Goal: Task Accomplishment & Management: Manage account settings

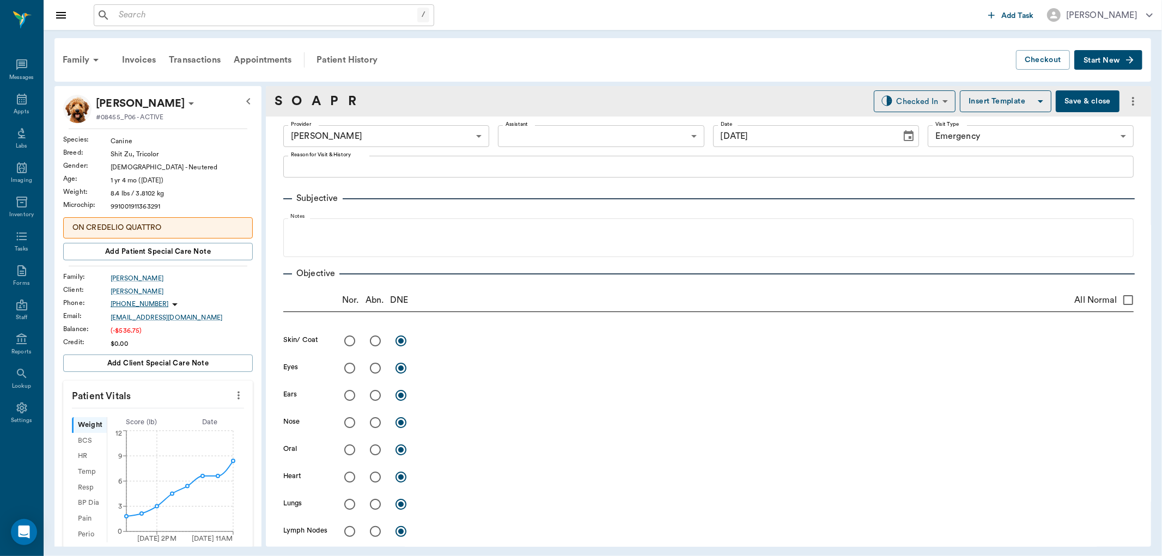
scroll to position [732, 0]
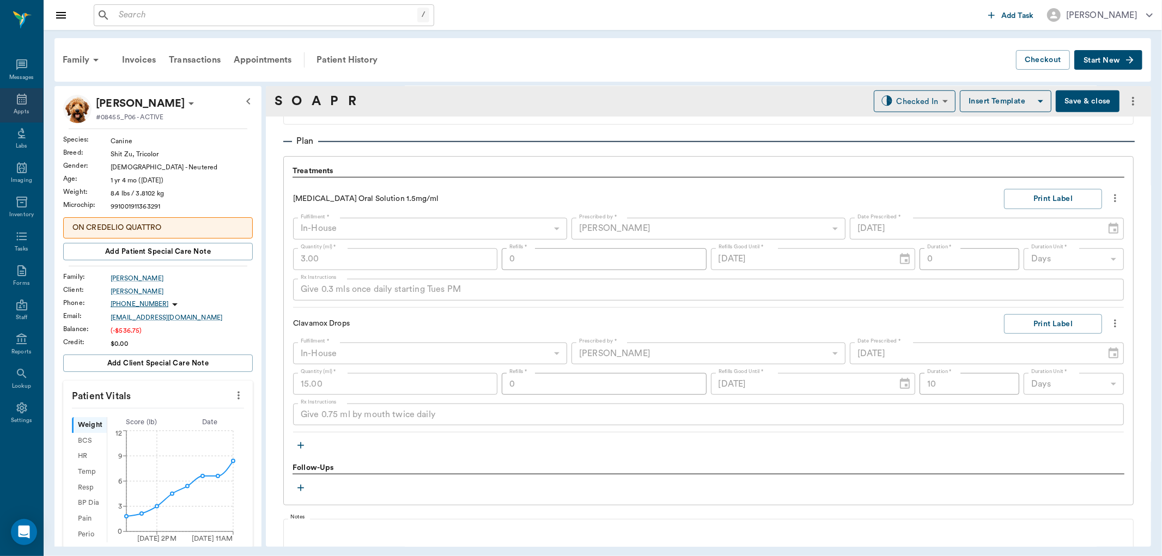
click at [21, 101] on icon at bounding box center [21, 99] width 13 height 13
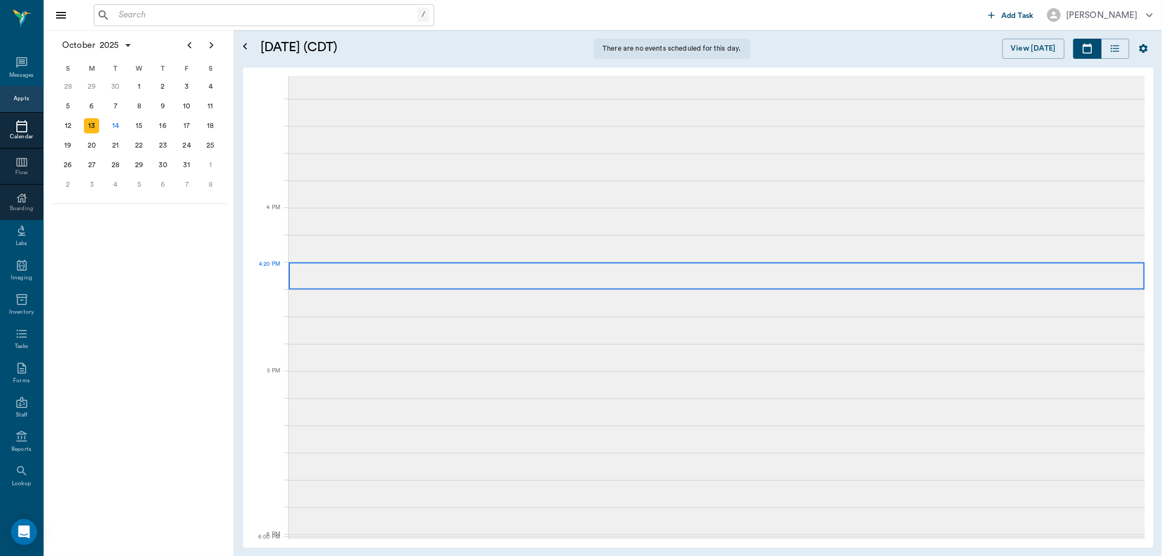
scroll to position [2, 0]
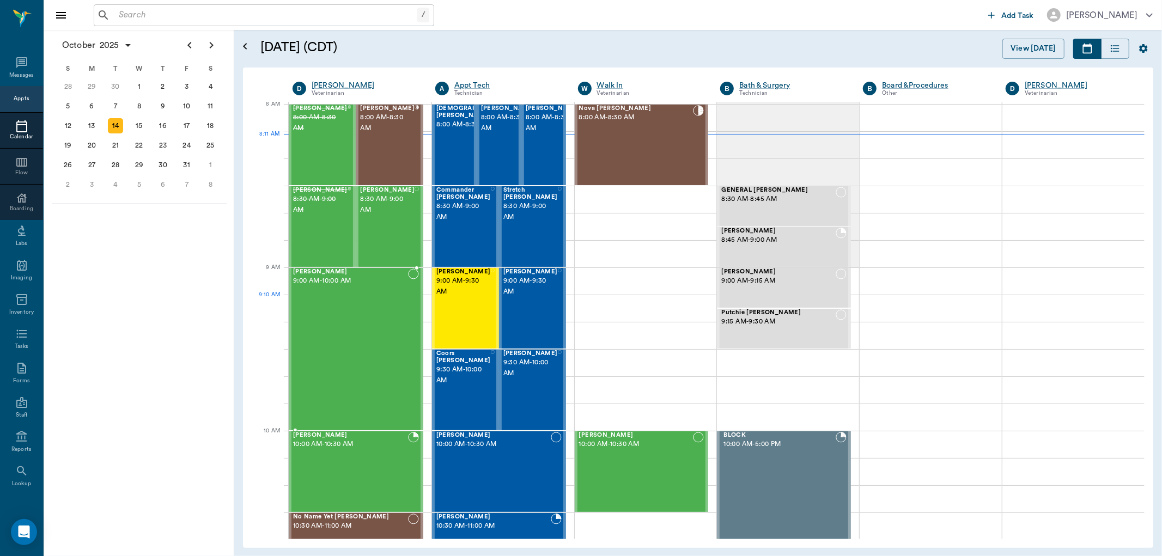
click at [389, 311] on div "[PERSON_NAME] 9:00 AM - 10:00 AM" at bounding box center [350, 349] width 115 height 161
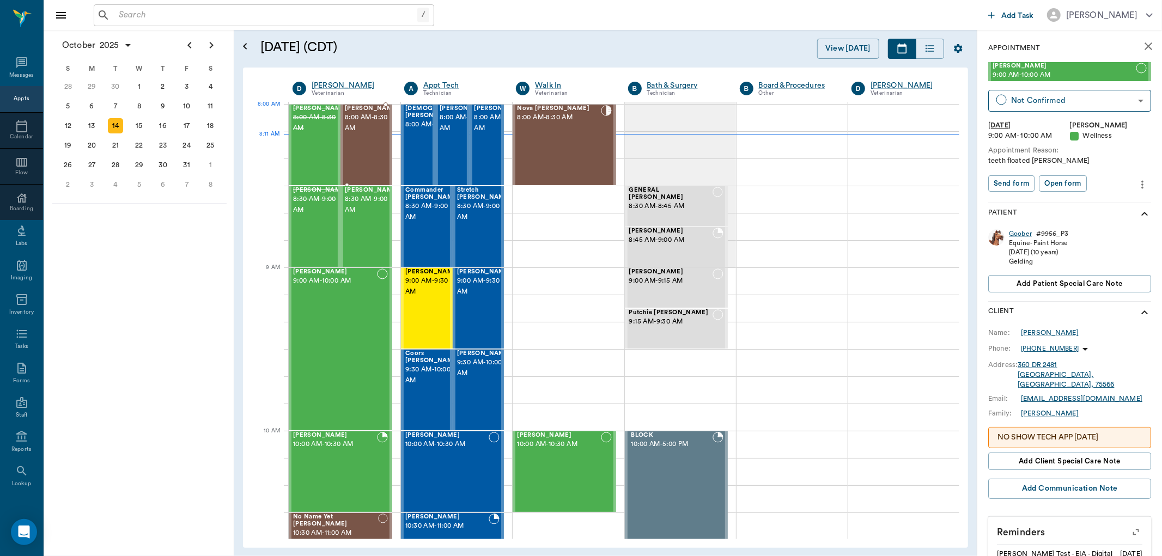
click at [368, 124] on span "8:00 AM - 8:30 AM" at bounding box center [372, 123] width 54 height 22
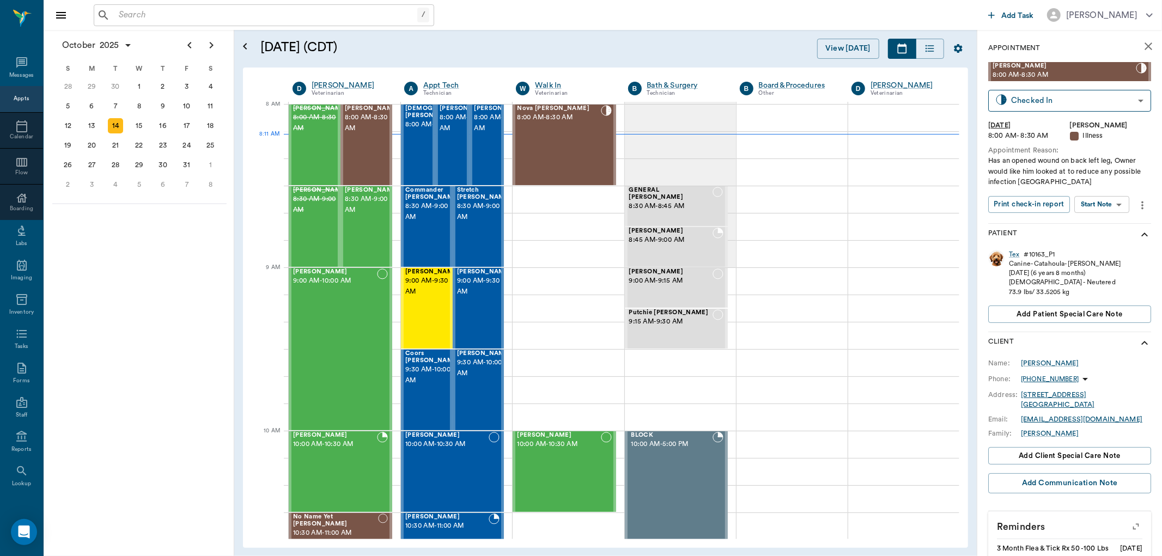
click at [1113, 203] on body "/ ​ Add Task [PERSON_NAME] Nectar Messages Appts Calendar Flow Boarding Labs Im…" at bounding box center [581, 278] width 1162 height 556
click at [1082, 223] on button "Start SOAP" at bounding box center [1090, 227] width 37 height 13
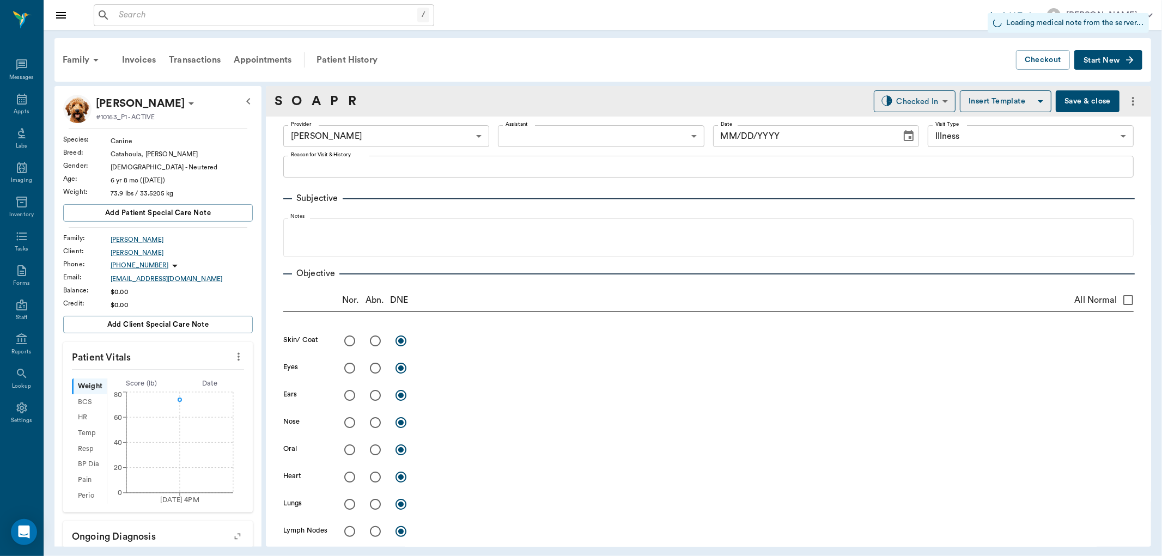
type input "63ec2f075fda476ae8351a4d"
type input "65d2be4f46e3a538d89b8c15"
type input "[DATE]"
type textarea "Has an opened wound on back left leg, Owner would like him looked at to reduce …"
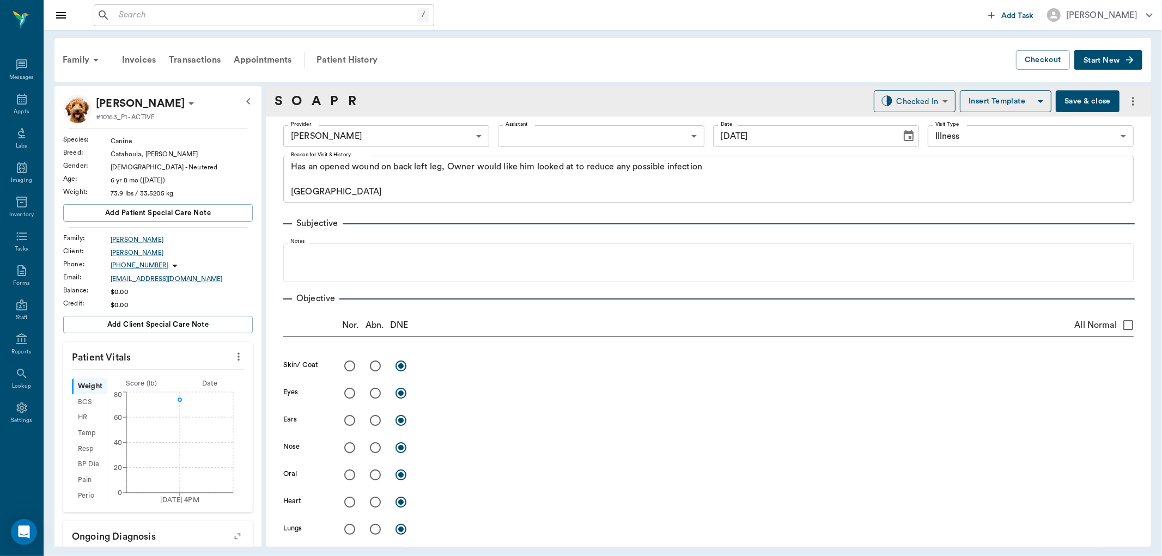
click at [233, 356] on icon "more" at bounding box center [239, 356] width 12 height 13
click at [204, 372] on span "Enter Vitals" at bounding box center [184, 375] width 92 height 11
click at [178, 391] on input "text" at bounding box center [157, 390] width 95 height 22
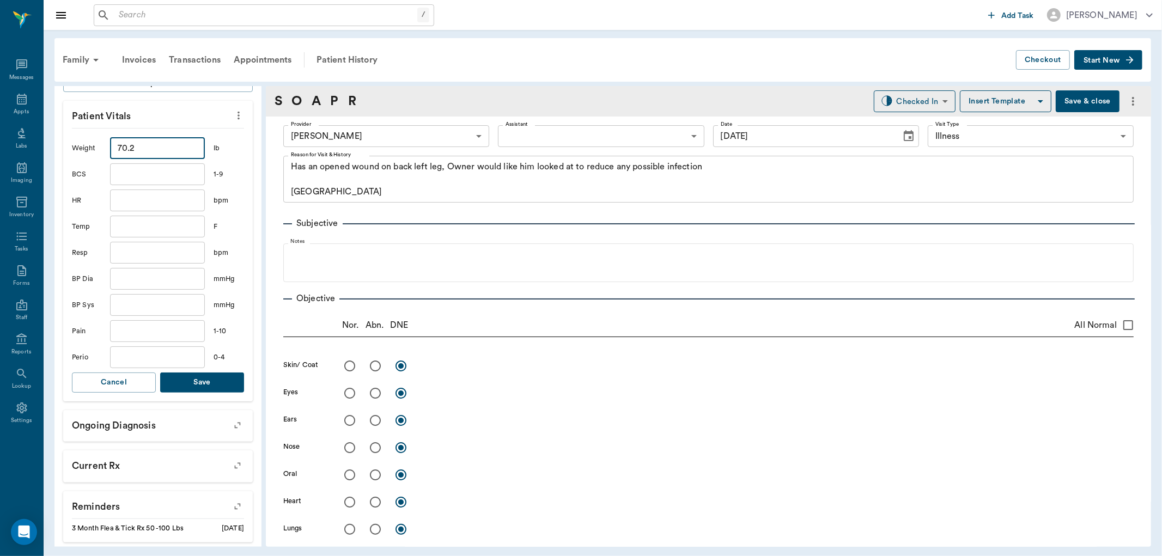
scroll to position [242, 0]
type input "70.2"
click at [177, 382] on button "Save" at bounding box center [202, 382] width 84 height 20
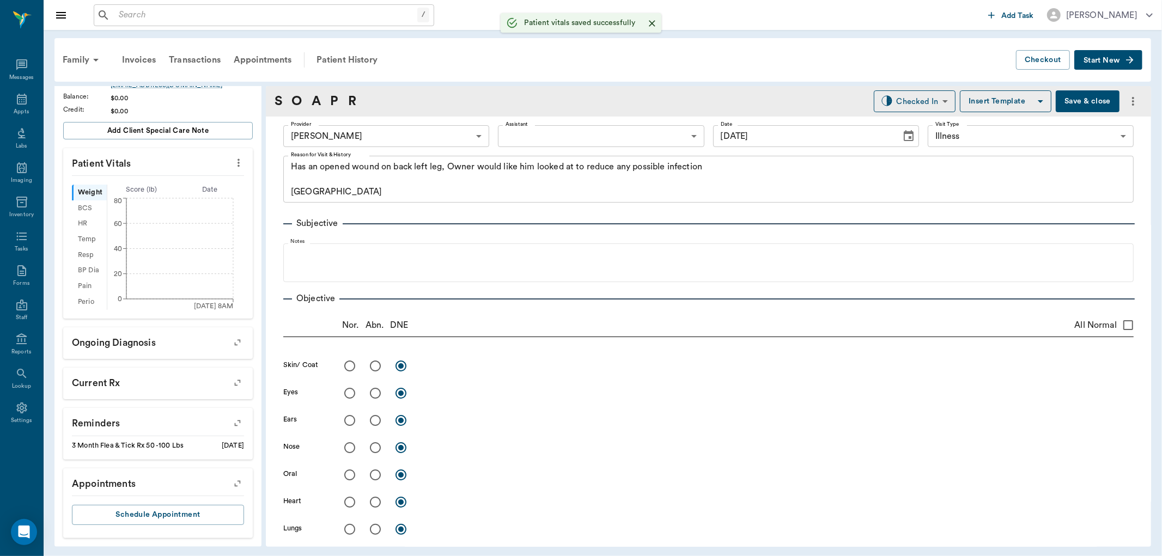
scroll to position [193, 0]
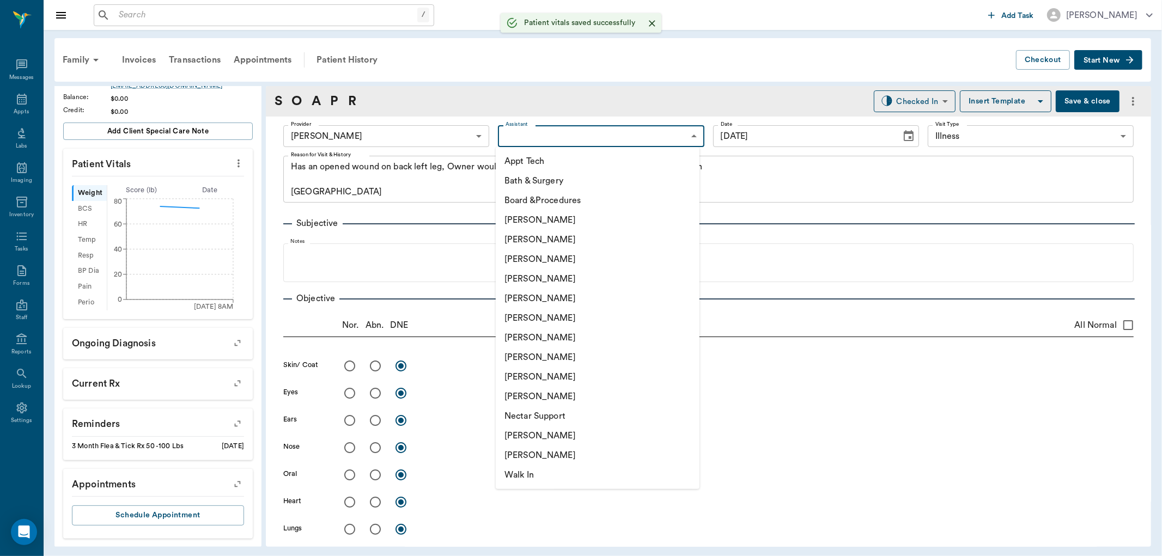
click at [592, 137] on body "/ ​ Add Task [PERSON_NAME] Nectar Messages Appts Labs Imaging Inventory Tasks F…" at bounding box center [581, 278] width 1162 height 556
click at [517, 331] on li "[PERSON_NAME]" at bounding box center [598, 338] width 204 height 20
type input "682b670d8bdc6f7f8feef3db"
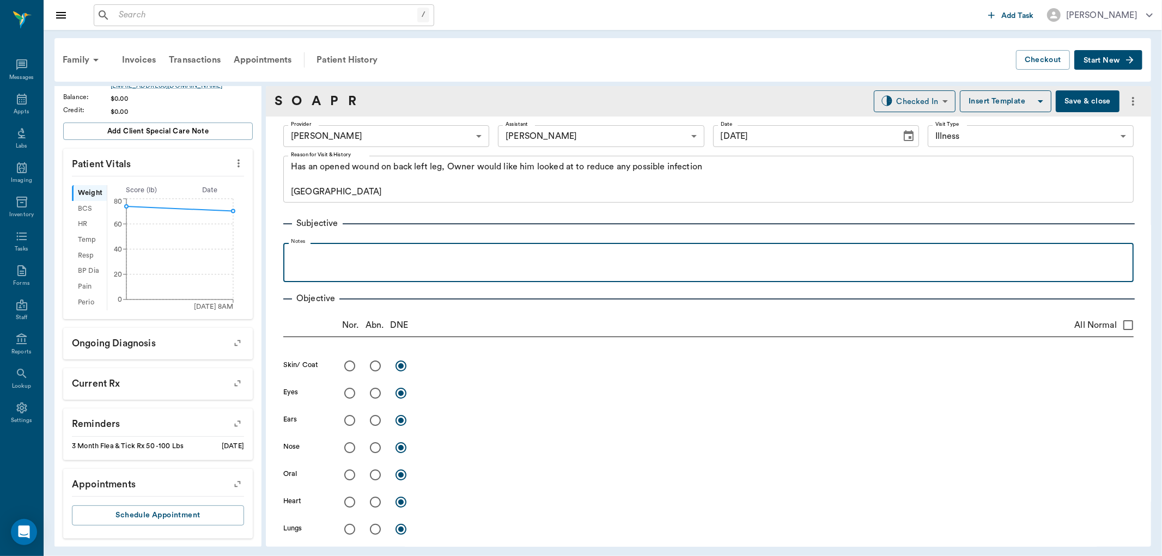
click at [401, 264] on div at bounding box center [709, 261] width 840 height 27
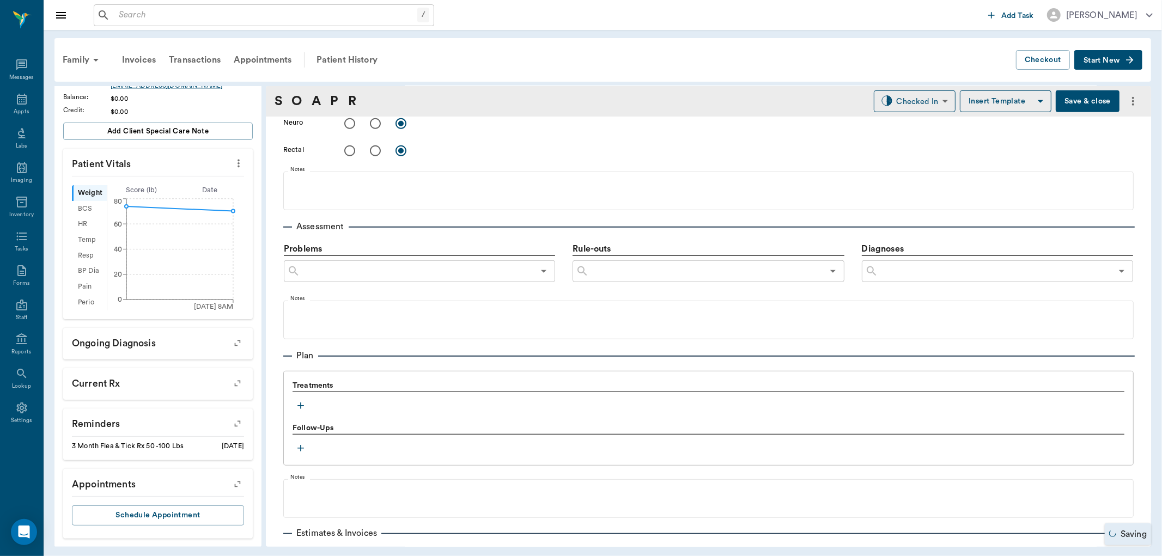
scroll to position [614, 0]
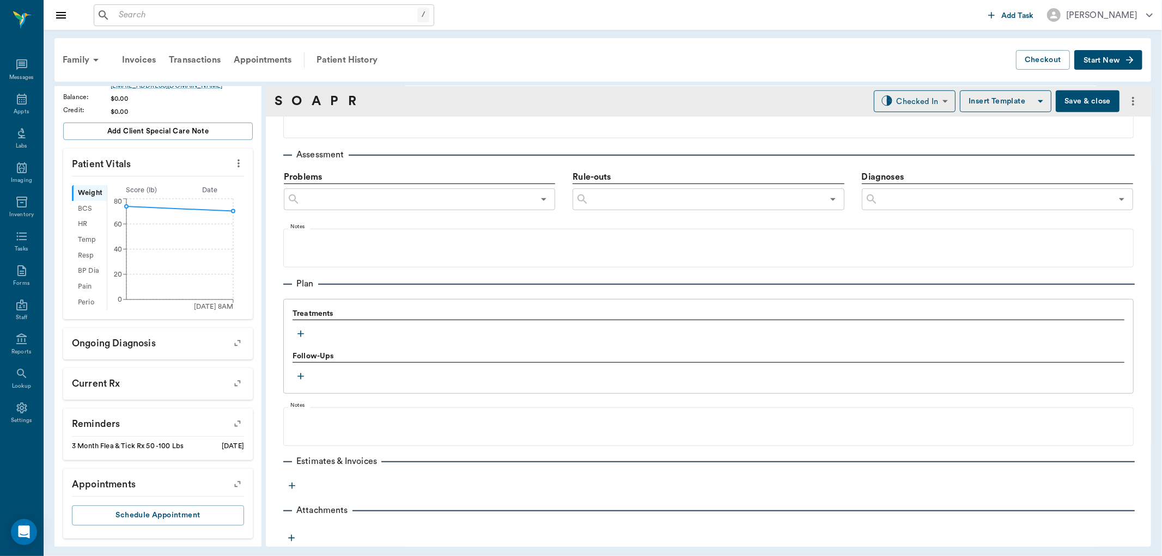
click at [295, 333] on icon "button" at bounding box center [300, 334] width 11 height 11
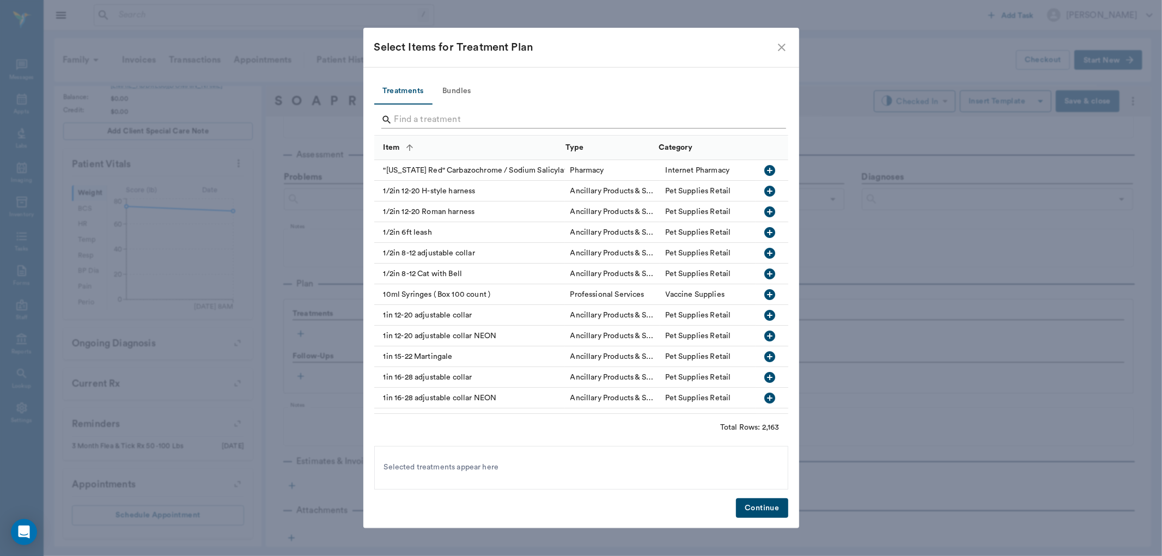
click at [407, 115] on input "Search" at bounding box center [582, 119] width 375 height 17
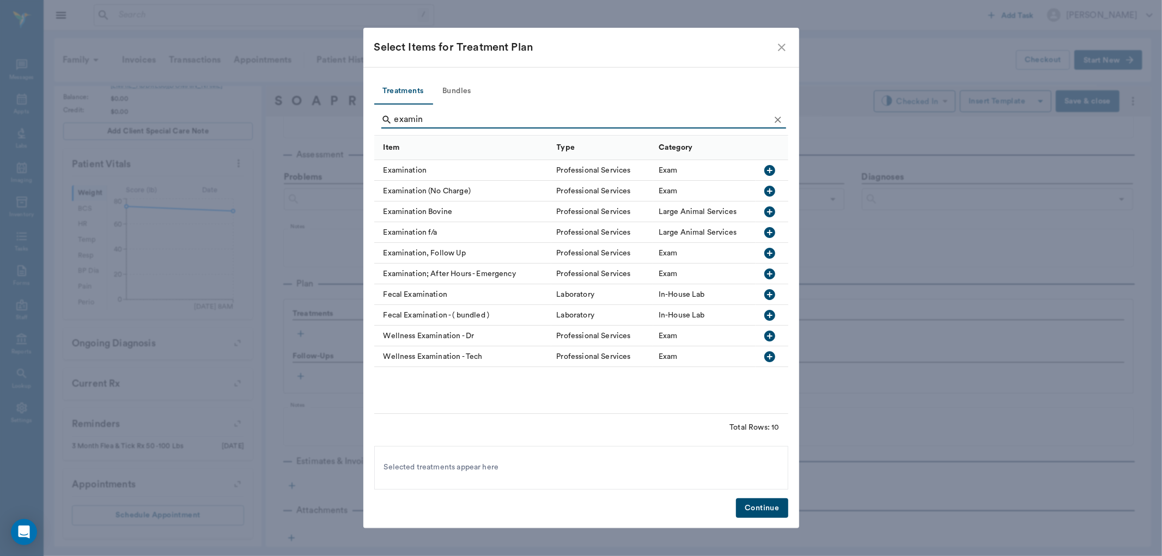
type input "examin"
click at [772, 173] on icon "button" at bounding box center [770, 170] width 11 height 11
click at [780, 115] on icon "Clear" at bounding box center [778, 119] width 11 height 11
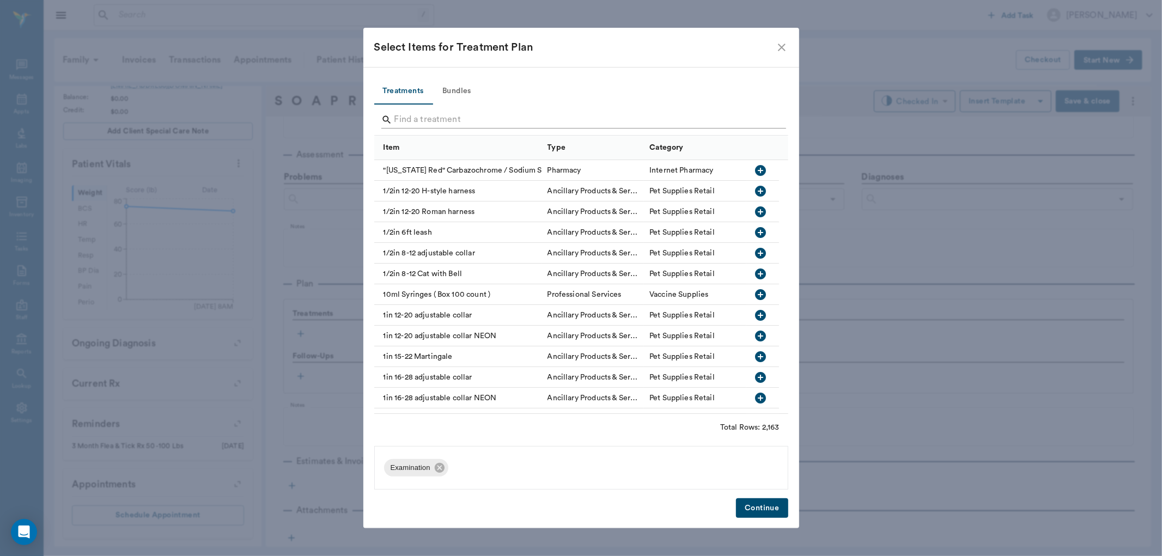
click at [769, 118] on input "Search" at bounding box center [582, 119] width 375 height 17
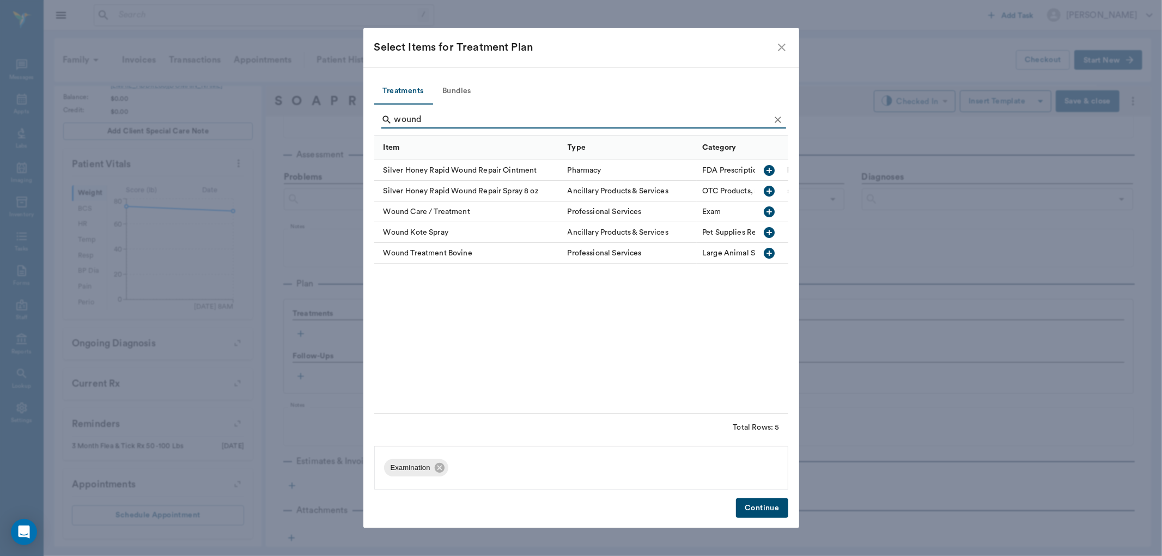
type input "wound"
click at [771, 210] on icon "button" at bounding box center [770, 212] width 11 height 11
click at [780, 117] on icon "Clear" at bounding box center [778, 120] width 7 height 7
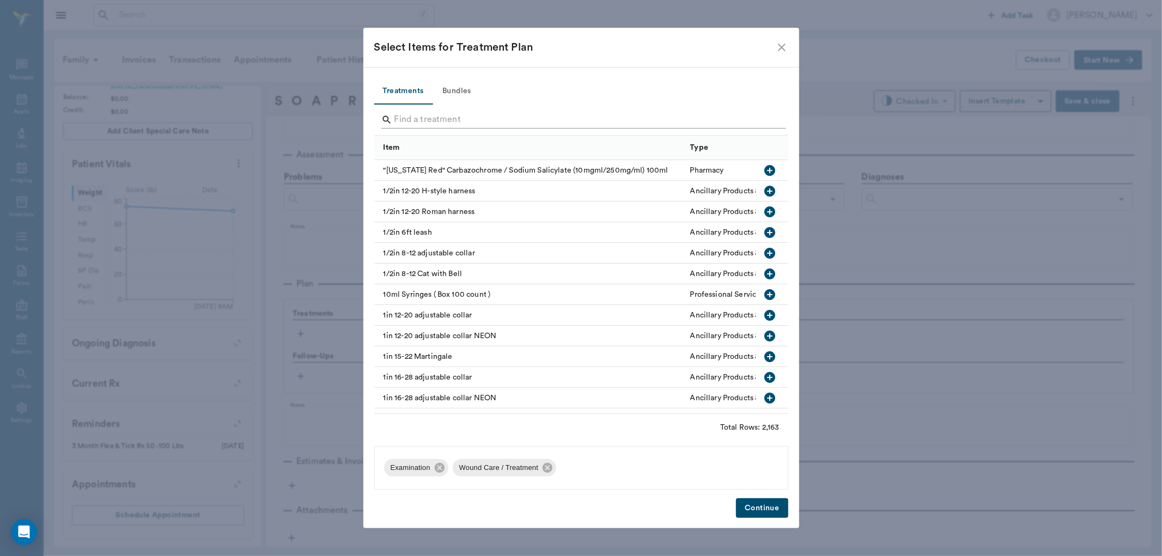
click at [773, 120] on div "Search" at bounding box center [583, 119] width 405 height 17
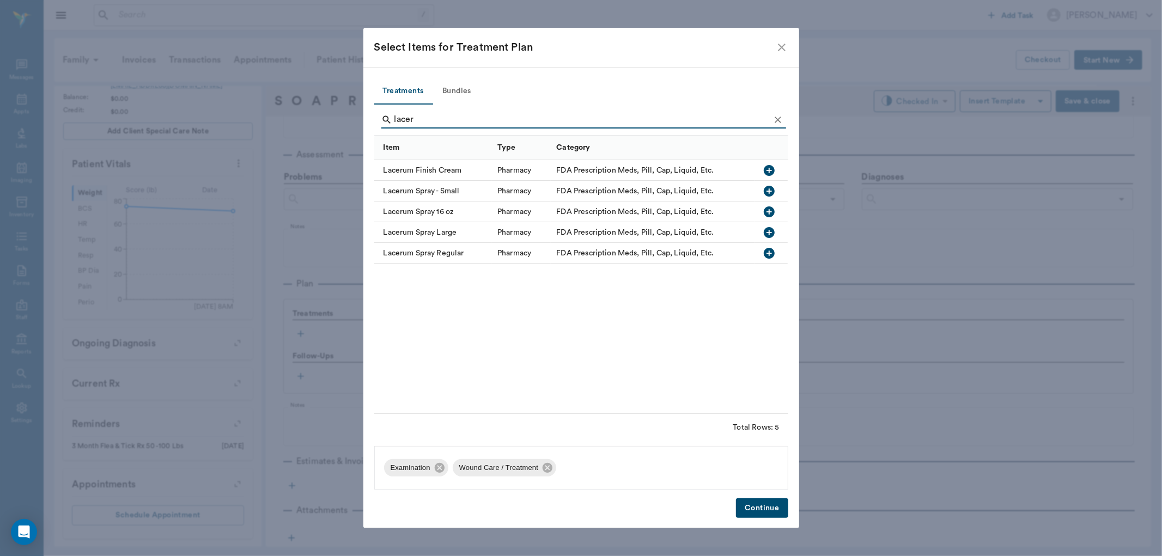
type input "lacer"
click at [768, 252] on icon "button" at bounding box center [769, 253] width 11 height 11
drag, startPoint x: 782, startPoint y: 116, endPoint x: 760, endPoint y: 122, distance: 22.5
click at [780, 116] on icon "Clear" at bounding box center [778, 119] width 11 height 11
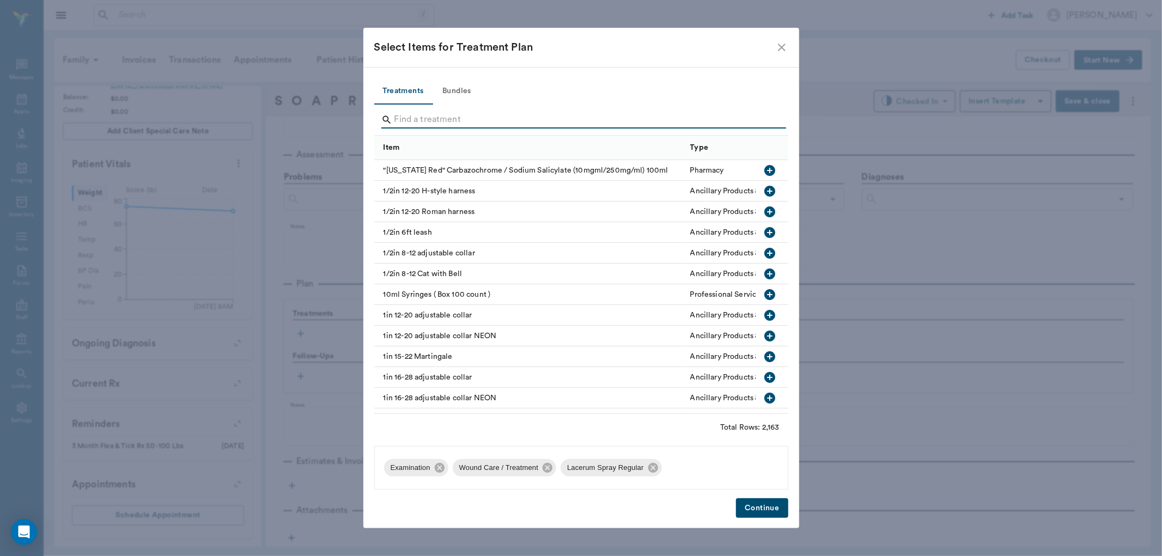
click at [760, 122] on input "Search" at bounding box center [582, 119] width 375 height 17
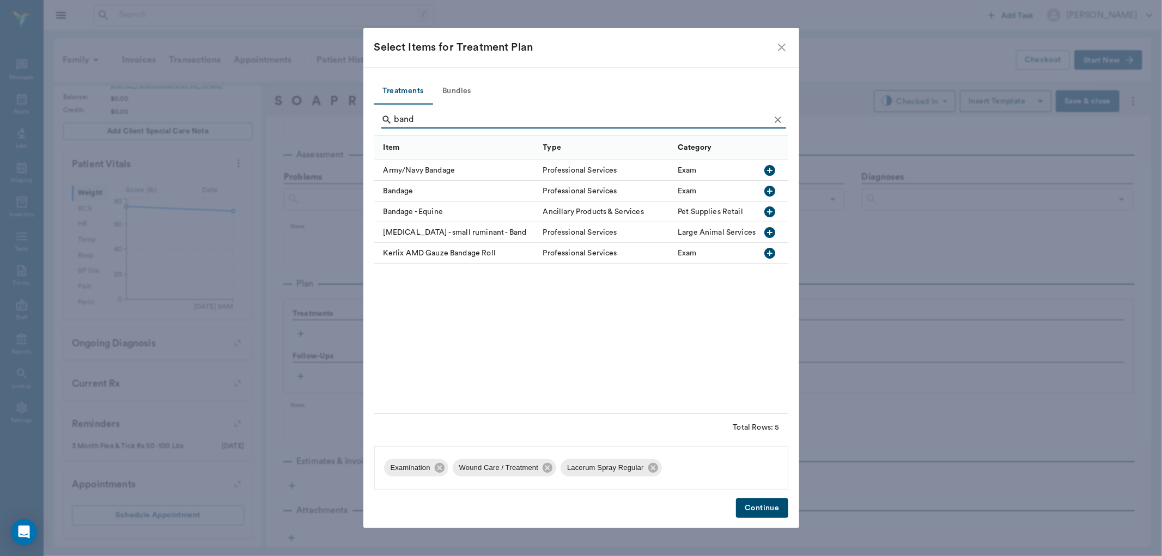
type input "band"
click at [768, 191] on icon "button" at bounding box center [769, 191] width 13 height 13
click at [755, 501] on button "Continue" at bounding box center [762, 509] width 52 height 20
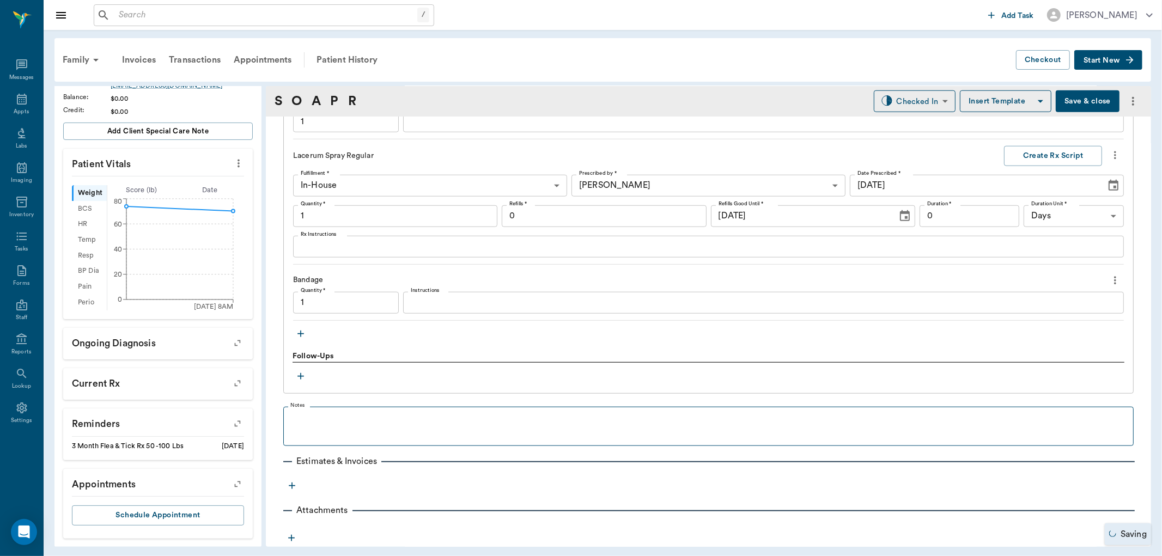
type input "1.00"
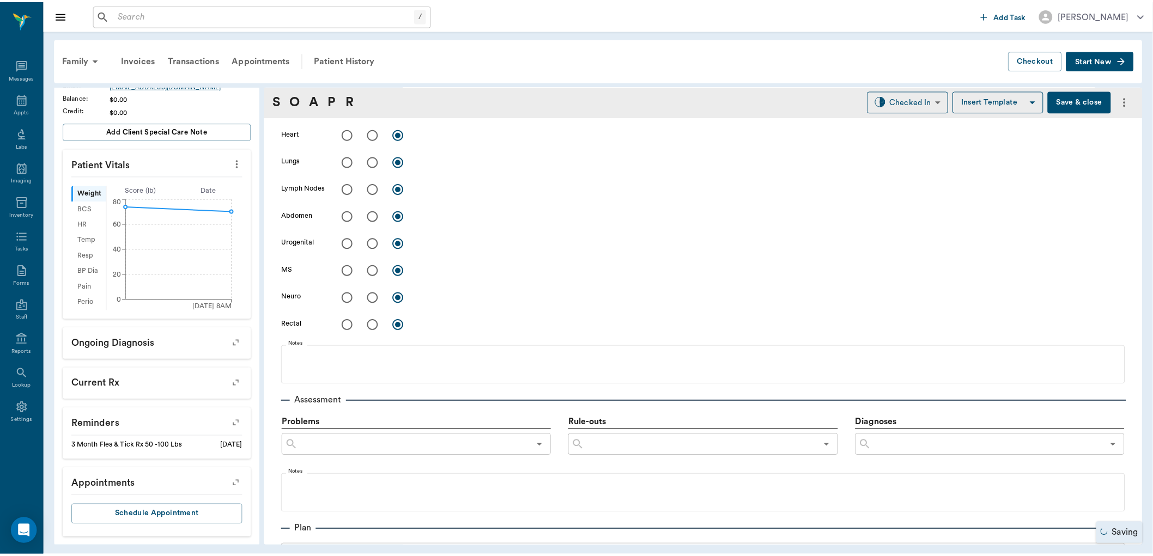
scroll to position [367, 0]
click at [1085, 100] on button "Save & close" at bounding box center [1088, 101] width 64 height 22
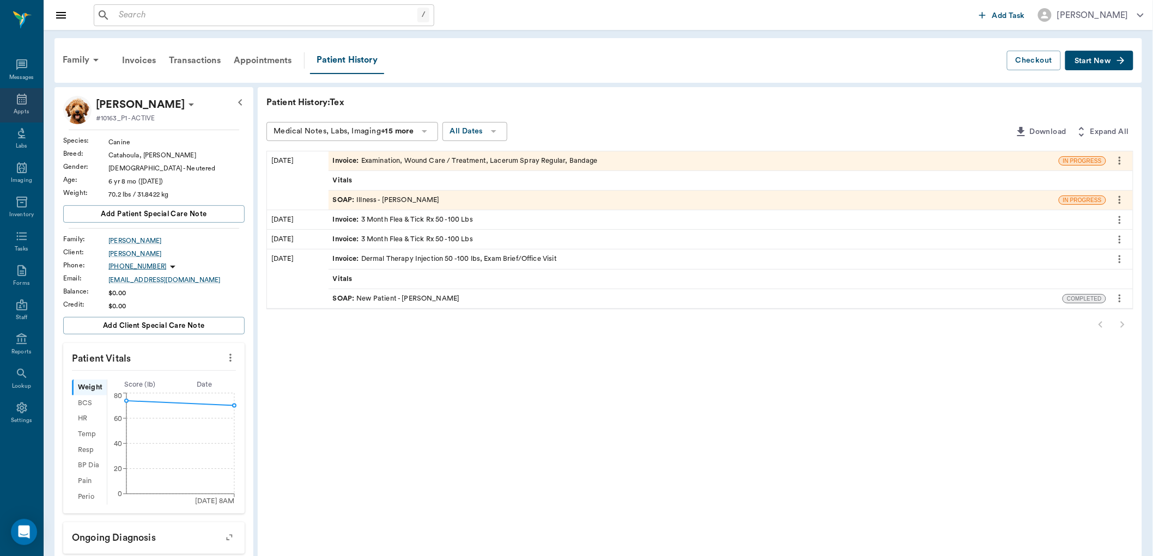
click at [21, 100] on icon at bounding box center [21, 99] width 13 height 13
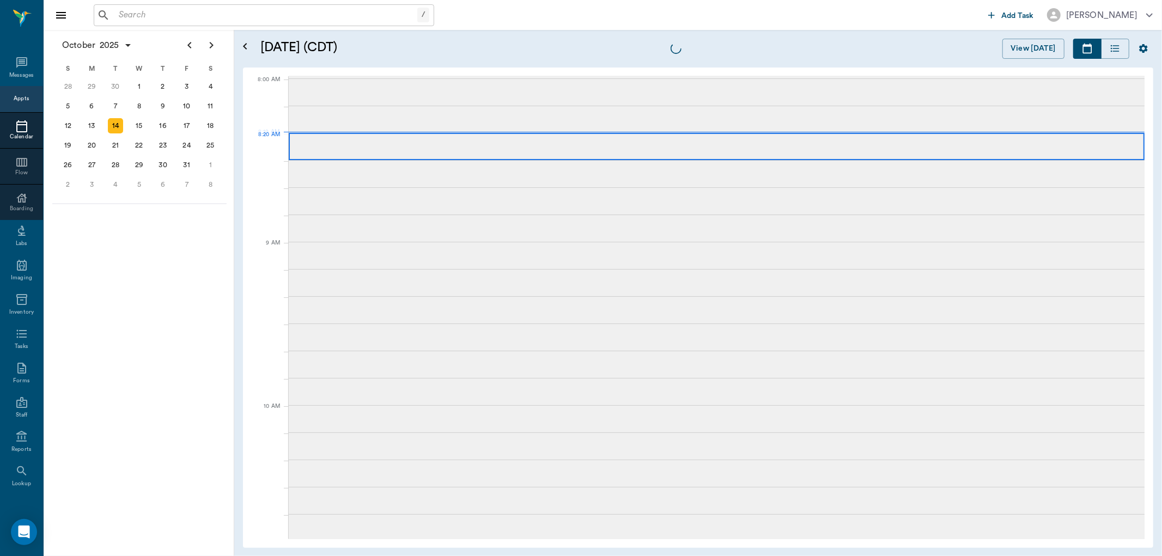
scroll to position [1, 0]
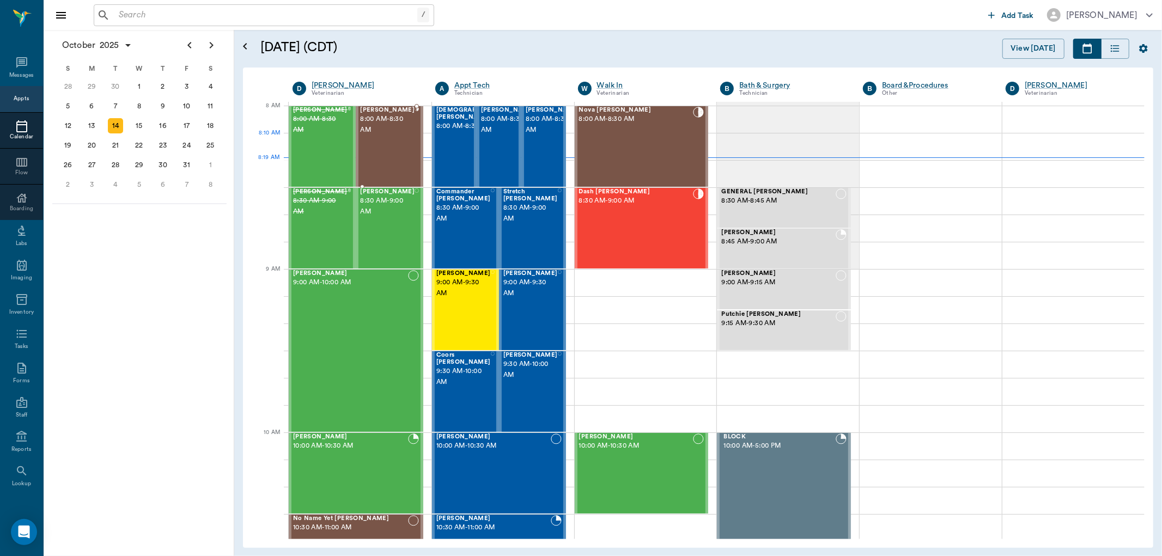
click at [387, 136] on div "[PERSON_NAME] 8:00 AM - 8:30 AM" at bounding box center [387, 147] width 54 height 80
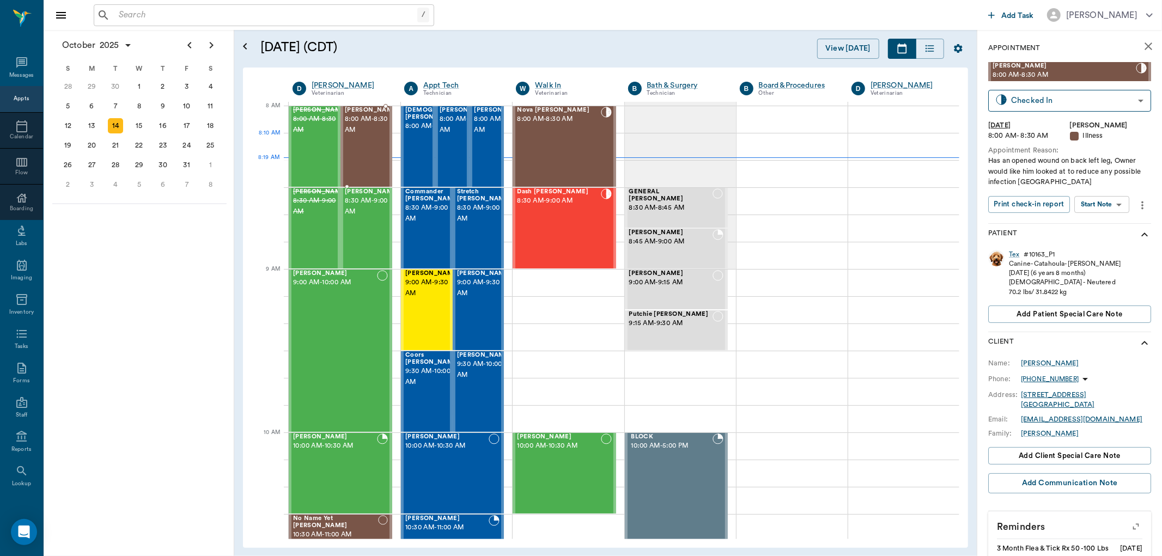
click at [372, 141] on div "[PERSON_NAME] 8:00 AM - 8:30 AM" at bounding box center [372, 147] width 54 height 80
click at [1114, 206] on body "/ ​ Add Task [PERSON_NAME] Nectar Messages Appts Calendar Flow Boarding Labs Im…" at bounding box center [581, 278] width 1162 height 556
click at [1095, 222] on button "View SOAP" at bounding box center [1090, 227] width 37 height 13
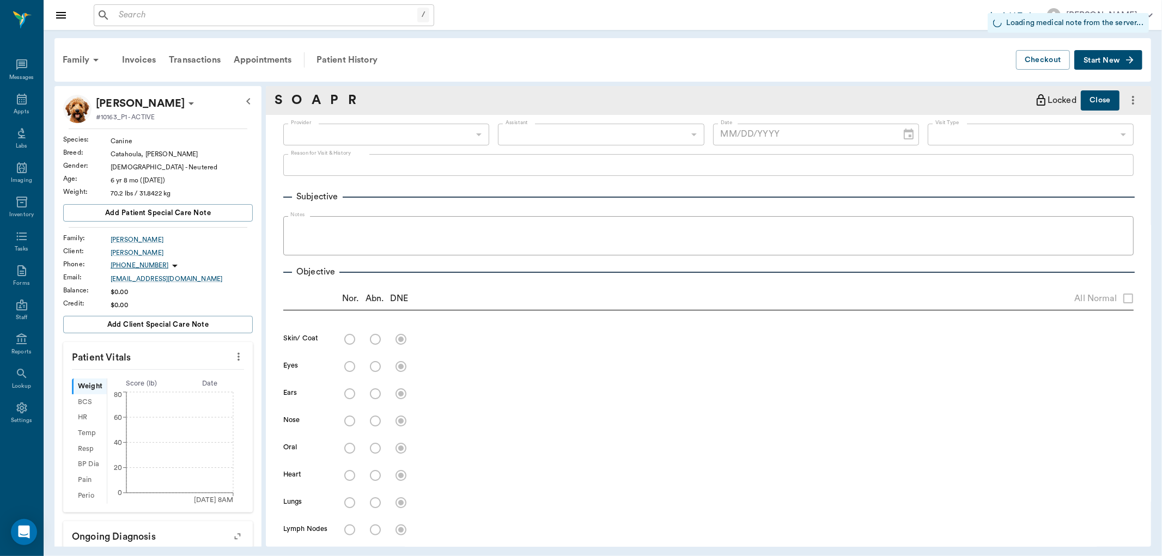
type input "63ec2f075fda476ae8351a4d"
type input "682b670d8bdc6f7f8feef3db"
type input "65d2be4f46e3a538d89b8c15"
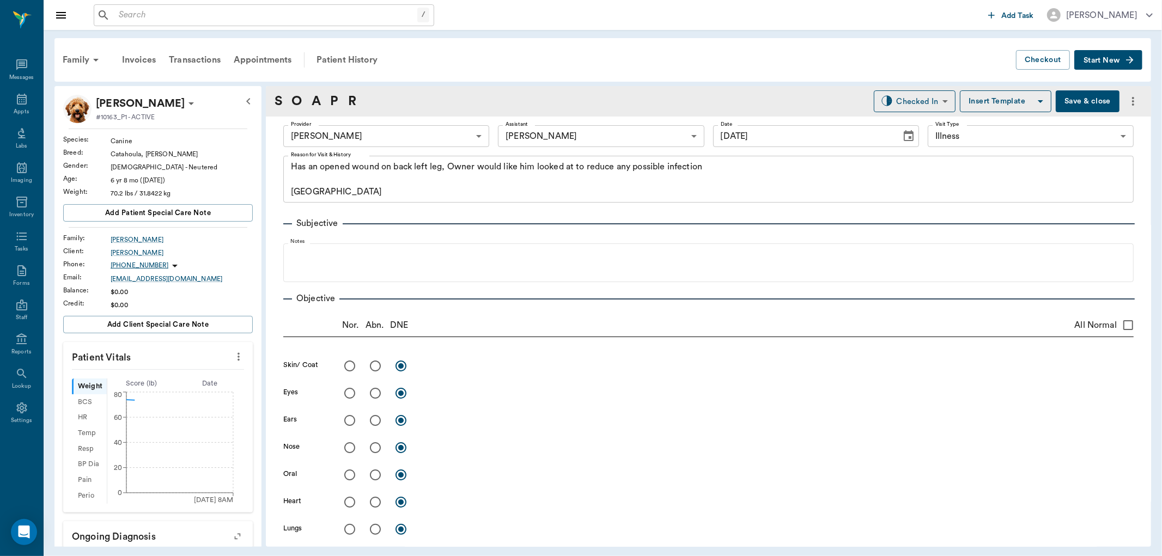
type input "[DATE]"
type textarea "Has an opened wound on back left leg, Owner would like him looked at to reduce …"
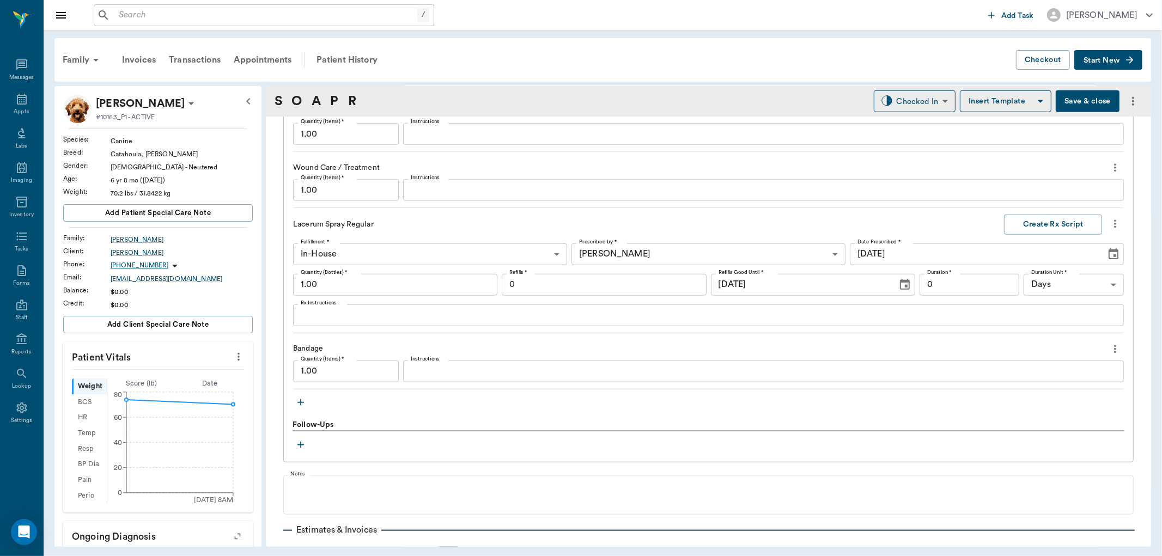
scroll to position [847, 0]
click at [1109, 341] on icon "more" at bounding box center [1115, 345] width 12 height 13
click at [1036, 382] on span "Delete" at bounding box center [1061, 383] width 92 height 11
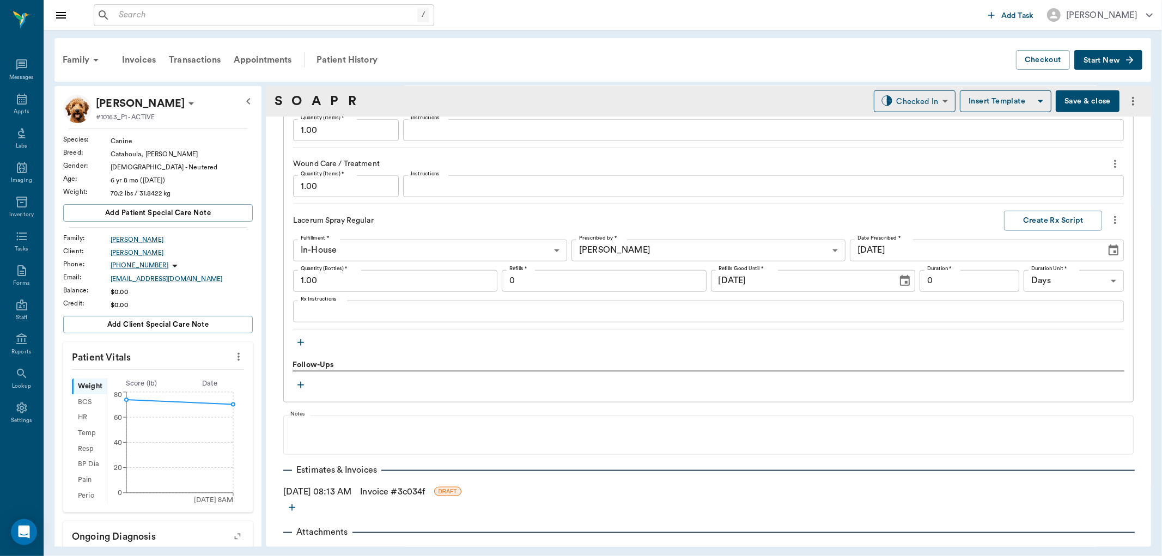
click at [298, 341] on icon "button" at bounding box center [300, 342] width 11 height 11
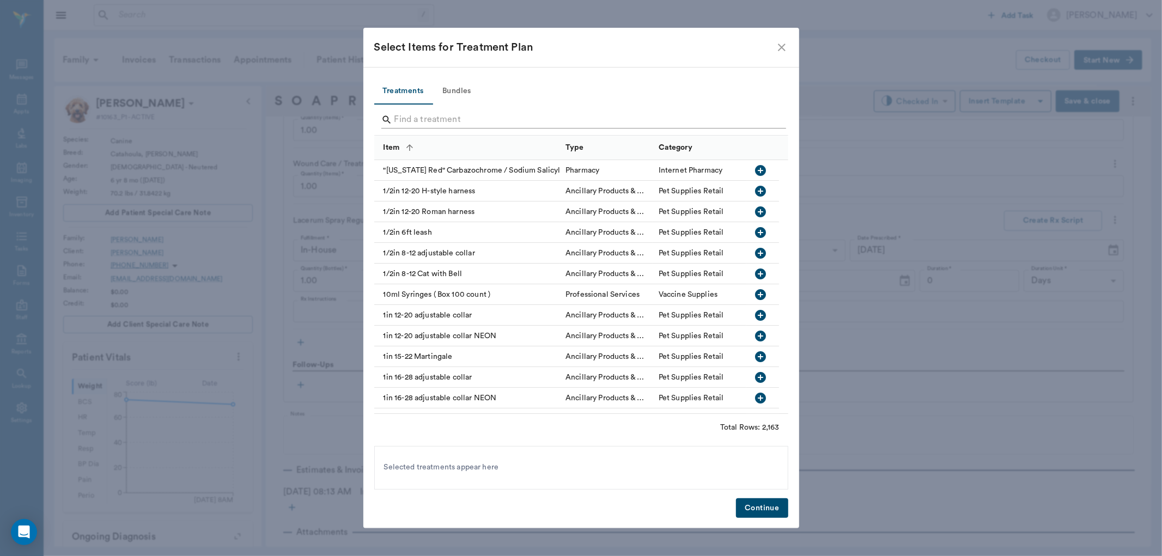
click at [414, 122] on input "Search" at bounding box center [582, 119] width 375 height 17
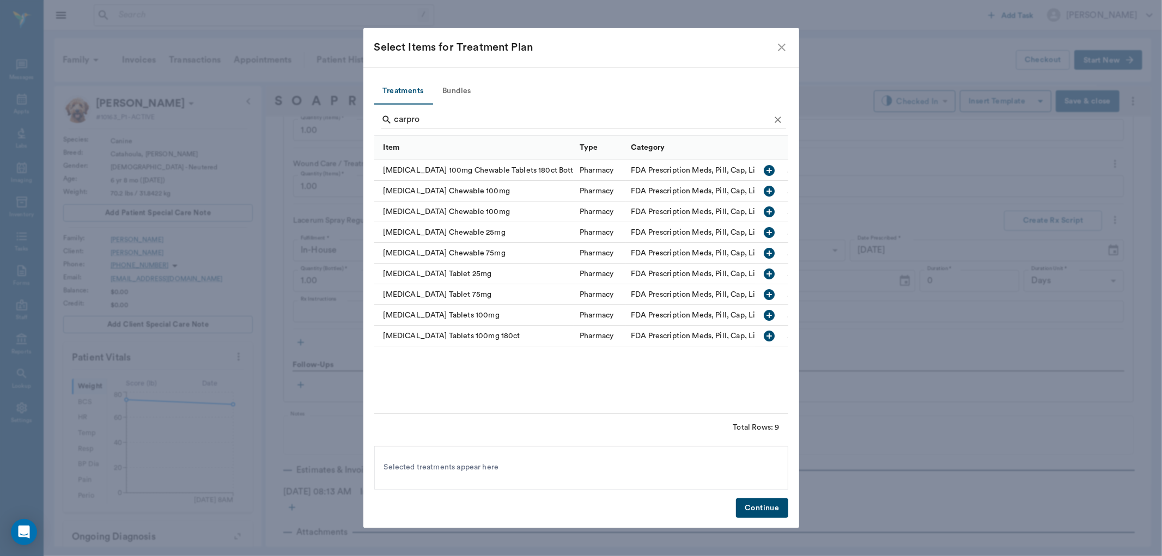
click at [771, 314] on icon "button" at bounding box center [770, 315] width 11 height 11
type input "c"
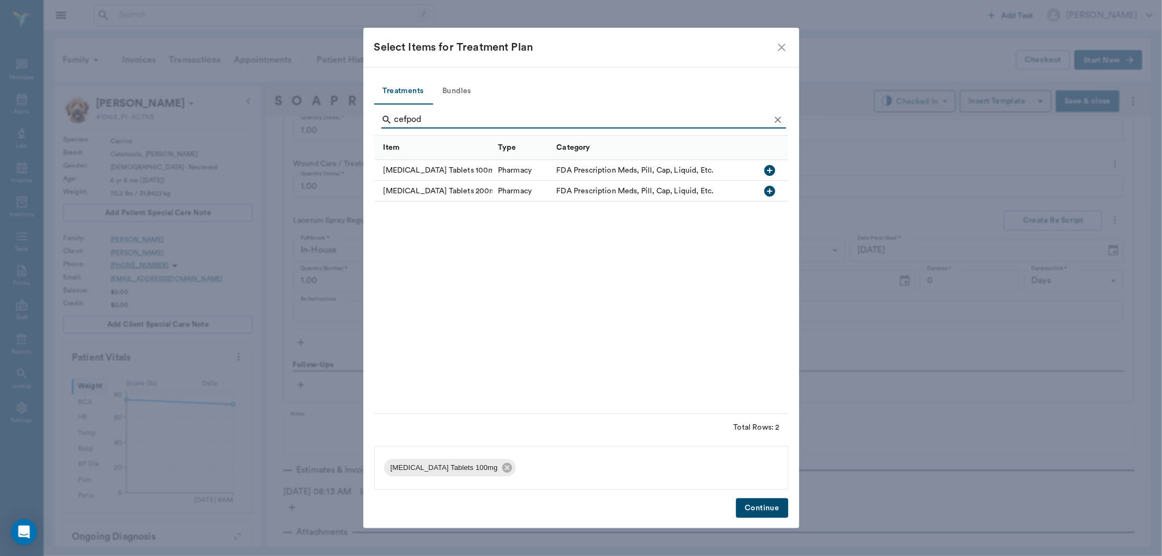
type input "cefpod"
click at [768, 189] on icon "button" at bounding box center [770, 191] width 11 height 11
drag, startPoint x: 766, startPoint y: 507, endPoint x: 765, endPoint y: 496, distance: 11.6
click at [767, 506] on button "Continue" at bounding box center [762, 509] width 52 height 20
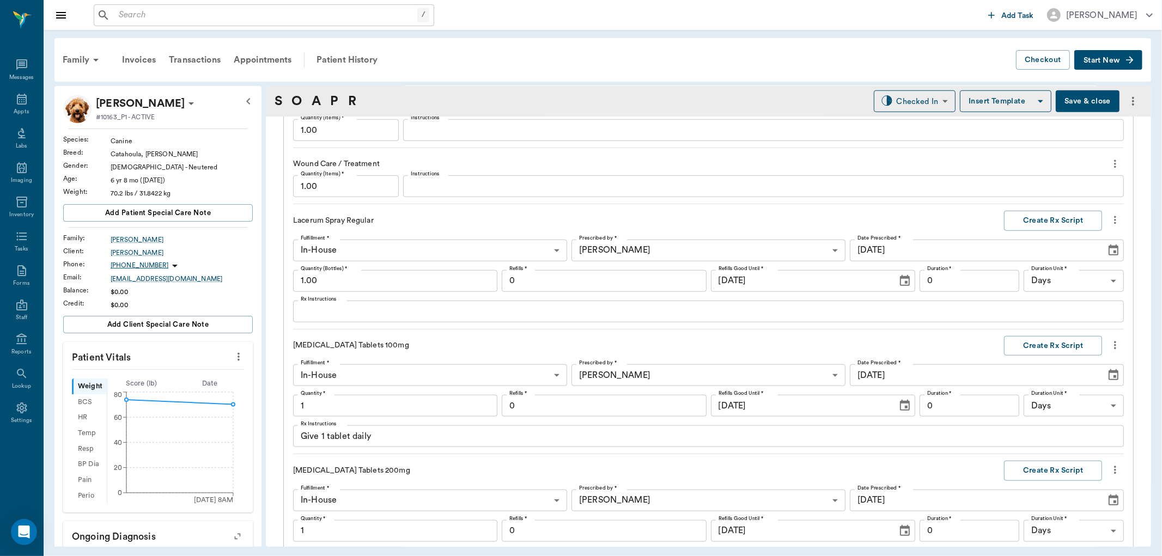
scroll to position [1120, 0]
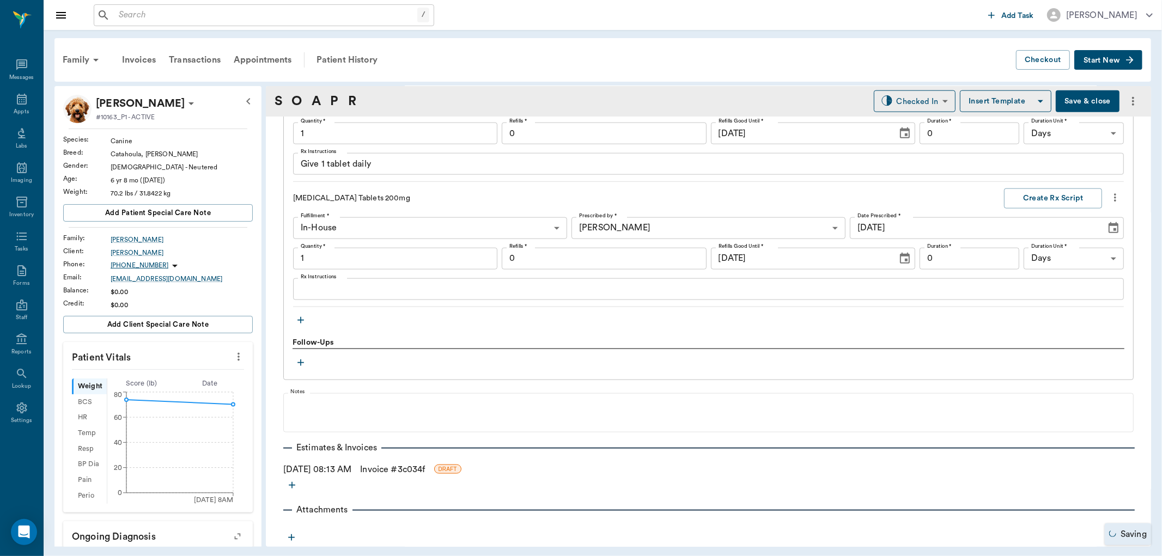
type input "1.00"
click at [345, 262] on input "1.00" at bounding box center [395, 259] width 204 height 22
click at [338, 278] on div "x Rx Instructions" at bounding box center [708, 289] width 831 height 22
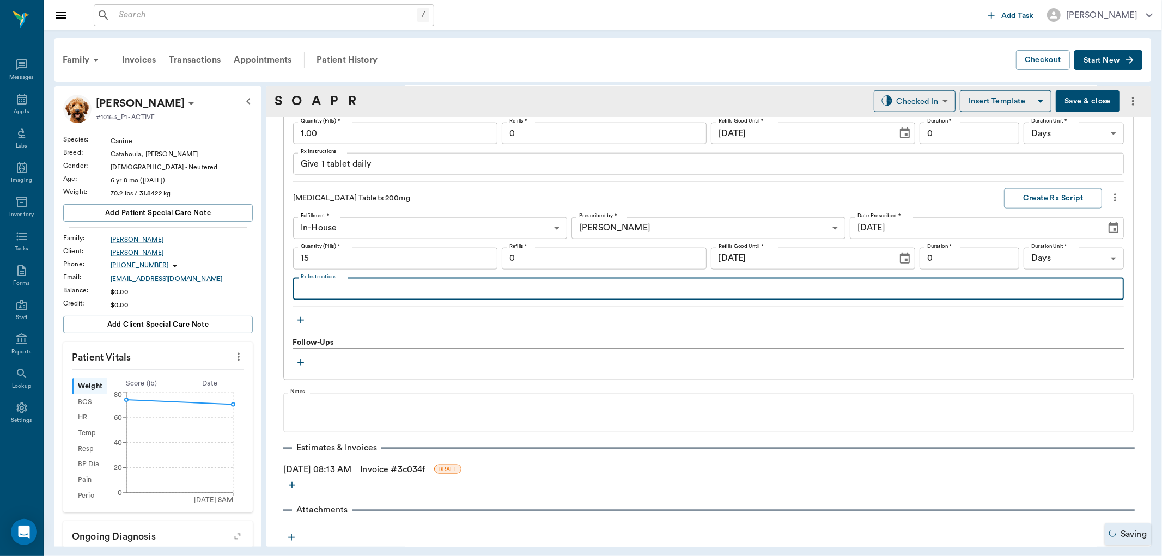
type input "15.00"
type textarea "Give 1 & 1/2 tablets daily until gone"
click at [634, 251] on input "0" at bounding box center [604, 259] width 204 height 22
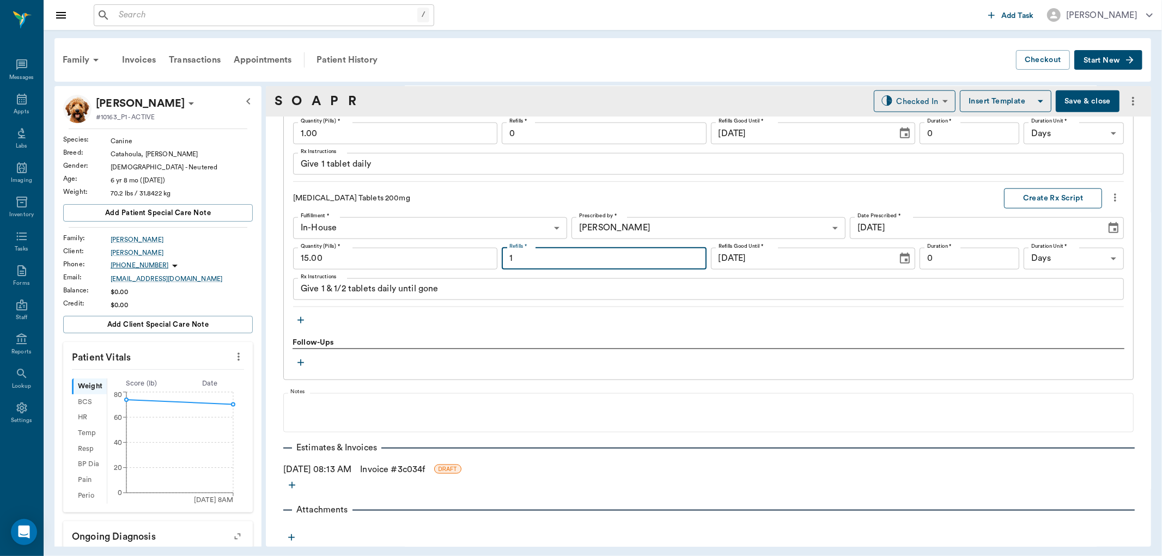
type input "1"
click at [1026, 198] on button "Create Rx Script" at bounding box center [1053, 199] width 98 height 20
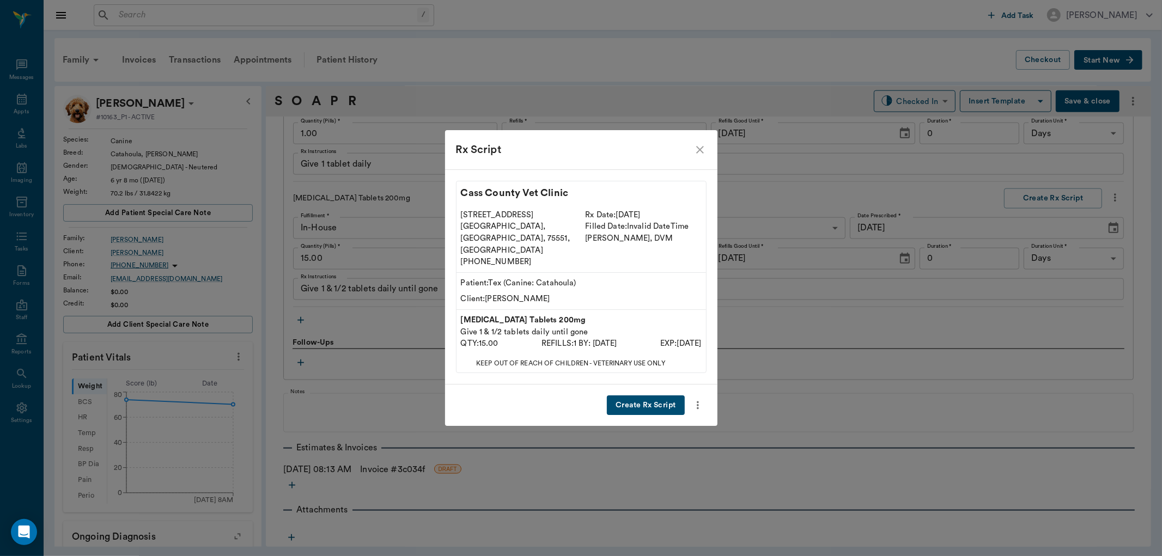
click at [632, 396] on button "Create Rx Script" at bounding box center [645, 406] width 77 height 20
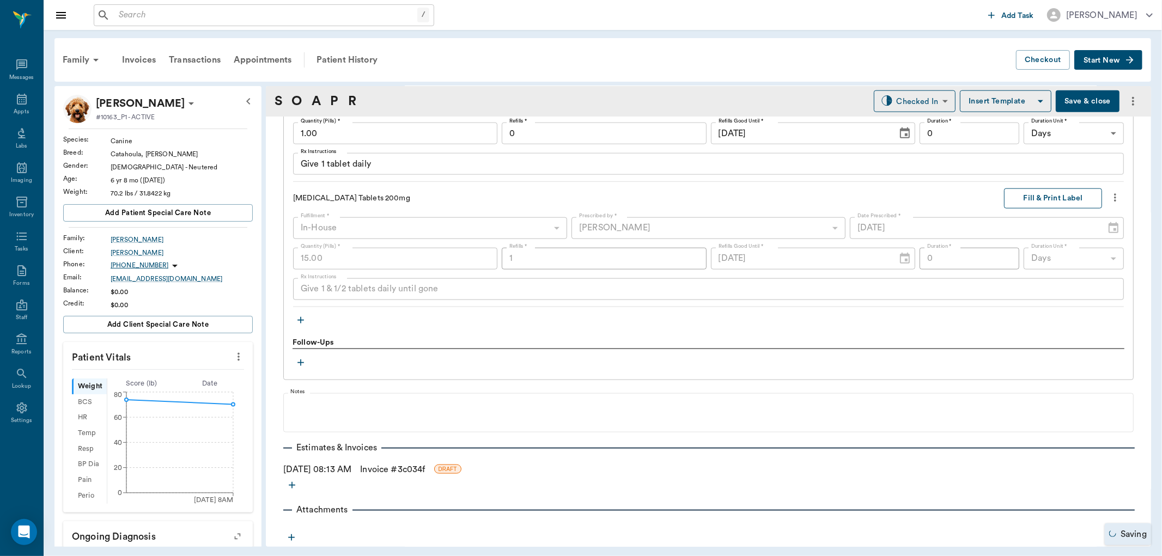
click at [1048, 200] on button "Fill & Print Label" at bounding box center [1053, 199] width 98 height 20
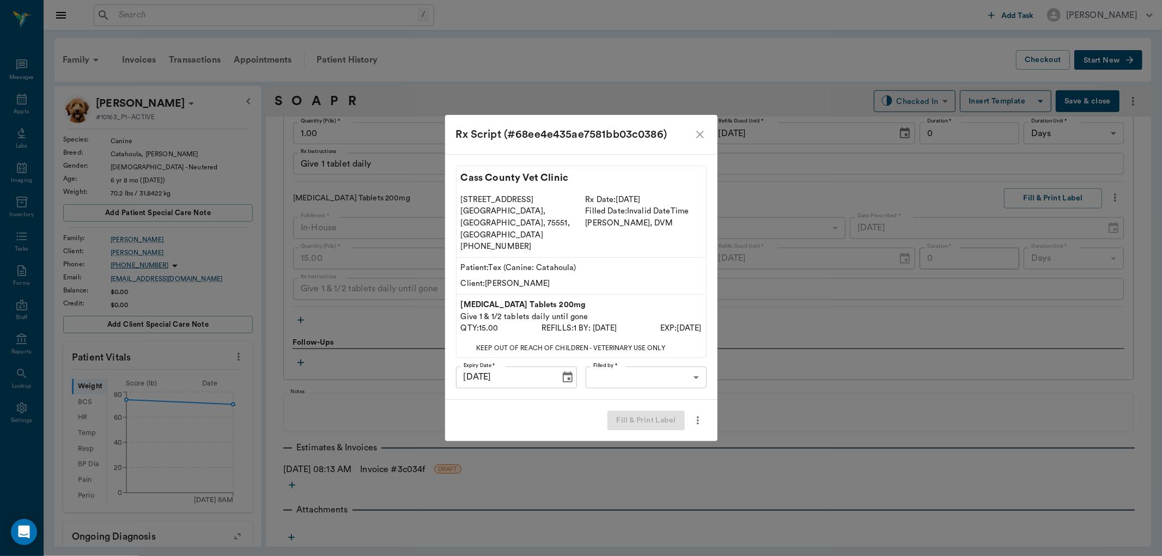
click at [642, 366] on body "/ ​ Add Task [PERSON_NAME] Nectar Messages Appts Labs Imaging Inventory Tasks F…" at bounding box center [581, 278] width 1162 height 556
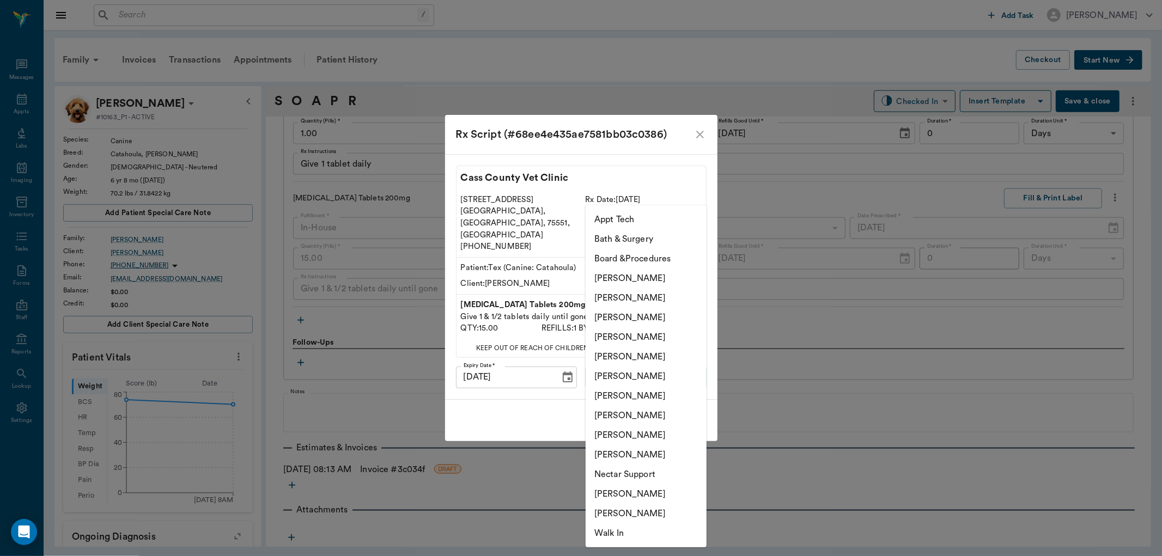
click at [643, 336] on li "[PERSON_NAME]" at bounding box center [646, 337] width 121 height 20
type input "63ec2f075fda476ae8351a4d"
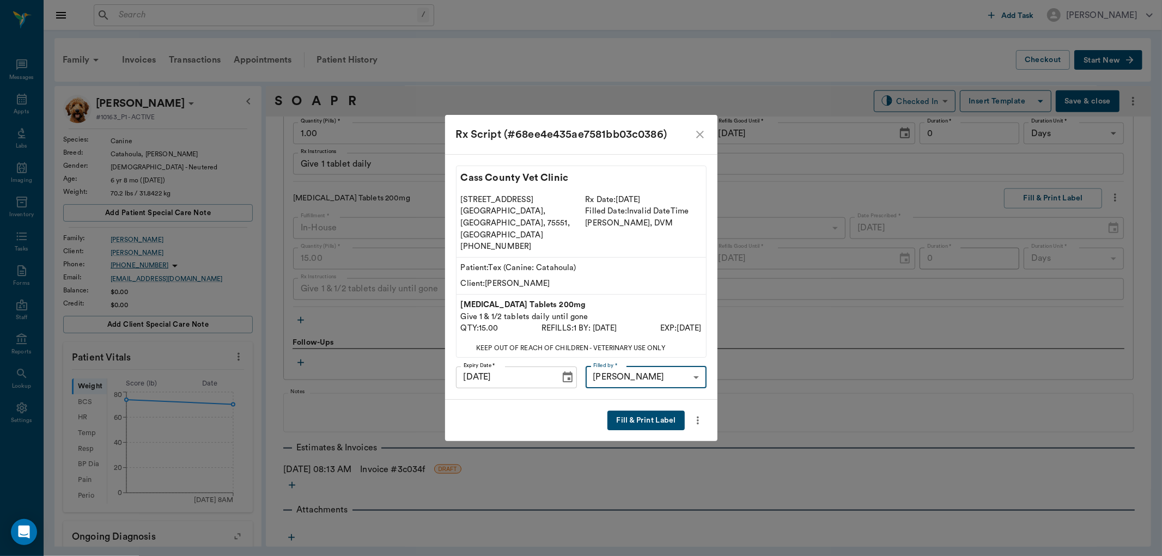
click at [645, 411] on button "Fill & Print Label" at bounding box center [646, 421] width 77 height 20
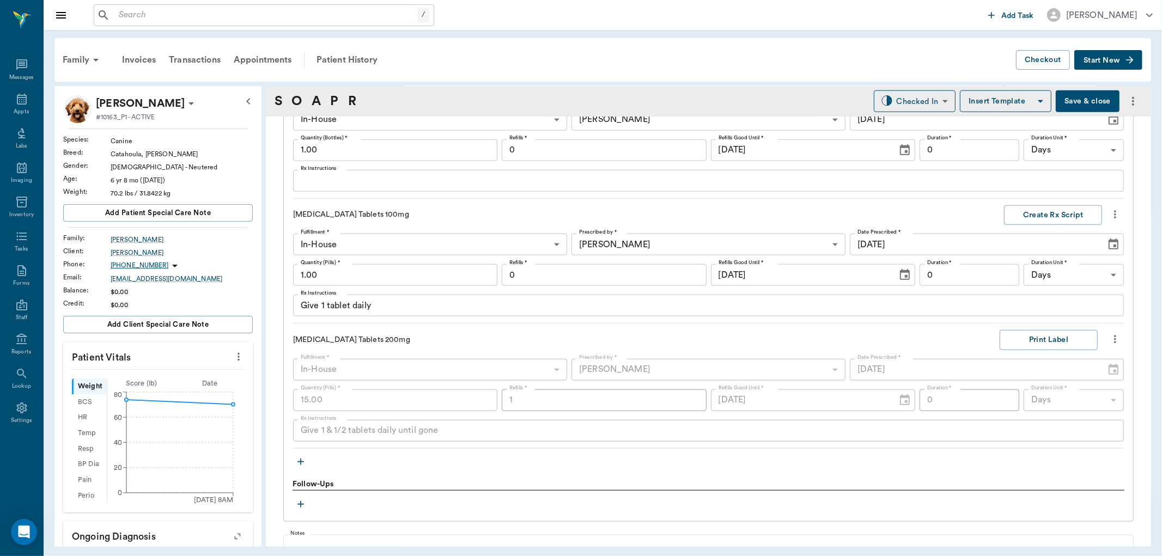
scroll to position [999, 0]
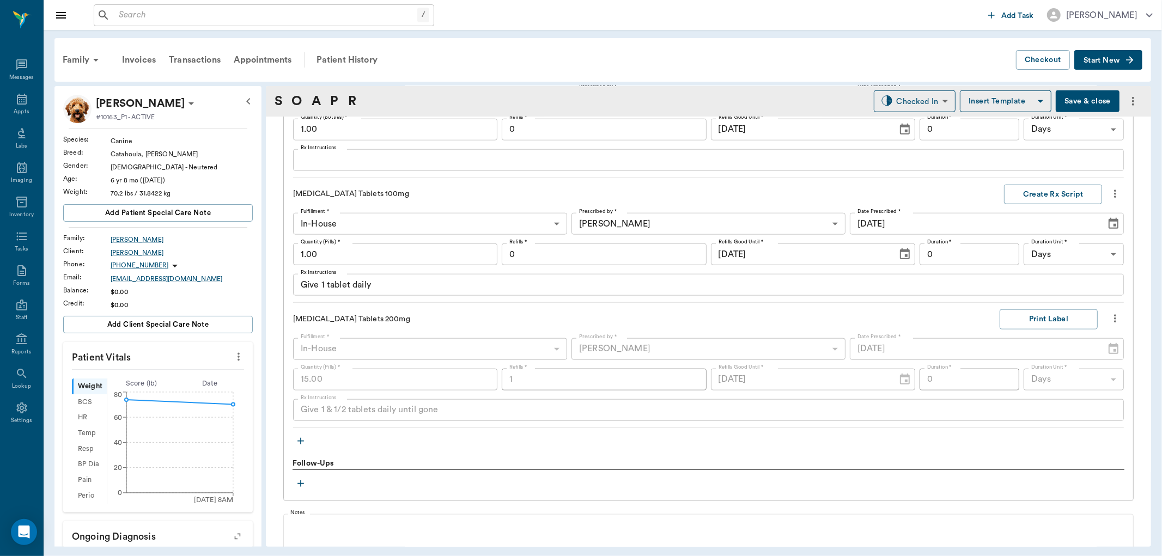
click at [1109, 316] on icon "more" at bounding box center [1115, 318] width 12 height 13
click at [1038, 396] on span "Delete" at bounding box center [1061, 397] width 92 height 11
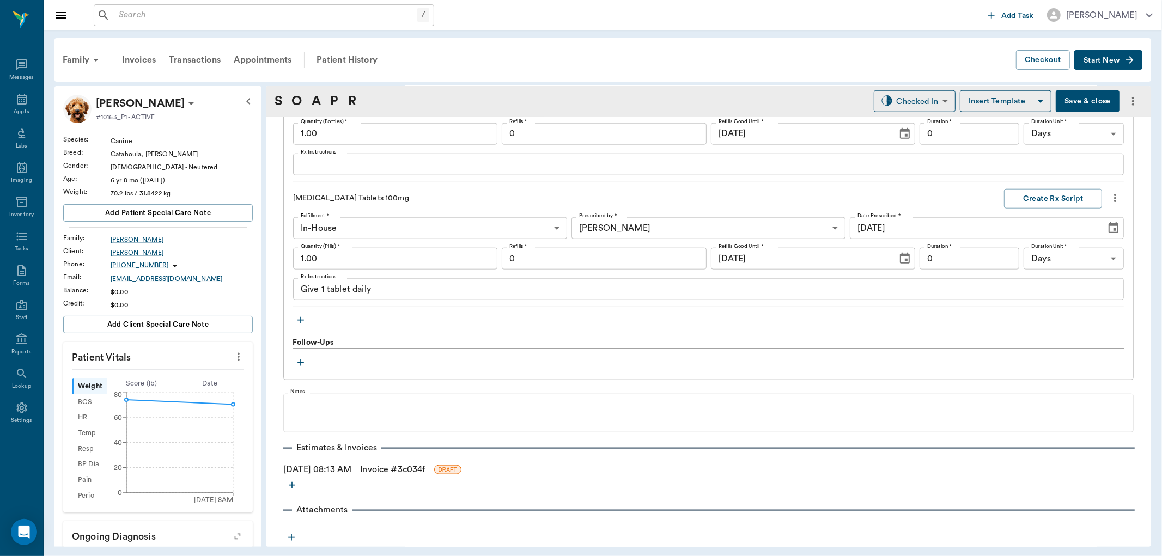
scroll to position [994, 0]
click at [325, 291] on textarea "Give 1 tablet daily" at bounding box center [709, 289] width 816 height 13
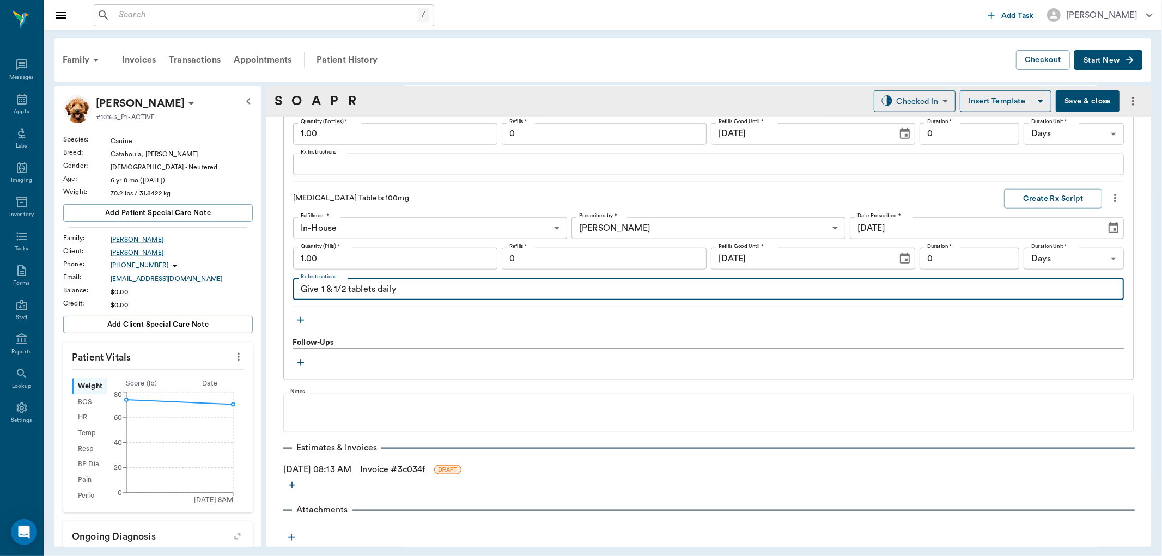
type textarea "Give 1 & 1/2 tablets daily"
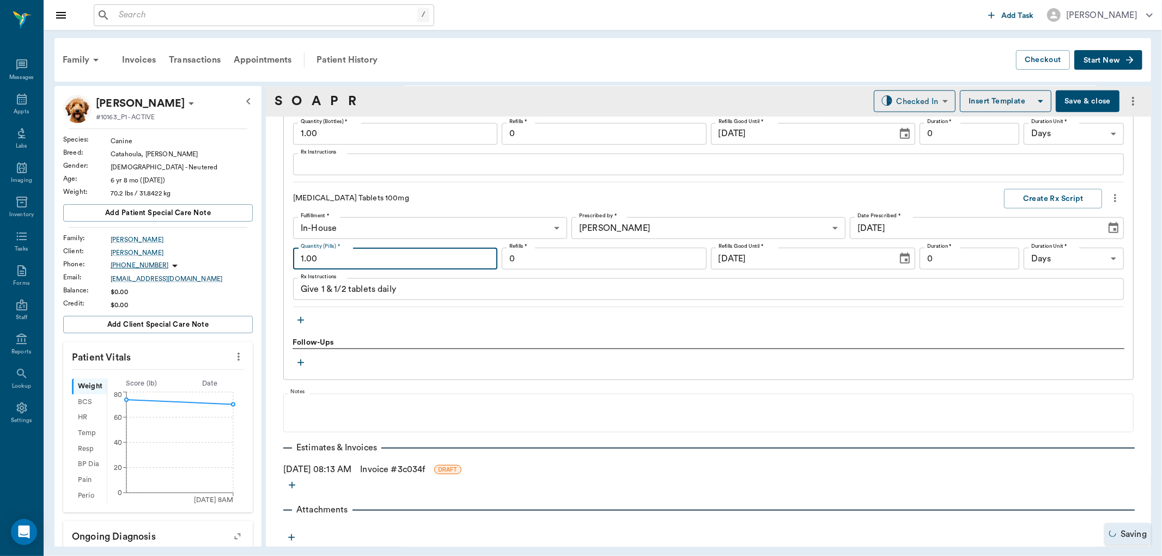
click at [392, 254] on input "1.00" at bounding box center [395, 259] width 204 height 22
click at [975, 252] on input "0" at bounding box center [970, 259] width 100 height 22
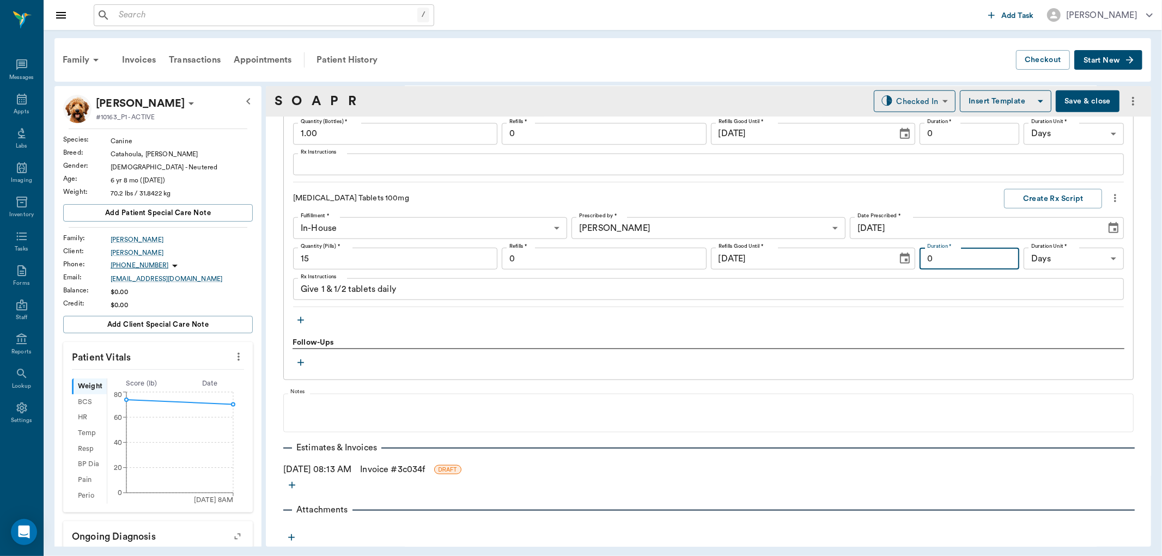
type input "15.00"
type input "10"
click at [584, 245] on div "Fulfillment * In-House In-House Fulfillment * Prescribed by * [PERSON_NAME] 63e…" at bounding box center [708, 258] width 831 height 83
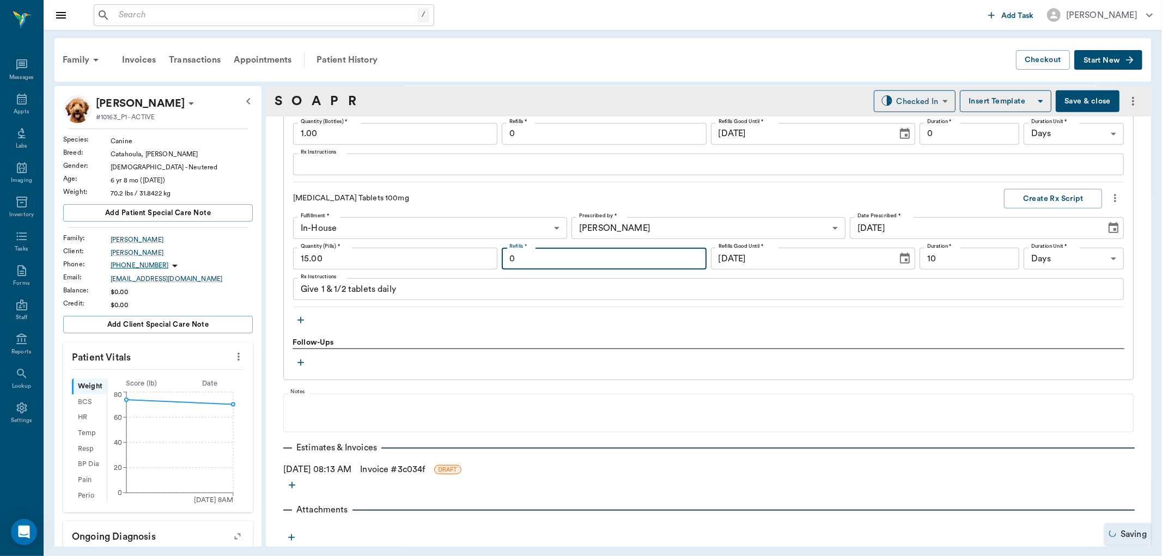
click at [584, 248] on input "0" at bounding box center [604, 259] width 204 height 22
type input "1"
click at [1022, 187] on div "Examination Quantity (Items) * 1.00 Quantity (Items) * Instructions x Instructi…" at bounding box center [708, 126] width 831 height 362
click at [1018, 199] on button "Create Rx Script" at bounding box center [1053, 199] width 98 height 20
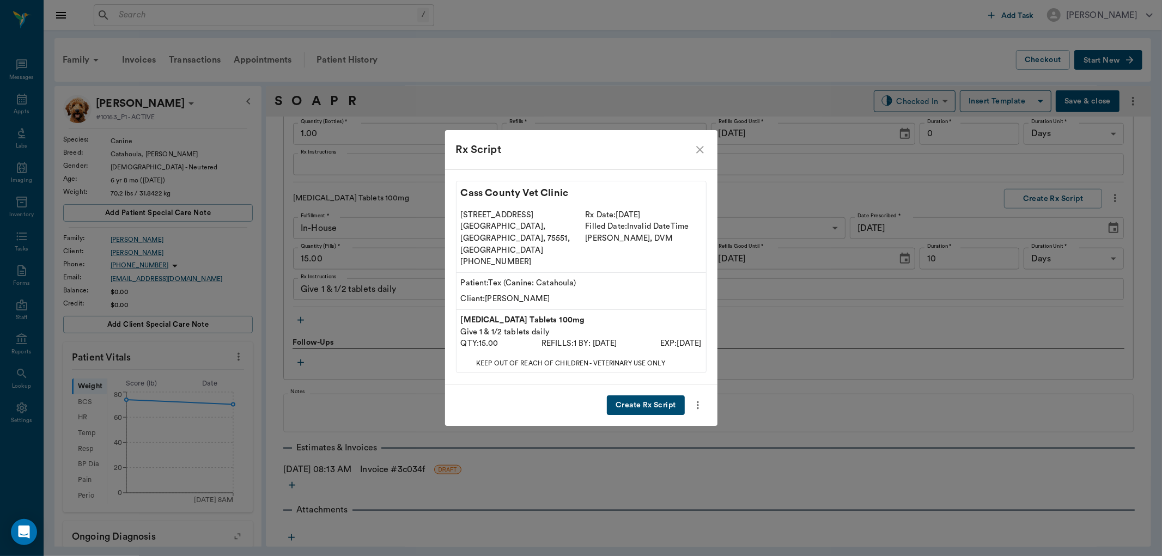
click at [644, 396] on button "Create Rx Script" at bounding box center [645, 406] width 77 height 20
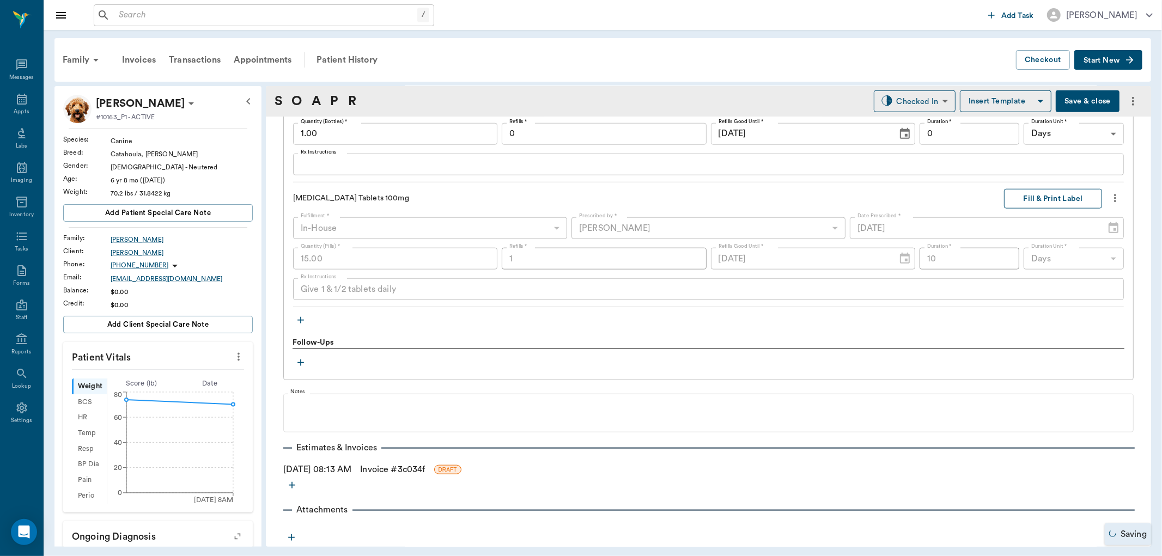
click at [1031, 203] on button "Fill & Print Label" at bounding box center [1053, 199] width 98 height 20
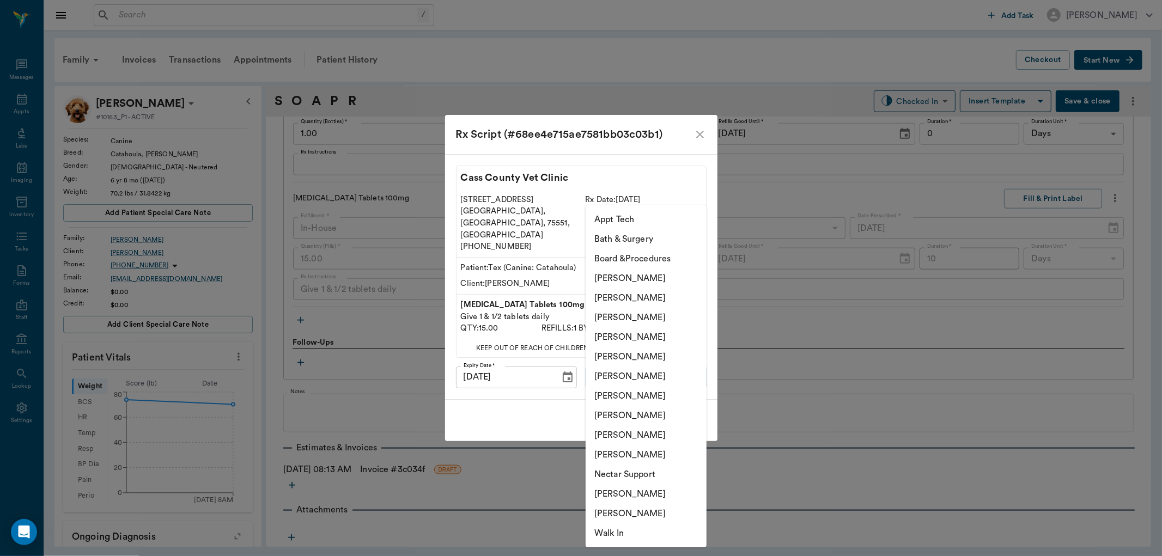
click at [678, 372] on body "/ ​ Add Task [PERSON_NAME] Nectar Messages Appts Labs Imaging Inventory Tasks F…" at bounding box center [581, 278] width 1162 height 556
click at [649, 342] on li "[PERSON_NAME]" at bounding box center [646, 337] width 121 height 20
type input "63ec2f075fda476ae8351a4d"
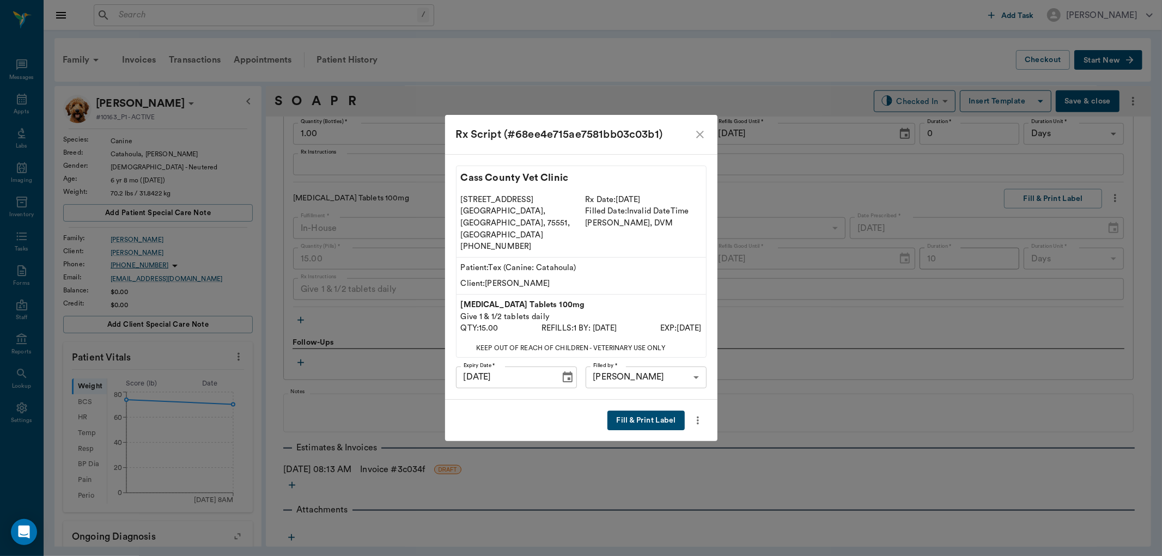
click at [651, 411] on button "Fill & Print Label" at bounding box center [646, 421] width 77 height 20
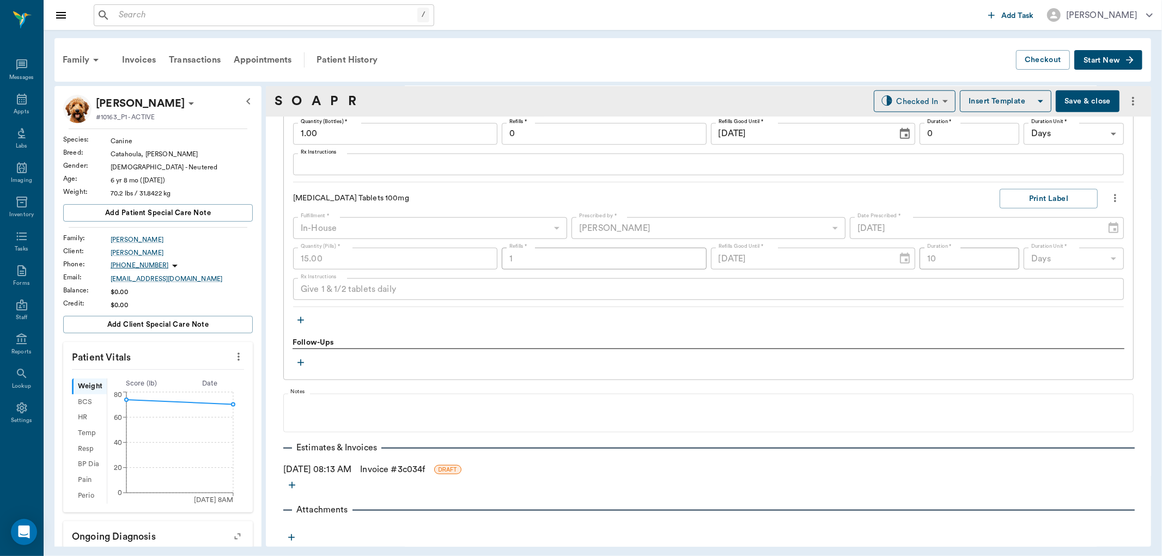
click at [301, 322] on icon "button" at bounding box center [300, 320] width 11 height 11
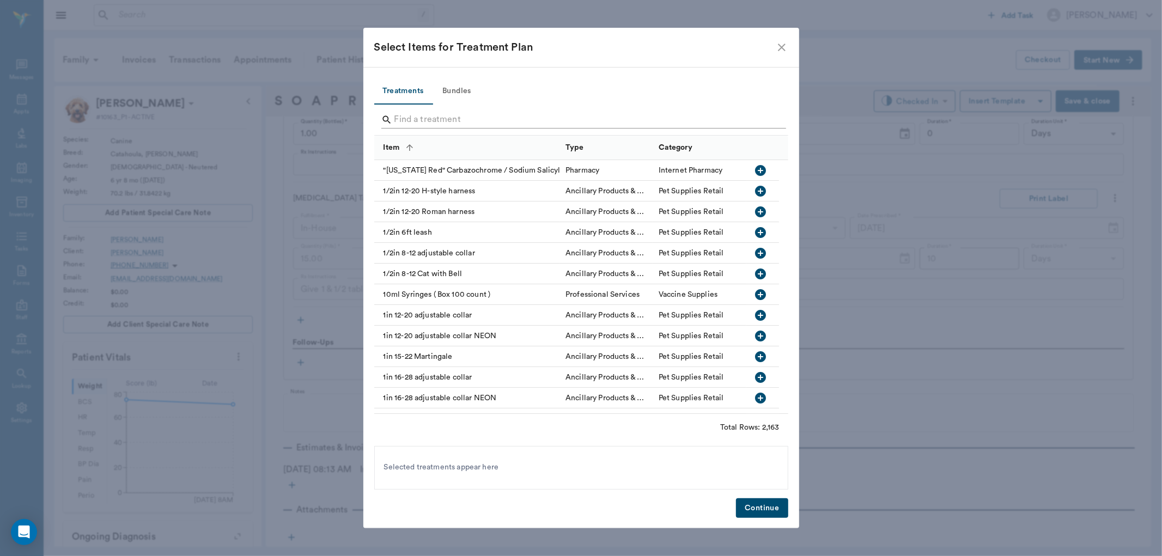
click at [395, 118] on input "Search" at bounding box center [582, 119] width 375 height 17
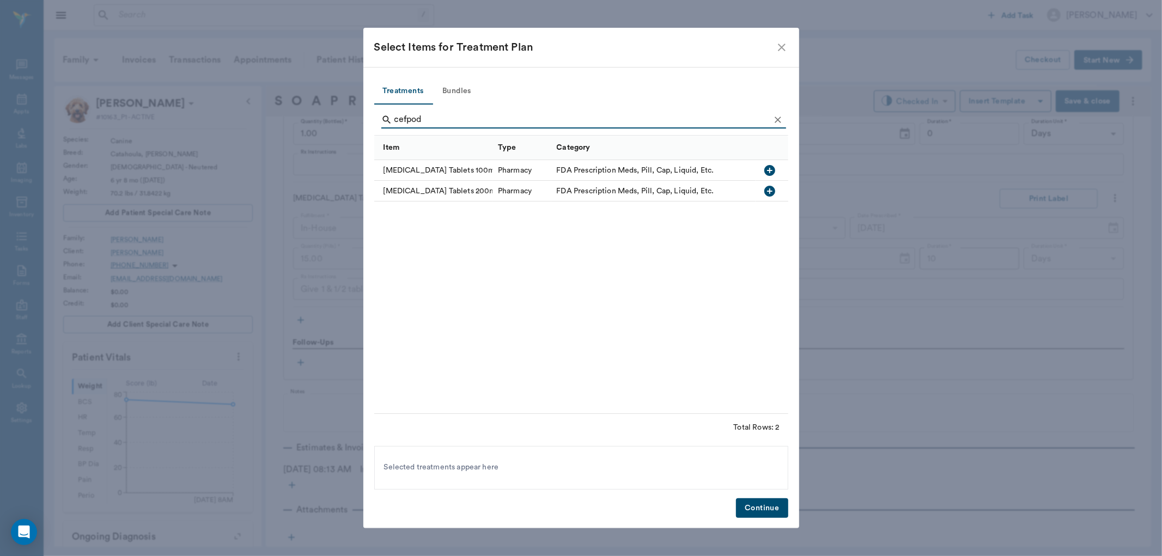
type input "cefpod"
click at [770, 188] on icon "button" at bounding box center [770, 191] width 11 height 11
drag, startPoint x: 777, startPoint y: 513, endPoint x: 765, endPoint y: 503, distance: 15.4
click at [775, 513] on button "Continue" at bounding box center [762, 509] width 52 height 20
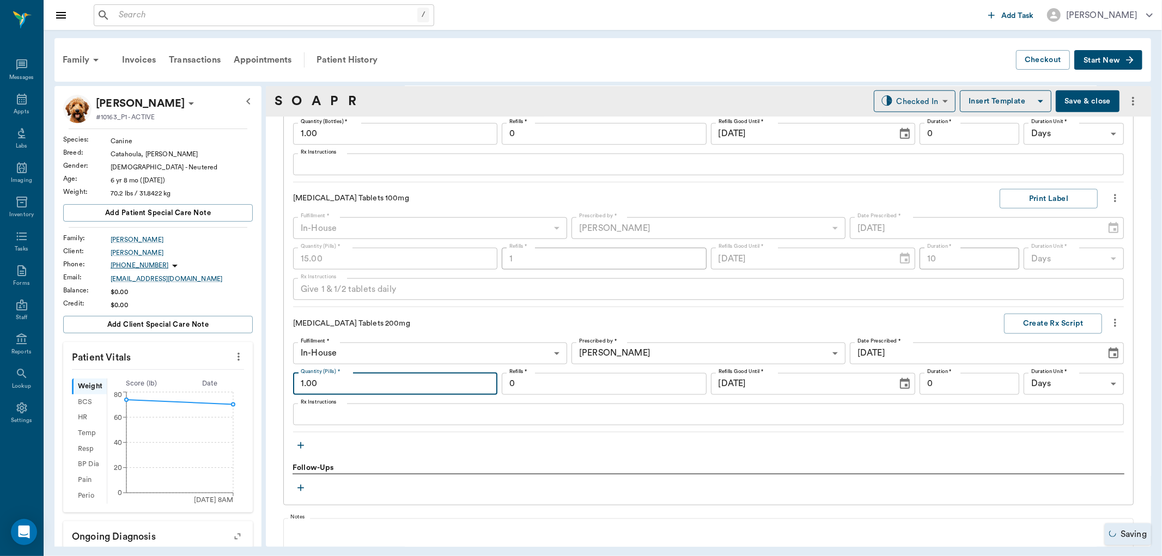
click at [391, 383] on input "1.00" at bounding box center [395, 384] width 204 height 22
click at [389, 418] on textarea "Rx Instructions" at bounding box center [709, 414] width 816 height 13
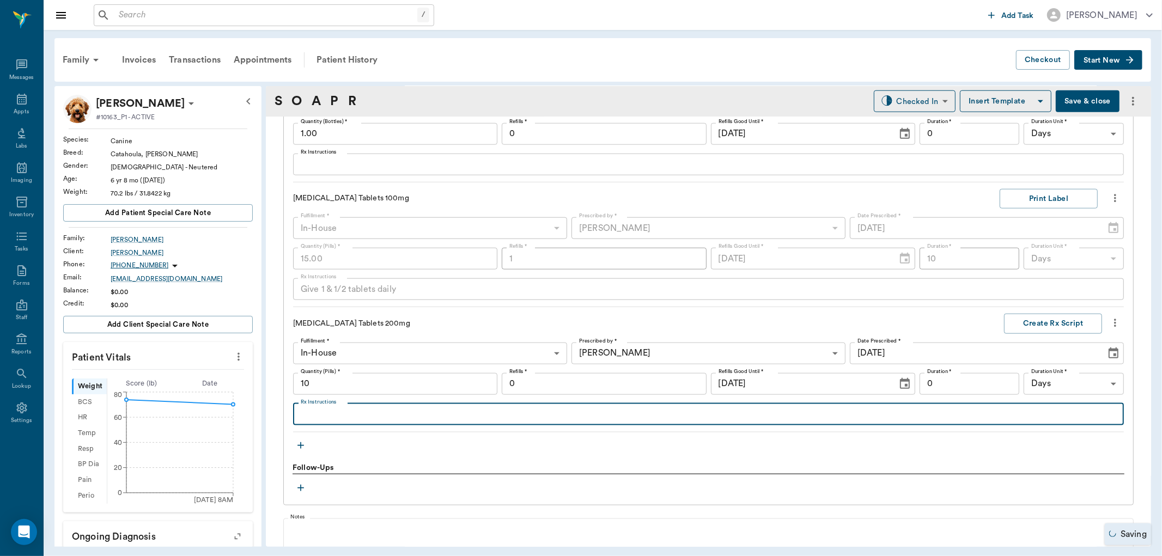
type input "10.00"
type textarea "Give 1 tablet daily until gone"
click at [550, 384] on input "0" at bounding box center [604, 384] width 204 height 22
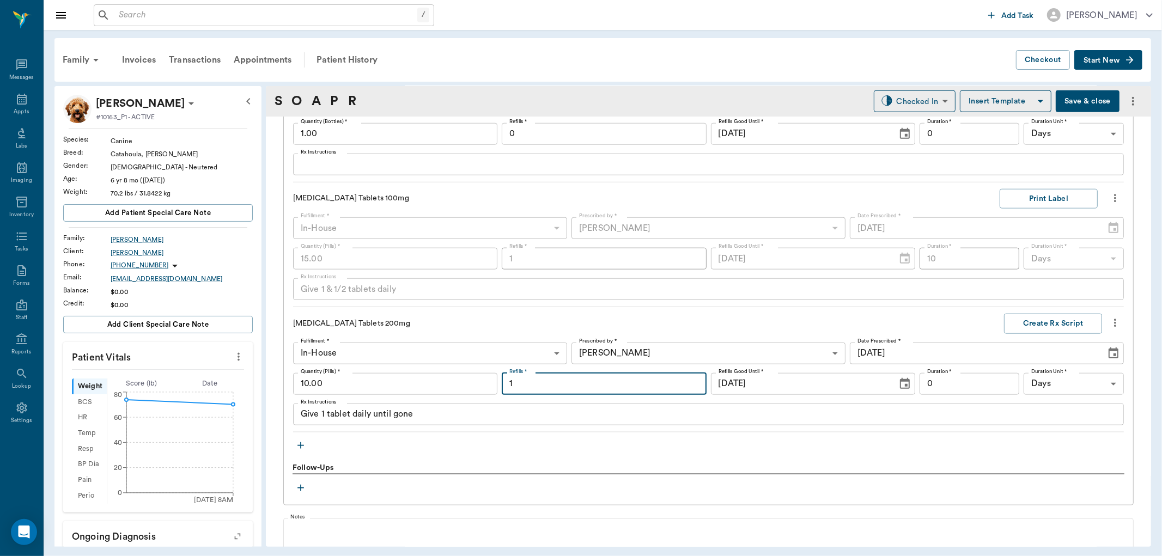
type input "1"
click at [945, 389] on input "0" at bounding box center [970, 384] width 100 height 22
type input "10"
click at [1042, 327] on button "Create Rx Script" at bounding box center [1053, 324] width 98 height 20
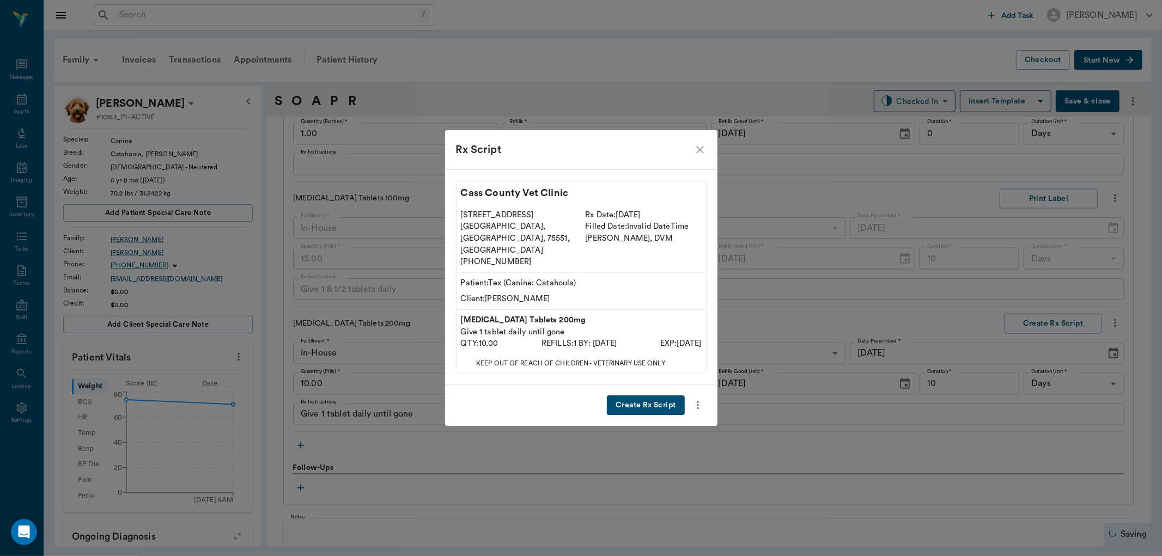
click at [658, 396] on button "Create Rx Script" at bounding box center [645, 406] width 77 height 20
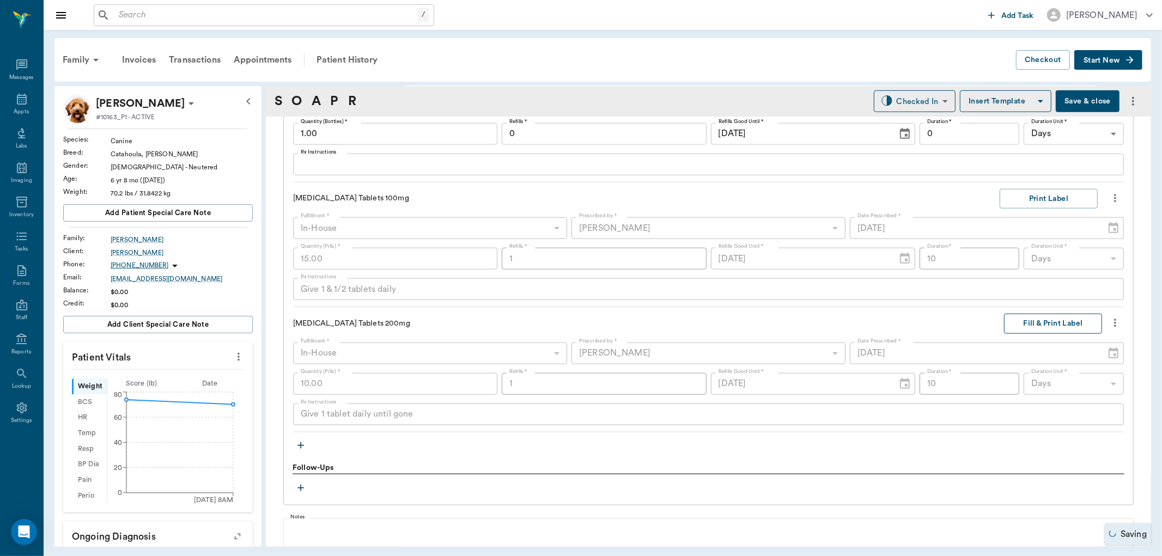
click at [1038, 323] on button "Fill & Print Label" at bounding box center [1053, 324] width 98 height 20
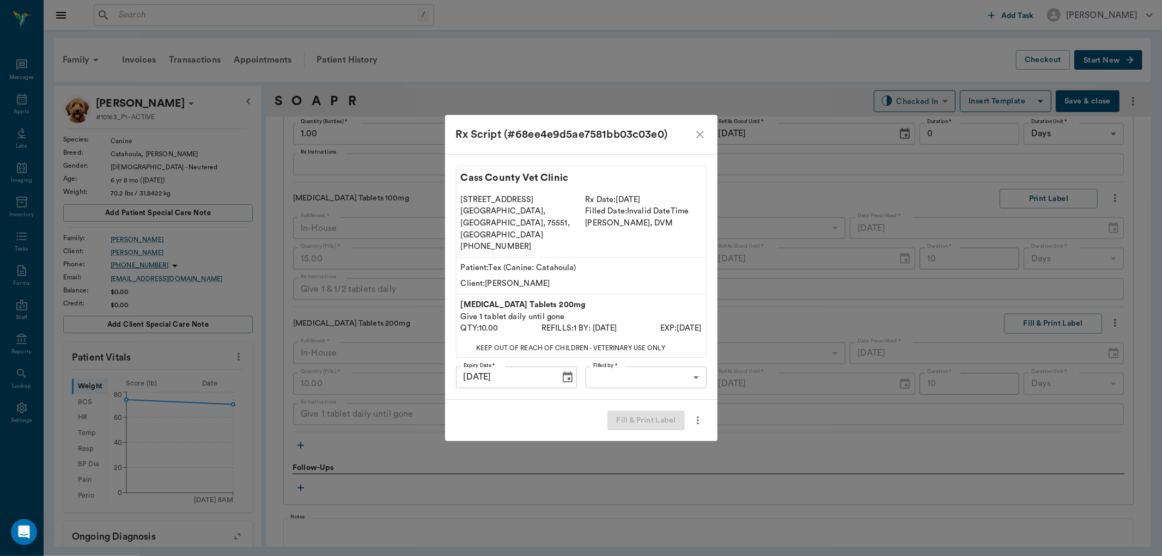
click at [688, 364] on body "/ ​ Add Task [PERSON_NAME] Nectar Messages Appts Labs Imaging Inventory Tasks F…" at bounding box center [581, 278] width 1162 height 556
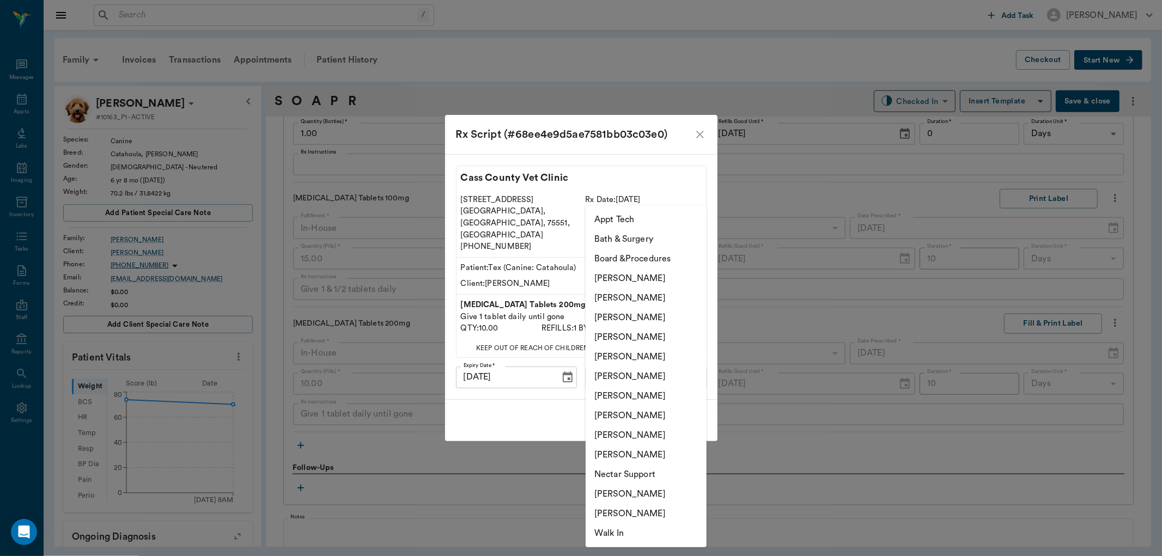
click at [676, 332] on li "[PERSON_NAME]" at bounding box center [646, 337] width 121 height 20
type input "63ec2f075fda476ae8351a4d"
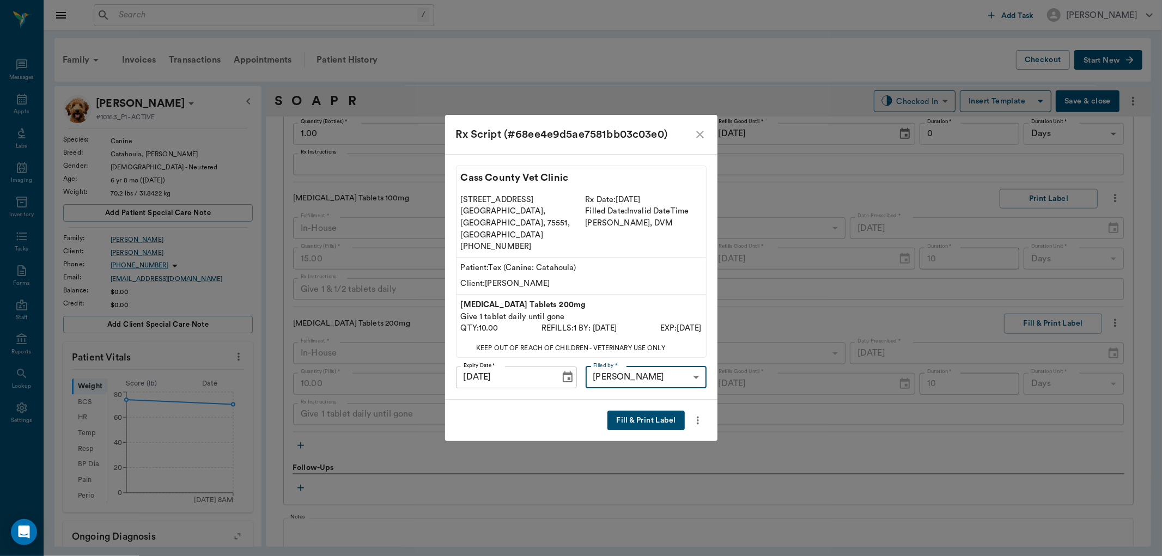
click at [669, 411] on button "Fill & Print Label" at bounding box center [646, 421] width 77 height 20
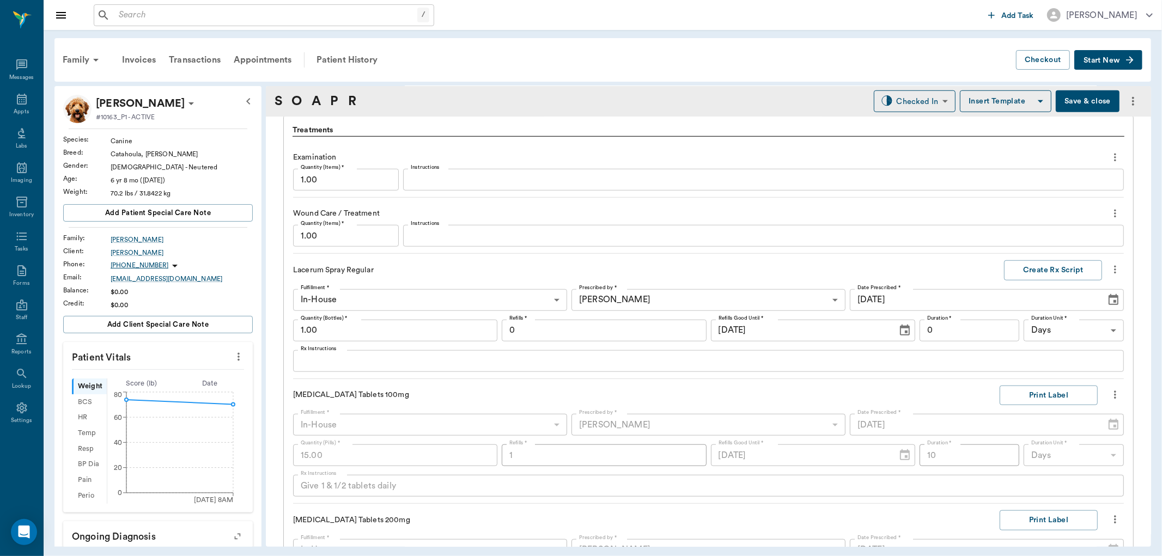
scroll to position [753, 0]
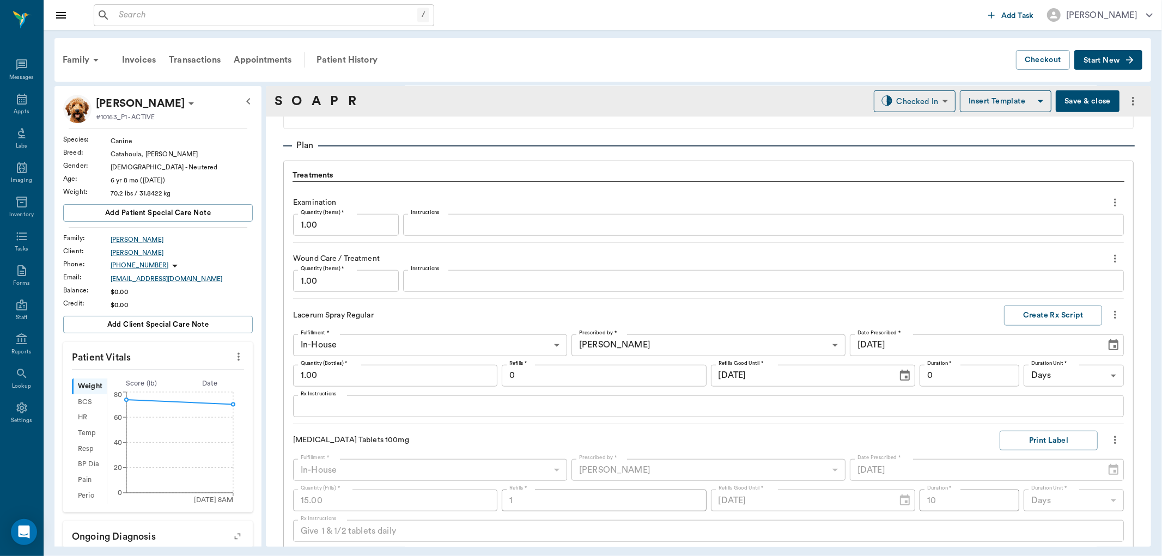
click at [1114, 255] on icon "more" at bounding box center [1115, 259] width 2 height 8
click at [1038, 299] on span "Delete" at bounding box center [1061, 297] width 92 height 11
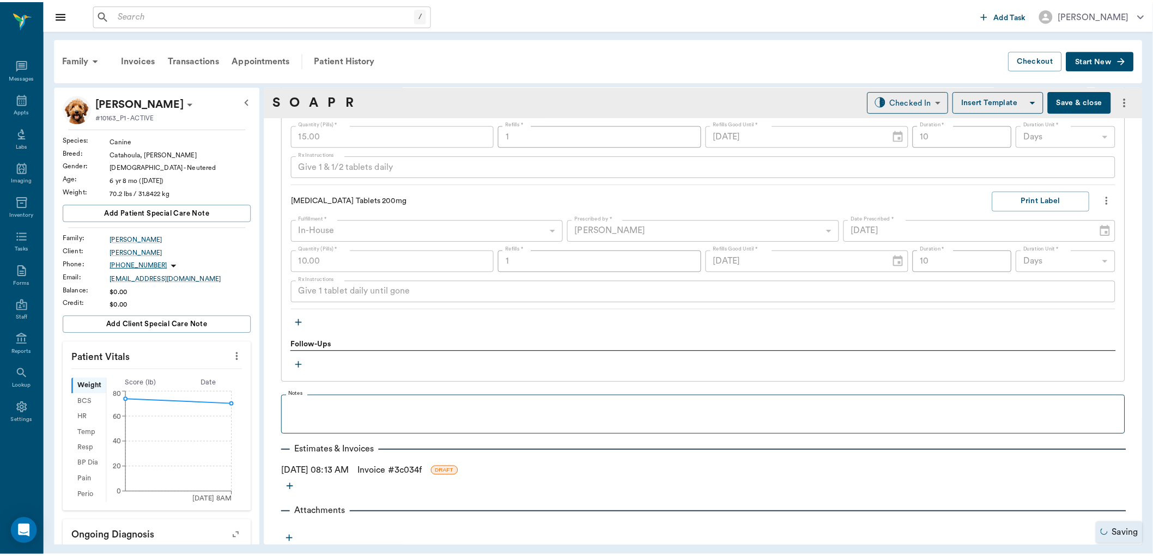
scroll to position [1064, 0]
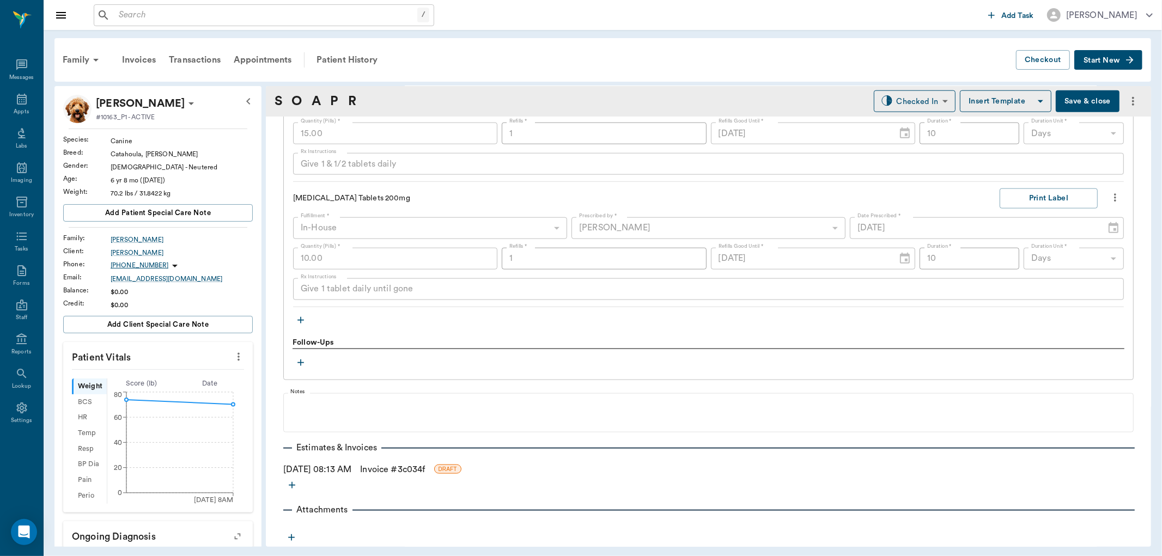
click at [393, 468] on link "Invoice # 3c034f" at bounding box center [392, 469] width 65 height 13
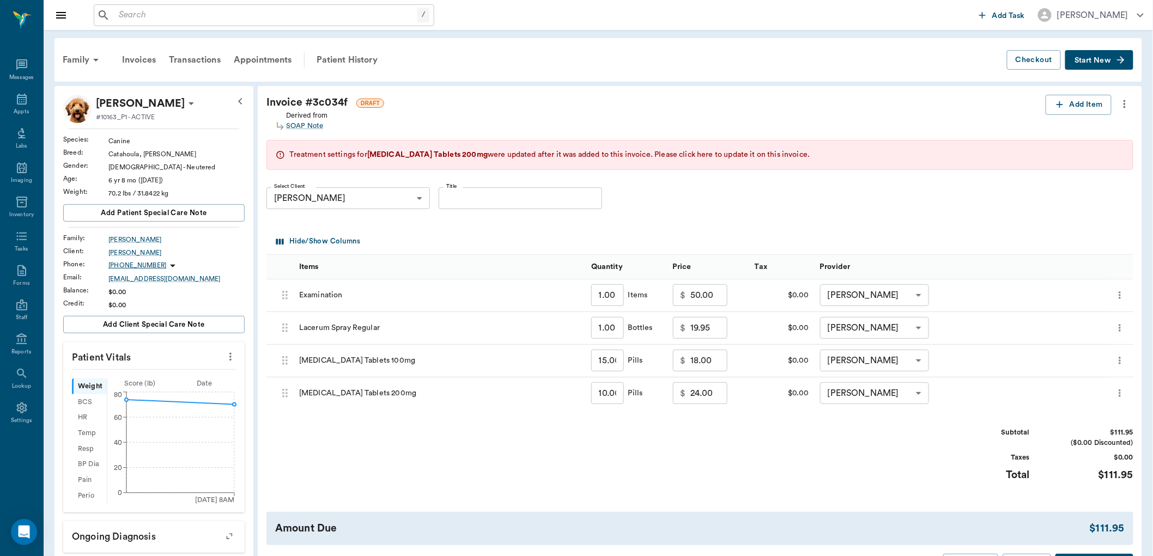
click at [713, 153] on span "Please click here to update it on this invoice." at bounding box center [731, 155] width 155 height 8
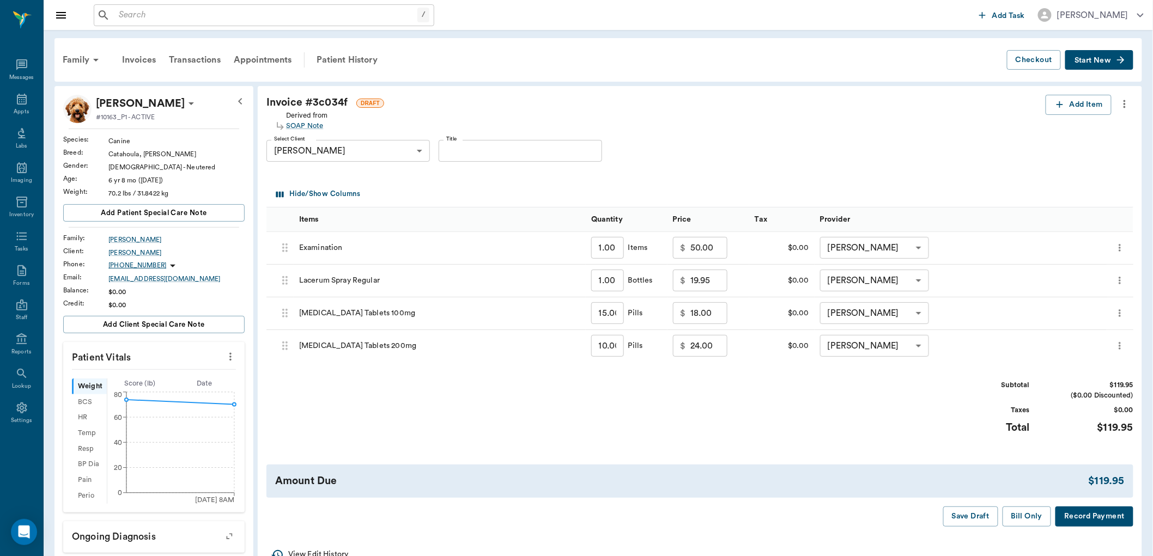
type input "32.00"
click at [719, 246] on input "50.00" at bounding box center [708, 248] width 37 height 22
type input "25.00"
click at [772, 396] on div "Subtotal $94.95 ($0.00 Discounted) Taxes $0.00 Total $94.95" at bounding box center [699, 413] width 867 height 67
click at [1015, 518] on button "Bill Only" at bounding box center [1027, 517] width 49 height 20
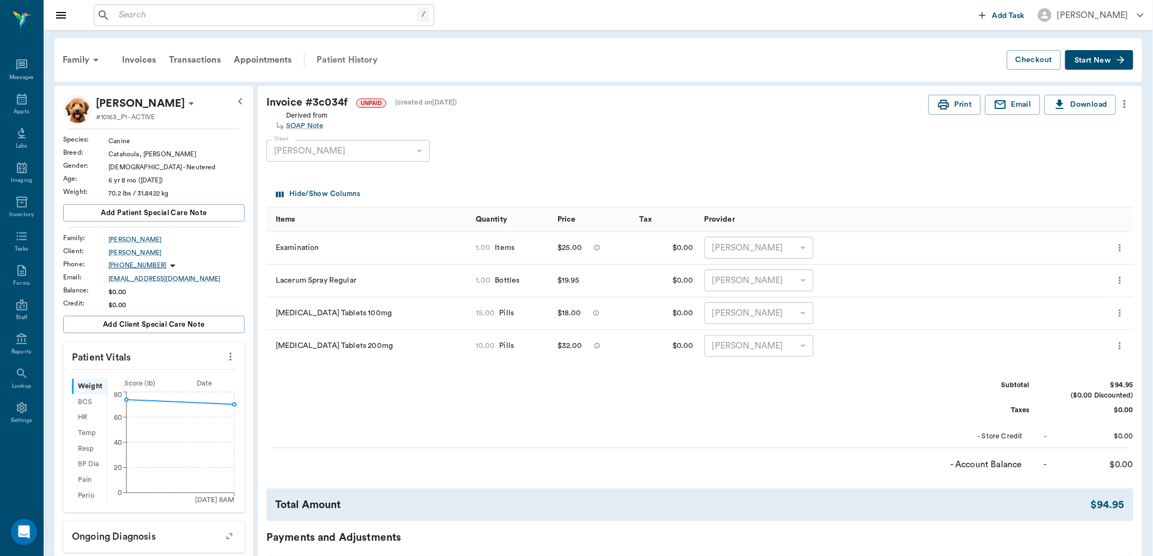
click at [340, 63] on div "Patient History" at bounding box center [347, 60] width 74 height 26
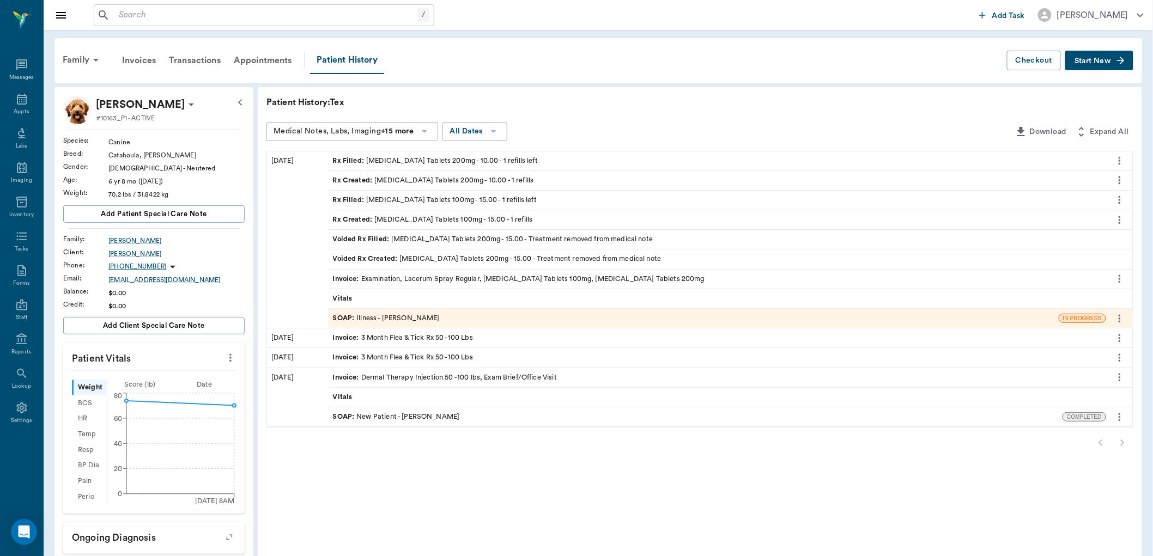
click at [395, 313] on div "SOAP : Illness - [PERSON_NAME]" at bounding box center [386, 318] width 107 height 10
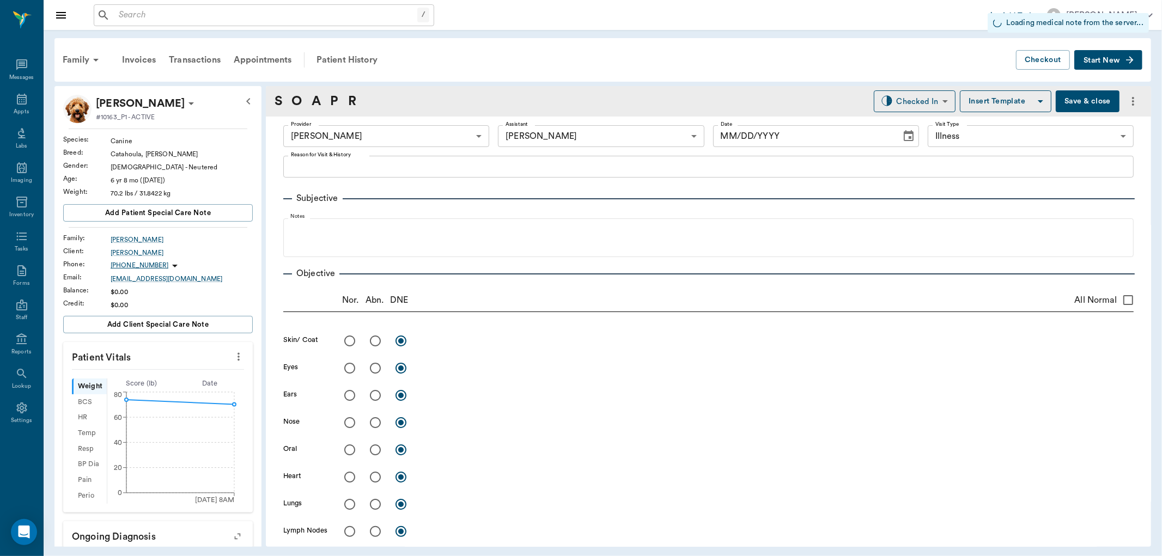
type input "63ec2f075fda476ae8351a4d"
type input "682b670d8bdc6f7f8feef3db"
type input "65d2be4f46e3a538d89b8c15"
type input "[DATE]"
type textarea "Has an opened wound on back left leg, Owner would like him looked at to reduce …"
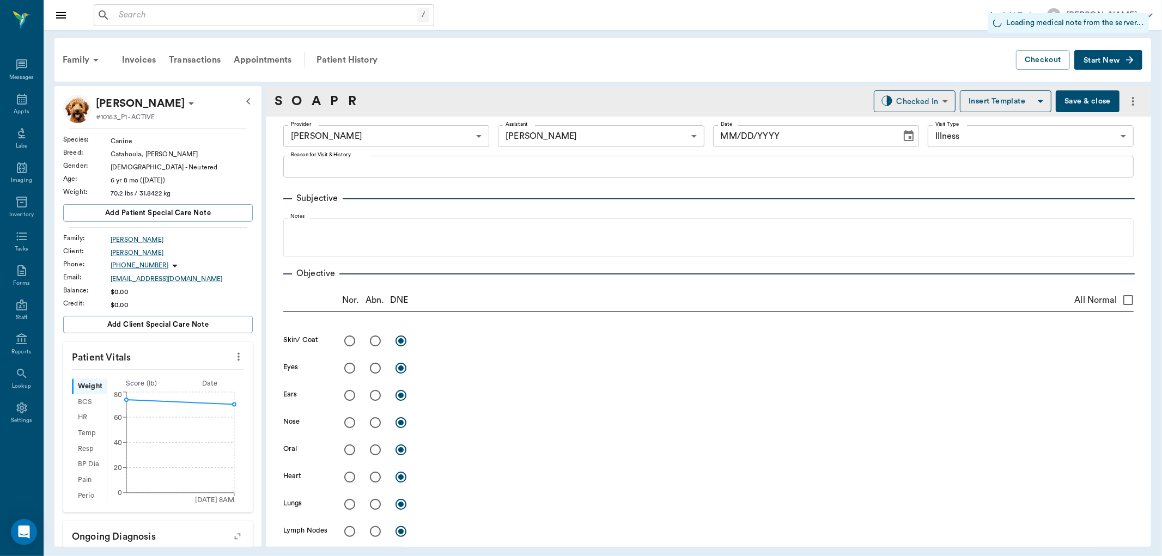
type input "1.00"
type input "0"
type input "15.00"
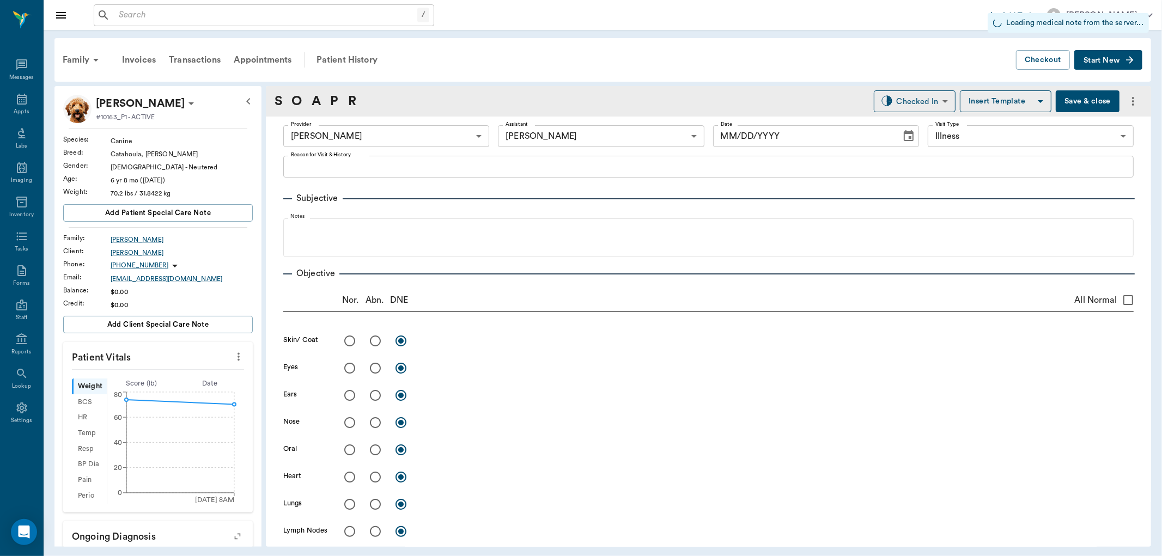
type input "1"
type input "10"
type textarea "Give 1 & 1/2 tablets daily"
type input "10.00"
type input "1"
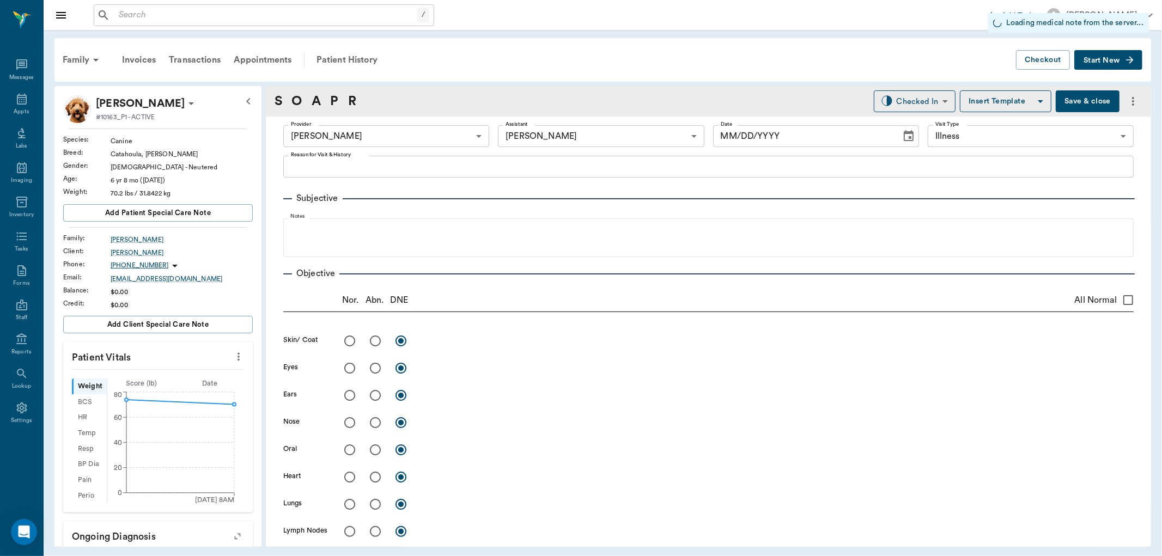
type input "10"
type textarea "Give 1 tablet daily until gone"
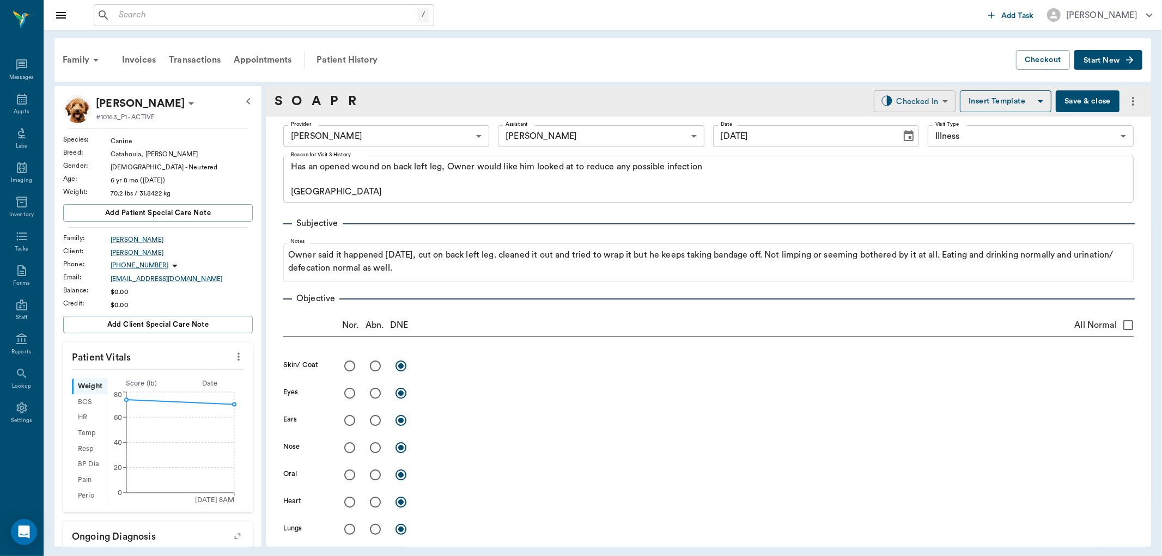
click at [919, 101] on body "/ ​ Add Task [PERSON_NAME] Nectar Messages Appts Labs Imaging Inventory Tasks F…" at bounding box center [581, 278] width 1162 height 556
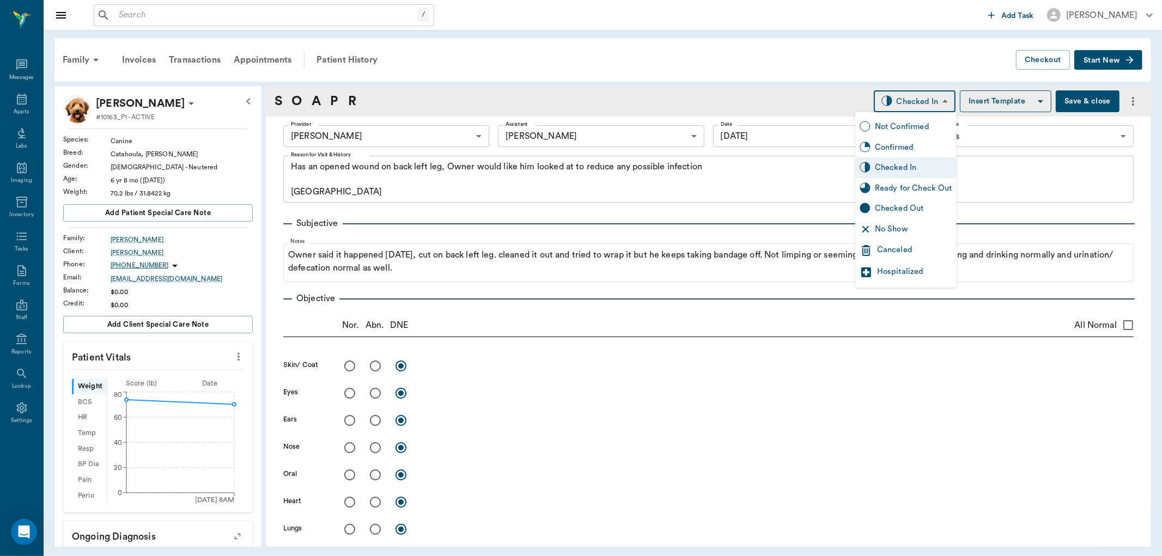
click at [919, 188] on div "Ready for Check Out" at bounding box center [913, 189] width 77 height 12
type input "READY_TO_CHECKOUT"
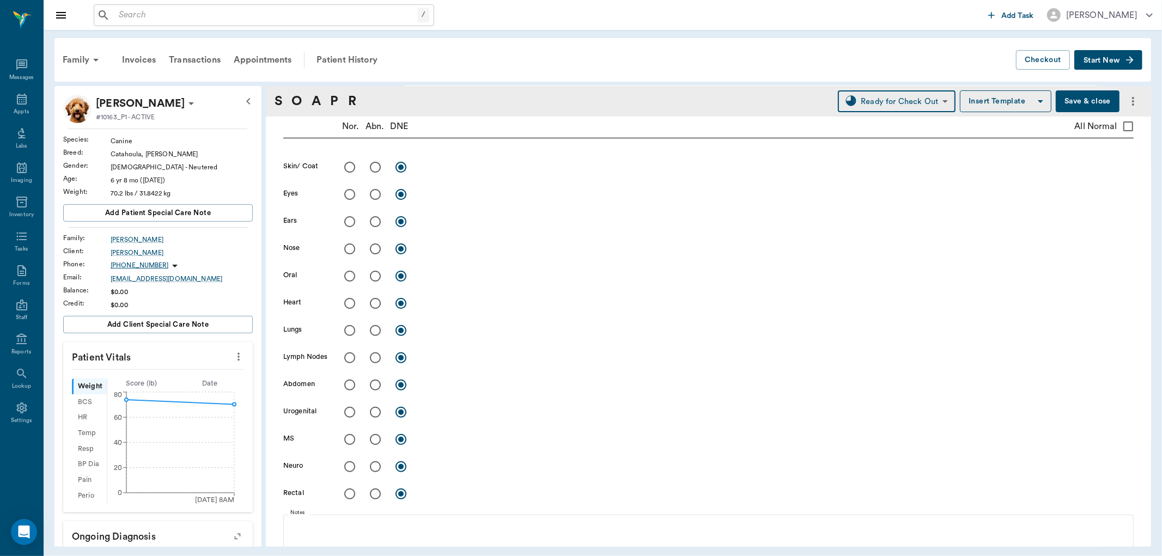
scroll to position [181, 0]
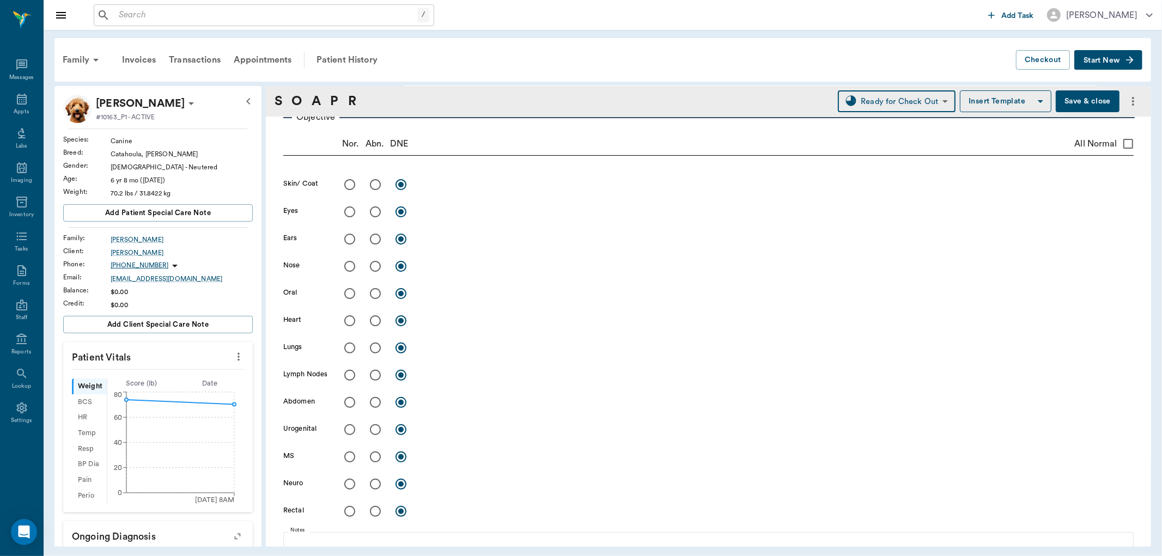
click at [373, 186] on input "radio" at bounding box center [375, 184] width 23 height 23
radio input "true"
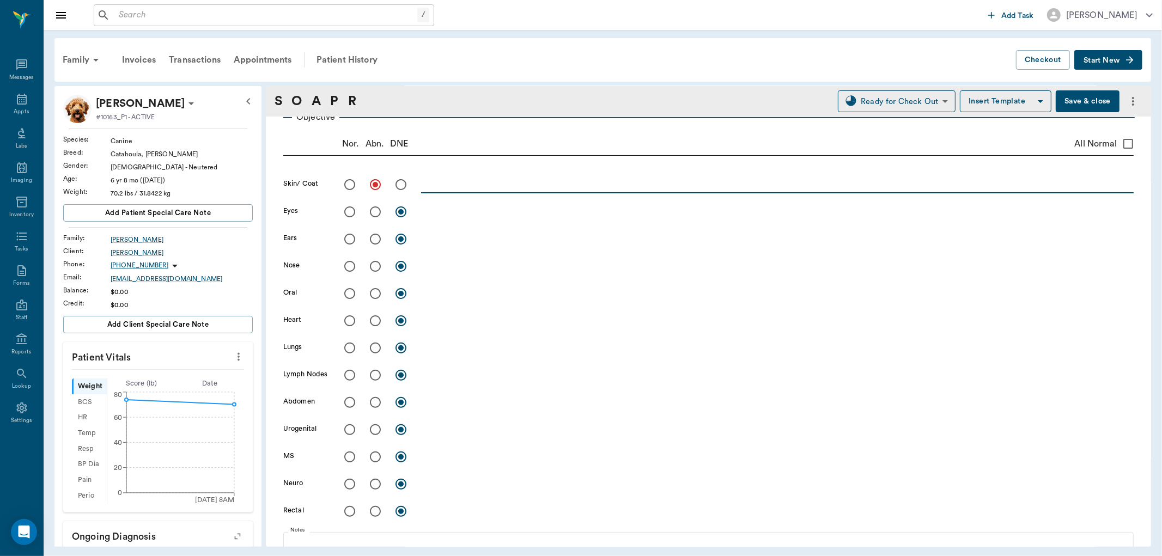
click at [461, 189] on textarea at bounding box center [777, 184] width 713 height 13
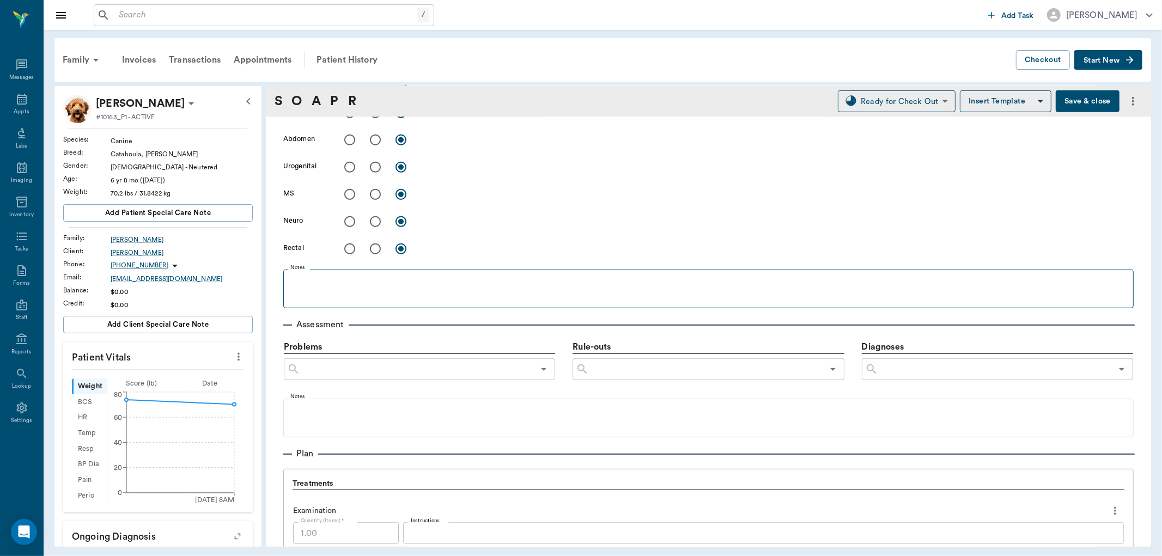
scroll to position [545, 0]
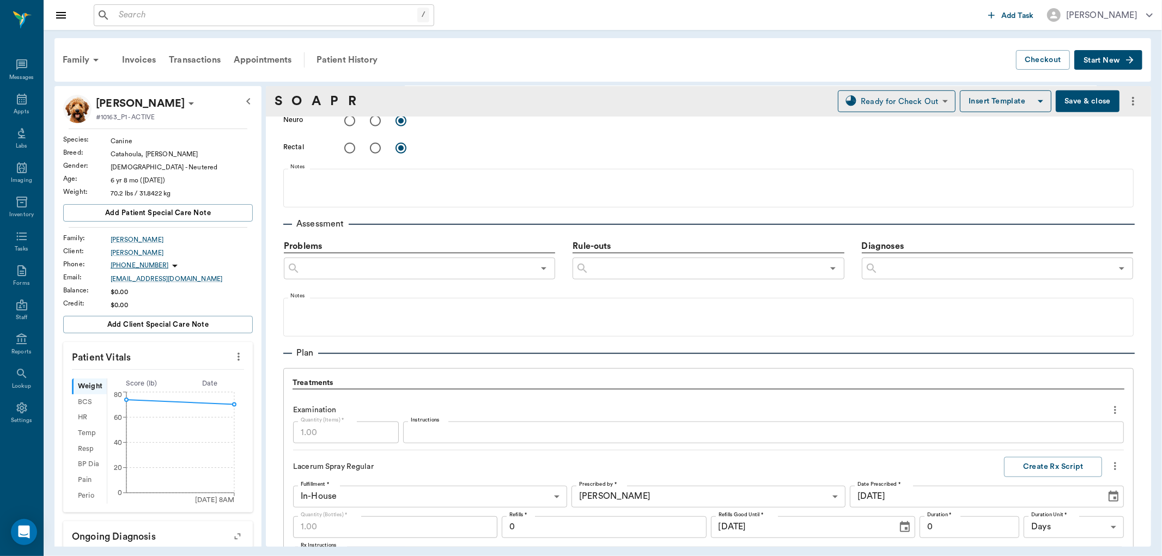
type textarea "LH dorsal [MEDICAL_DATA] skin [MEDICAL_DATA] diagonal with some flap over. mino…"
click at [905, 267] on input "text" at bounding box center [995, 268] width 234 height 15
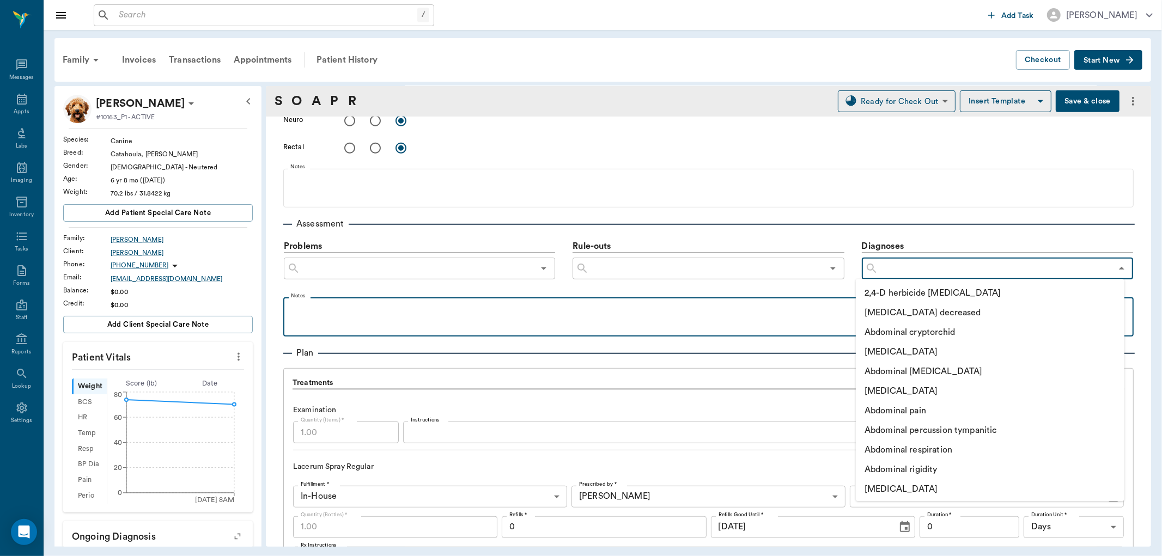
click at [331, 318] on div at bounding box center [709, 316] width 840 height 27
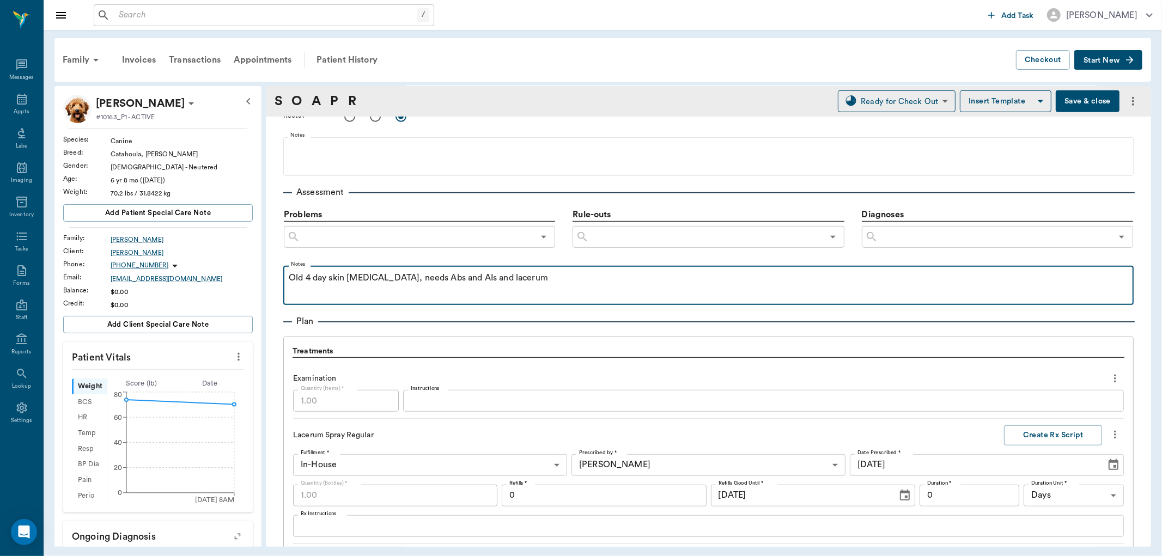
scroll to position [605, 0]
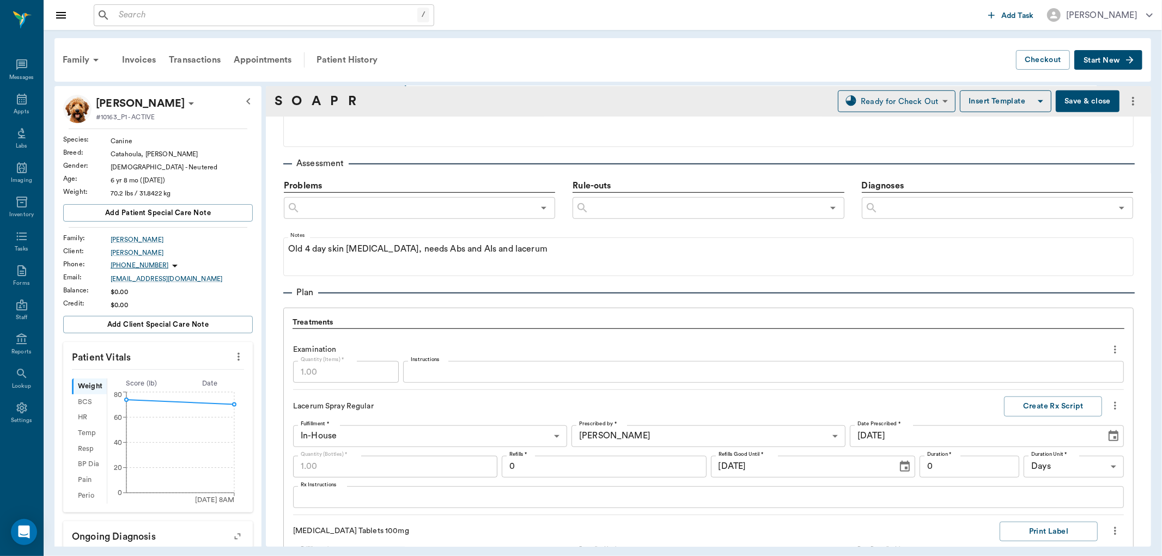
click at [1063, 100] on button "Save & close" at bounding box center [1088, 101] width 64 height 22
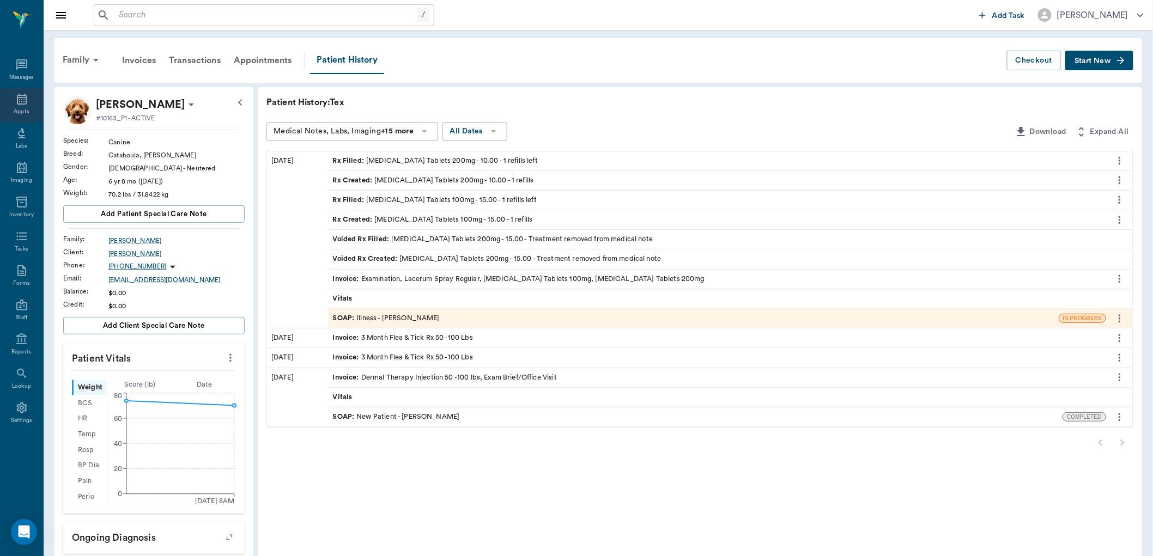
click at [29, 97] on div "Appts" at bounding box center [21, 105] width 43 height 34
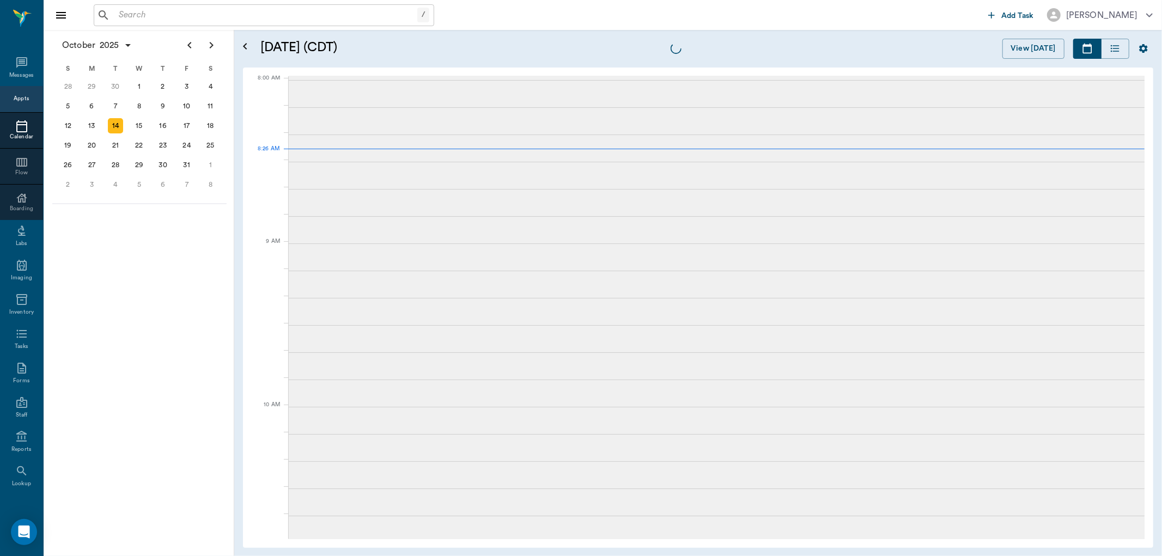
scroll to position [2, 0]
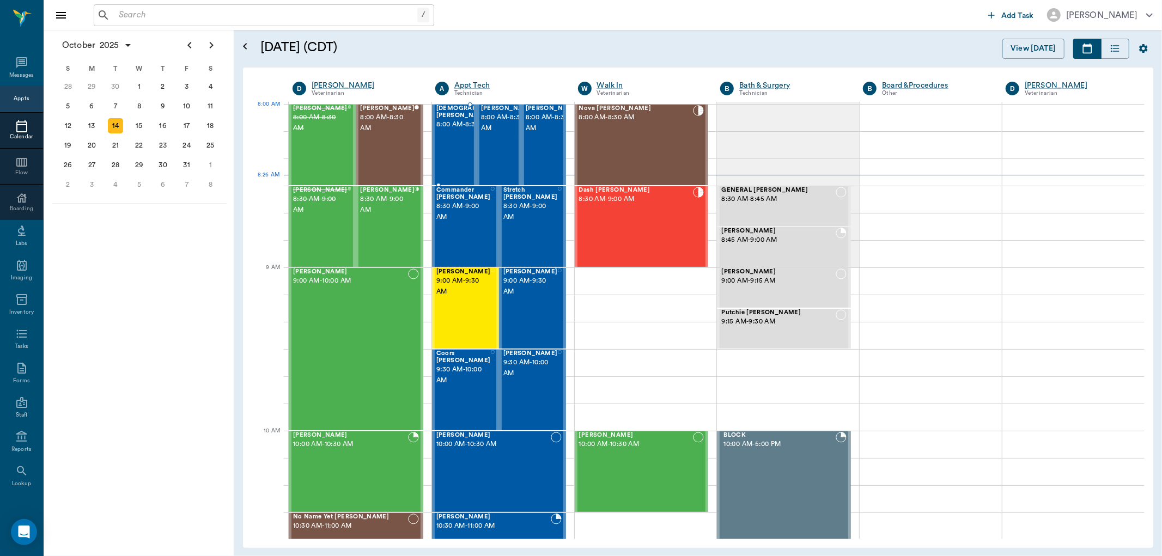
click at [461, 129] on span "8:00 AM - 8:30 AM" at bounding box center [473, 124] width 74 height 11
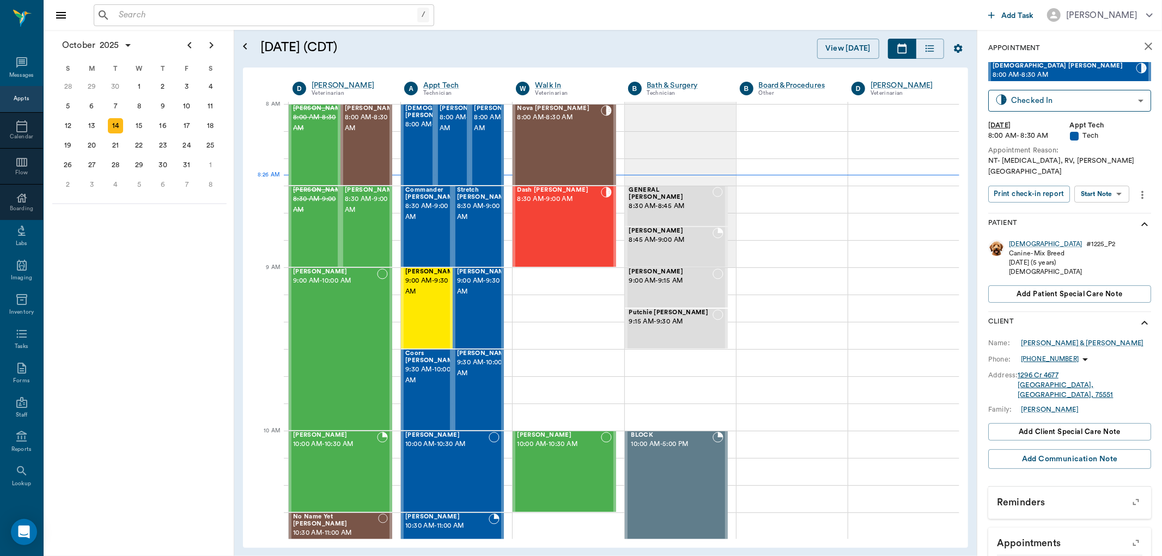
click at [1121, 185] on body "/ ​ Add Task [PERSON_NAME] Nectar Messages Appts Calendar Flow Boarding Labs Im…" at bounding box center [581, 278] width 1162 height 556
click at [1105, 204] on button "Start SOAP" at bounding box center [1090, 205] width 37 height 13
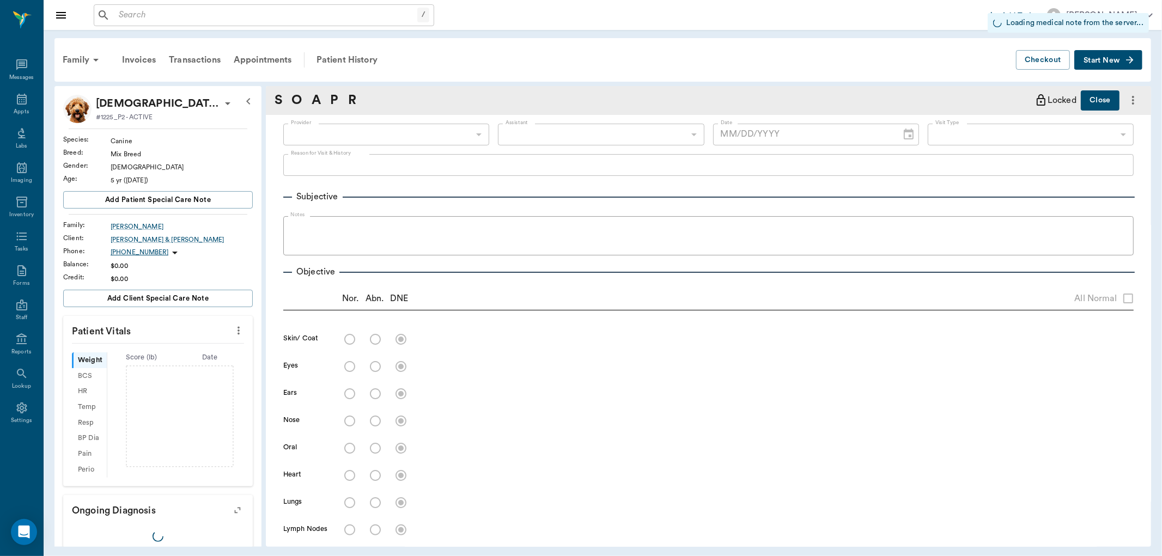
type input "63ec2f075fda476ae8351a4c"
type input "65d2be4f46e3a538d89b8c1a"
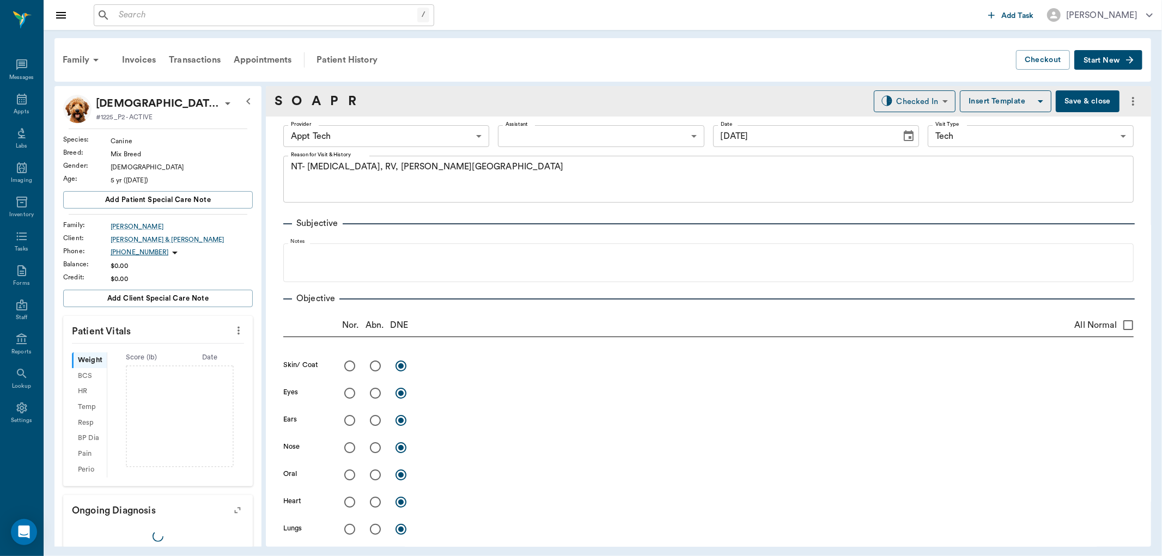
type input "[DATE]"
type textarea "NT- [MEDICAL_DATA], RV, [PERSON_NAME][GEOGRAPHIC_DATA]"
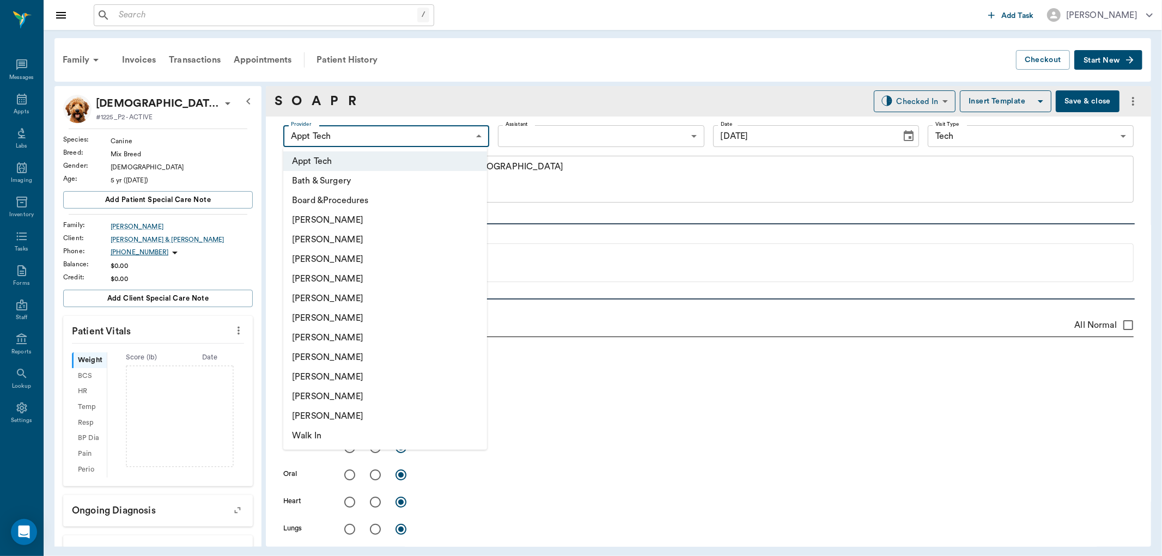
click at [409, 134] on body "/ ​ Add Task [PERSON_NAME] Nectar Messages Appts Labs Imaging Inventory Tasks F…" at bounding box center [581, 278] width 1162 height 556
click at [372, 255] on li "[PERSON_NAME]" at bounding box center [385, 260] width 204 height 20
type input "642ef10e332a41444de2bad1"
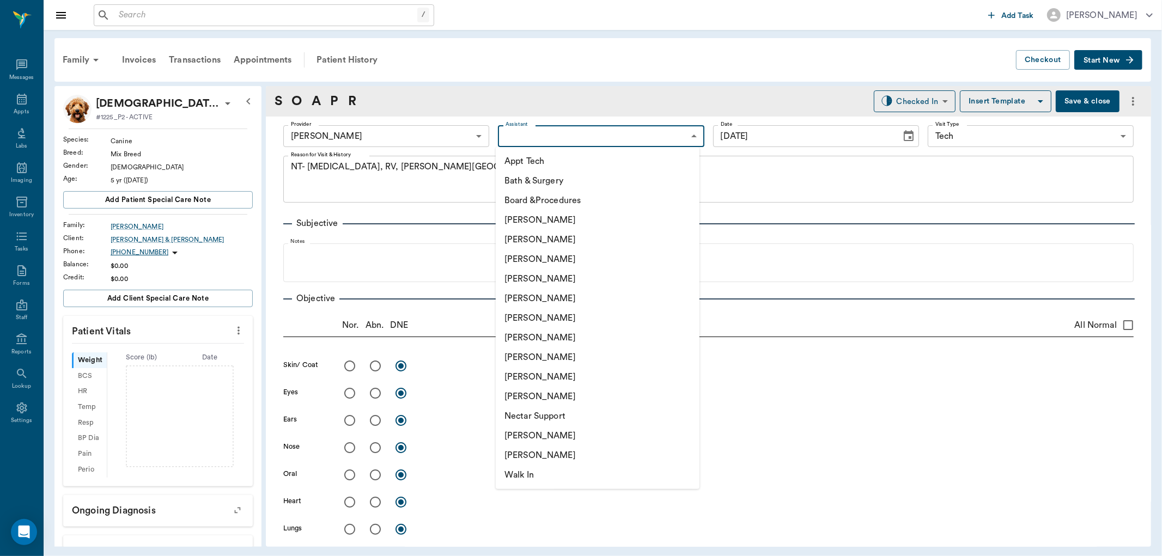
click at [572, 140] on body "/ ​ Add Task [PERSON_NAME] Nectar Messages Appts Labs Imaging Inventory Tasks F…" at bounding box center [581, 278] width 1162 height 556
click at [562, 434] on li "[PERSON_NAME]" at bounding box center [598, 436] width 204 height 20
type input "6740bf97de10e07744acf1eb"
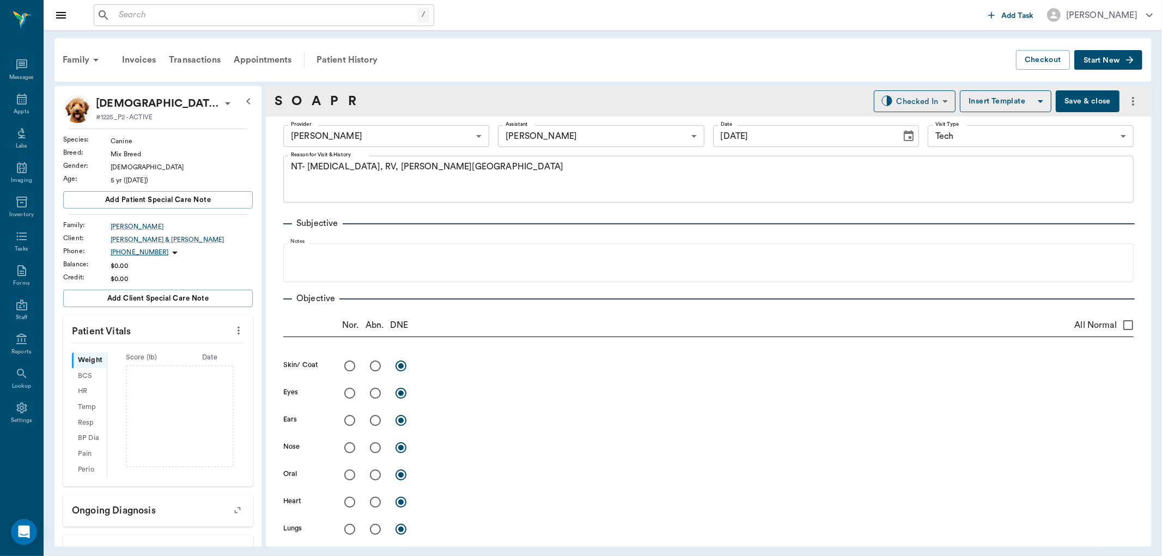
click at [235, 329] on icon "more" at bounding box center [239, 330] width 12 height 13
click at [193, 341] on li "Enter Vitals" at bounding box center [183, 349] width 109 height 20
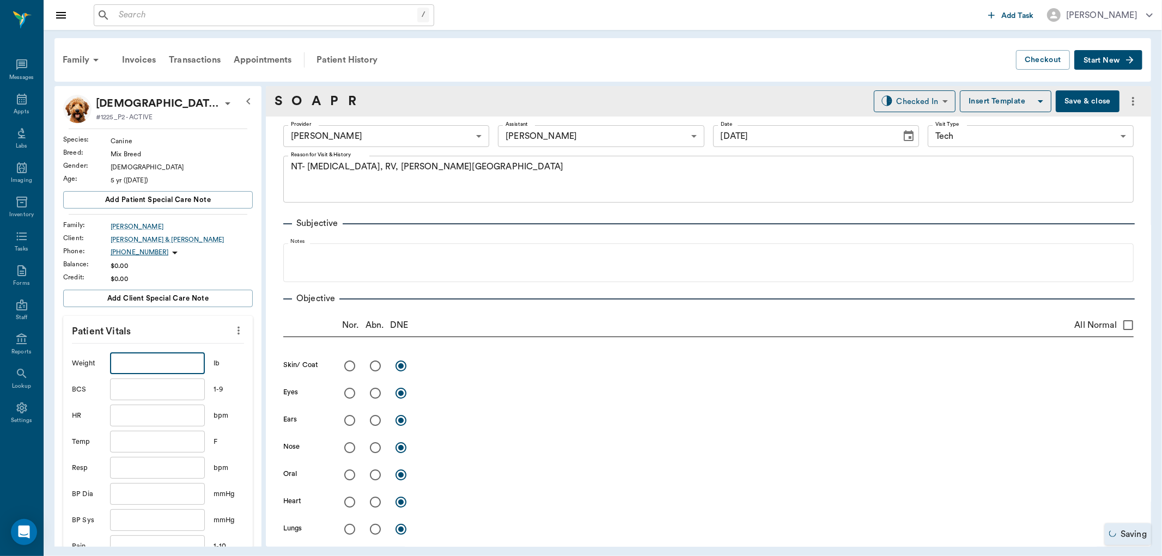
click at [173, 360] on input "text" at bounding box center [157, 364] width 95 height 22
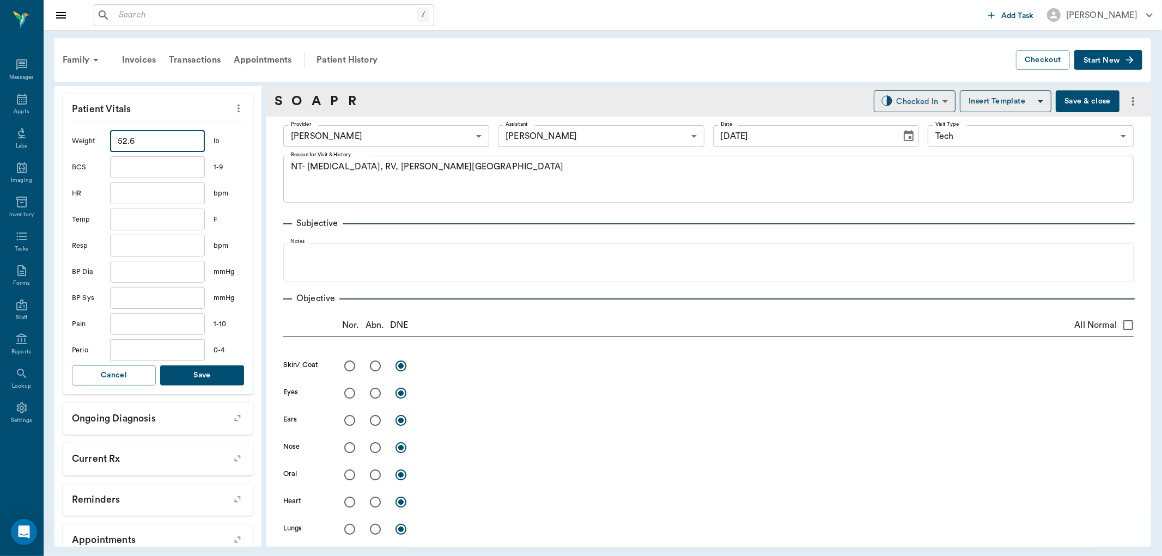
scroll to position [242, 0]
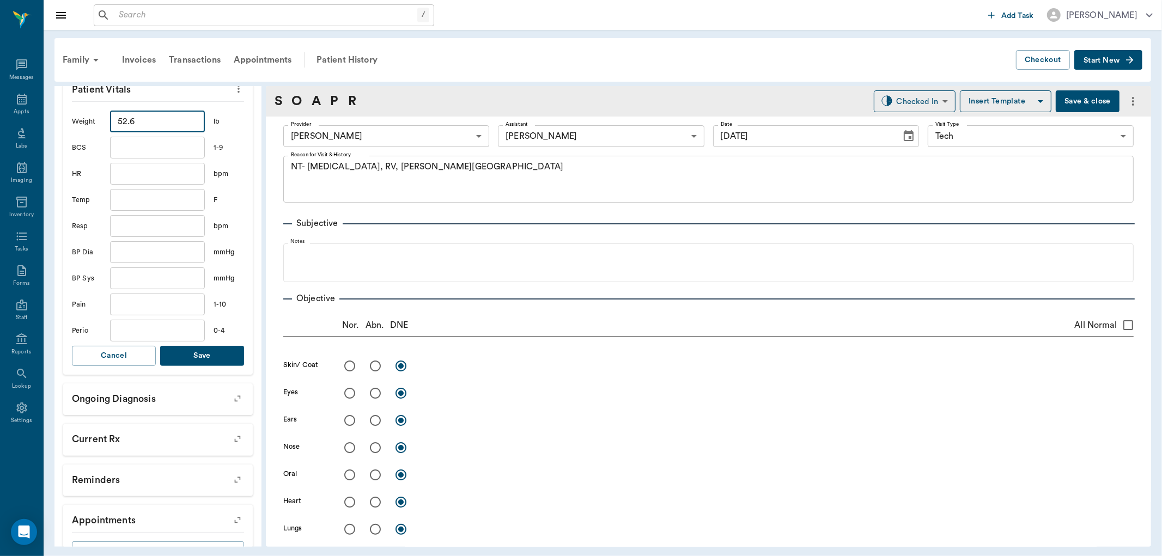
type input "52.6"
click at [211, 361] on button "Save" at bounding box center [202, 356] width 84 height 20
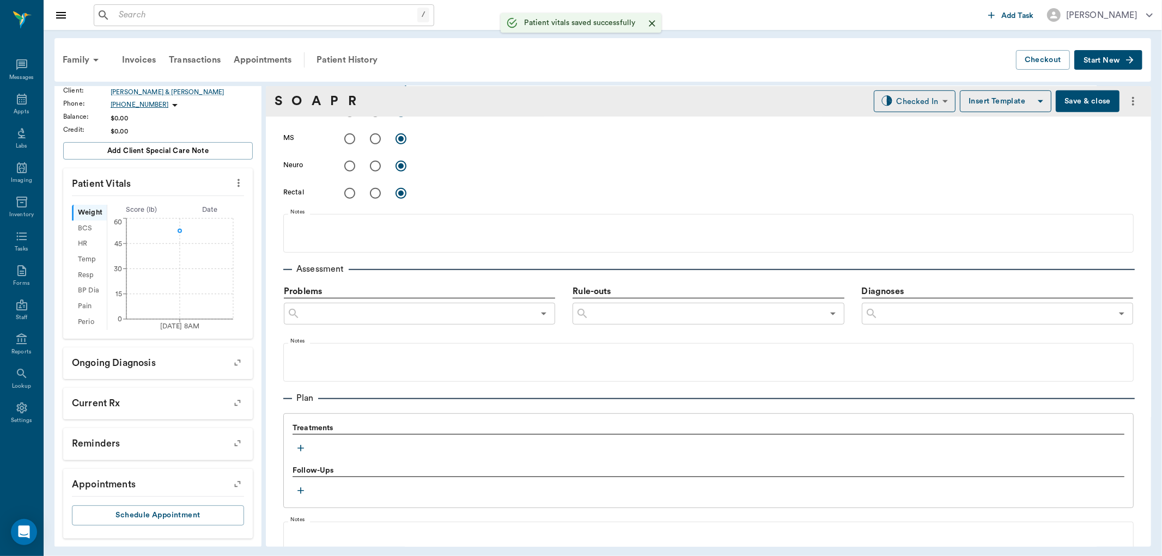
scroll to position [614, 0]
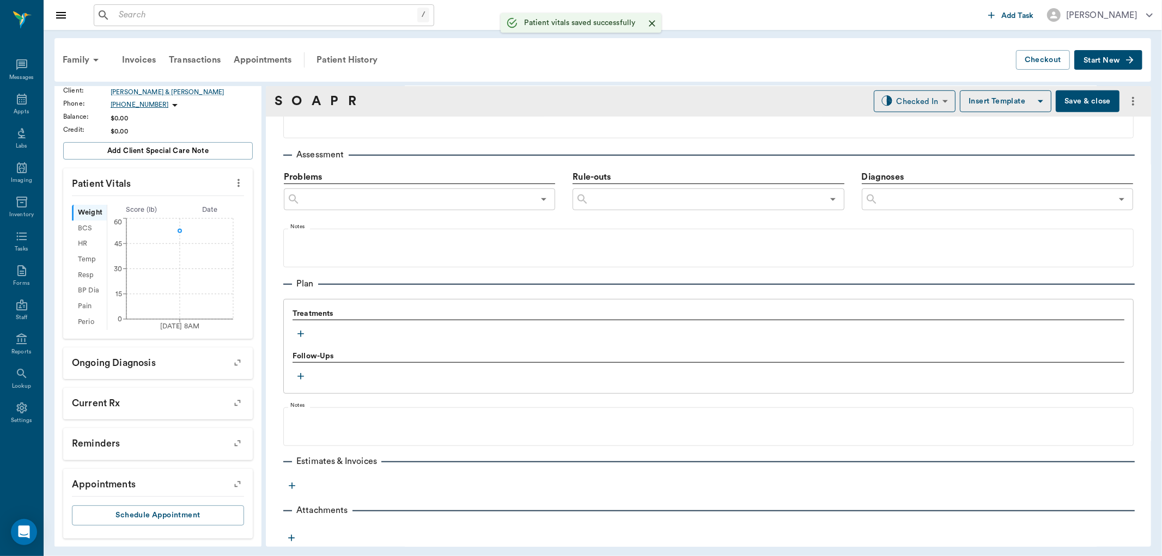
click at [305, 333] on icon "button" at bounding box center [300, 334] width 11 height 11
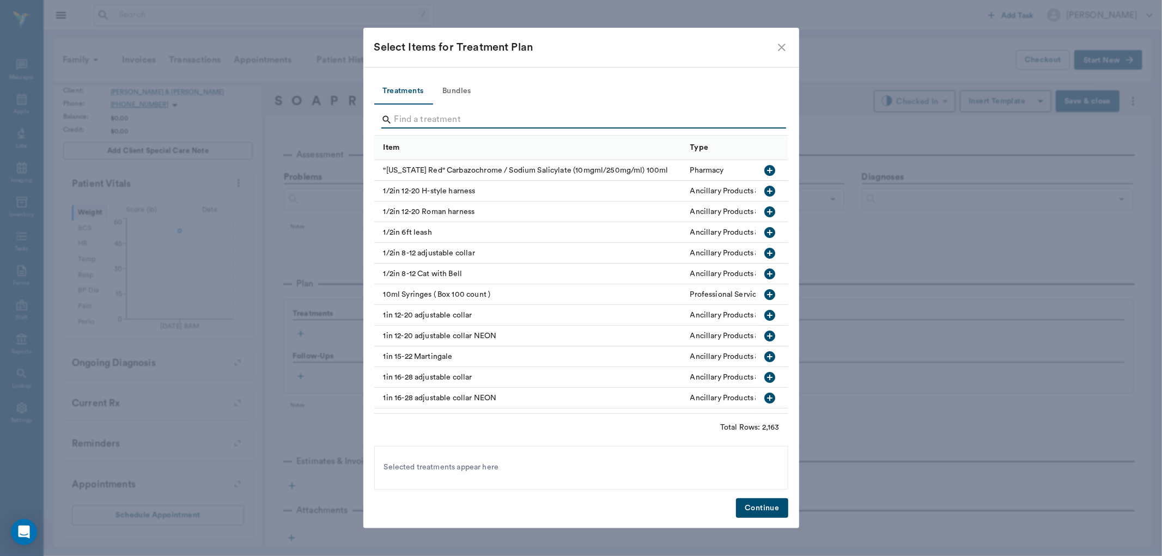
click at [522, 117] on input "Search" at bounding box center [582, 119] width 375 height 17
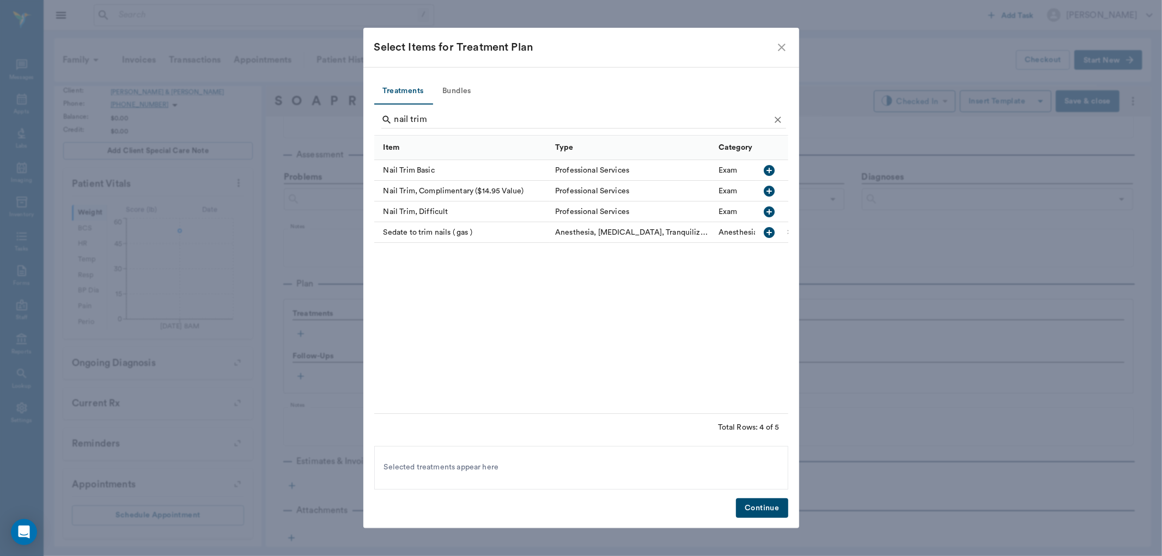
click at [770, 170] on icon "button" at bounding box center [769, 170] width 13 height 13
click at [540, 118] on input "nail trim" at bounding box center [582, 119] width 375 height 17
click at [541, 118] on input "nail trim" at bounding box center [582, 119] width 375 height 17
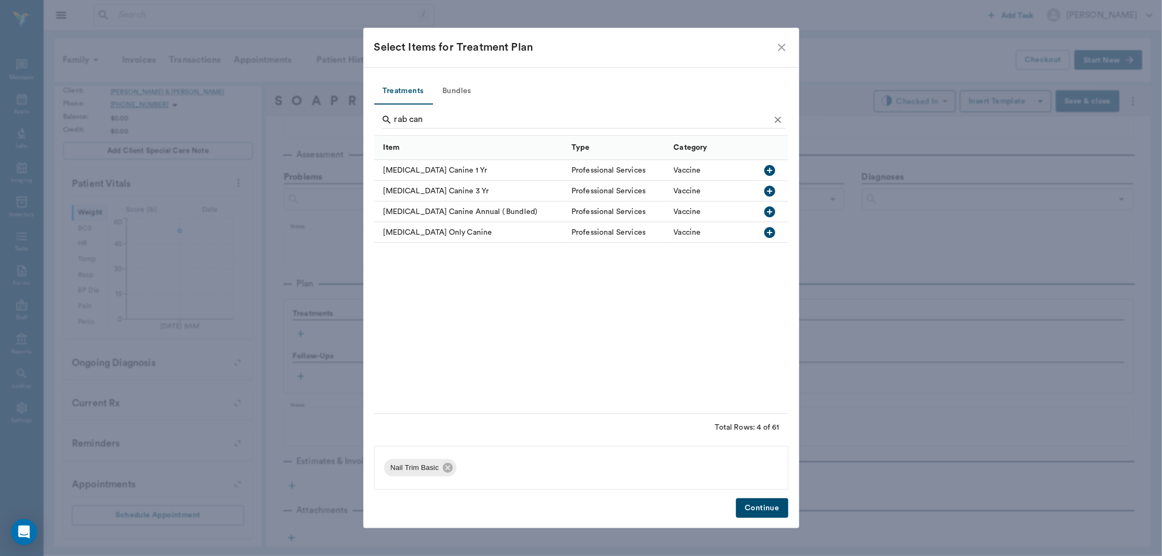
click at [773, 227] on icon "button" at bounding box center [769, 232] width 13 height 13
click at [504, 120] on input "rab can" at bounding box center [582, 119] width 375 height 17
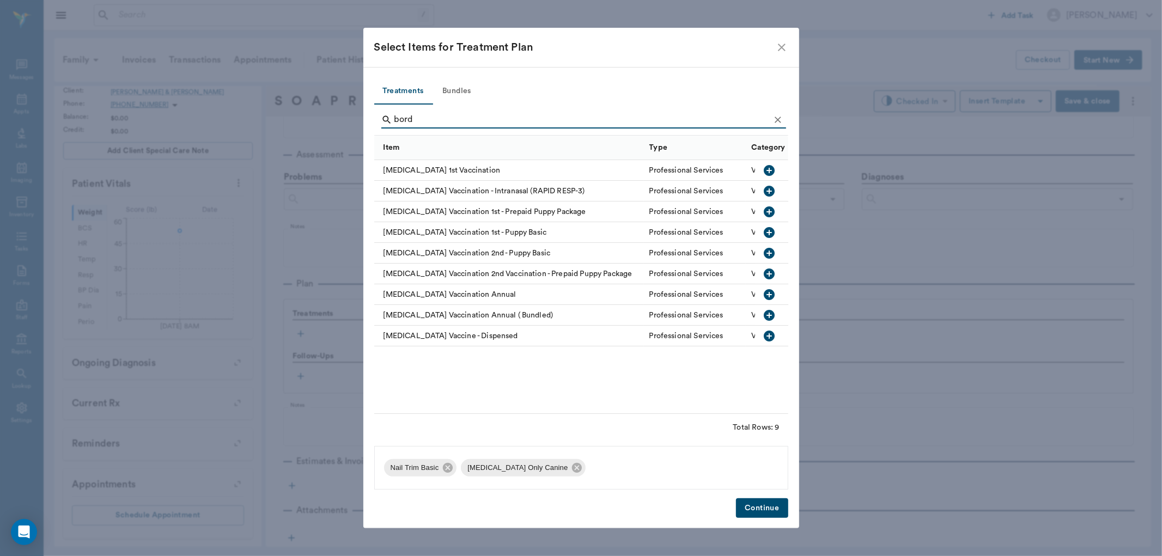
type input "bord"
click at [774, 300] on icon "button" at bounding box center [769, 294] width 13 height 13
click at [766, 504] on button "Continue" at bounding box center [762, 509] width 52 height 20
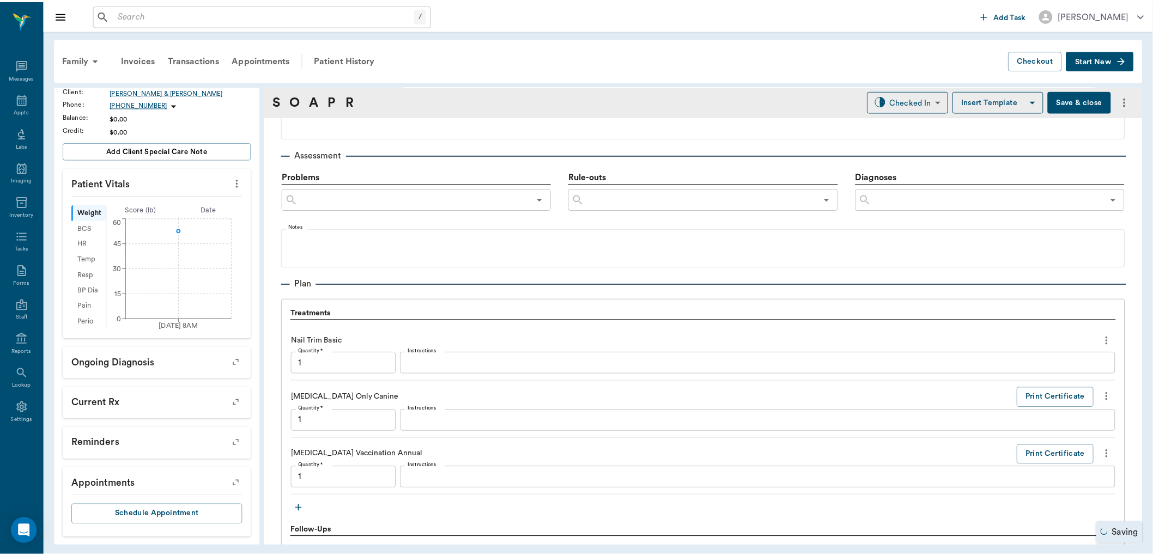
scroll to position [791, 0]
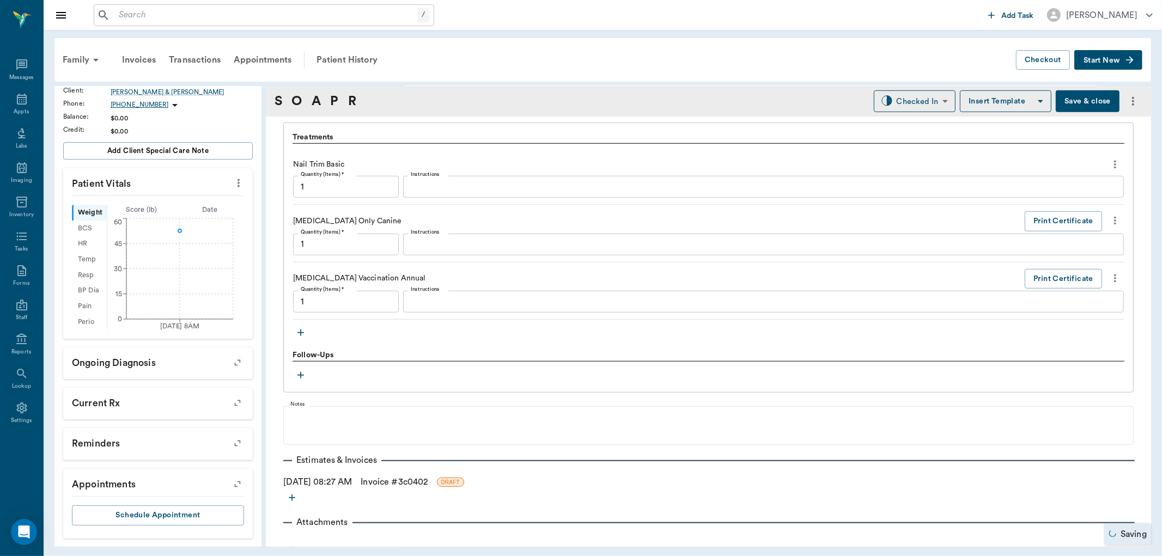
type input "1.00"
click at [428, 488] on link "Invoice # 3c0402" at bounding box center [394, 482] width 67 height 13
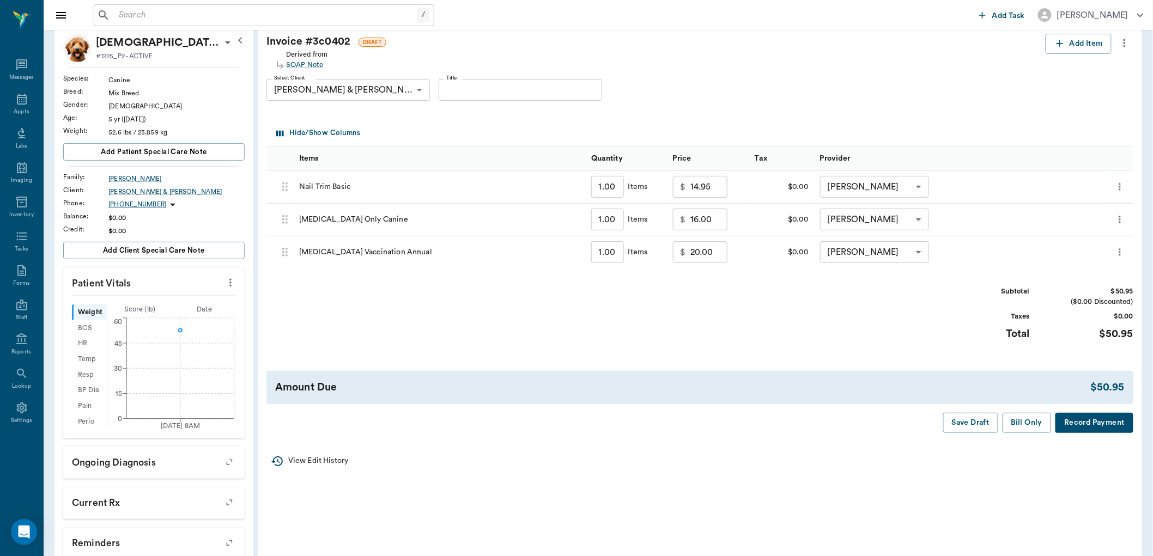
scroll to position [121, 0]
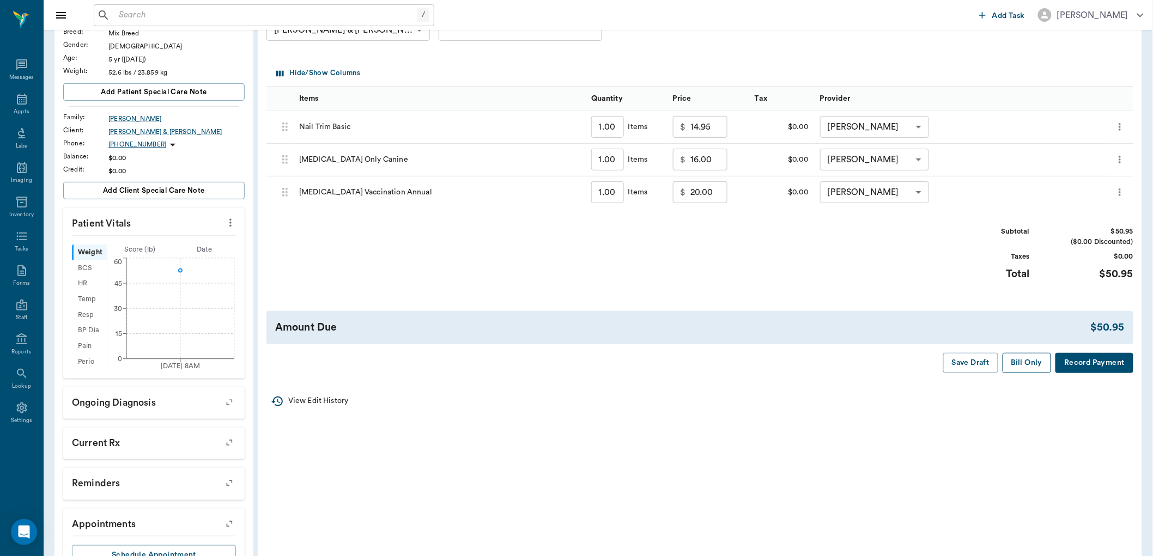
click at [1027, 364] on button "Bill Only" at bounding box center [1027, 363] width 49 height 20
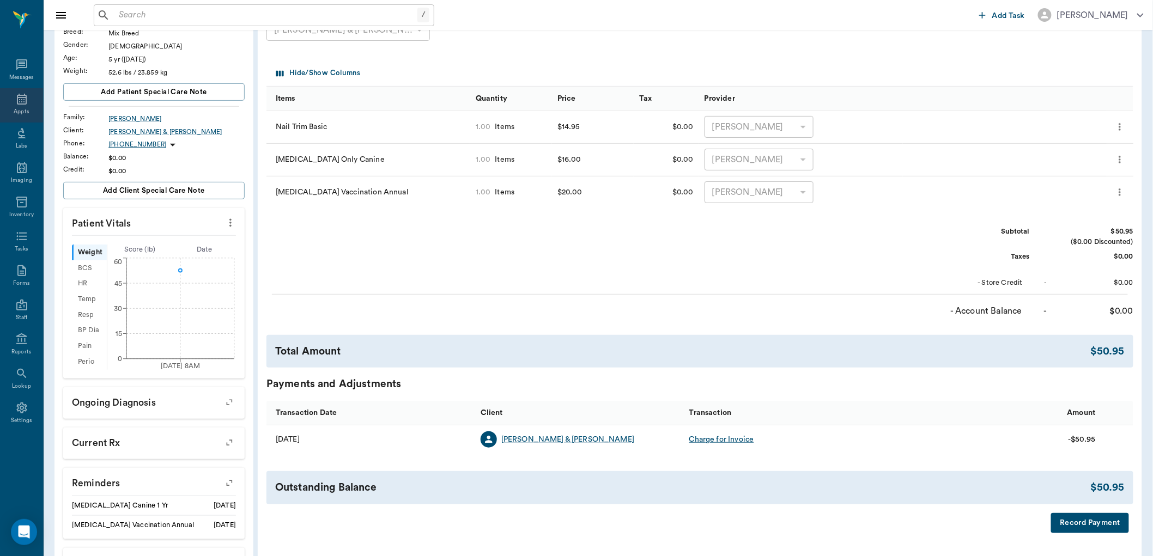
click at [14, 109] on div "Appts" at bounding box center [21, 112] width 15 height 8
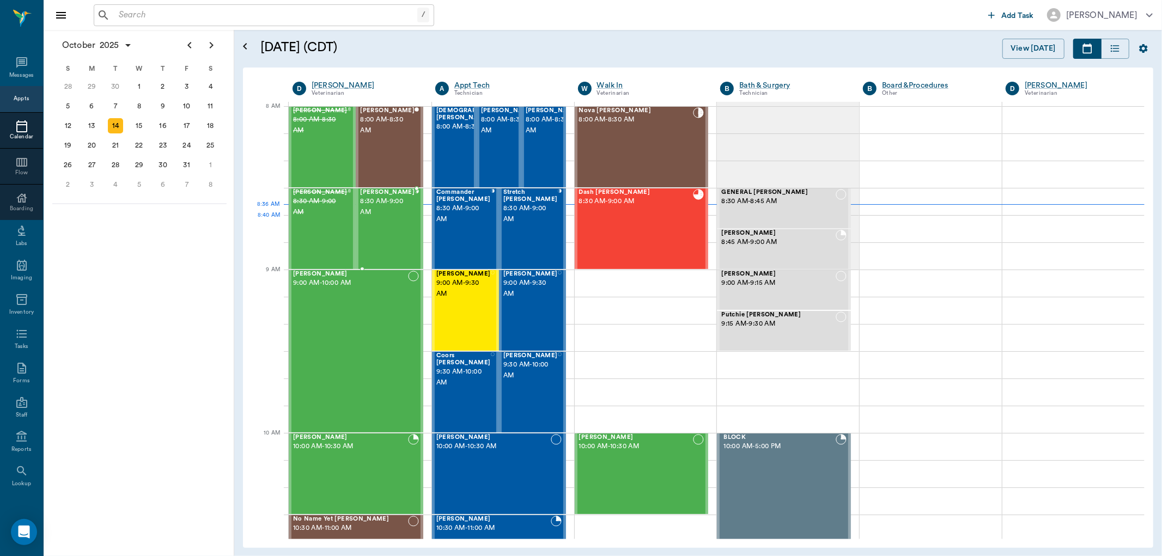
click at [374, 238] on div "[PERSON_NAME] 8:30 AM - 9:00 AM" at bounding box center [387, 229] width 54 height 80
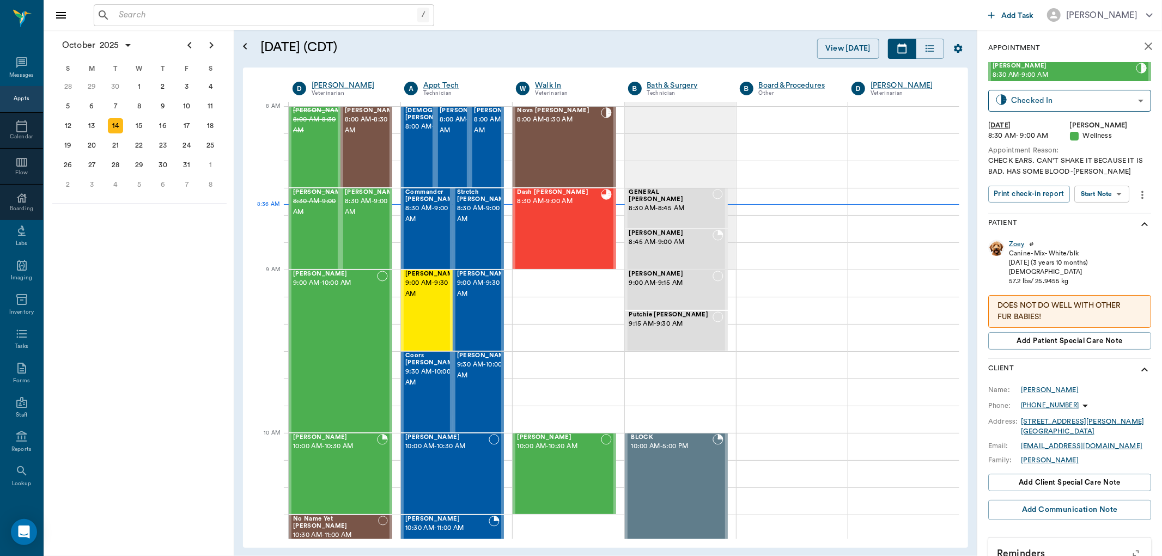
click at [1113, 188] on body "/ ​ Add Task [PERSON_NAME] Nectar Messages Appts Calendar Flow Boarding Labs Im…" at bounding box center [581, 278] width 1162 height 556
click at [1103, 213] on button "Start SOAP" at bounding box center [1090, 216] width 37 height 13
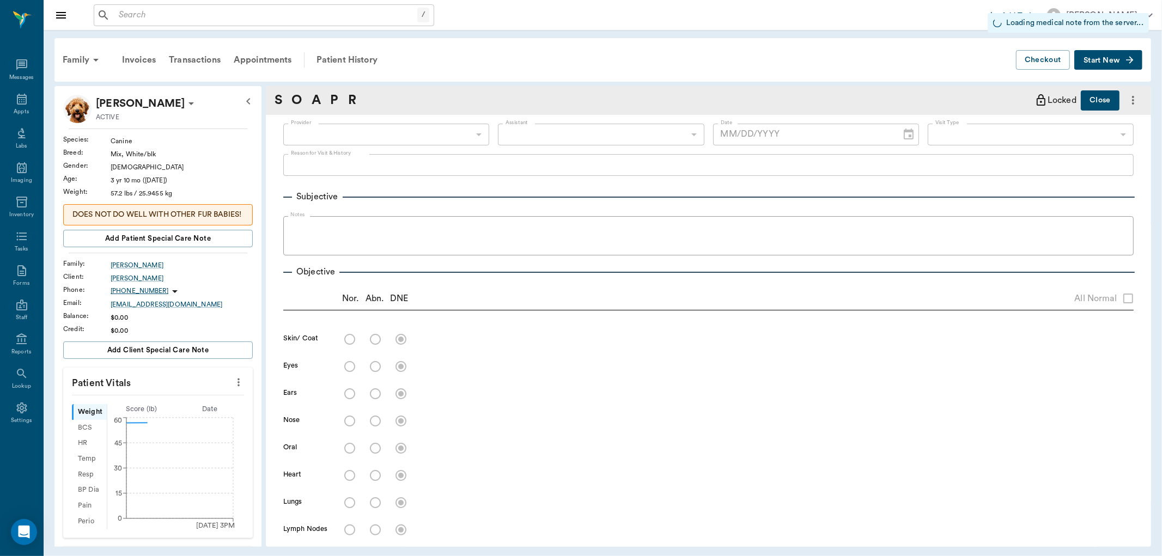
type input "63ec2f075fda476ae8351a4d"
type input "65d2be4f46e3a538d89b8c14"
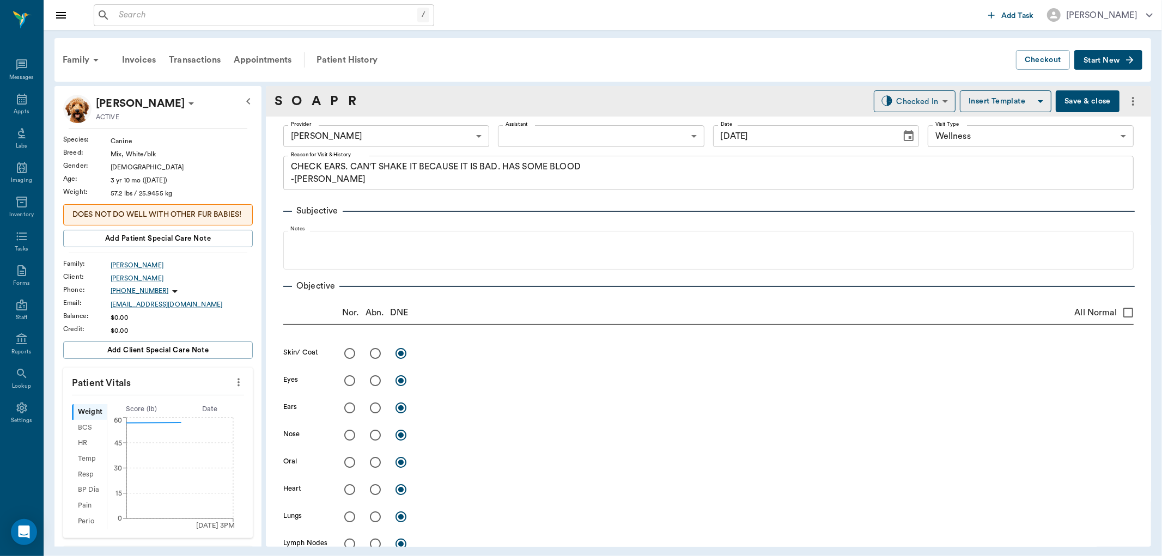
type input "[DATE]"
type textarea "CHECK EARS. CAN'T SHAKE IT BECAUSE IT IS BAD. HAS SOME BLOOD -[PERSON_NAME]"
click at [577, 143] on body "/ ​ Add Task [PERSON_NAME] Nectar Messages Appts Labs Imaging Inventory Tasks F…" at bounding box center [581, 278] width 1162 height 556
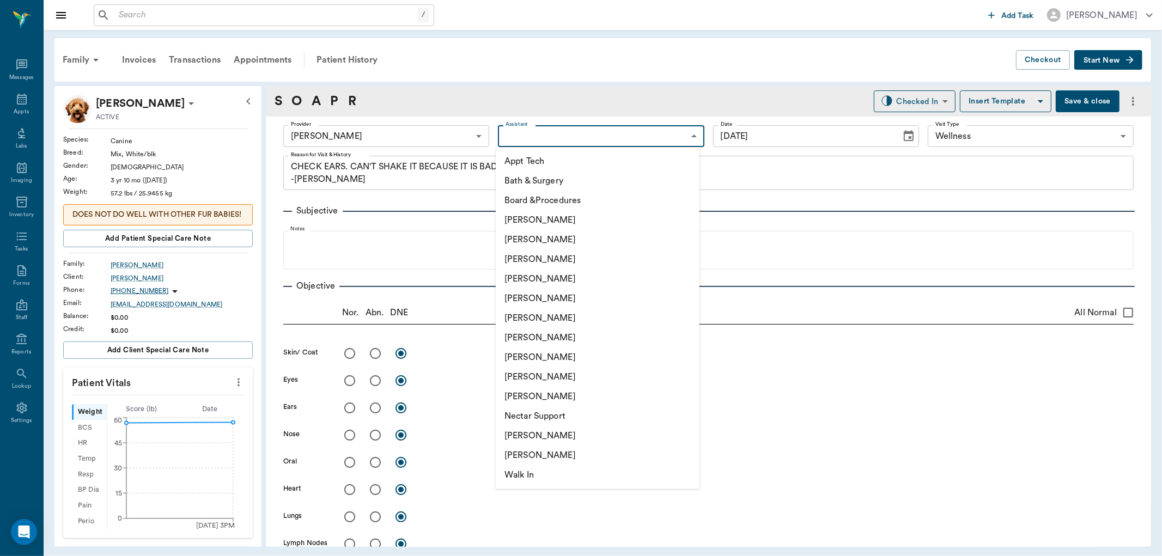
click at [542, 443] on li "[PERSON_NAME]" at bounding box center [598, 436] width 204 height 20
type input "6740bf97de10e07744acf1eb"
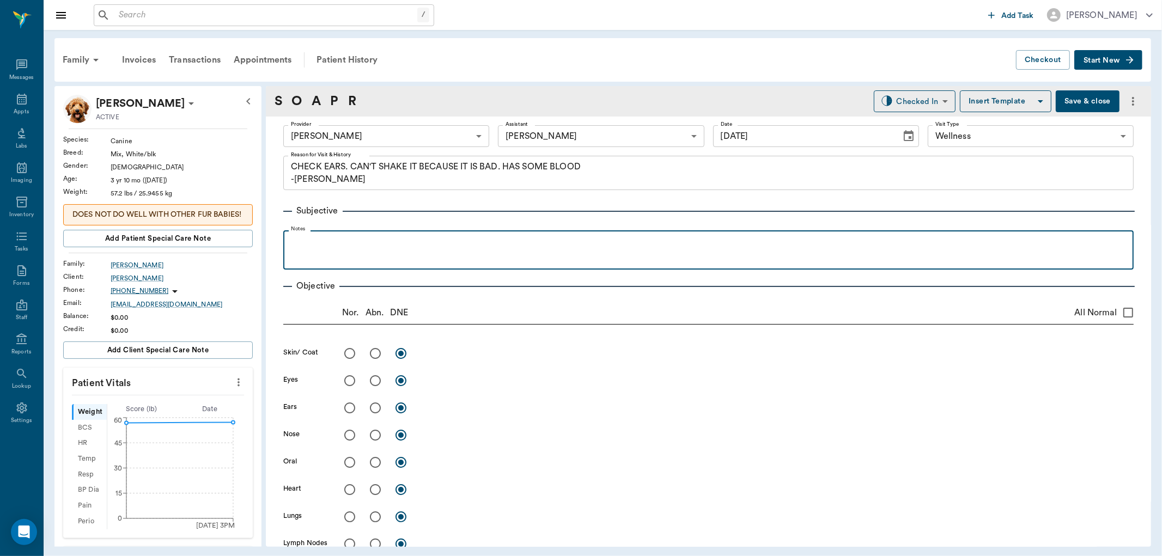
click at [342, 236] on p at bounding box center [709, 242] width 840 height 13
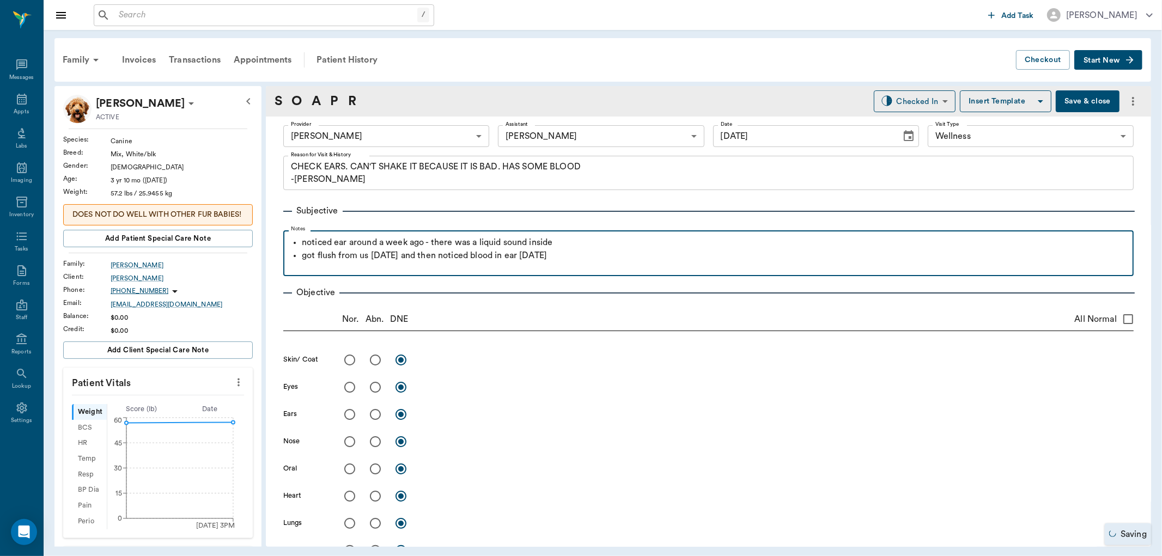
click at [384, 257] on p "got flush from us [DATE] and then noticed blood in ear [DATE]" at bounding box center [715, 255] width 827 height 13
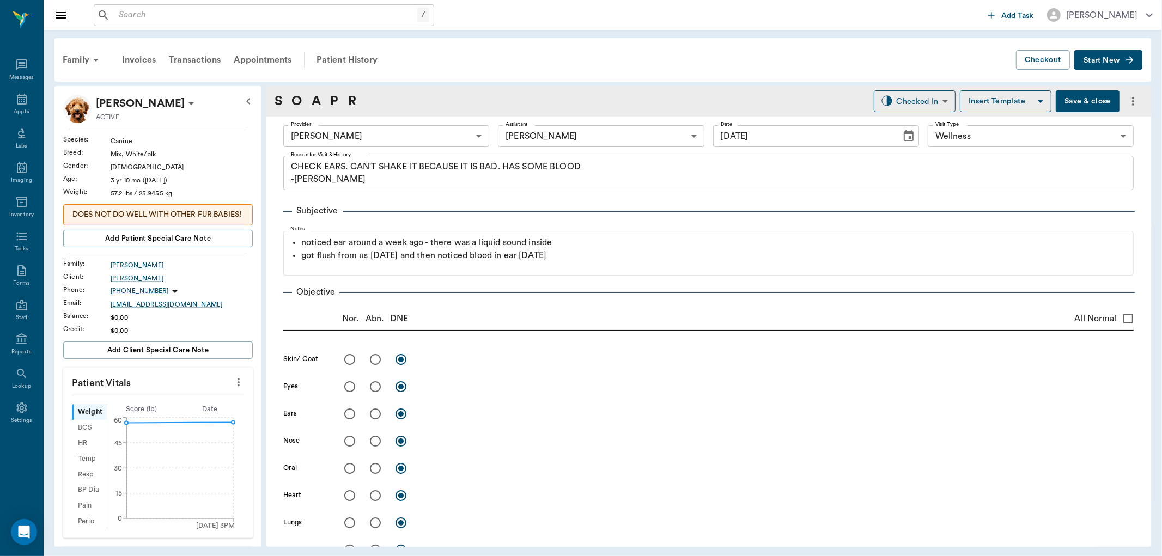
click at [1081, 104] on button "Save & close" at bounding box center [1088, 101] width 64 height 22
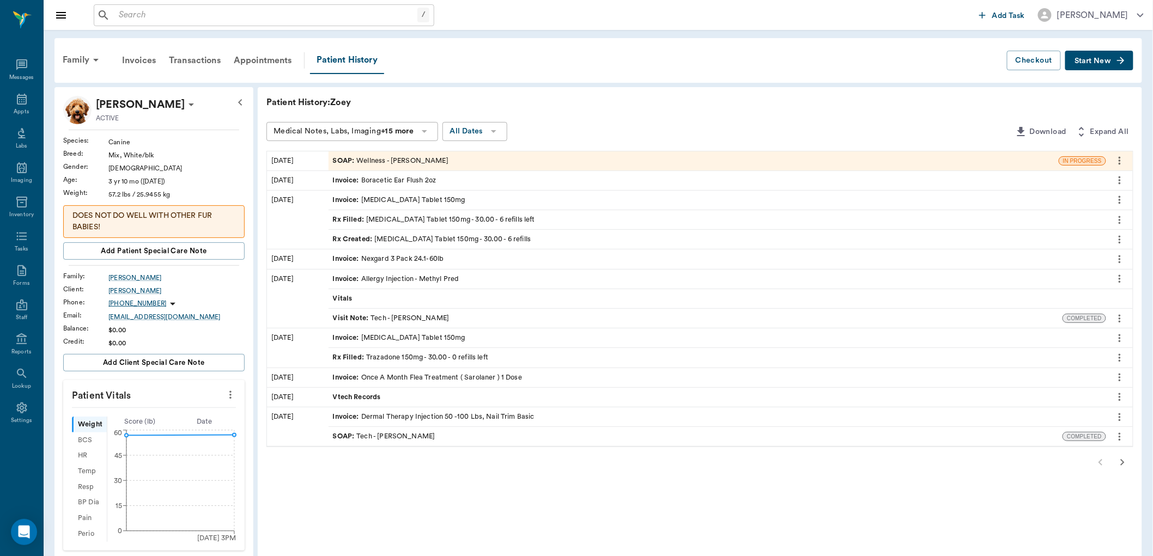
click at [406, 318] on div "Visit Note : Tech - [PERSON_NAME]" at bounding box center [391, 318] width 117 height 10
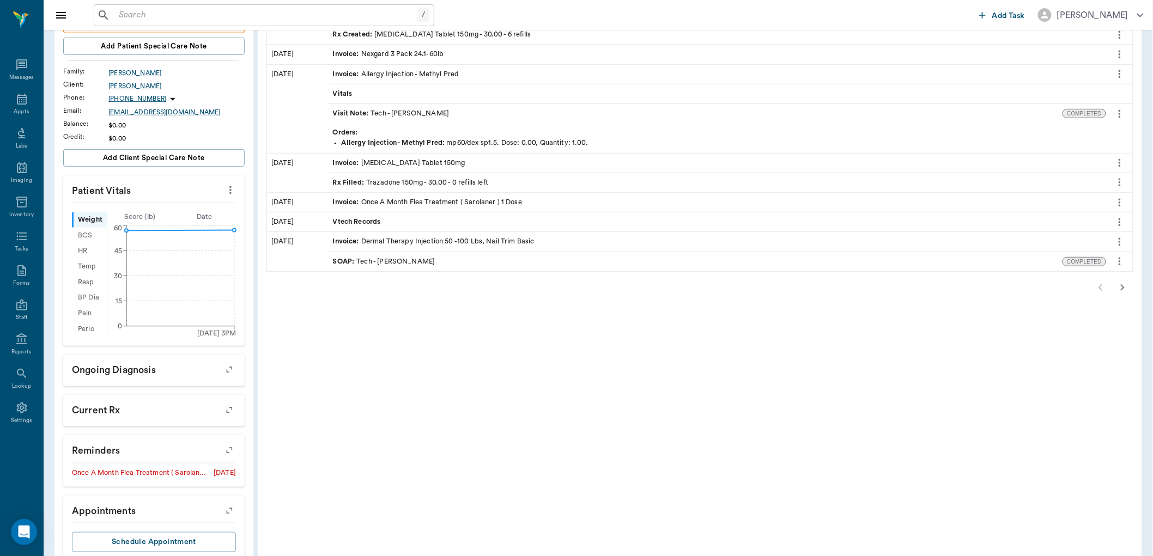
scroll to position [235, 0]
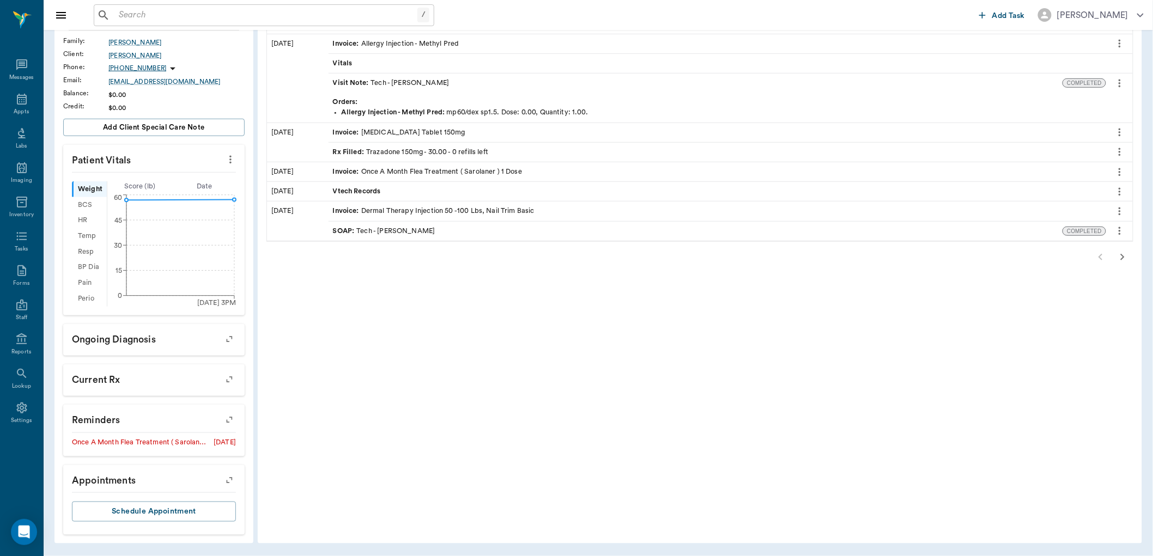
click at [1120, 253] on icon "button" at bounding box center [1122, 257] width 13 height 13
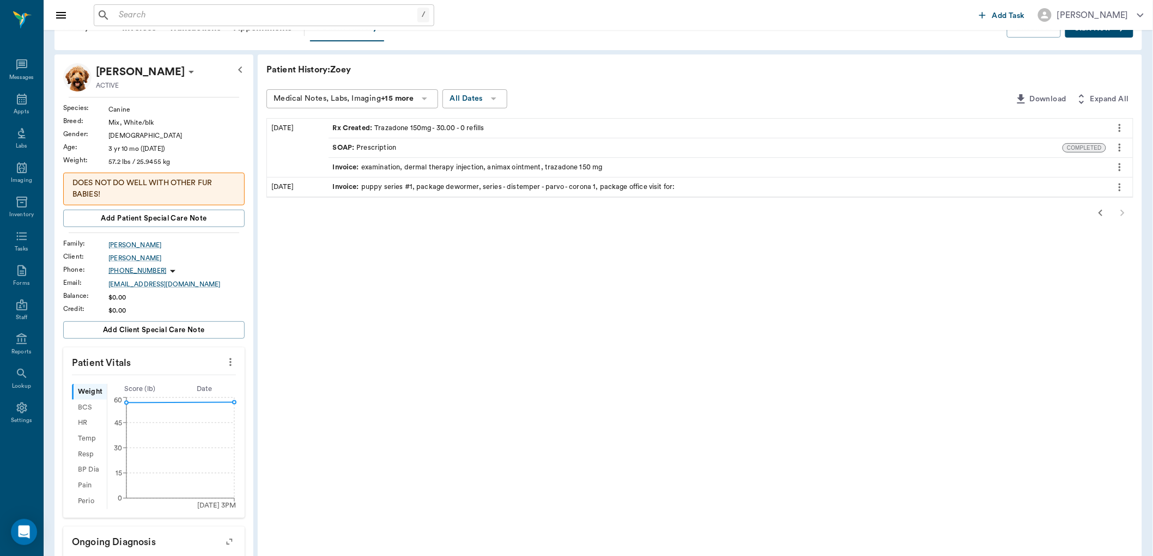
scroll to position [0, 0]
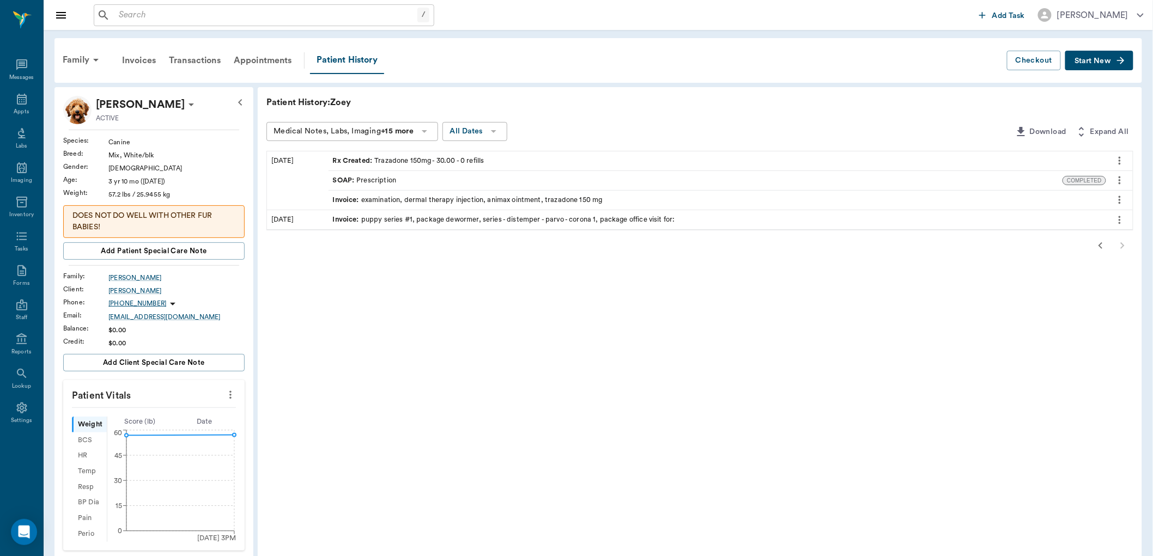
click at [1103, 244] on icon "button" at bounding box center [1100, 245] width 13 height 13
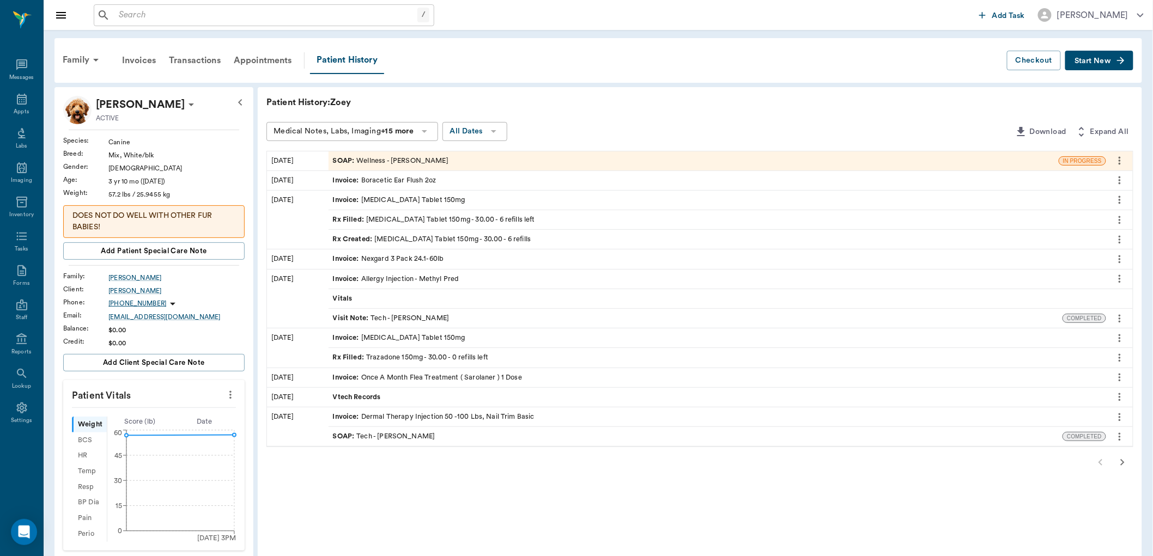
click at [433, 159] on div "SOAP : Wellness - [PERSON_NAME]" at bounding box center [391, 161] width 116 height 10
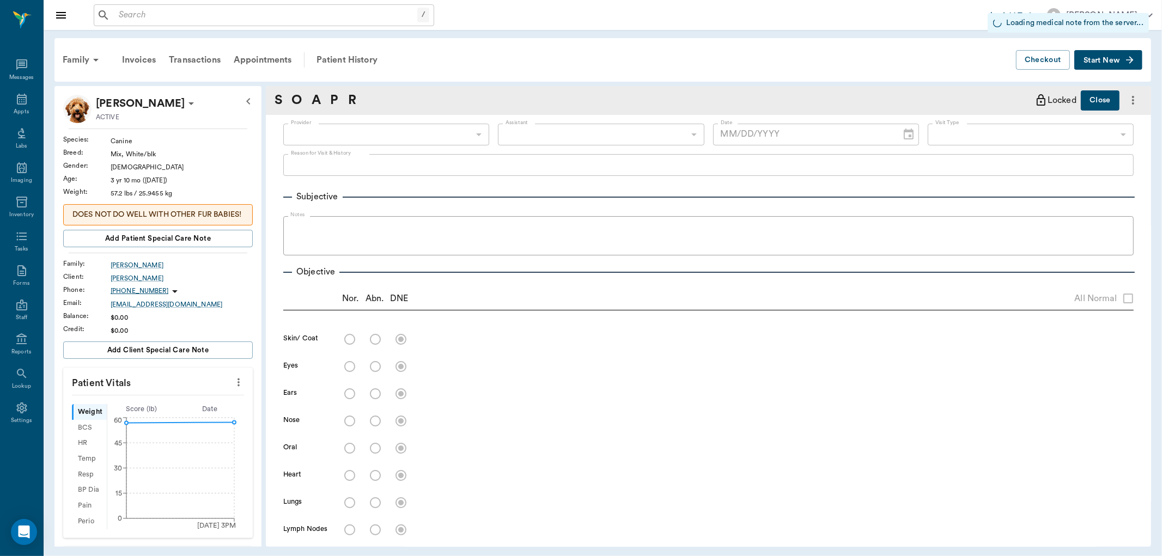
type input "63ec2f075fda476ae8351a4d"
type input "6740bf97de10e07744acf1eb"
type input "65d2be4f46e3a538d89b8c14"
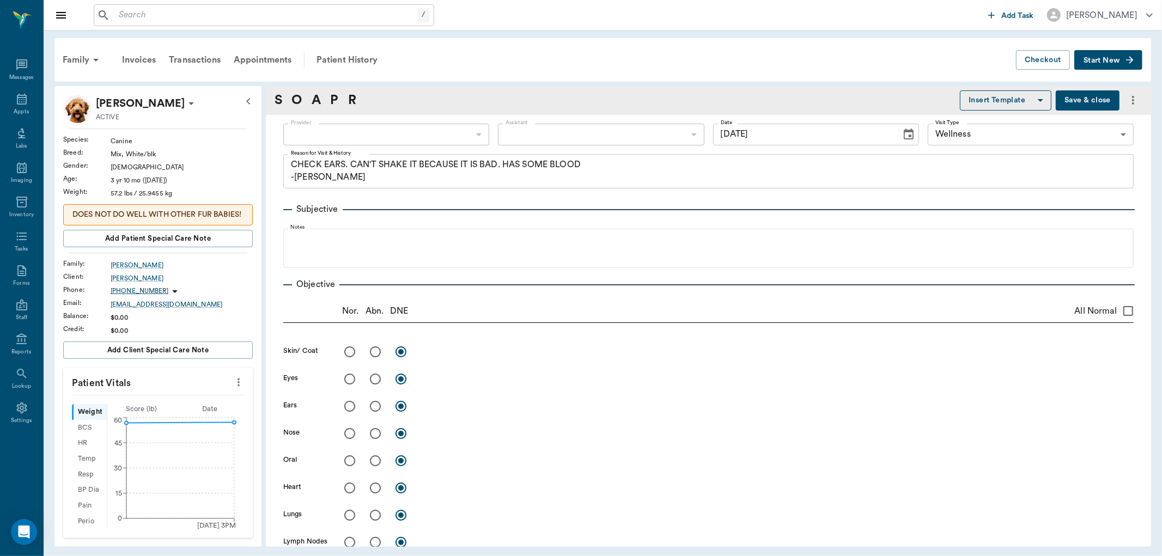
type input "[DATE]"
type textarea "CHECK EARS. CAN'T SHAKE IT BECAUSE IT IS BAD. HAS SOME BLOOD -[PERSON_NAME]"
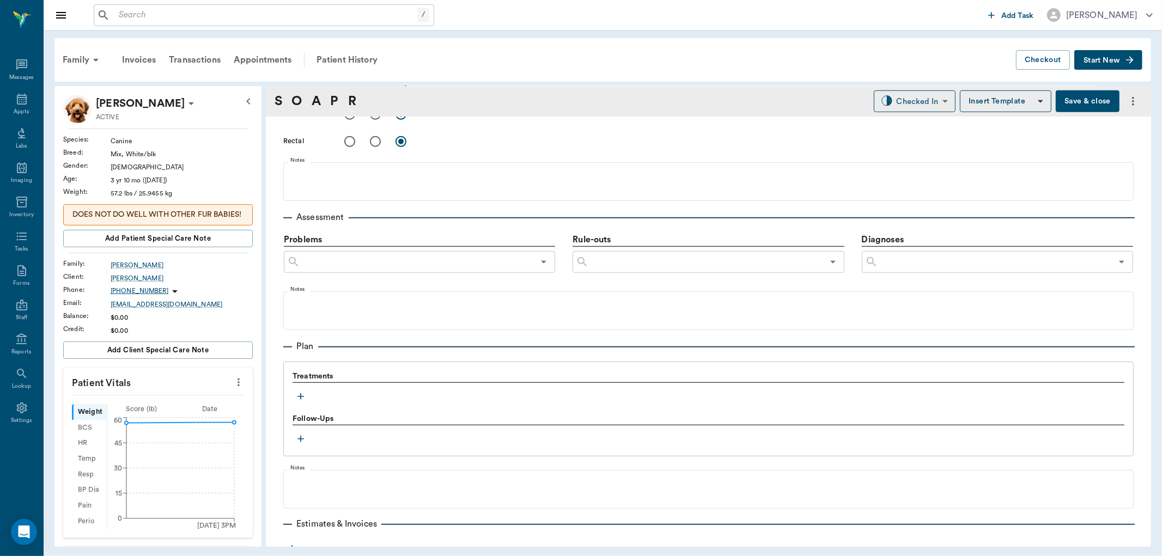
scroll to position [608, 0]
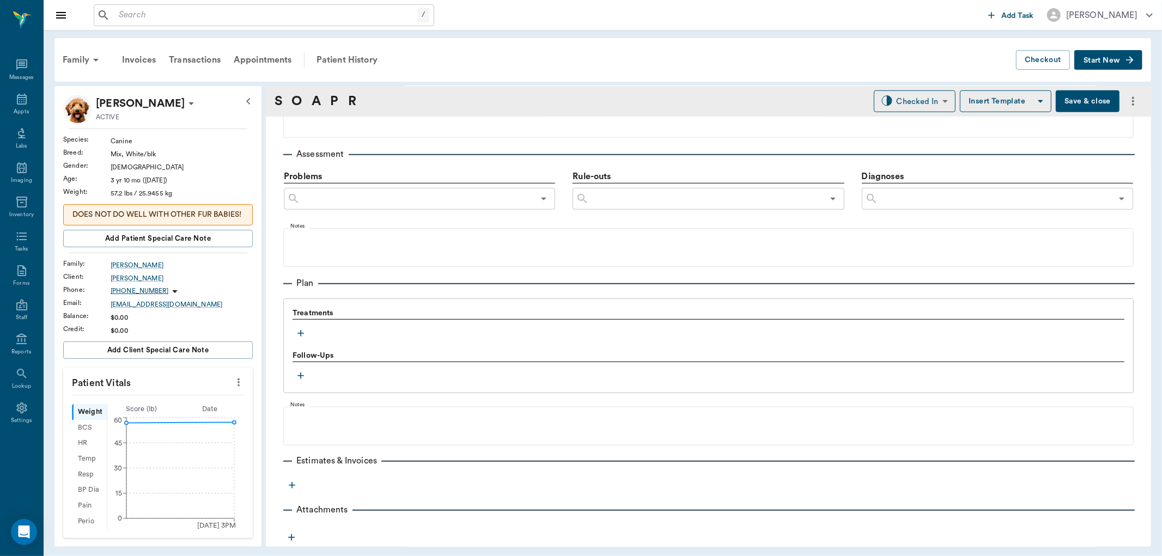
click at [303, 330] on icon "button" at bounding box center [300, 333] width 11 height 11
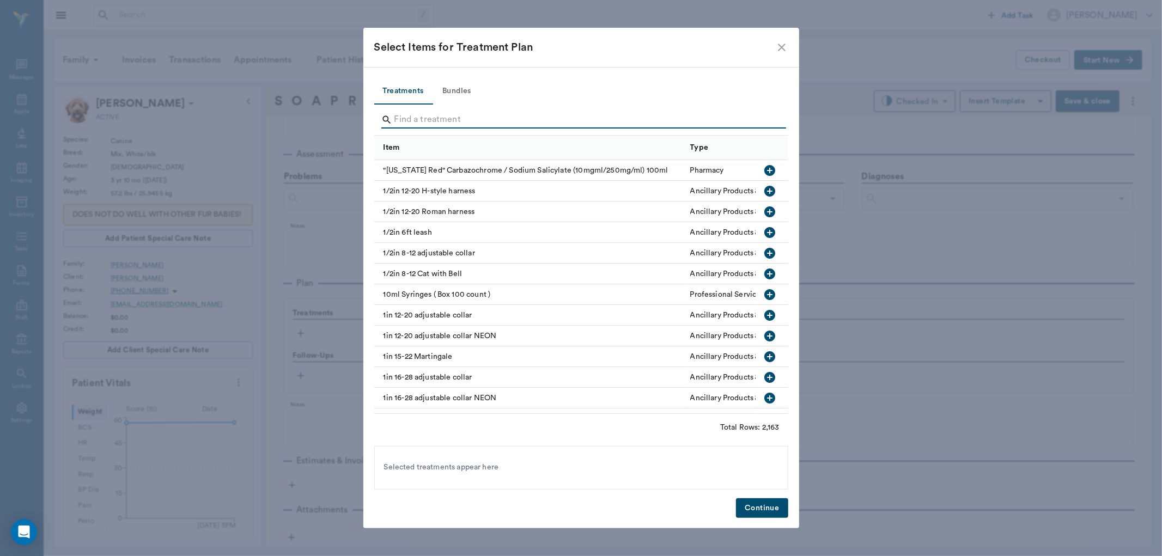
click at [420, 123] on input "Search" at bounding box center [582, 119] width 375 height 17
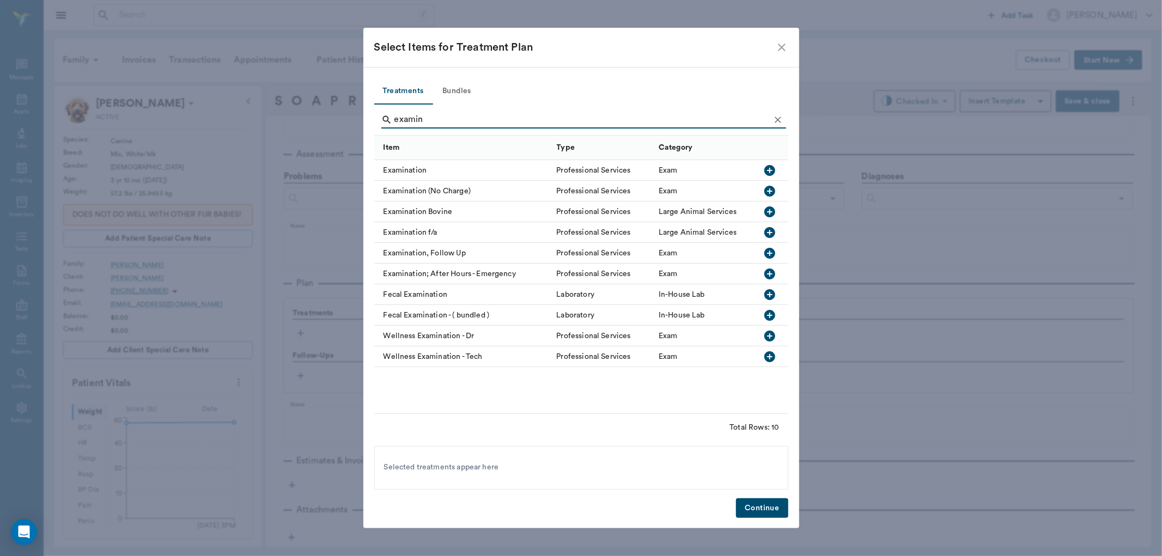
click at [768, 169] on icon "button" at bounding box center [770, 170] width 11 height 11
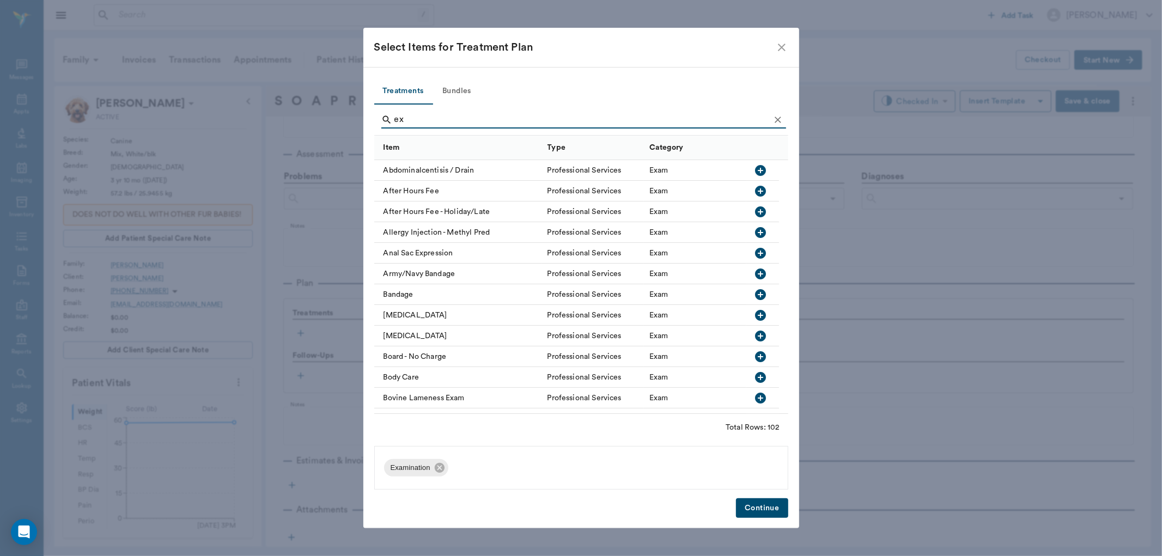
type input "e"
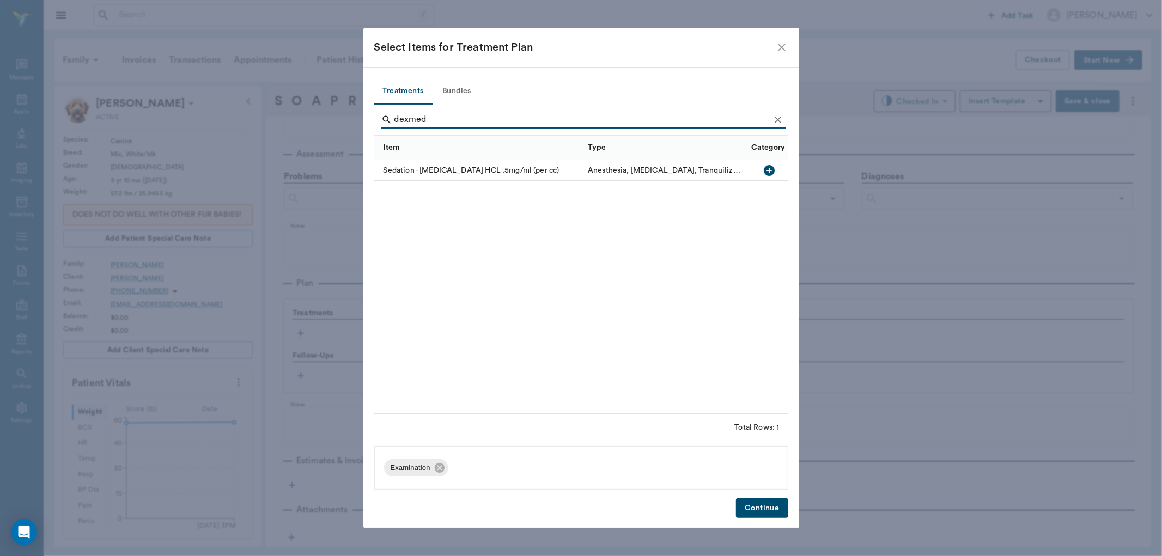
click at [775, 167] on icon "button" at bounding box center [769, 170] width 13 height 13
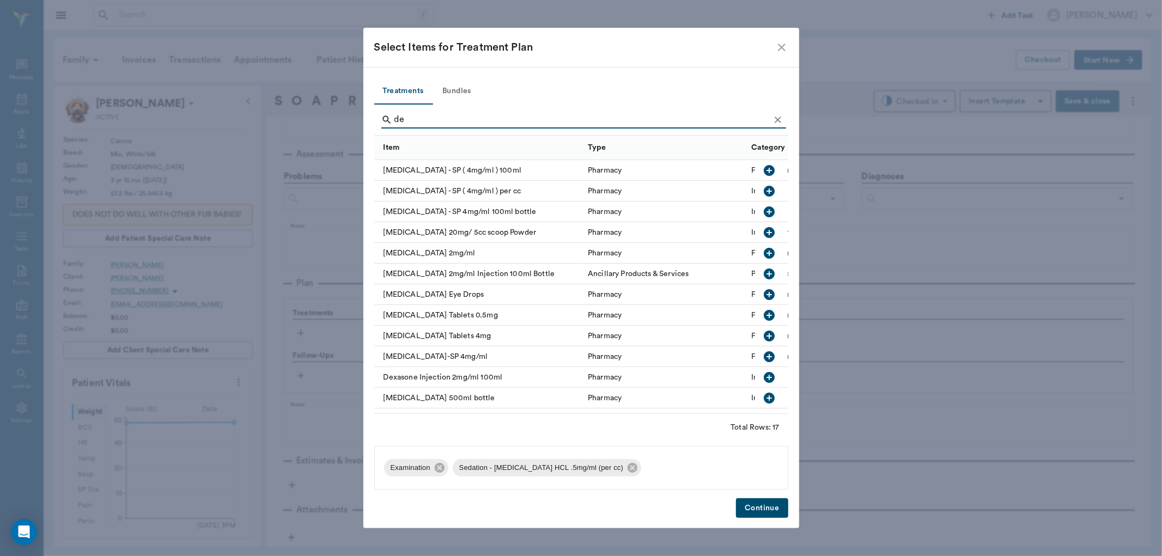
type input "d"
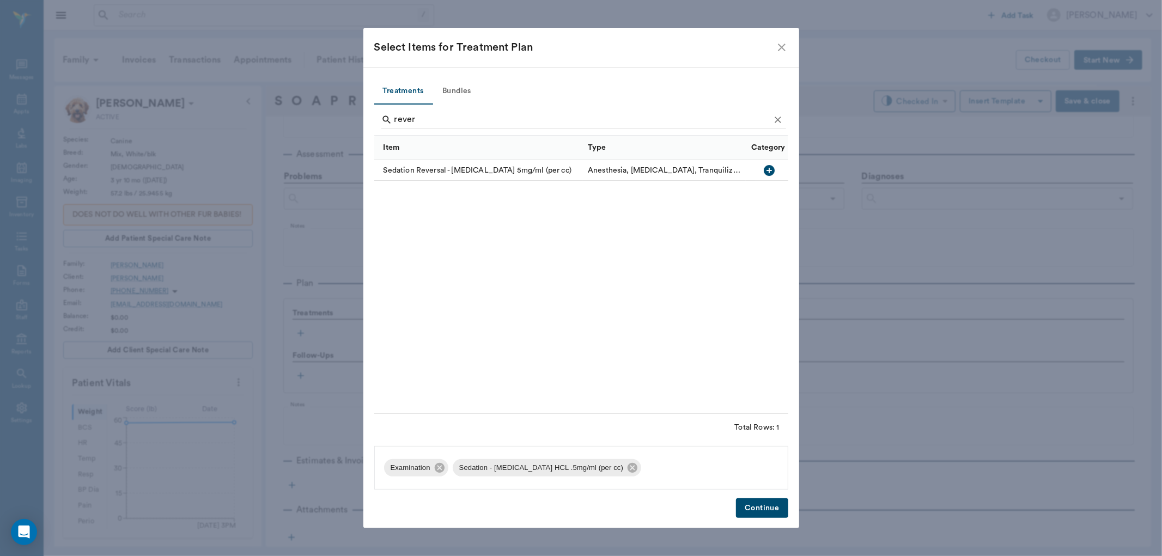
click at [769, 167] on icon "button" at bounding box center [770, 170] width 11 height 11
type input "r"
click at [771, 167] on icon "button" at bounding box center [770, 170] width 11 height 11
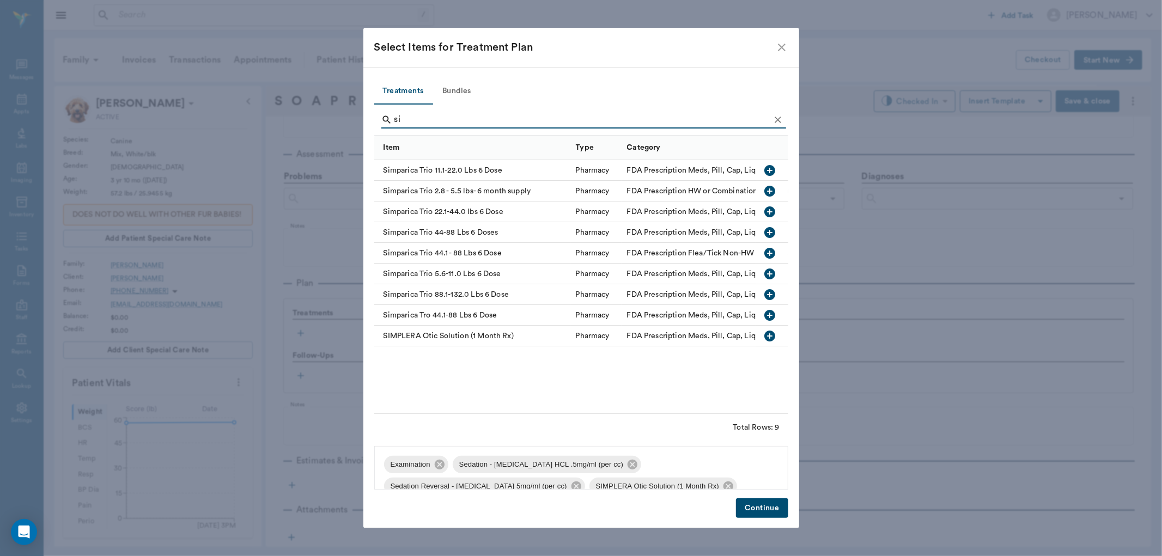
type input "s"
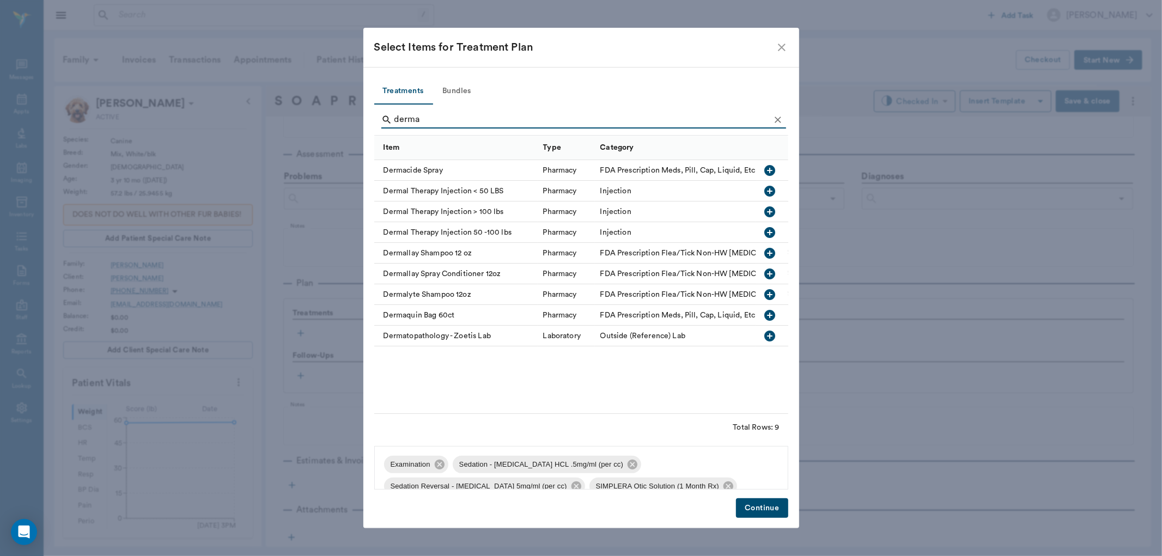
type input "derma"
click at [769, 231] on icon "button" at bounding box center [769, 232] width 13 height 13
click at [760, 504] on button "Continue" at bounding box center [762, 509] width 52 height 20
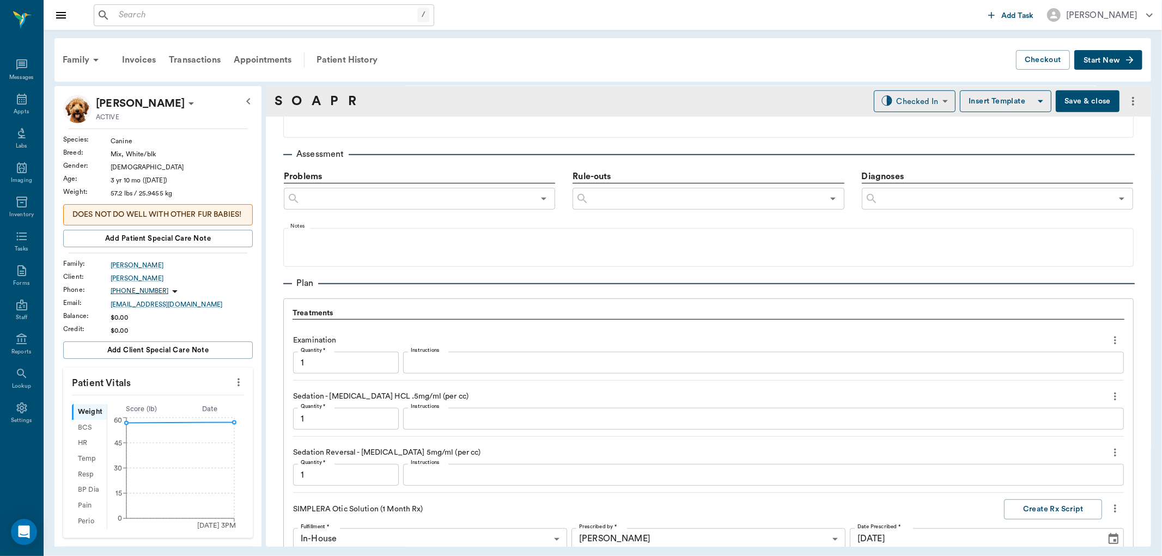
scroll to position [962, 0]
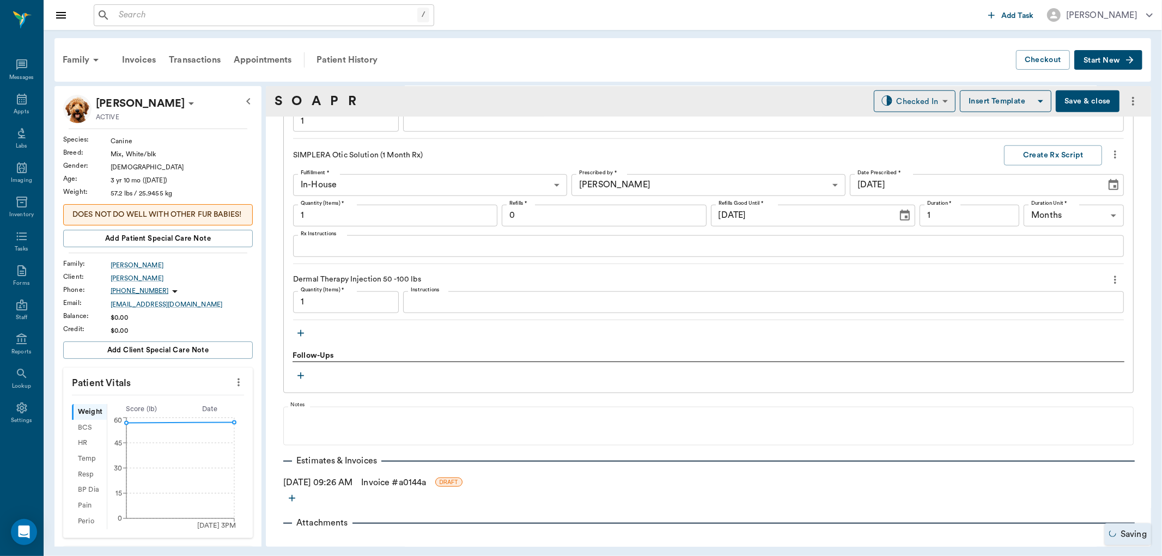
type input "1.00"
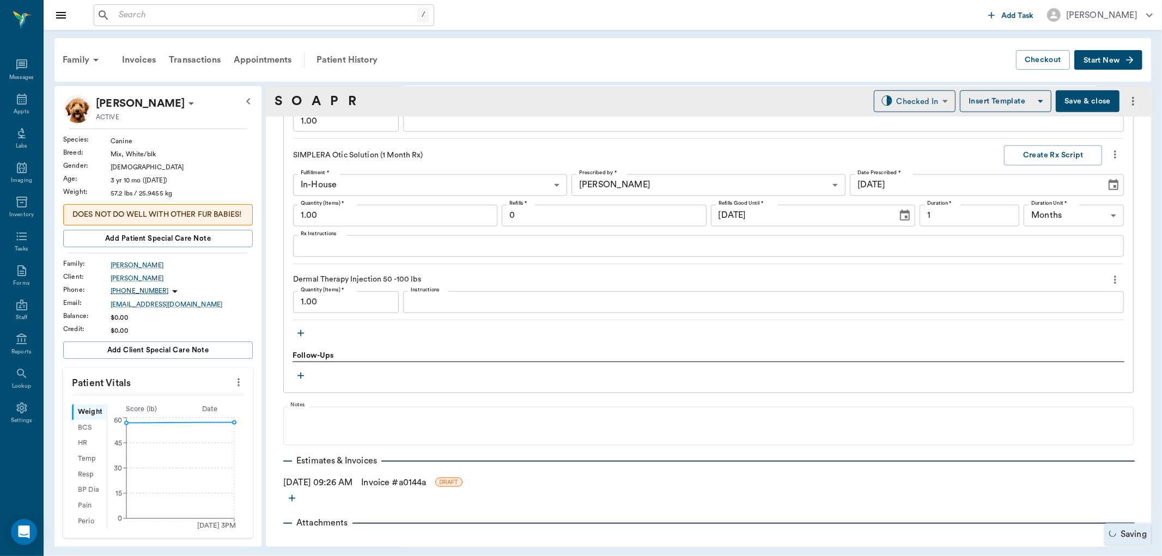
click at [448, 308] on div "x Instructions" at bounding box center [763, 303] width 721 height 22
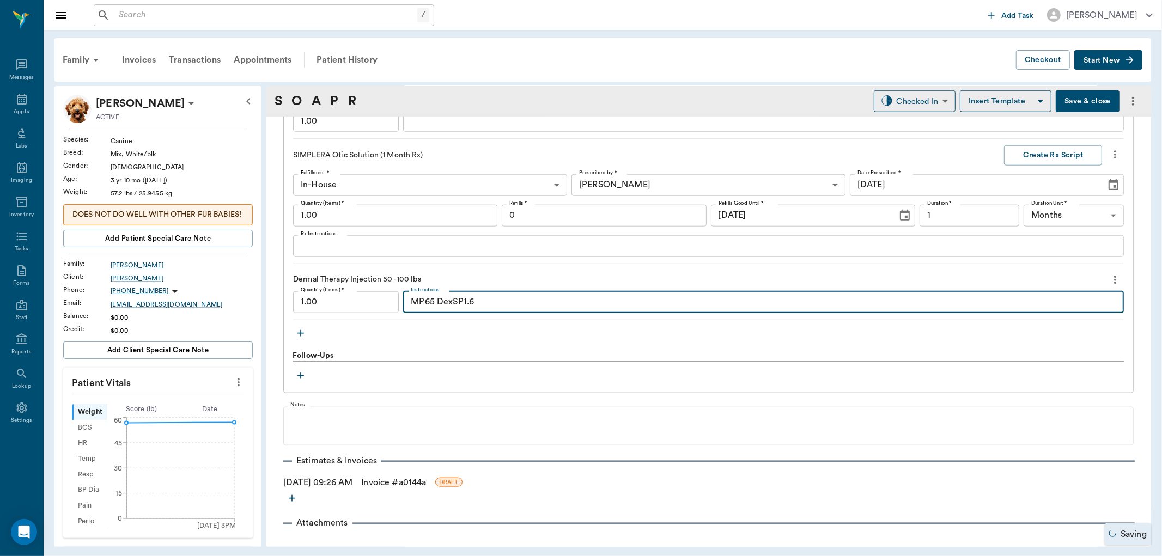
type textarea "MP65 DexSP1.6"
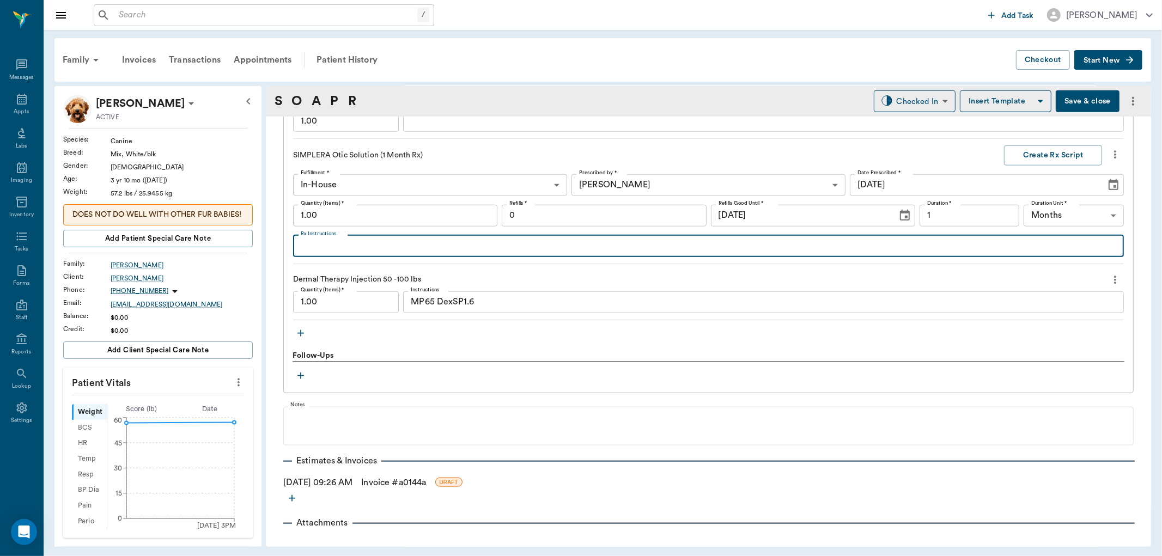
click at [361, 246] on textarea "Rx Instructions" at bounding box center [709, 246] width 816 height 13
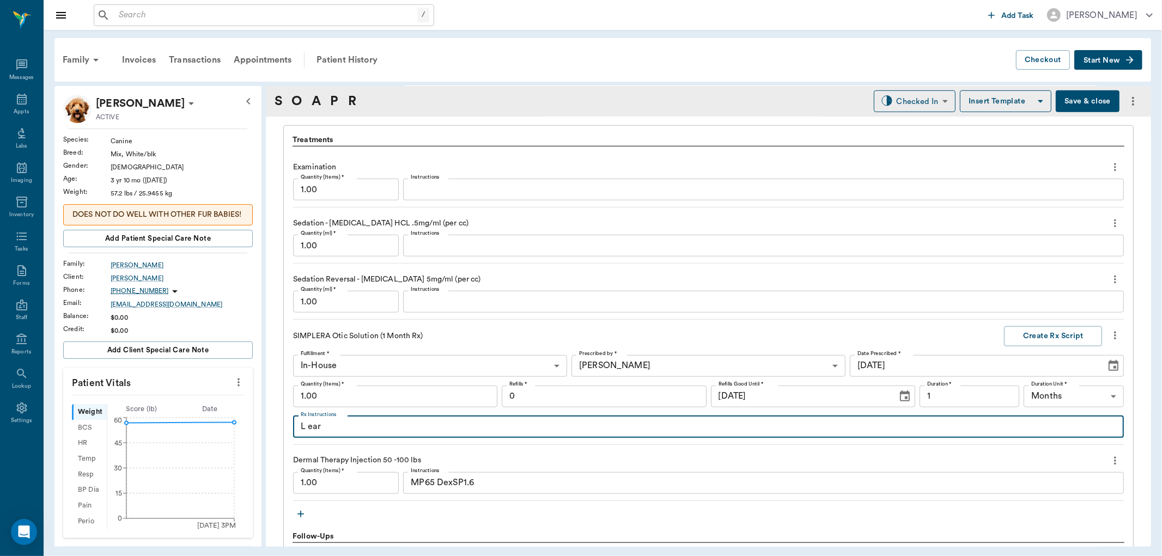
scroll to position [781, 0]
type textarea "L ear"
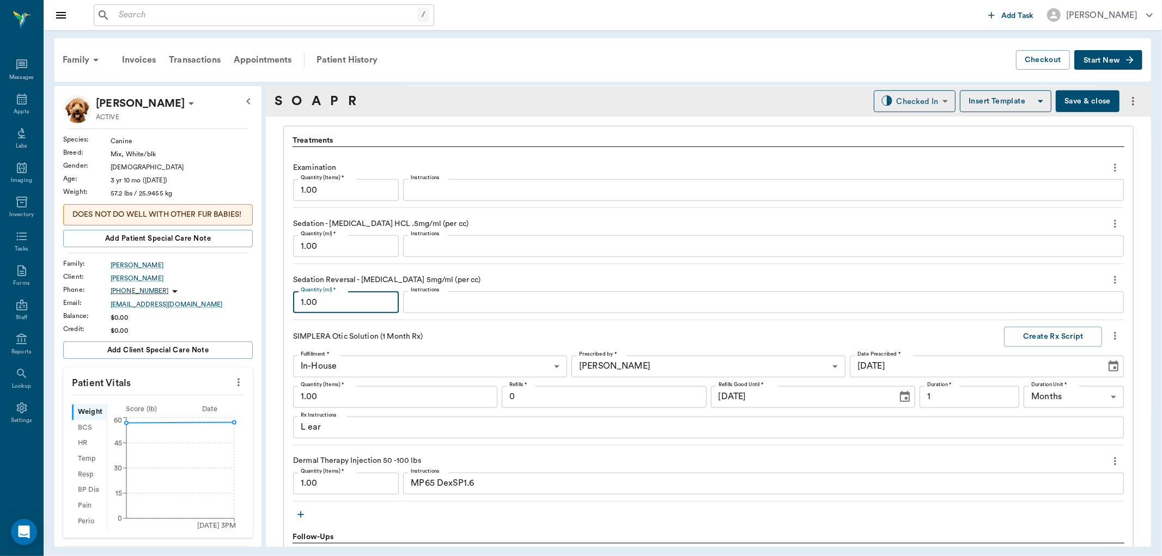
click at [355, 312] on input "1.00" at bounding box center [346, 303] width 106 height 22
click at [338, 252] on input "1.00" at bounding box center [346, 246] width 106 height 22
type input "0.60"
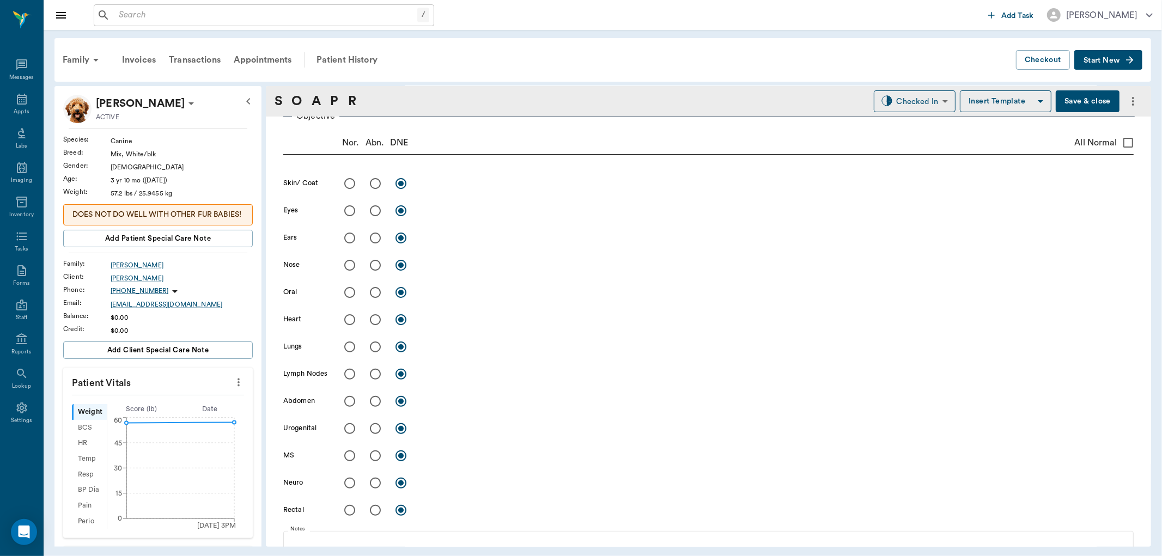
scroll to position [175, 0]
type input "0.60"
click at [372, 240] on input "radio" at bounding box center [375, 238] width 23 height 23
radio input "true"
click at [448, 246] on div "x" at bounding box center [777, 240] width 713 height 16
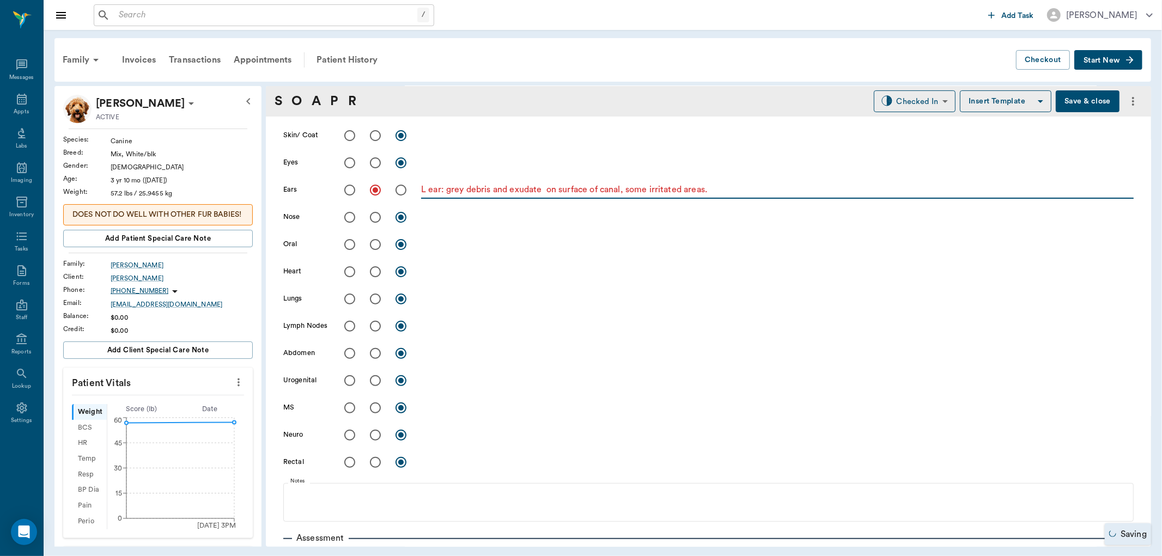
scroll to position [357, 0]
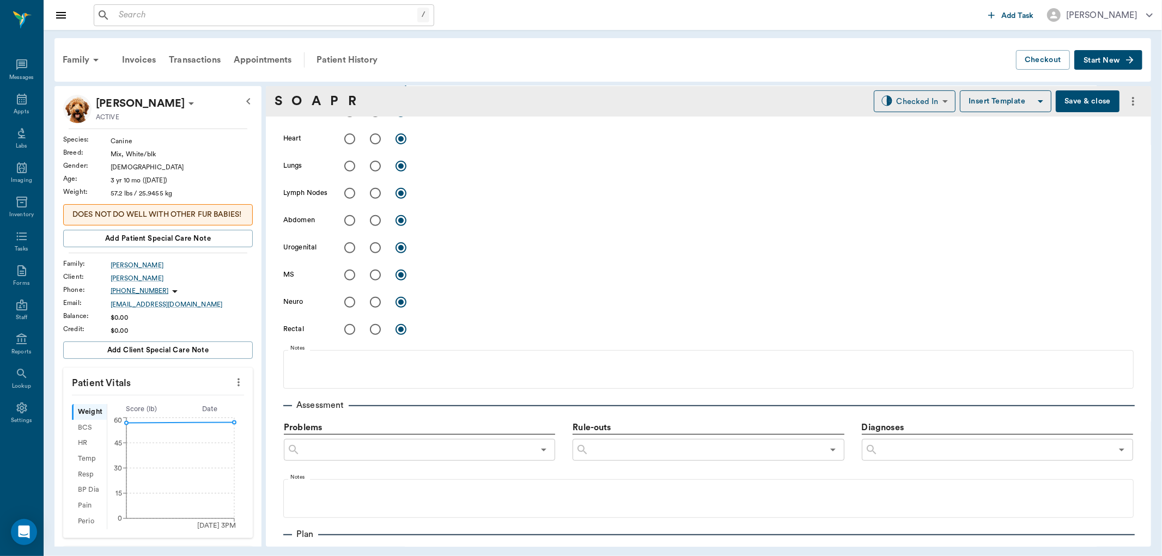
type textarea "L ear: grey debris and exudate on surface of canal, some irritated areas."
click at [891, 448] on input "text" at bounding box center [995, 449] width 234 height 15
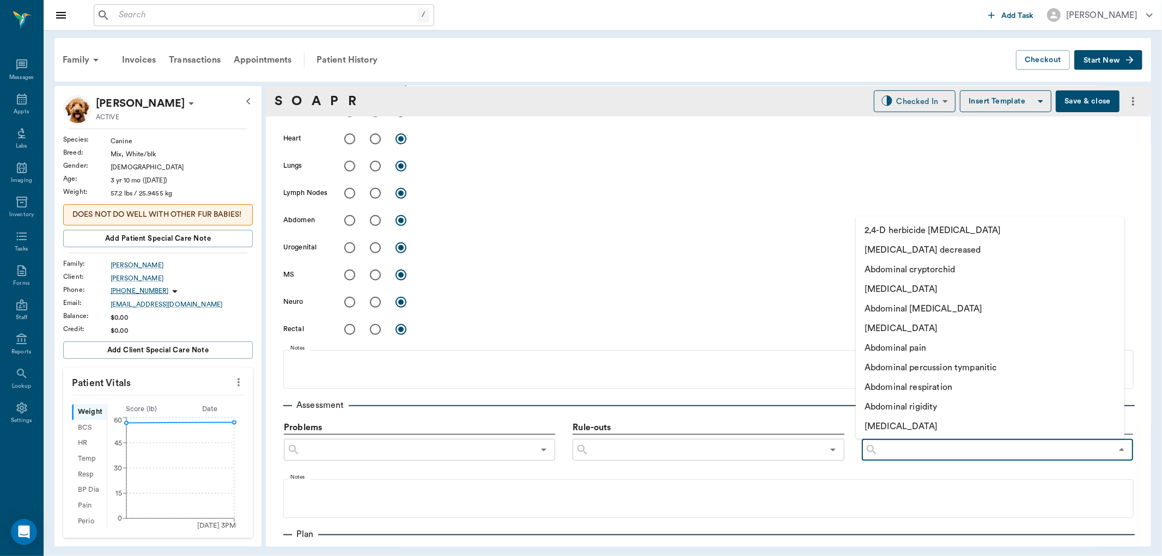
type input "a"
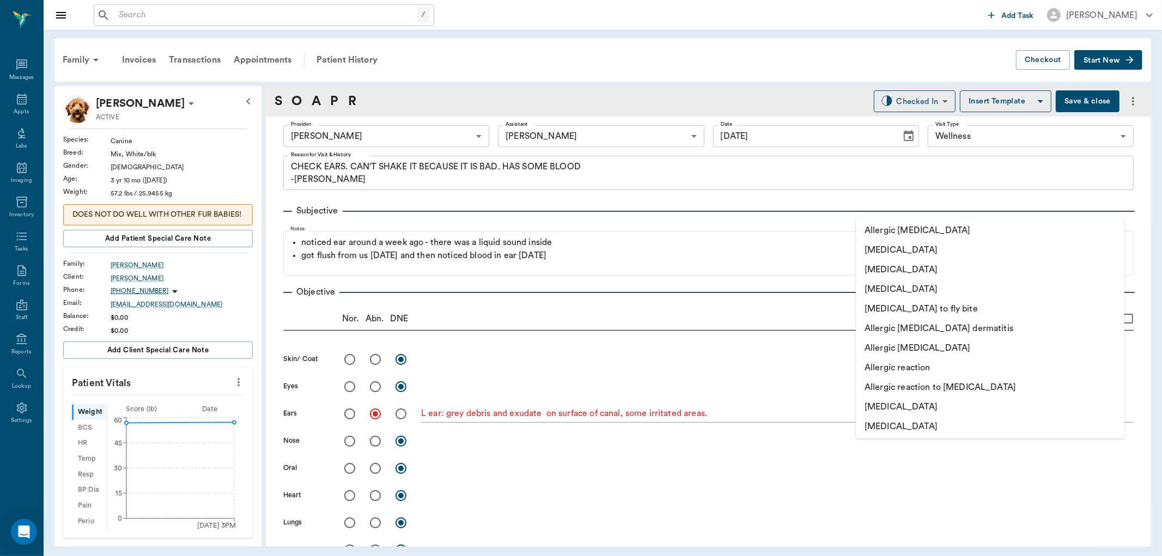
scroll to position [357, 0]
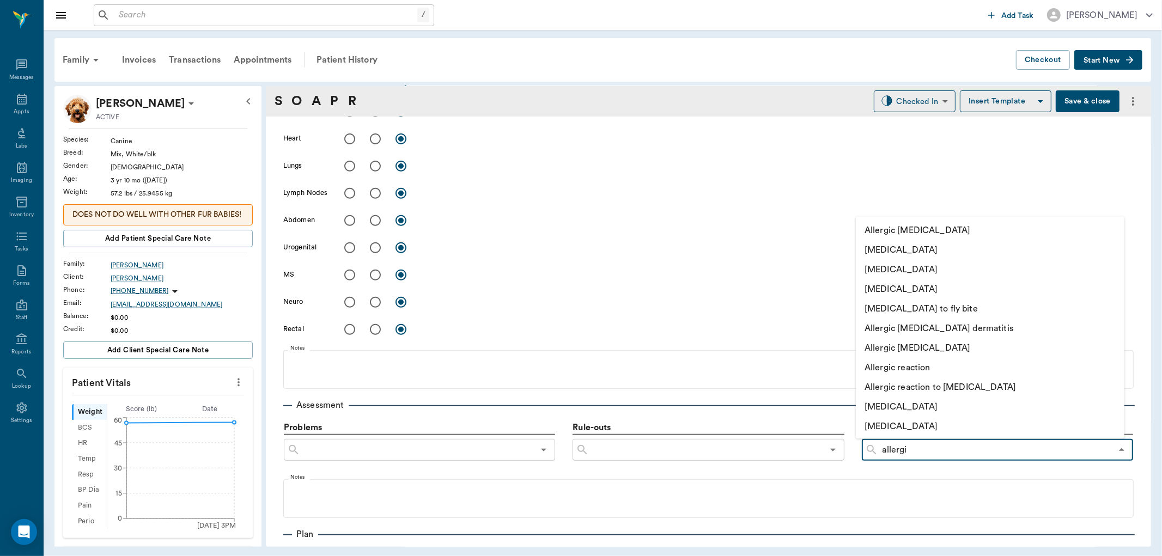
type input "allergic"
click at [937, 345] on li "Allergic [MEDICAL_DATA]" at bounding box center [978, 348] width 245 height 20
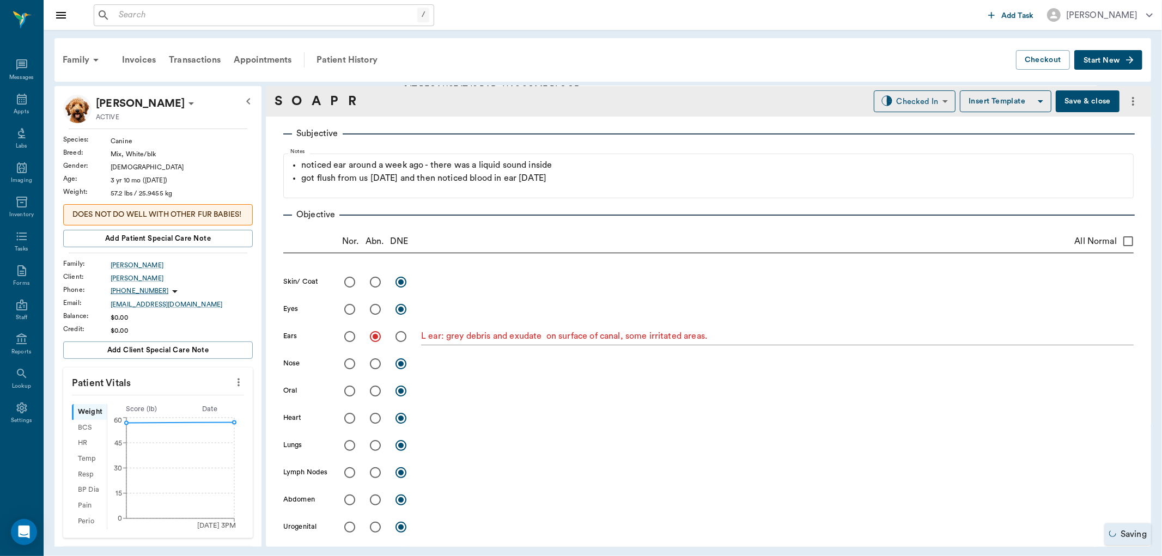
scroll to position [54, 0]
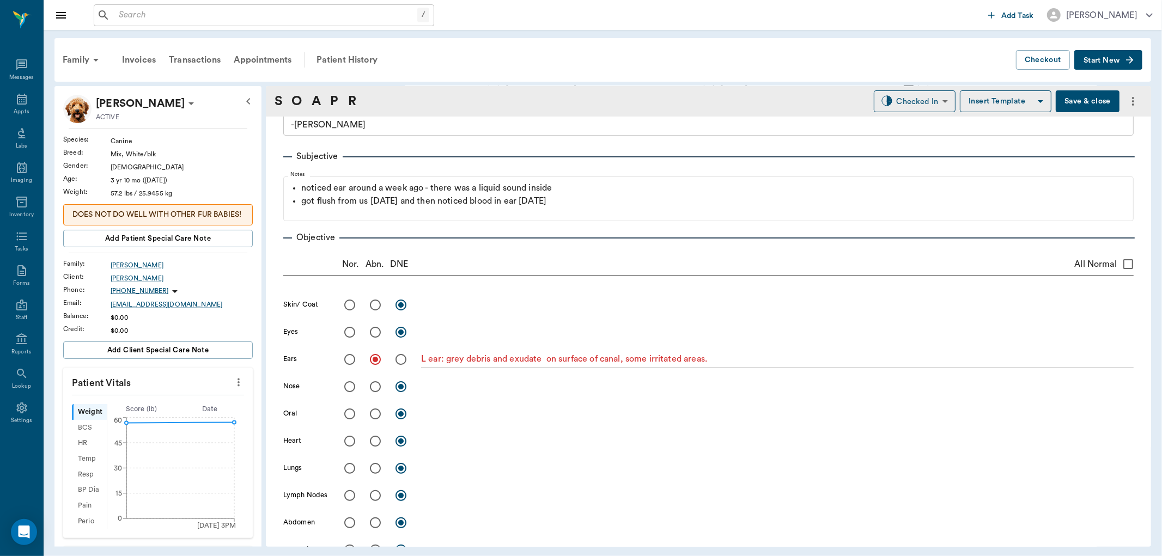
click at [756, 361] on textarea "L ear: grey debris and exudate on surface of canal, some irritated areas." at bounding box center [777, 359] width 713 height 13
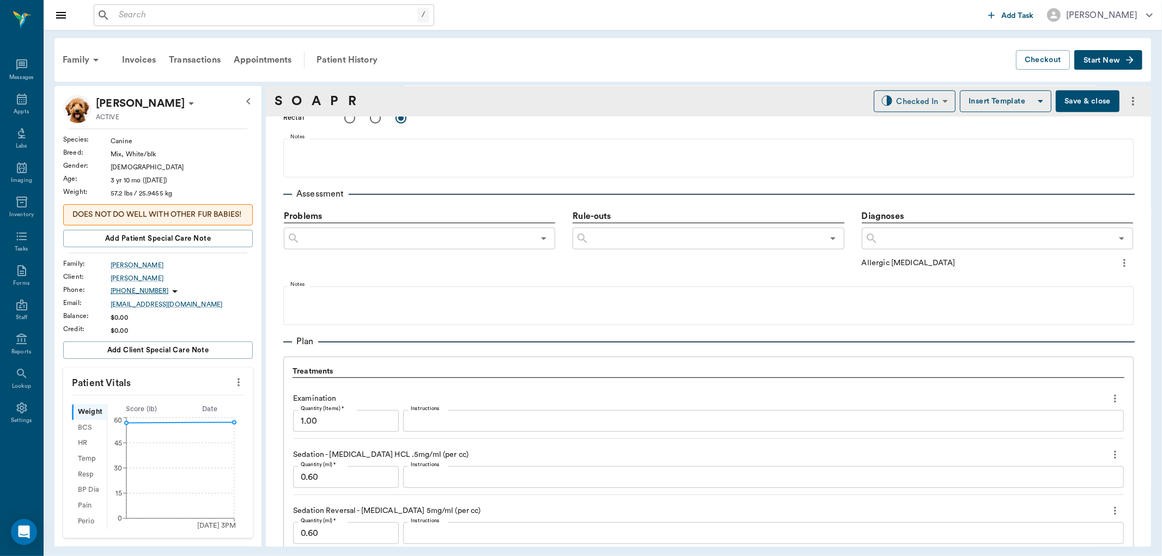
scroll to position [660, 0]
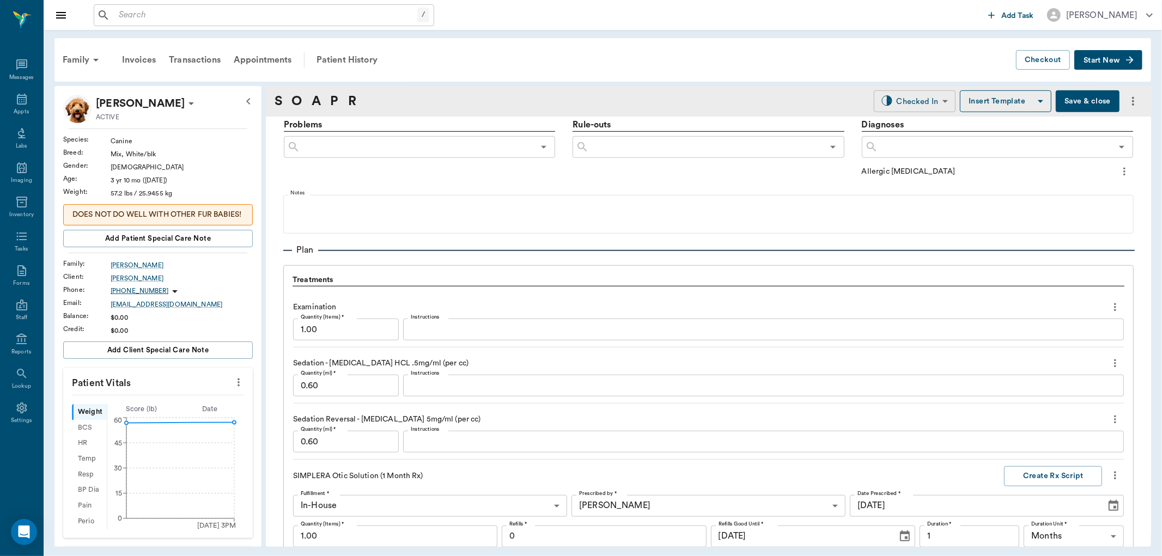
type textarea "L ear: grey debris and exudate on surface of canal, some irritated areas. R ear…"
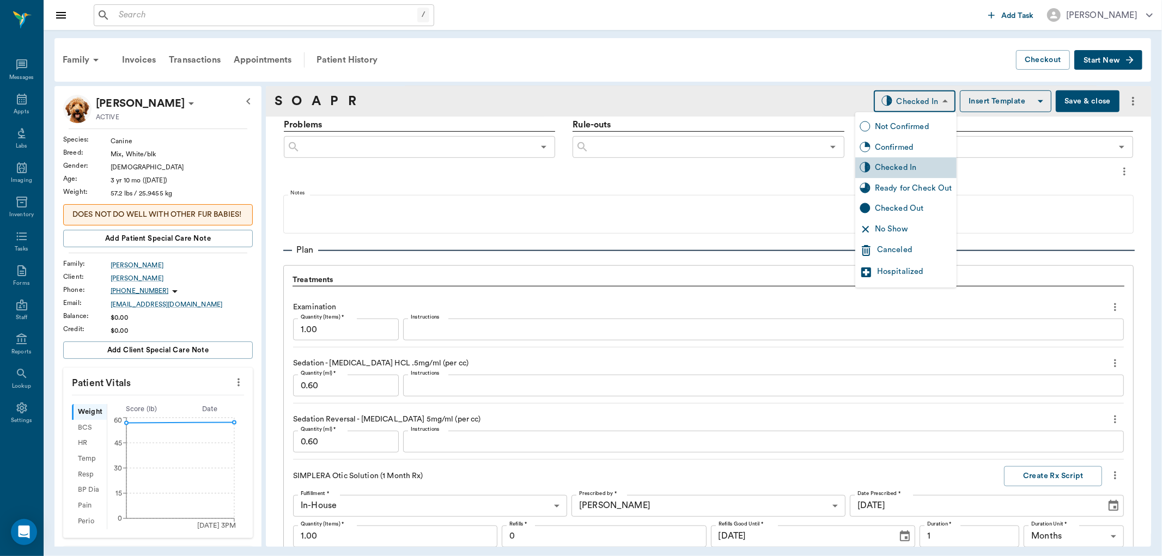
click at [926, 104] on body "/ ​ Add Task Dr. Bert Ellsworth Nectar Messages Appts Labs Imaging Inventory Ta…" at bounding box center [581, 278] width 1162 height 556
click at [926, 184] on div "Ready for Check Out" at bounding box center [913, 189] width 77 height 12
type input "READY_TO_CHECKOUT"
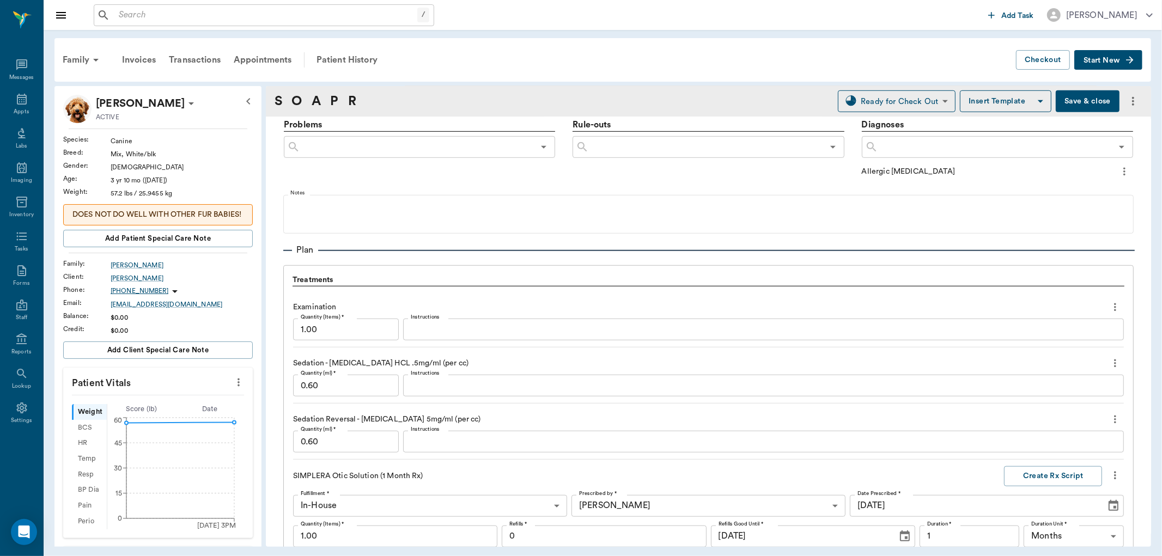
click at [1071, 105] on button "Save & close" at bounding box center [1088, 101] width 64 height 22
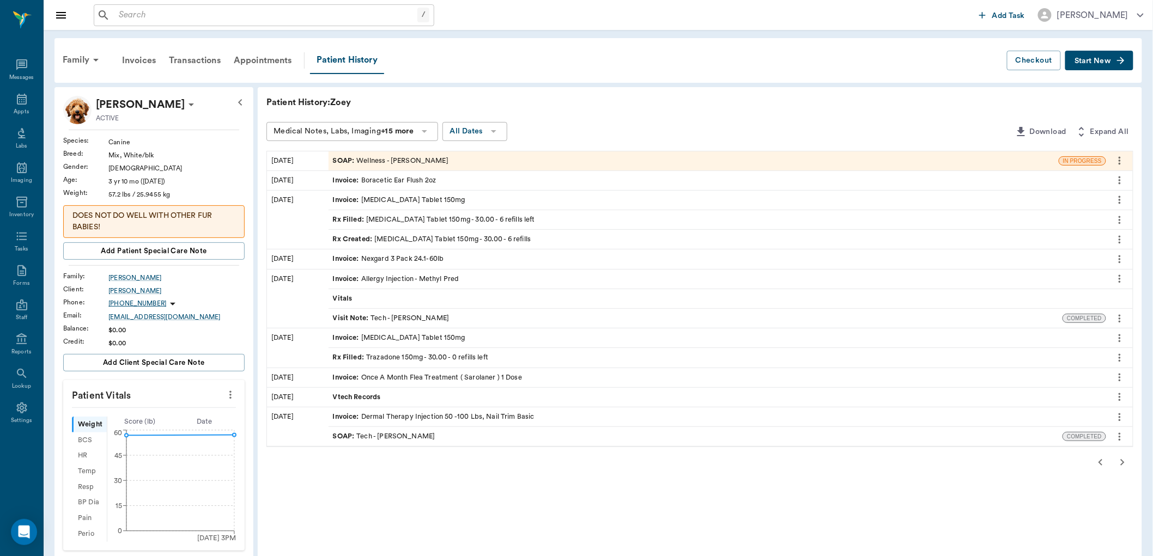
click at [434, 160] on div "SOAP : Wellness - [PERSON_NAME]" at bounding box center [391, 161] width 116 height 10
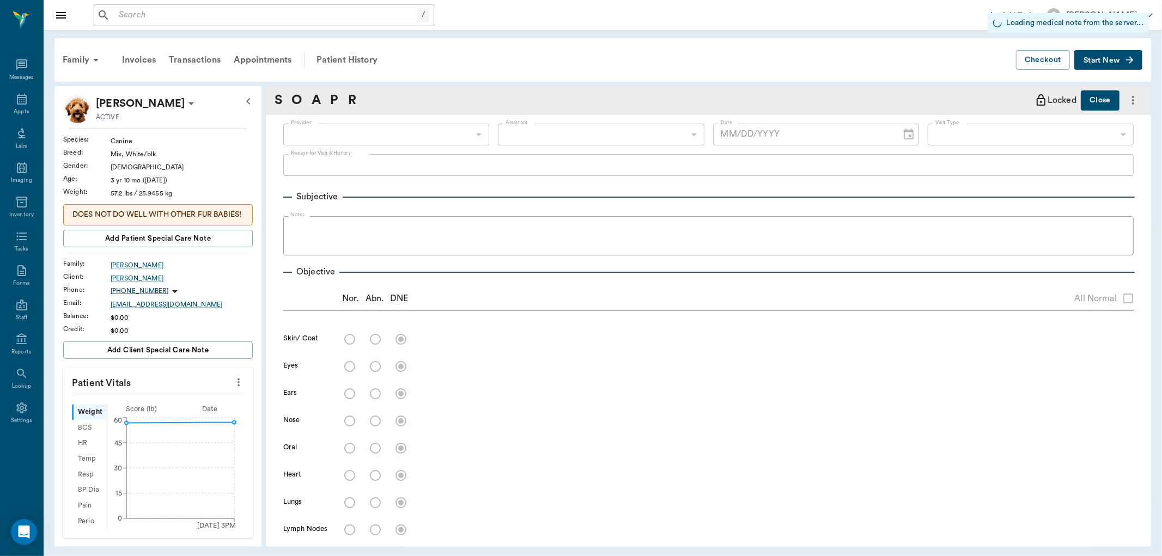
type input "63ec2f075fda476ae8351a4d"
type input "6740bf97de10e07744acf1eb"
type input "65d2be4f46e3a538d89b8c14"
radio input "true"
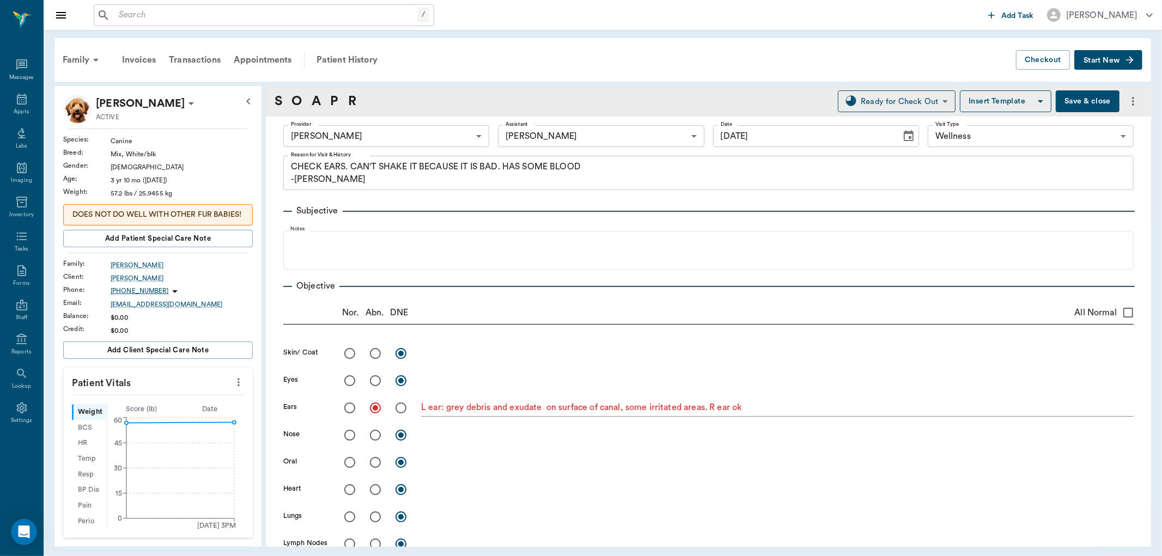
type input "[DATE]"
type textarea "CHECK EARS. CAN'T SHAKE IT BECAUSE IT IS BAD. HAS SOME BLOOD -[PERSON_NAME]"
type textarea "L ear: grey debris and exudate on surface of canal, some irritated areas. R ear…"
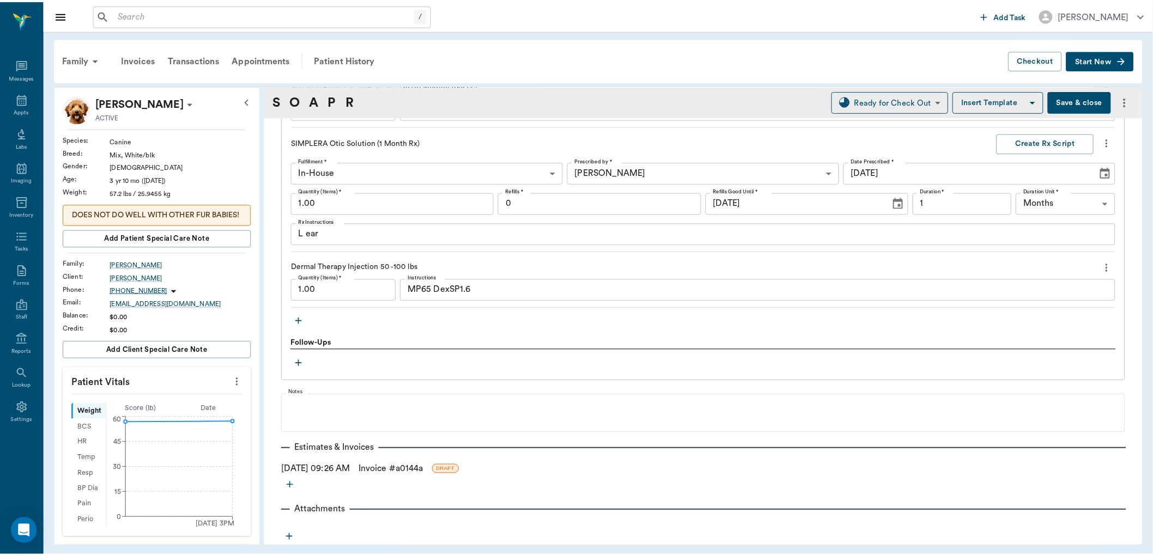
scroll to position [994, 0]
click at [391, 469] on link "Invoice # a0144a" at bounding box center [393, 469] width 65 height 13
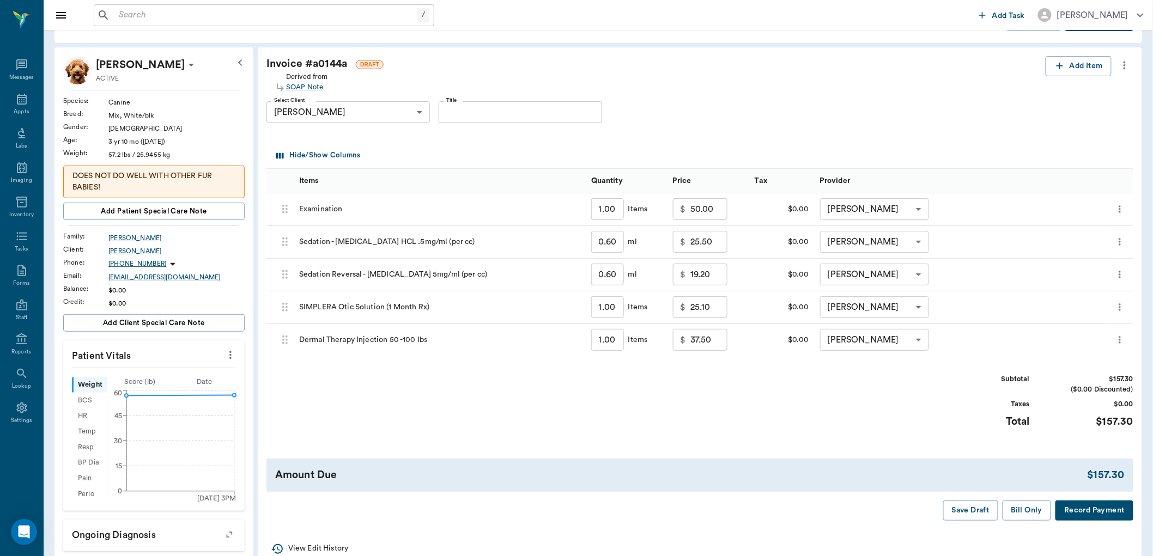
scroll to position [60, 0]
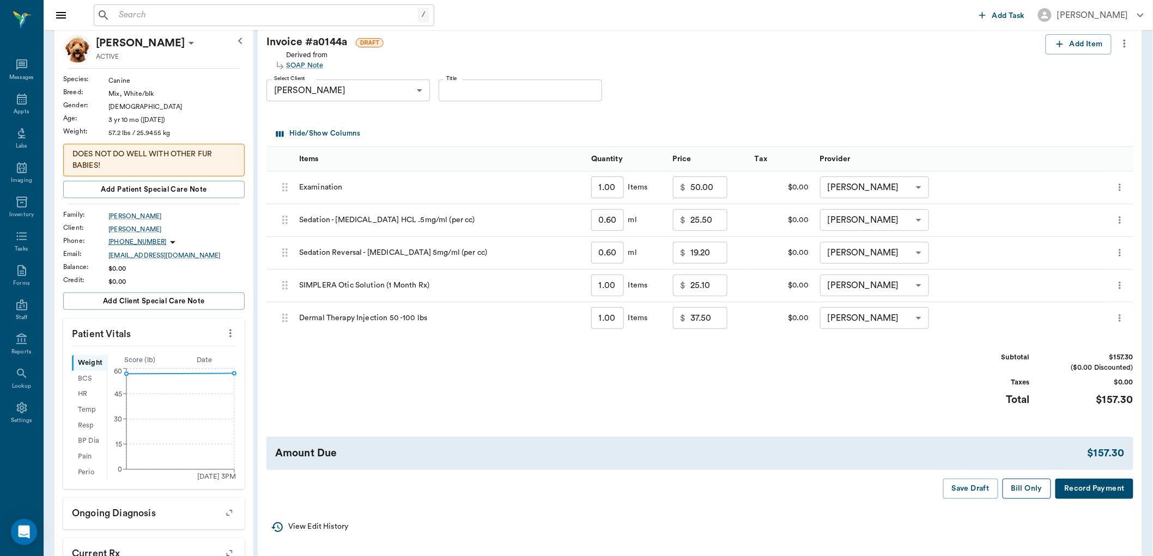
click at [1026, 488] on button "Bill Only" at bounding box center [1027, 489] width 49 height 20
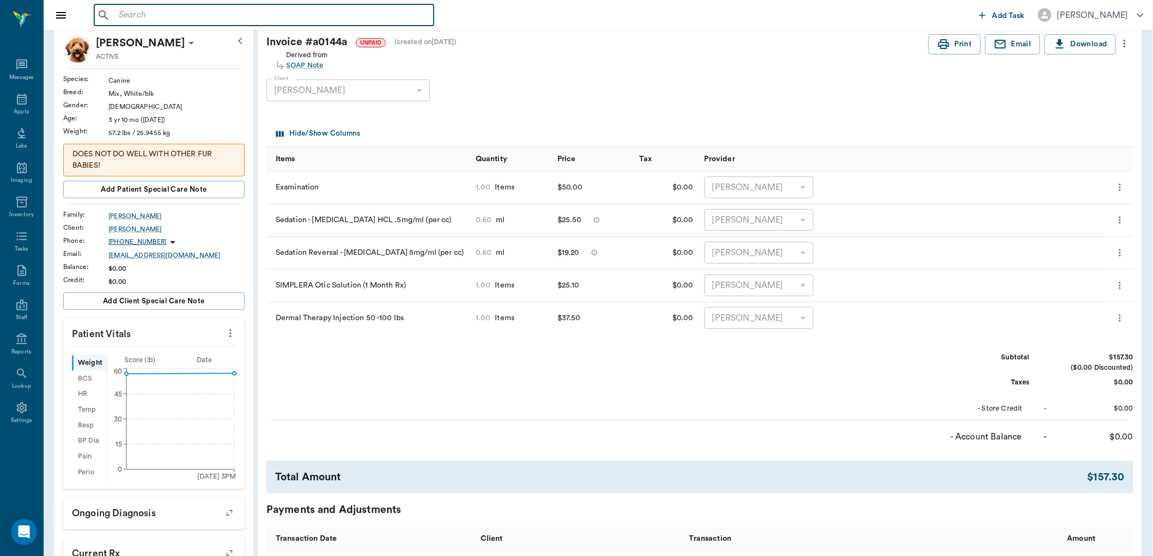
click at [128, 13] on input "text" at bounding box center [271, 15] width 315 height 15
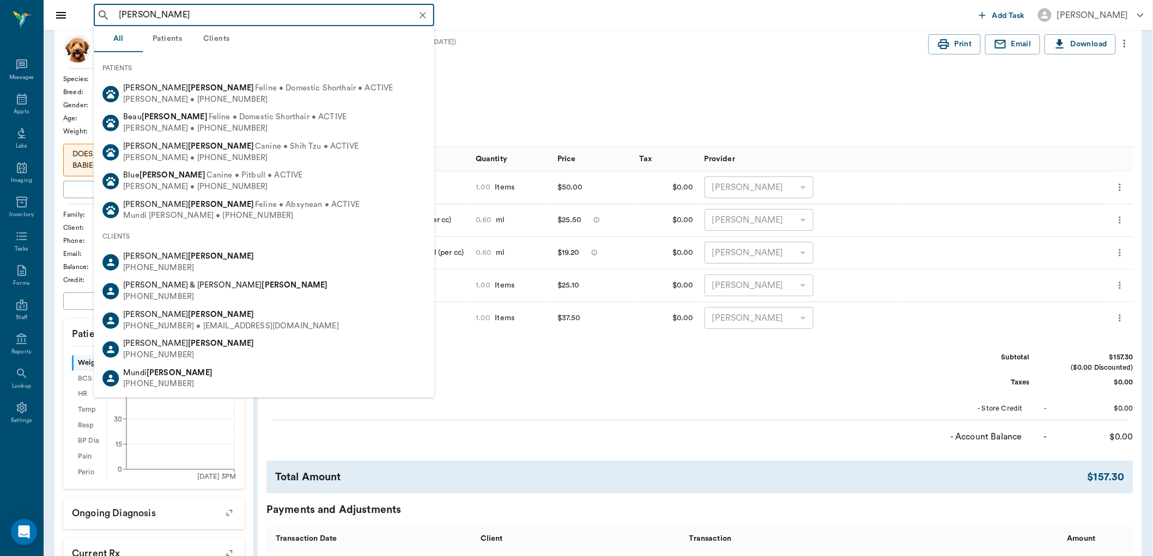
type input "graves"
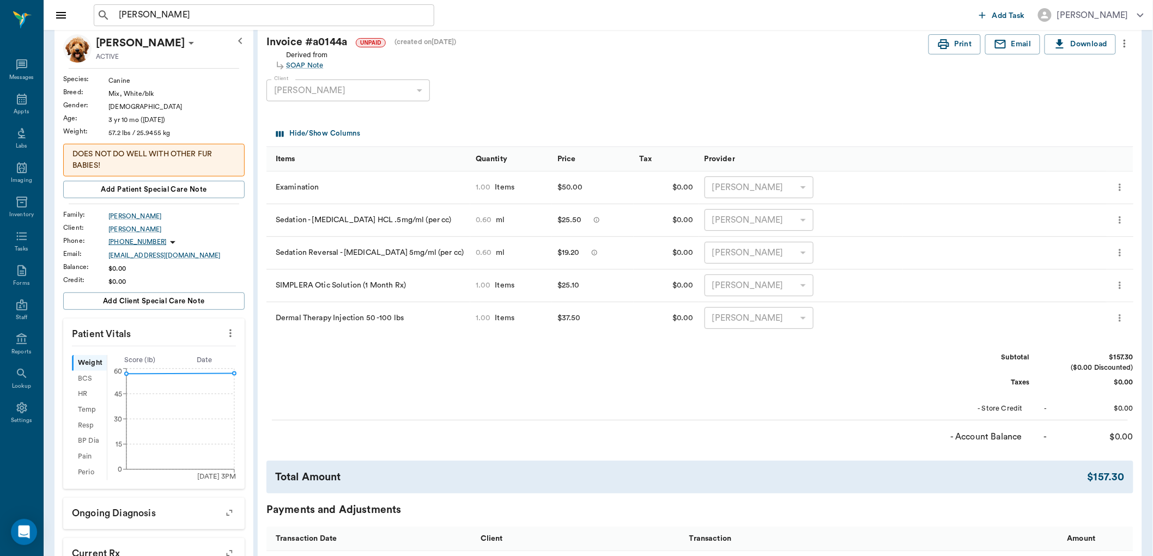
click at [490, 14] on div "graves ​" at bounding box center [534, 15] width 881 height 22
click at [17, 96] on icon at bounding box center [22, 99] width 10 height 11
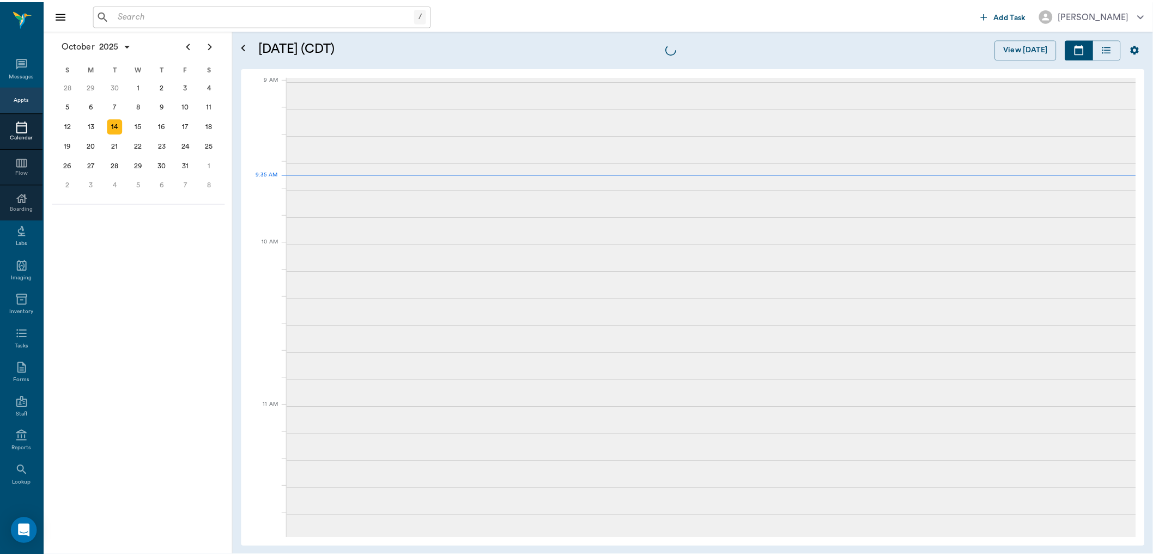
scroll to position [165, 0]
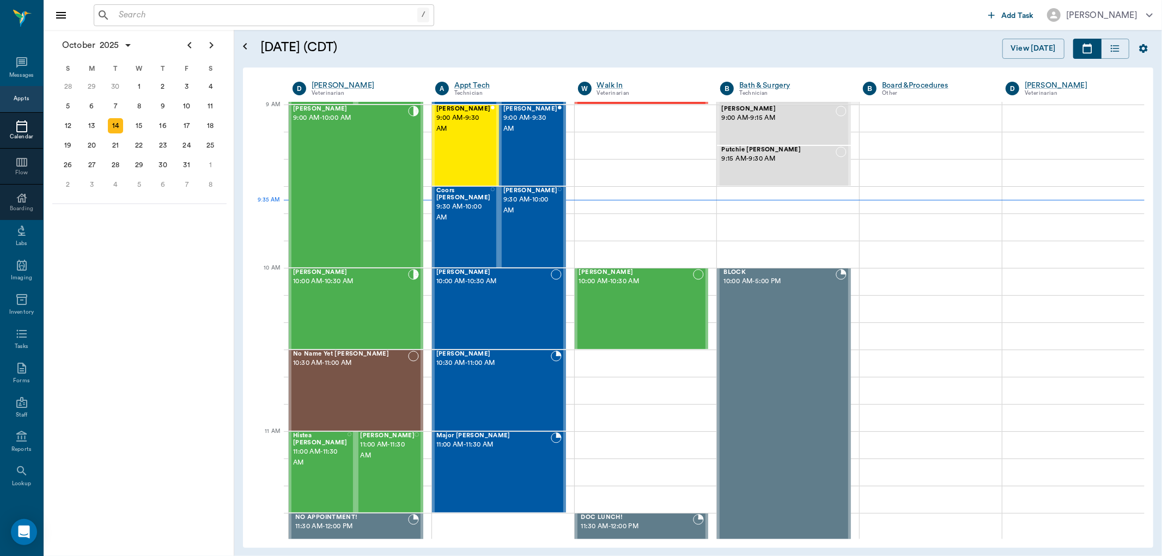
click at [336, 16] on input "text" at bounding box center [265, 15] width 303 height 15
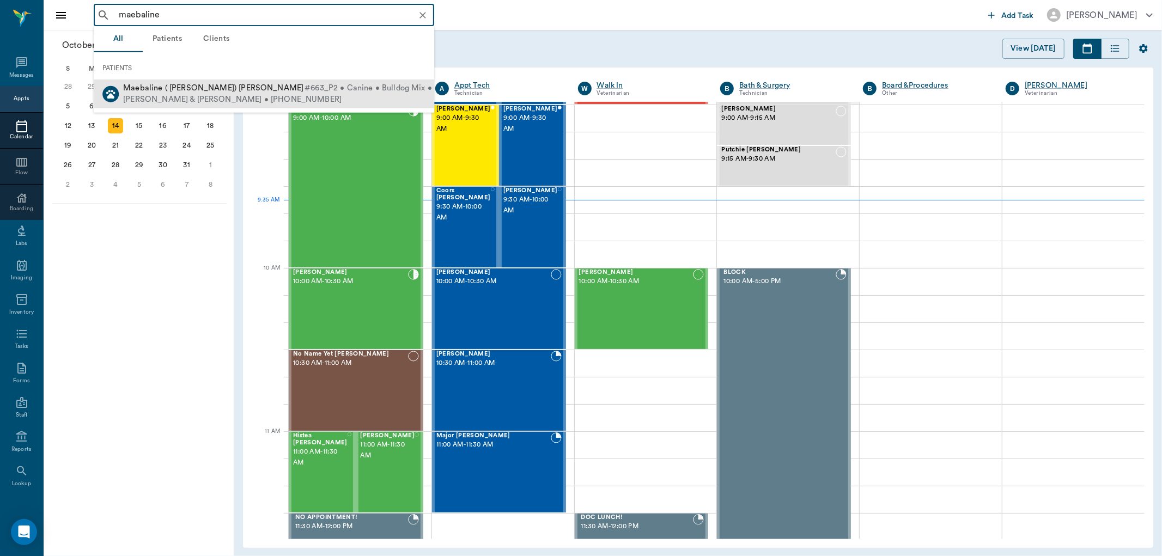
click at [305, 91] on span "#663_P2 • Canine • Bulldog Mix • ACTIVE" at bounding box center [384, 88] width 158 height 11
type input "maebaline"
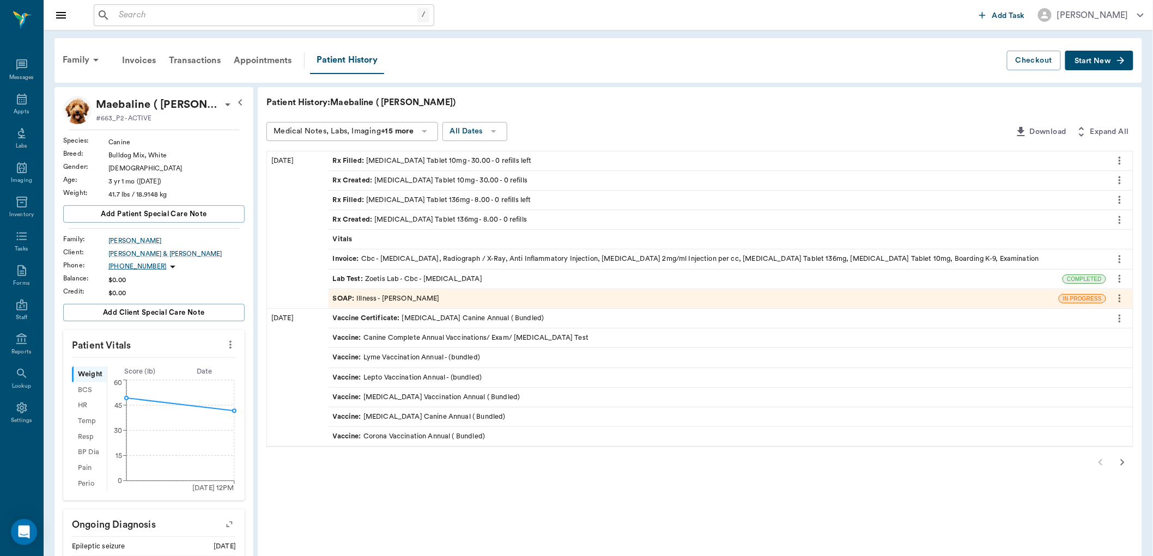
click at [1124, 461] on icon "button" at bounding box center [1122, 462] width 13 height 13
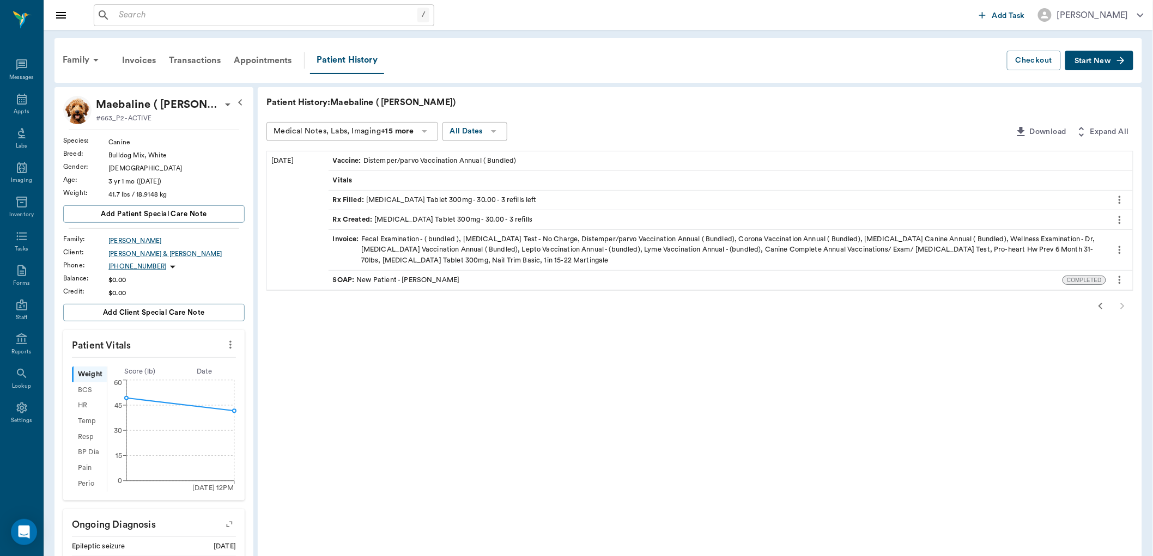
click at [385, 217] on div "Rx Created : Doxycycline Tablet 300mg - 30.00 - 3 refills" at bounding box center [433, 220] width 200 height 10
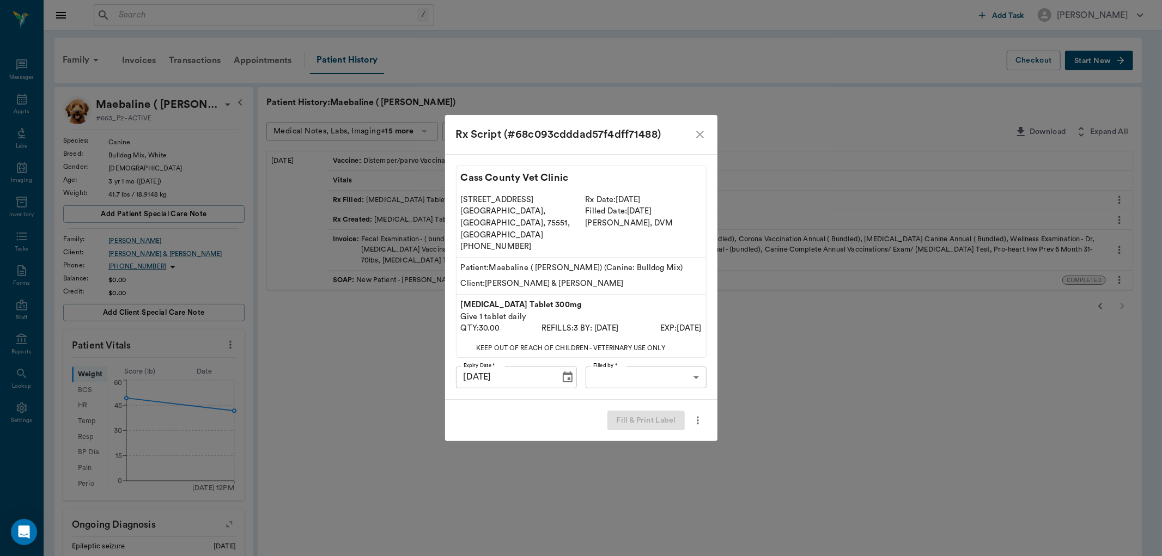
click at [671, 364] on body "/ ​ Add Task Dr. Bert Ellsworth Nectar Messages Appts Labs Imaging Inventory Ta…" at bounding box center [581, 459] width 1162 height 919
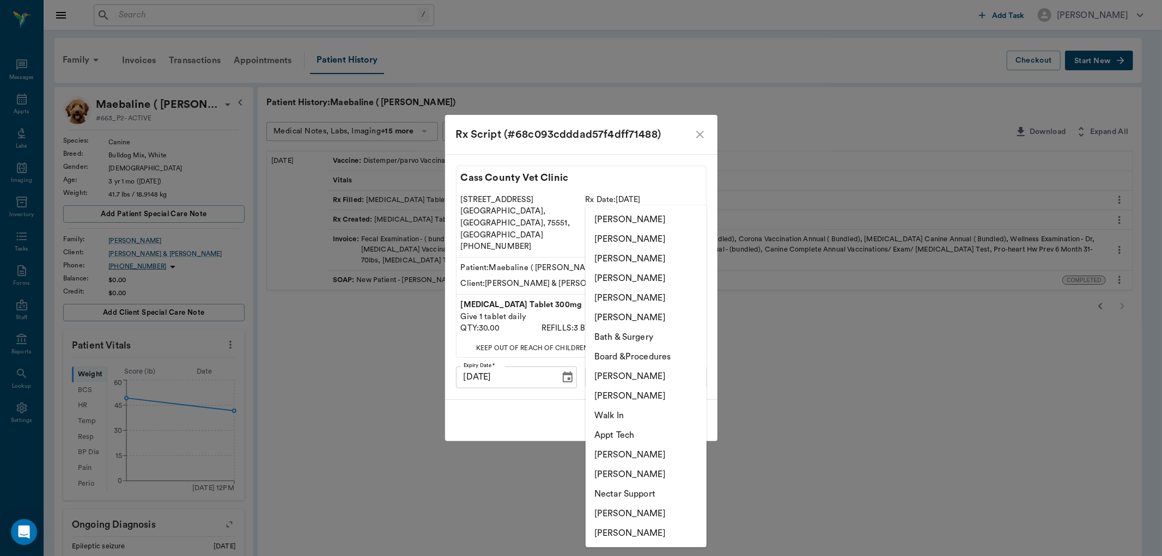
click at [618, 470] on li "[PERSON_NAME]" at bounding box center [646, 475] width 121 height 20
type input "6740bf97de10e07744acf1eb"
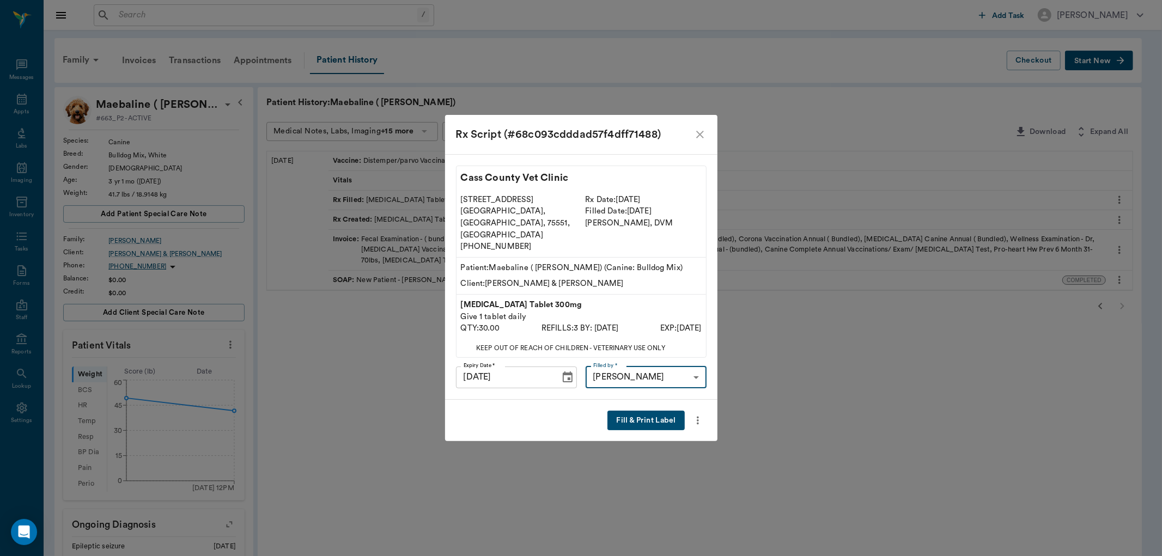
click at [636, 411] on button "Fill & Print Label" at bounding box center [646, 421] width 77 height 20
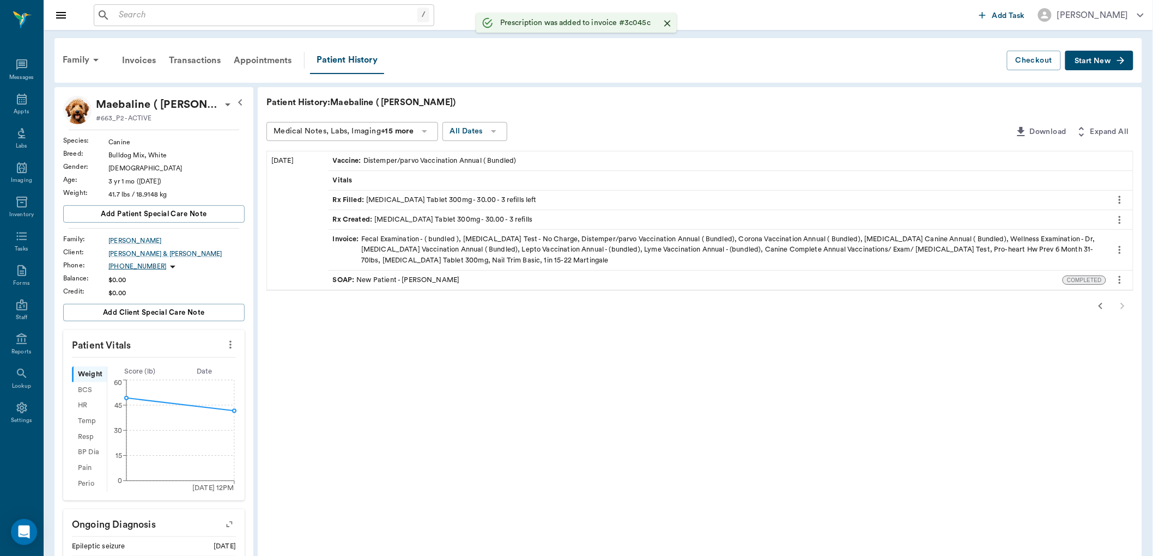
click at [1099, 304] on icon "button" at bounding box center [1100, 306] width 13 height 13
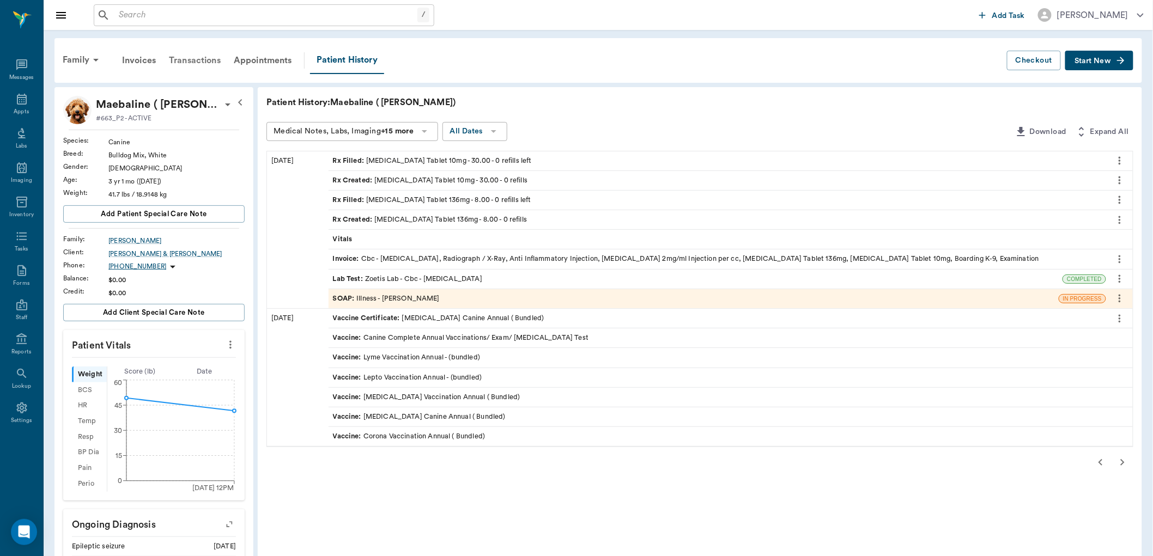
click at [181, 57] on div "Transactions" at bounding box center [194, 60] width 65 height 26
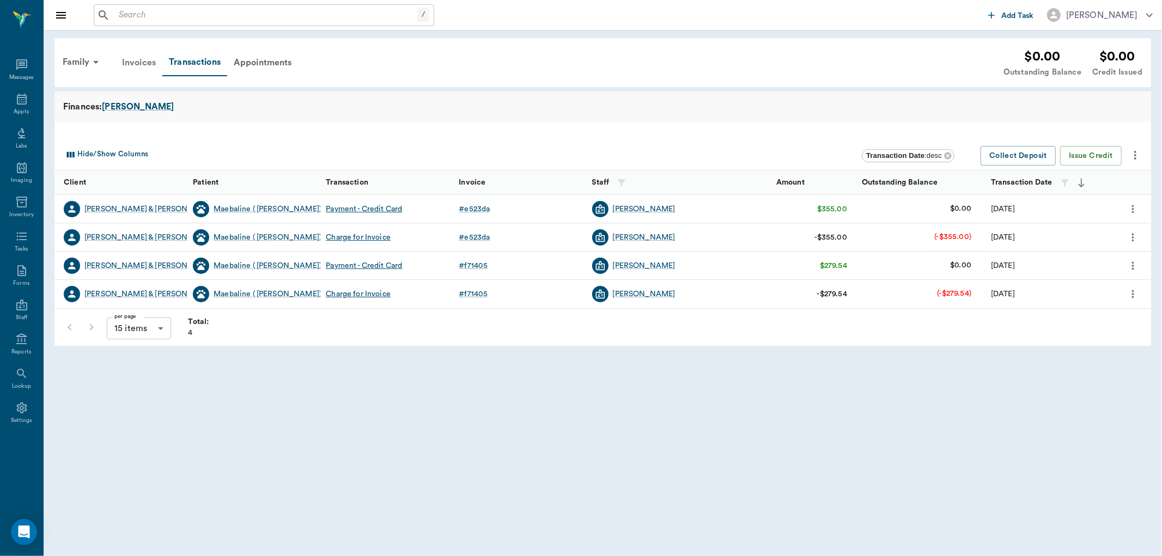
click at [153, 60] on div "Invoices" at bounding box center [139, 63] width 47 height 26
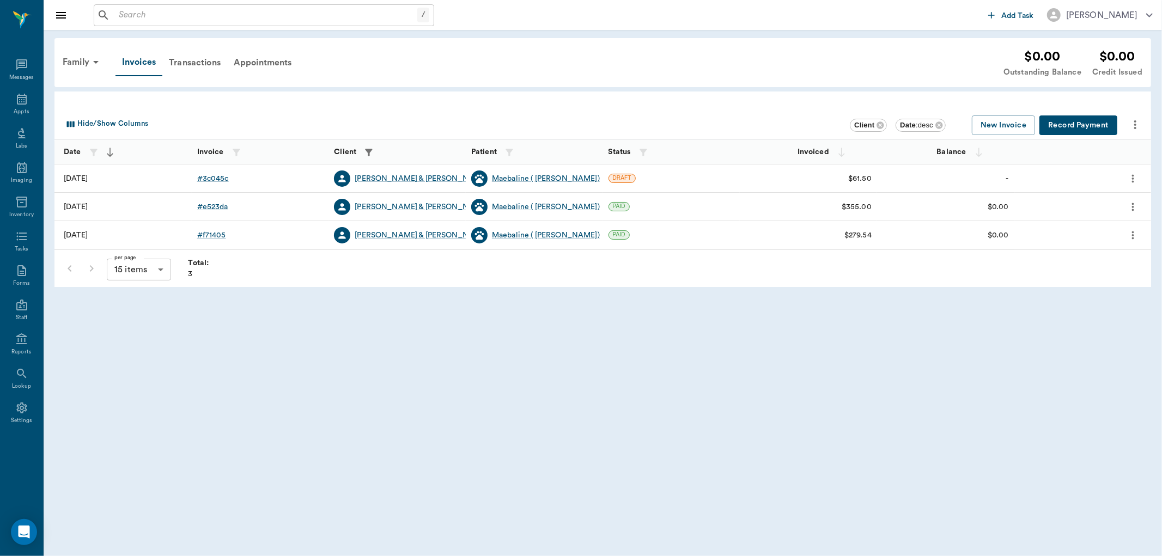
click at [1132, 176] on icon "more" at bounding box center [1133, 178] width 12 height 13
click at [1086, 195] on span "View" at bounding box center [1088, 197] width 92 height 11
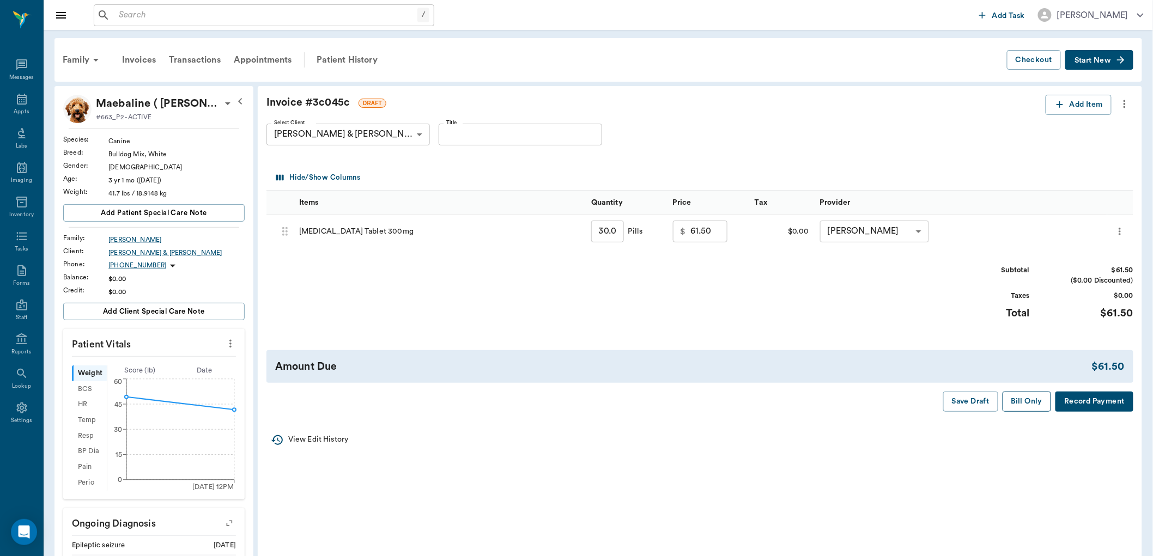
click at [1026, 405] on button "Bill Only" at bounding box center [1027, 402] width 49 height 20
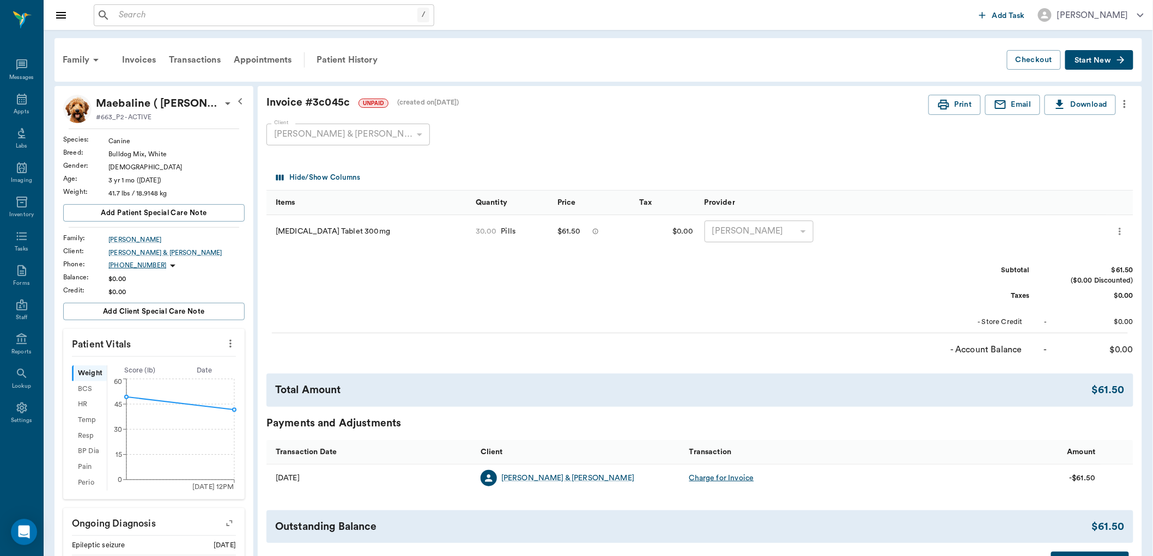
click at [144, 14] on input "text" at bounding box center [265, 15] width 303 height 15
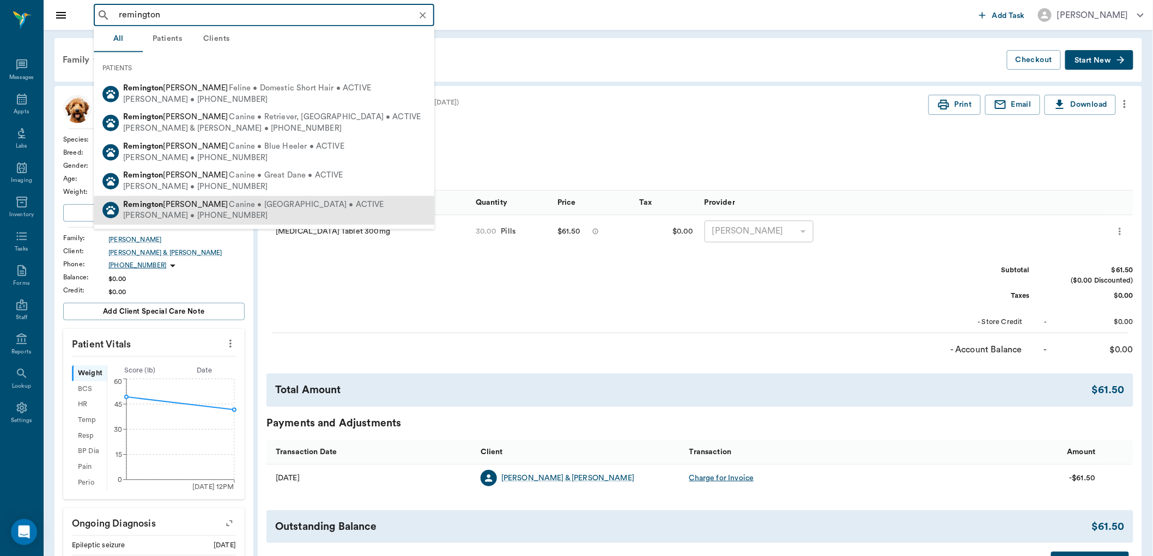
click at [203, 211] on div "Jeremy Dreesen • (903) 742-6349" at bounding box center [253, 215] width 261 height 11
type input "remington"
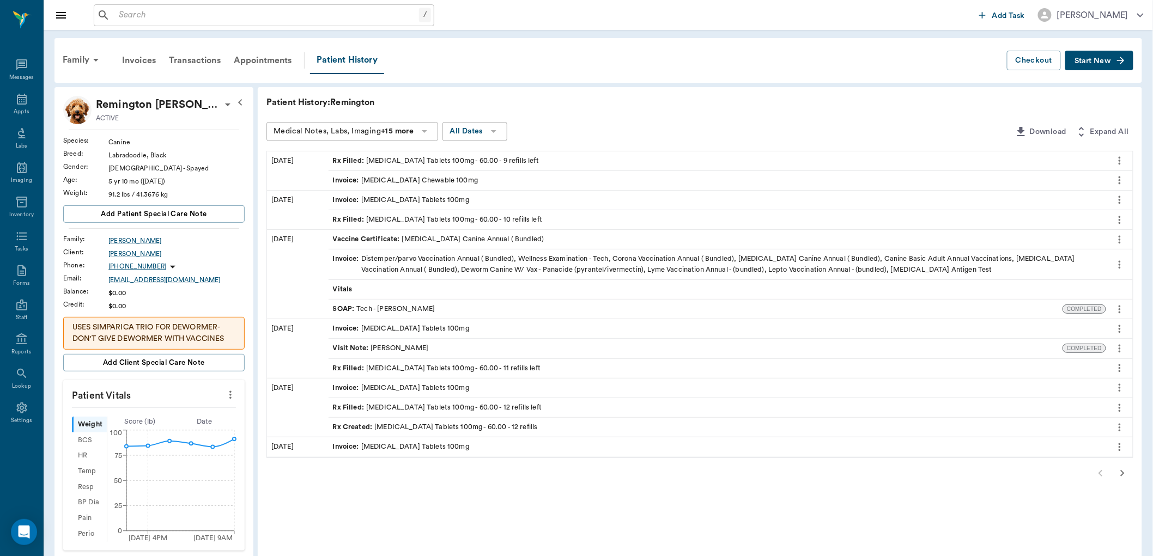
click at [391, 157] on div "Rx Filled : Carprofen Tablets 100mg - 60.00 - 9 refills left" at bounding box center [436, 161] width 206 height 10
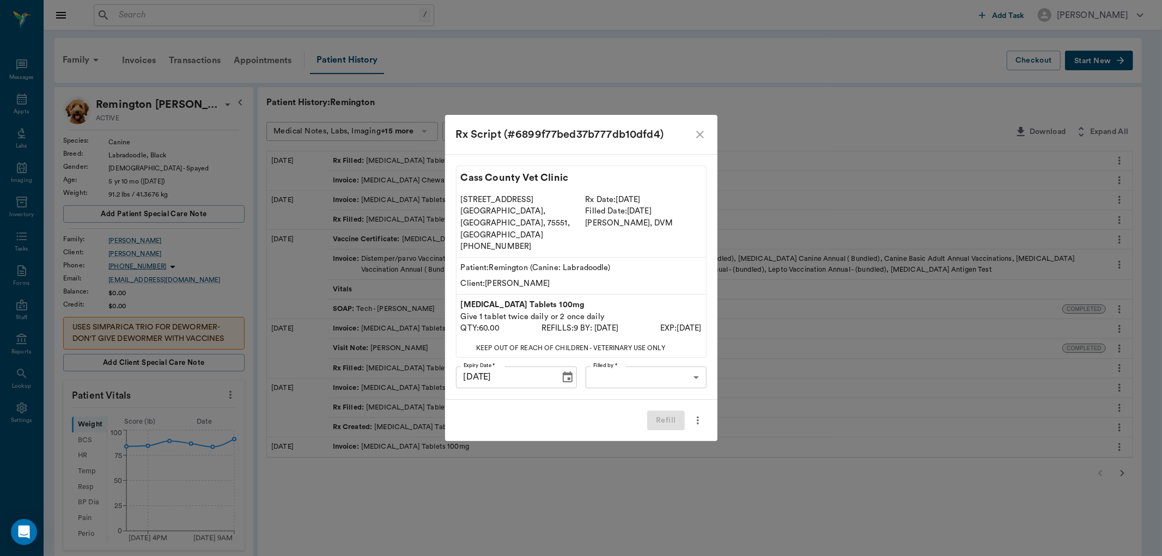
click at [633, 372] on body "/ ​ Add Task Dr. Bert Ellsworth Nectar Messages Appts Labs Imaging Inventory Ta…" at bounding box center [581, 435] width 1162 height 871
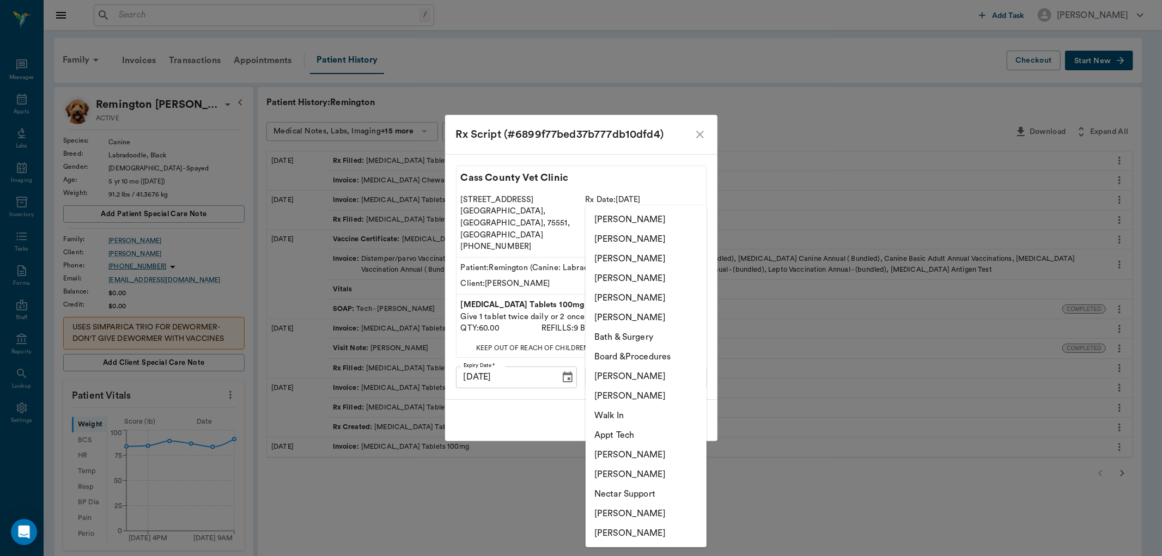
click at [640, 379] on li "[PERSON_NAME]" at bounding box center [646, 377] width 121 height 20
type input "63ec2ede52e12b0ba117d0d7"
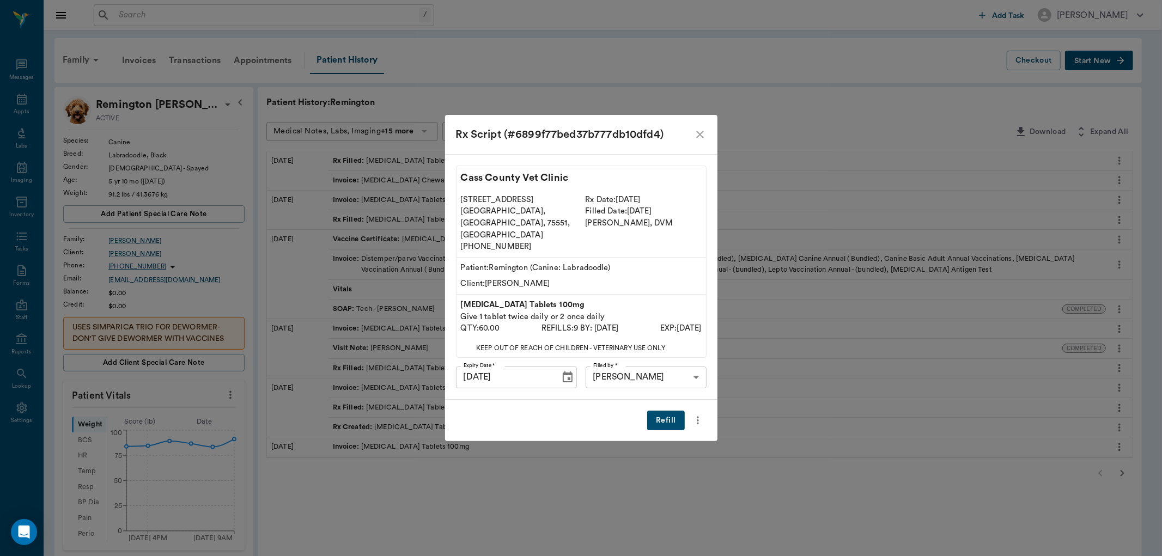
click at [671, 411] on button "Refill" at bounding box center [665, 421] width 37 height 20
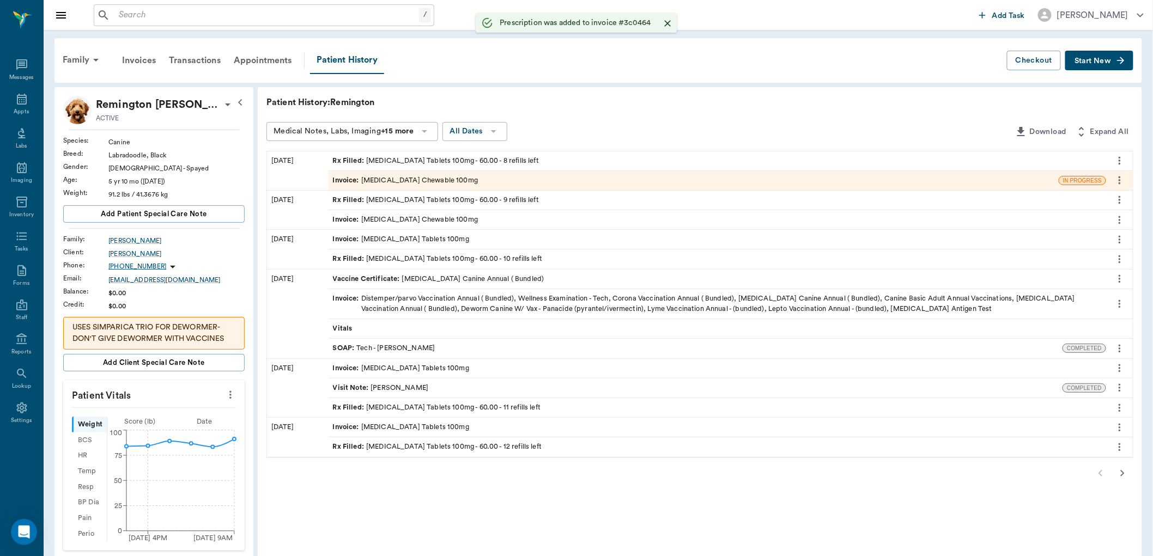
click at [386, 179] on div "Invoice : Carprofen Chewable 100mg" at bounding box center [405, 180] width 145 height 10
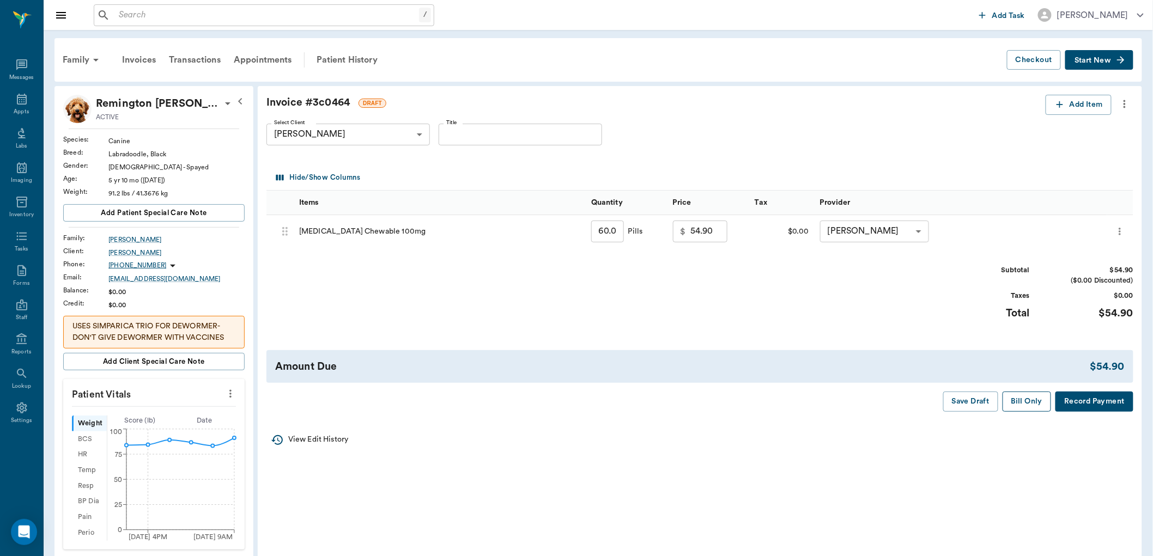
click at [1027, 399] on button "Bill Only" at bounding box center [1027, 402] width 49 height 20
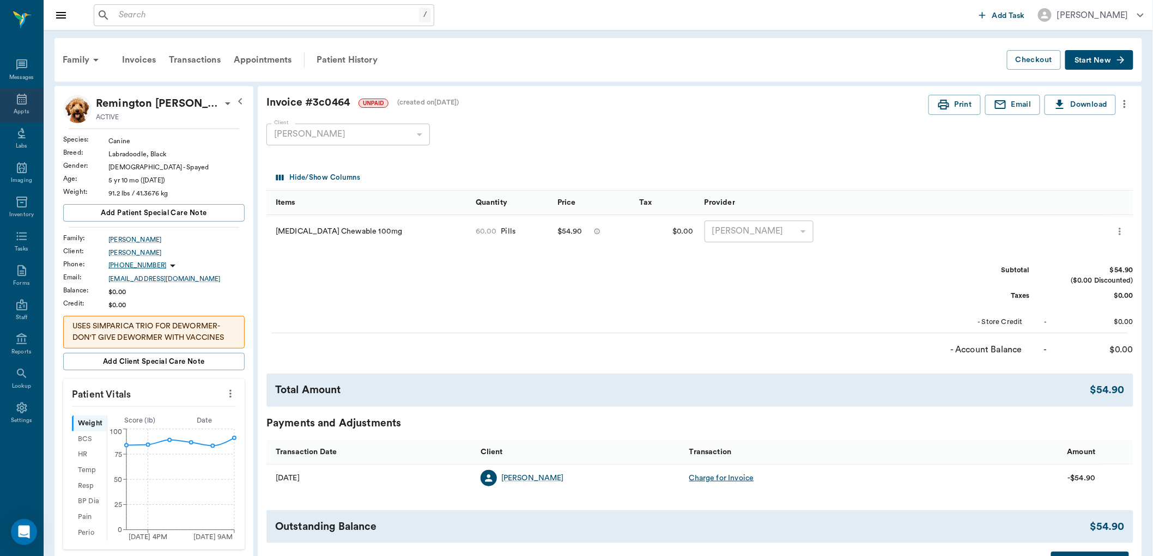
click at [31, 105] on div "Appts" at bounding box center [21, 105] width 43 height 34
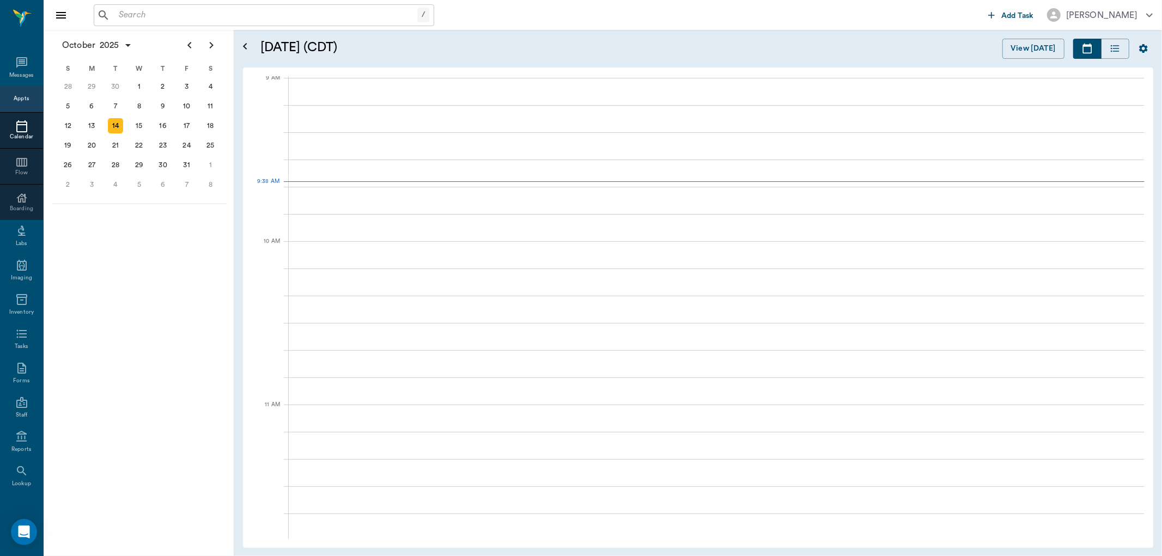
scroll to position [166, 0]
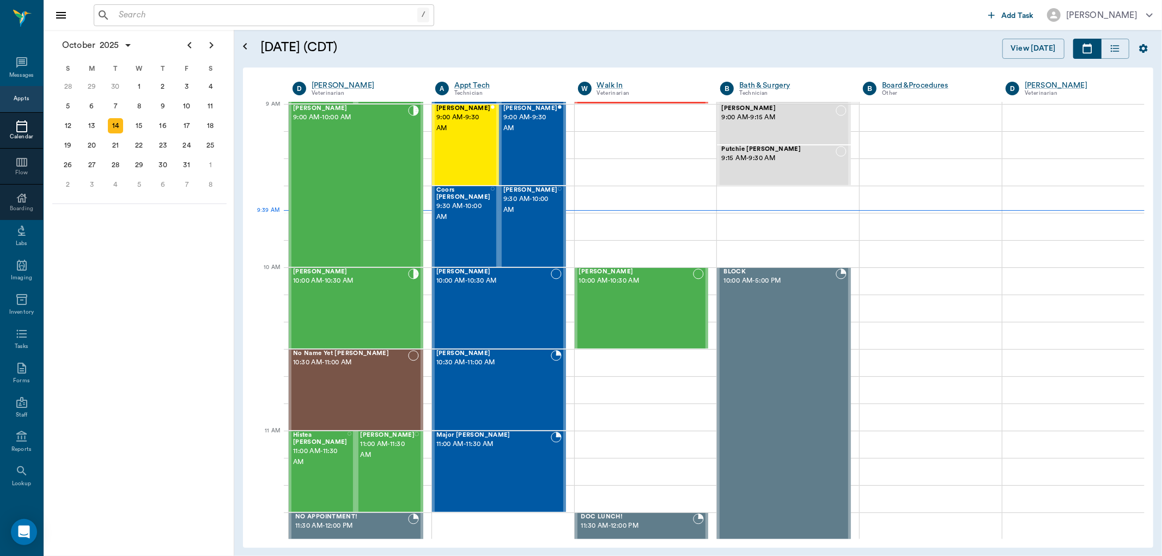
click at [128, 18] on input "text" at bounding box center [265, 15] width 303 height 15
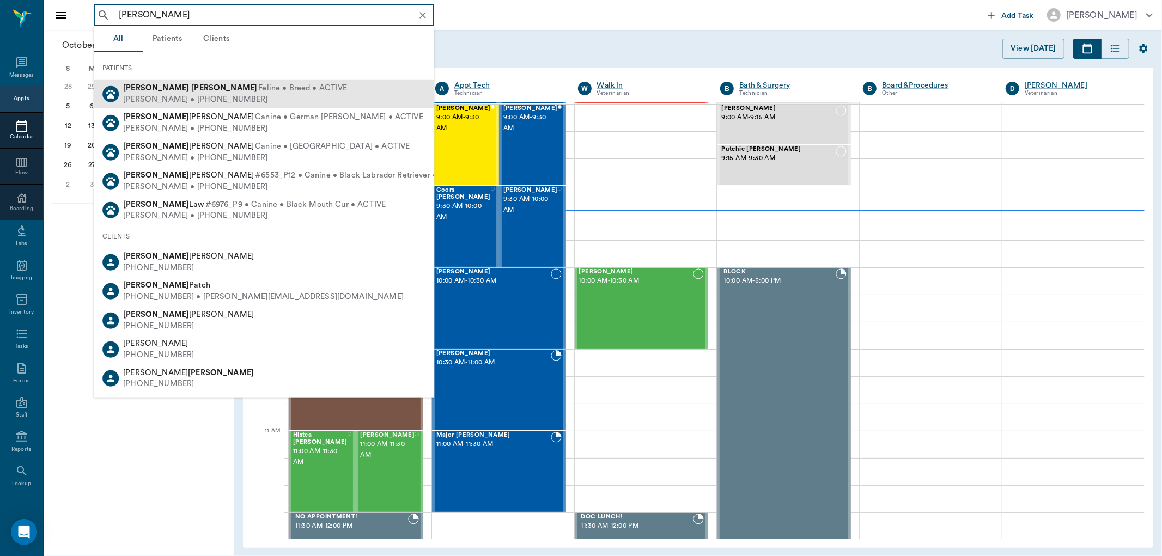
click at [190, 96] on div "Judy Graves • (318) 205-8404" at bounding box center [235, 99] width 225 height 11
type input "leroy graves"
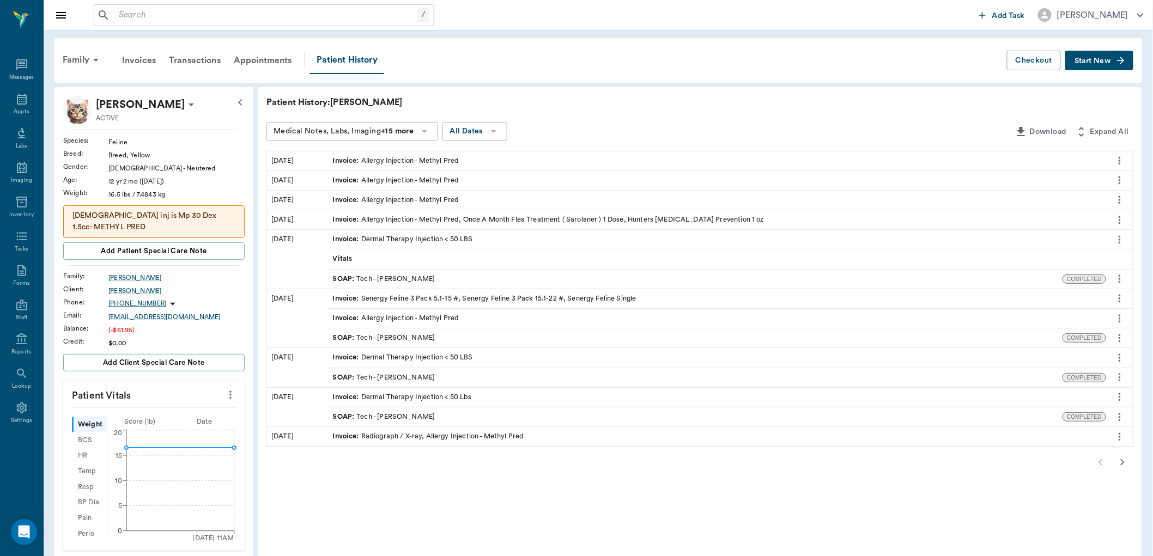
click at [341, 159] on span "Invoice :" at bounding box center [347, 161] width 28 height 10
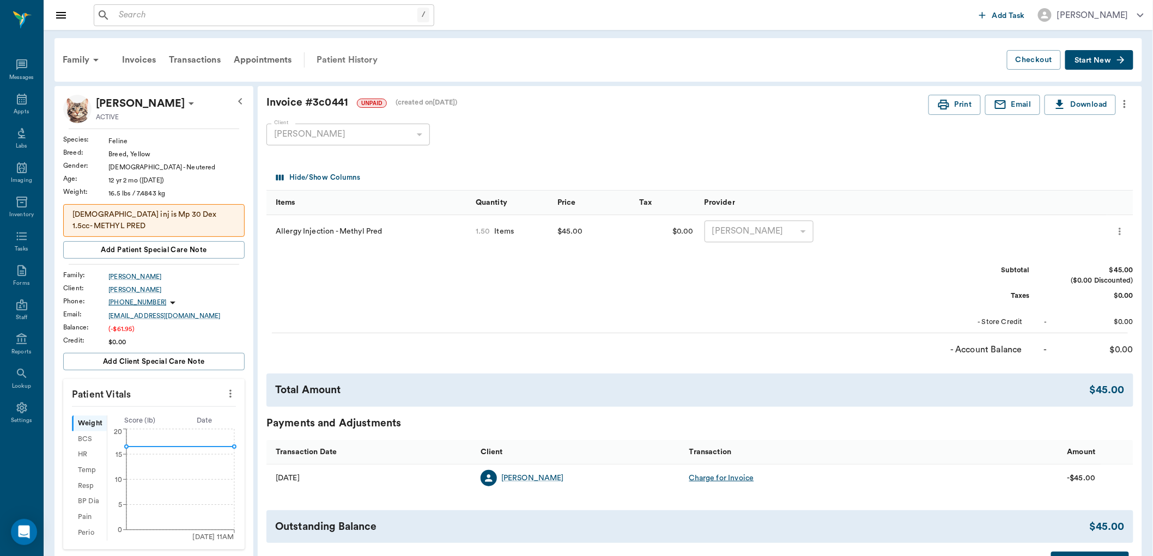
click at [337, 58] on div "Patient History" at bounding box center [347, 60] width 74 height 26
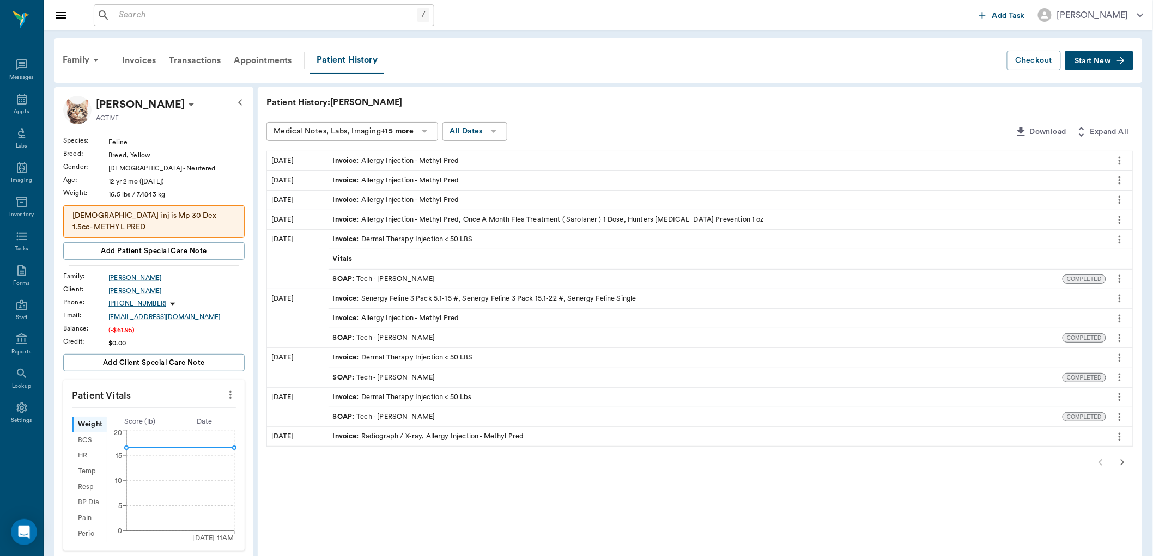
click at [349, 278] on span "SOAP :" at bounding box center [345, 279] width 24 height 10
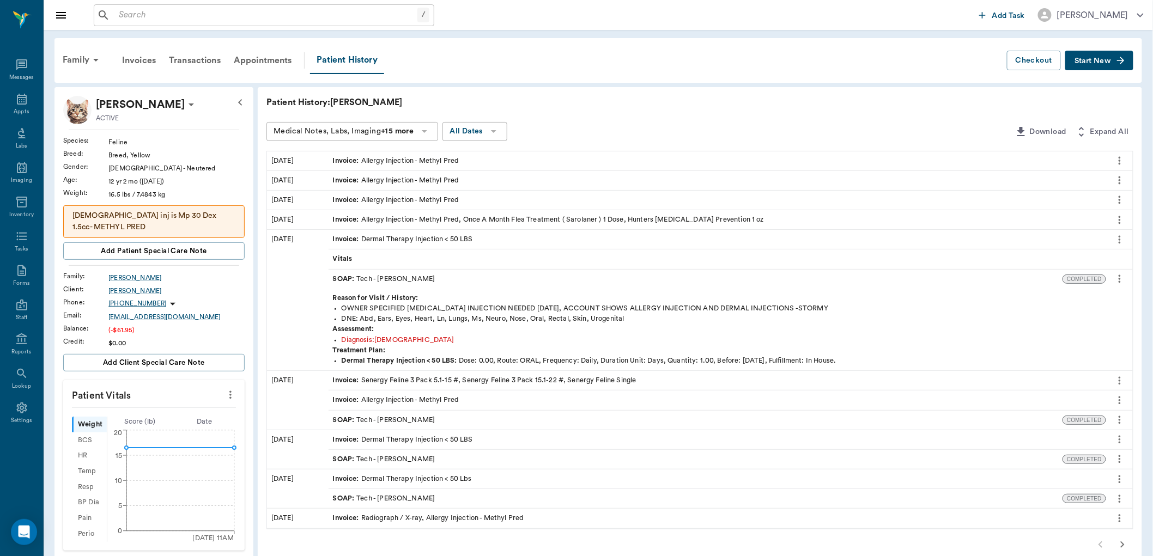
click at [1119, 279] on icon "more" at bounding box center [1120, 279] width 2 height 8
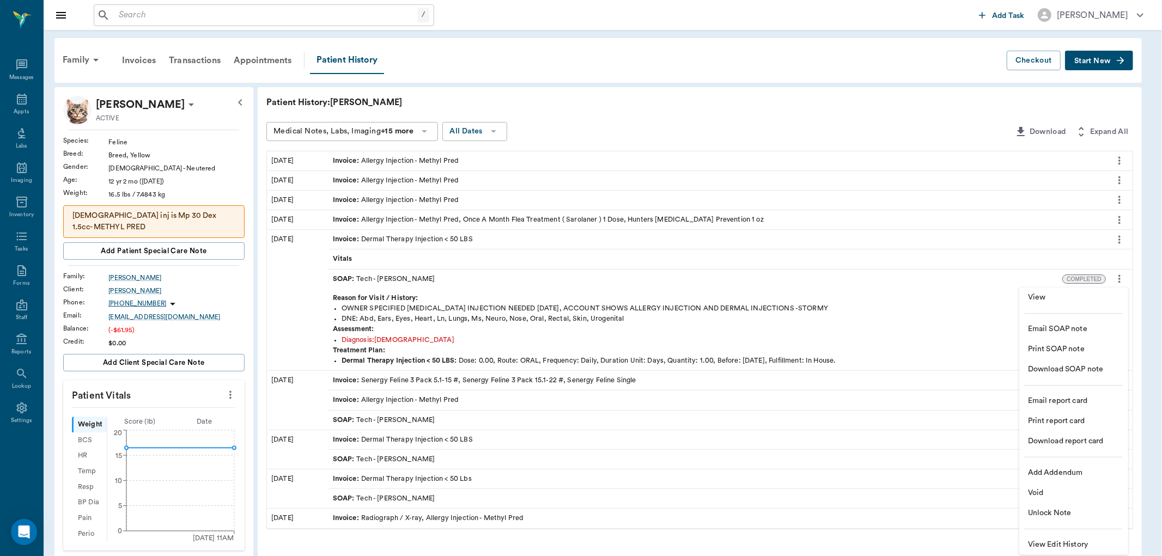
click at [1062, 301] on span "View" at bounding box center [1074, 297] width 92 height 11
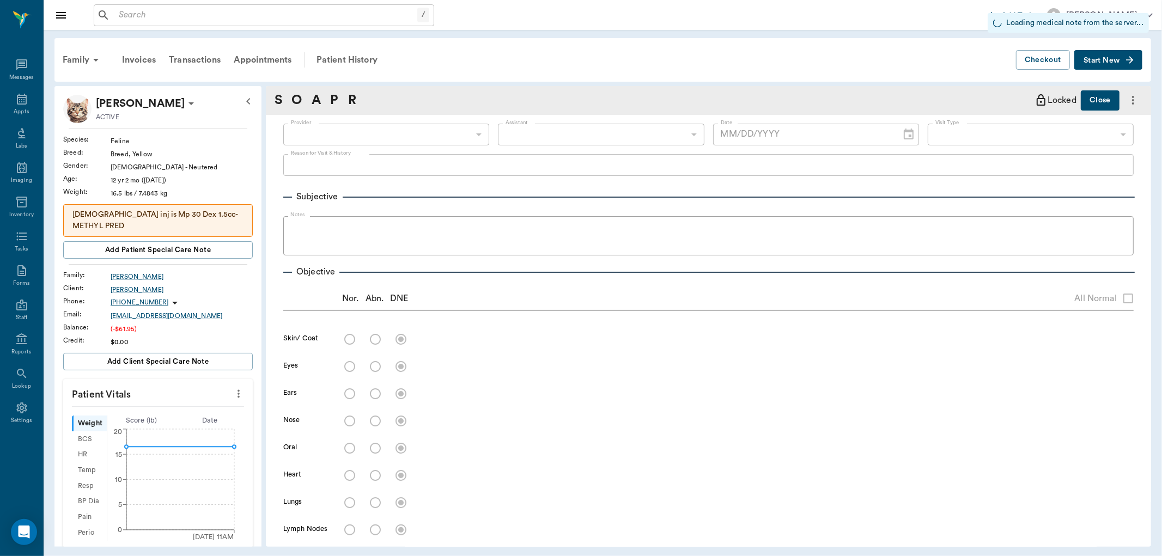
type input "63ec2e7e52e12b0ba117b124"
type input "65d2be4f46e3a538d89b8c1a"
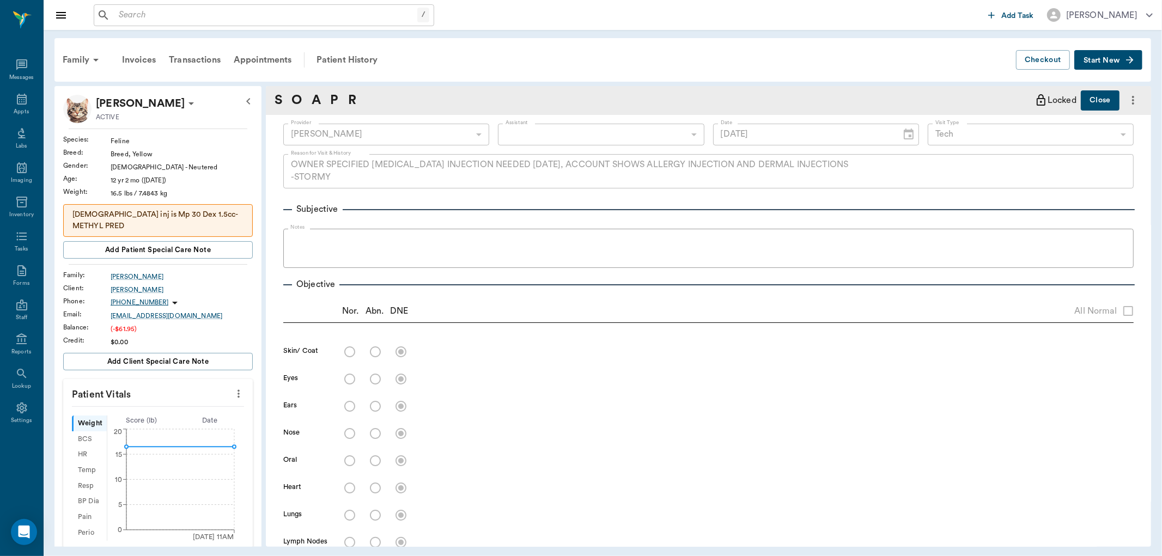
type input "06/16/2025"
type textarea "OWNER SPECIFIED ASTHMA INJECTION NEEDED TODAY, ACCOUNT SHOWS ALLERGY INJECTION …"
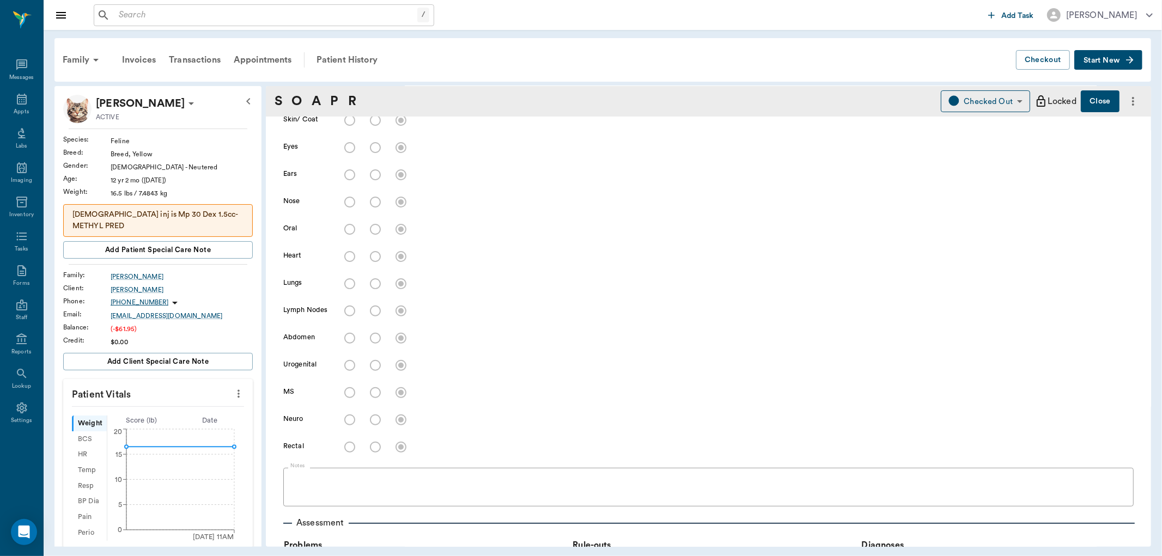
scroll to position [29, 0]
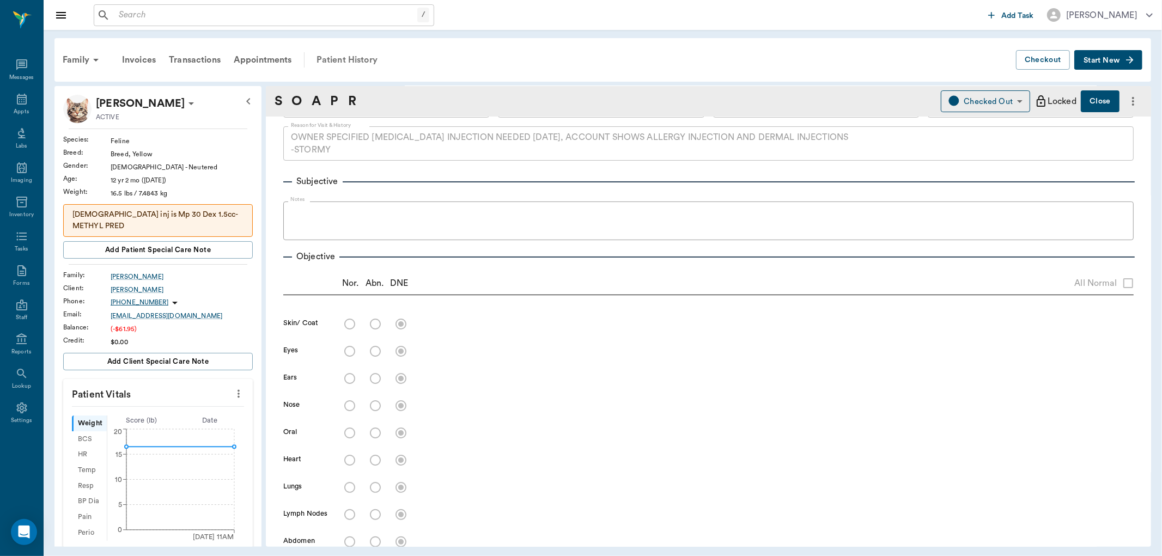
click at [360, 58] on div "Patient History" at bounding box center [347, 60] width 74 height 26
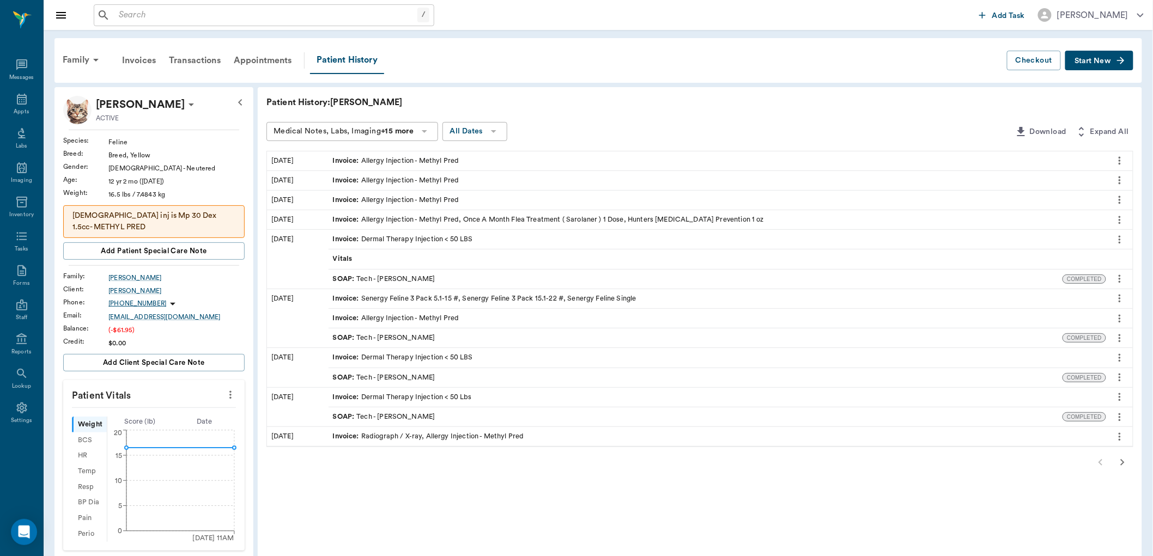
click at [371, 336] on div "SOAP : Tech - Madison Todd" at bounding box center [384, 338] width 102 height 10
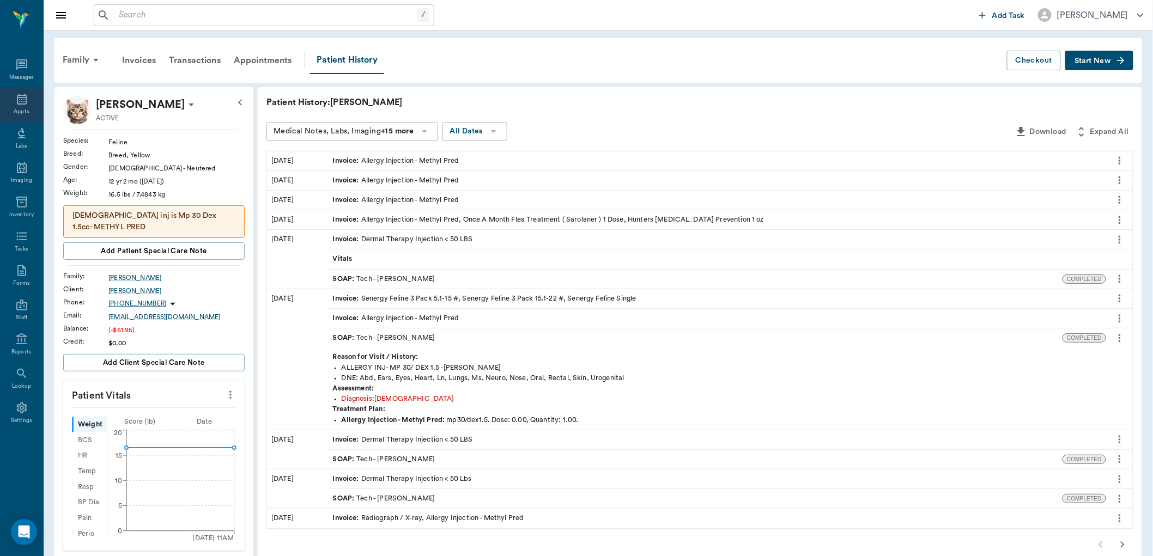
click at [21, 98] on icon at bounding box center [22, 99] width 10 height 11
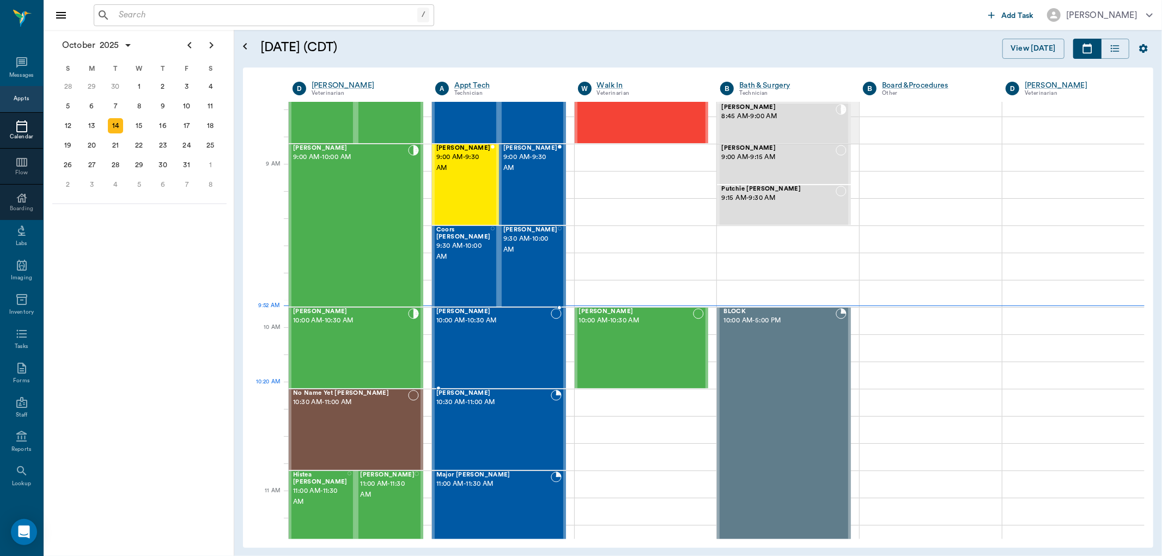
scroll to position [105, 0]
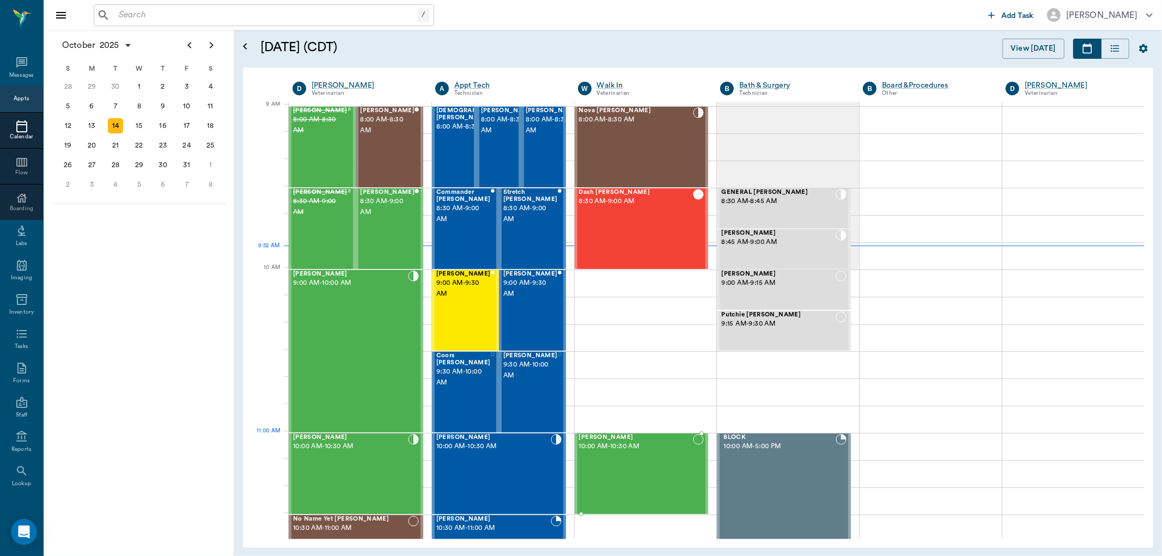
scroll to position [166, 0]
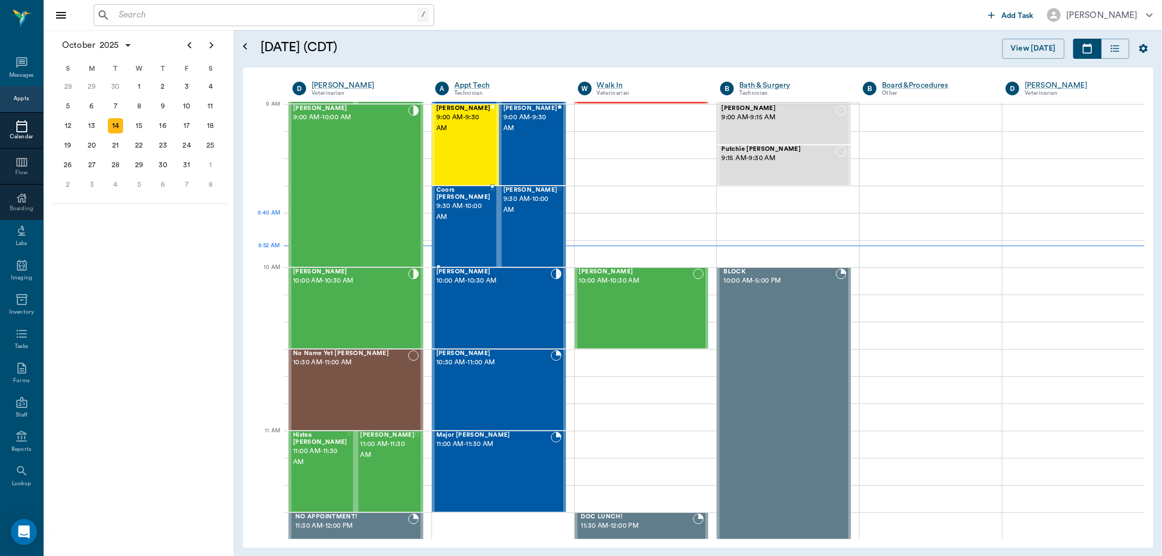
click at [482, 238] on div "Coors Kenward 9:30 AM - 10:00 AM" at bounding box center [463, 227] width 54 height 80
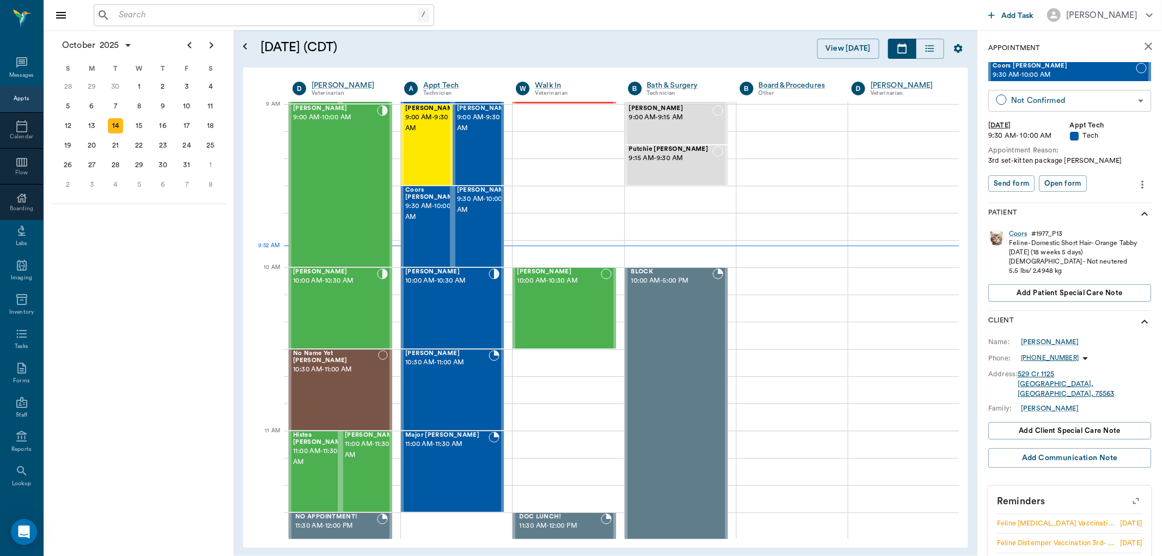
click at [1084, 96] on body "/ ​ Add Task Dr. Bert Ellsworth Nectar Messages Appts Calendar Flow Boarding La…" at bounding box center [581, 278] width 1162 height 556
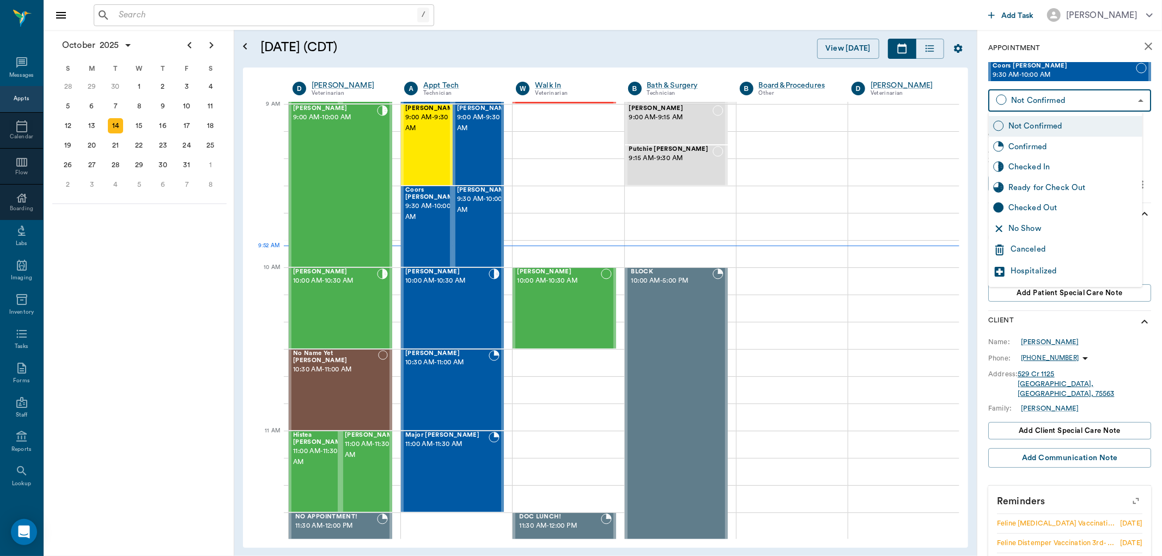
click at [1053, 228] on div "No Show" at bounding box center [1074, 229] width 130 height 12
type input "NO_SHOW"
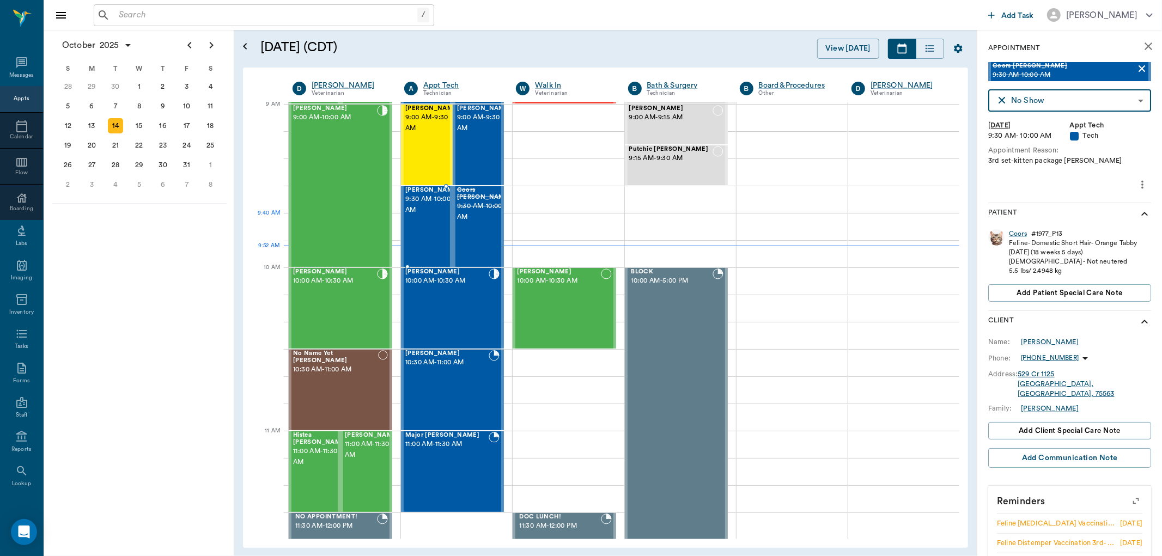
click at [433, 216] on span "9:30 AM - 10:00 AM" at bounding box center [432, 205] width 54 height 22
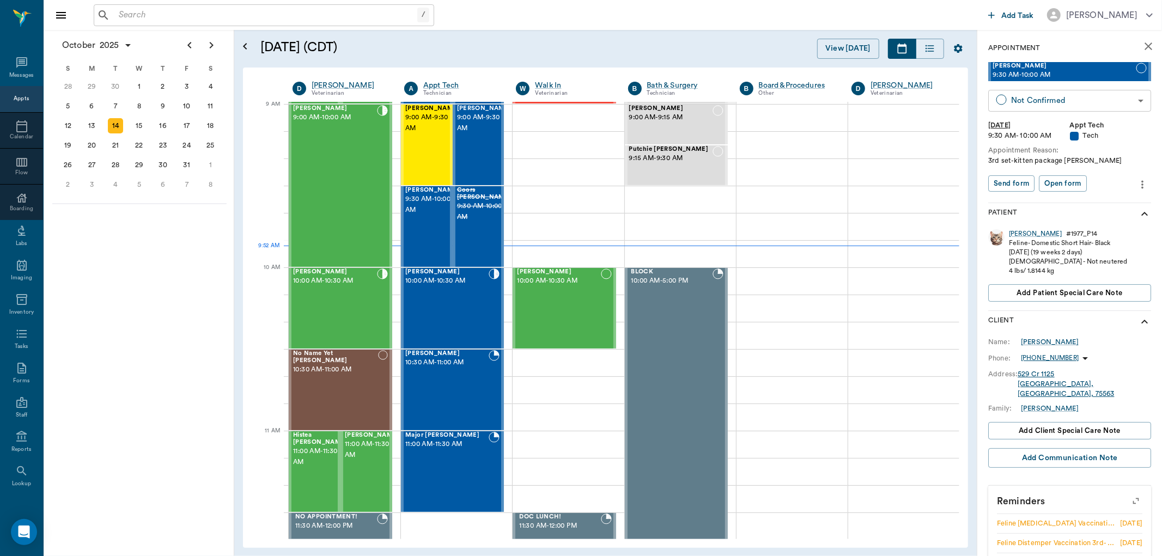
click at [1028, 96] on body "/ ​ Add Task Dr. Bert Ellsworth Nectar Messages Appts Calendar Flow Boarding La…" at bounding box center [581, 278] width 1162 height 556
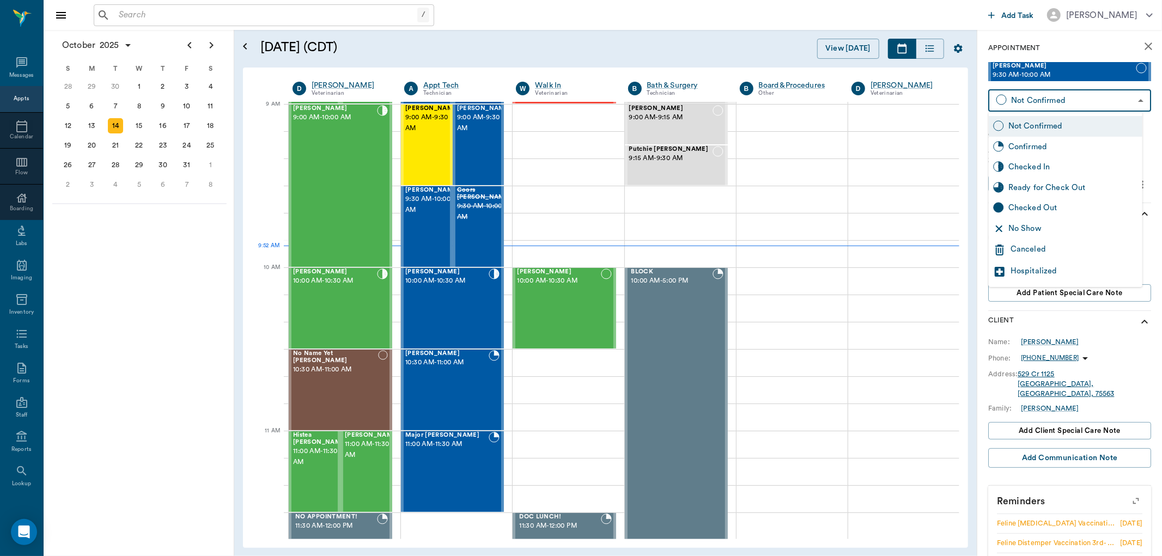
click at [1033, 225] on div "No Show" at bounding box center [1074, 229] width 130 height 12
type input "NO_SHOW"
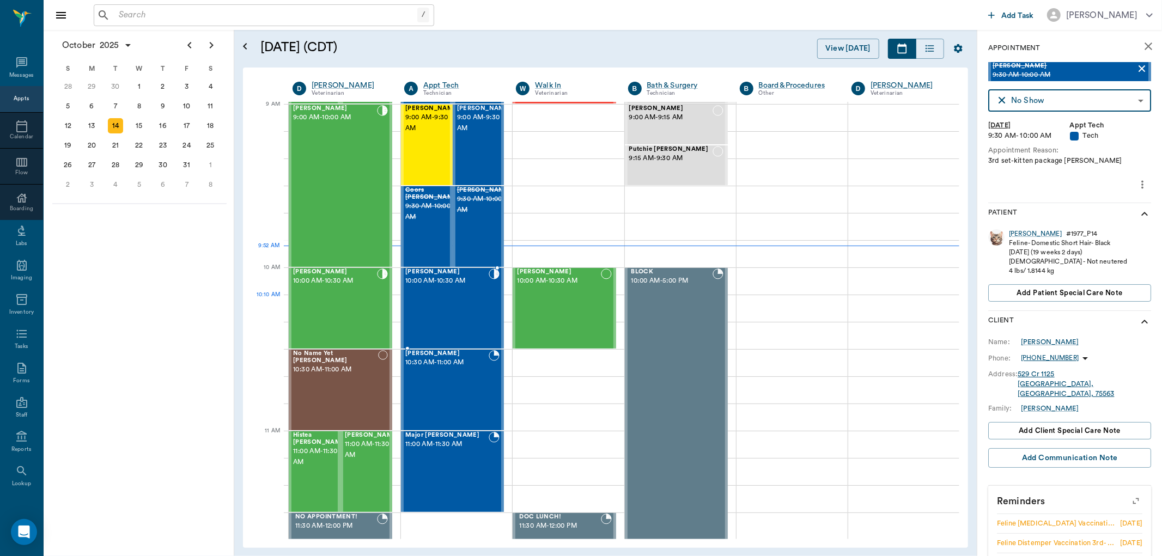
drag, startPoint x: 472, startPoint y: 295, endPoint x: 554, endPoint y: 292, distance: 81.8
click at [472, 289] on div "Annie Wolf 10:00 AM - 10:30 AM" at bounding box center [446, 309] width 83 height 80
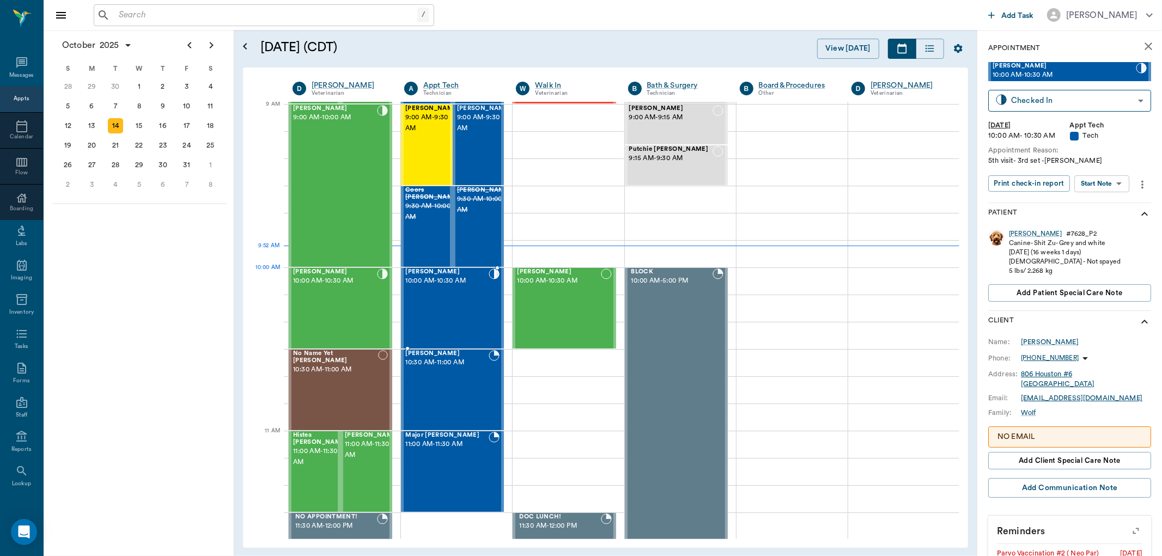
click at [1097, 176] on body "/ ​ Add Task Dr. Bert Ellsworth Nectar Messages Appts Calendar Flow Boarding La…" at bounding box center [581, 278] width 1162 height 556
click at [1097, 205] on button "Start SOAP" at bounding box center [1090, 205] width 37 height 13
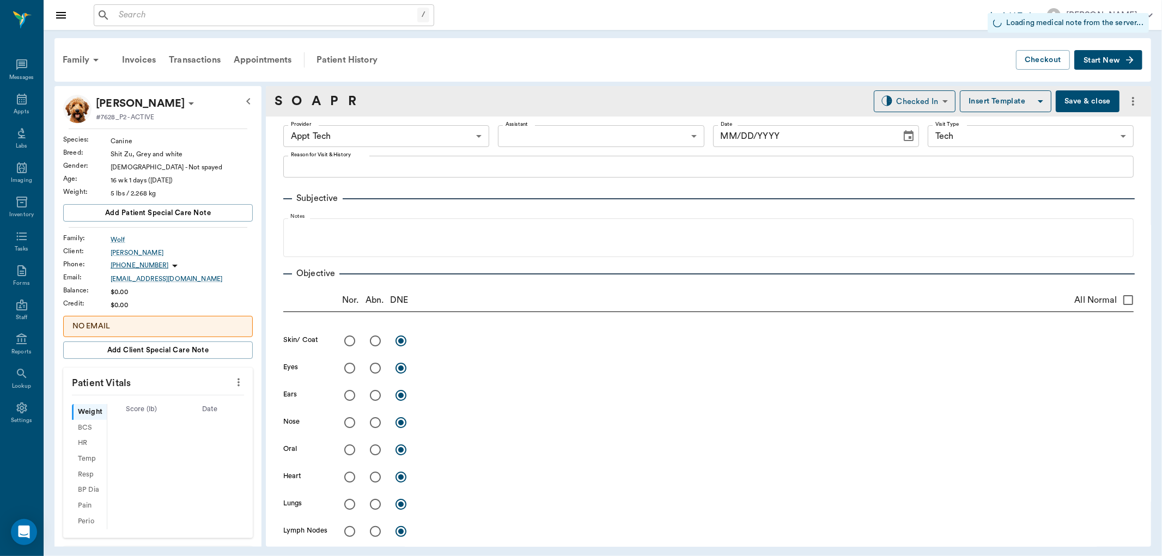
type input "63ec2f075fda476ae8351a4c"
type input "65d2be4f46e3a538d89b8c1a"
click at [233, 378] on icon "more" at bounding box center [239, 382] width 12 height 13
type input "[DATE]"
type textarea "5th visit- 3rd set -jess"
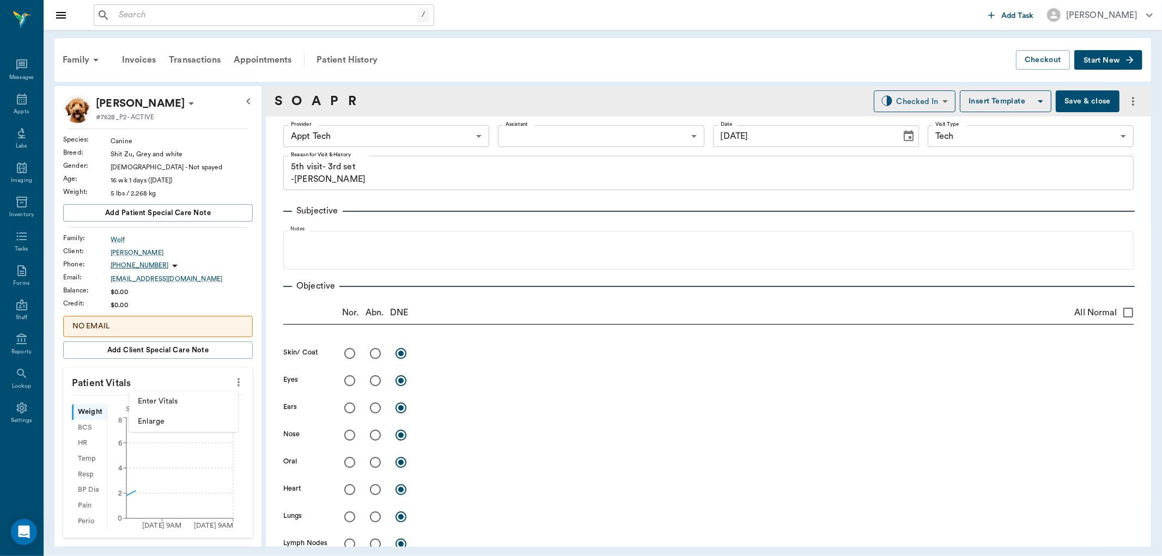
click at [211, 402] on span "Enter Vitals" at bounding box center [184, 401] width 92 height 11
click at [179, 422] on input "text" at bounding box center [157, 415] width 95 height 22
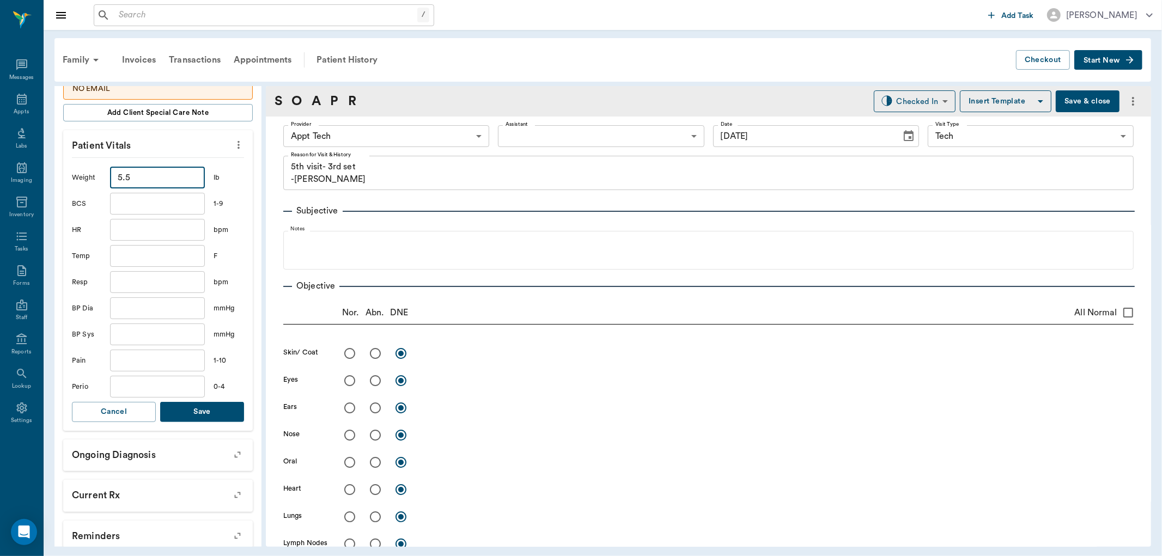
scroll to position [242, 0]
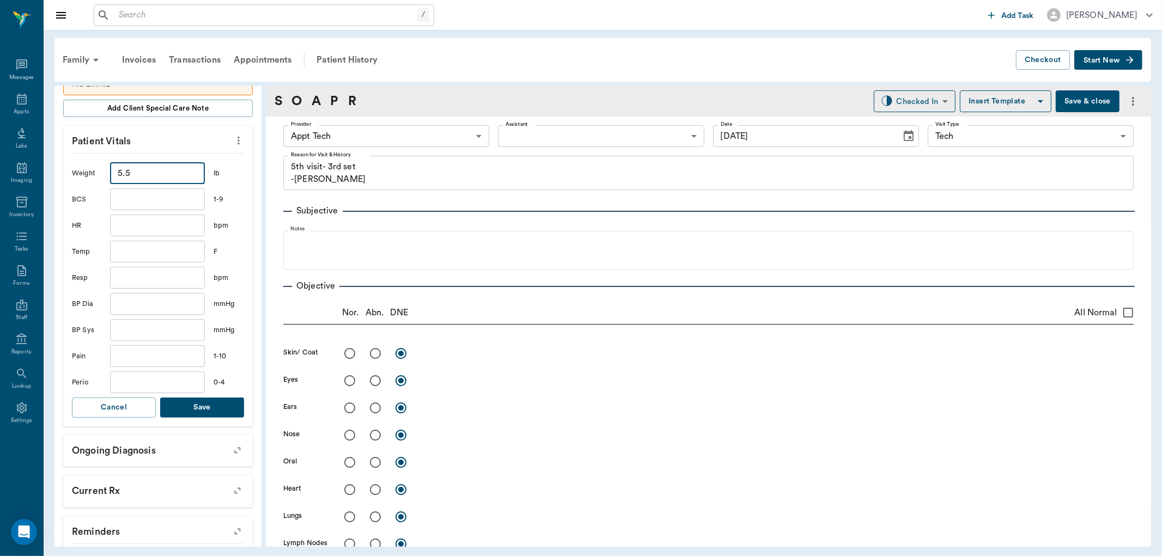
type input "5.5"
click at [197, 405] on button "Save" at bounding box center [202, 408] width 84 height 20
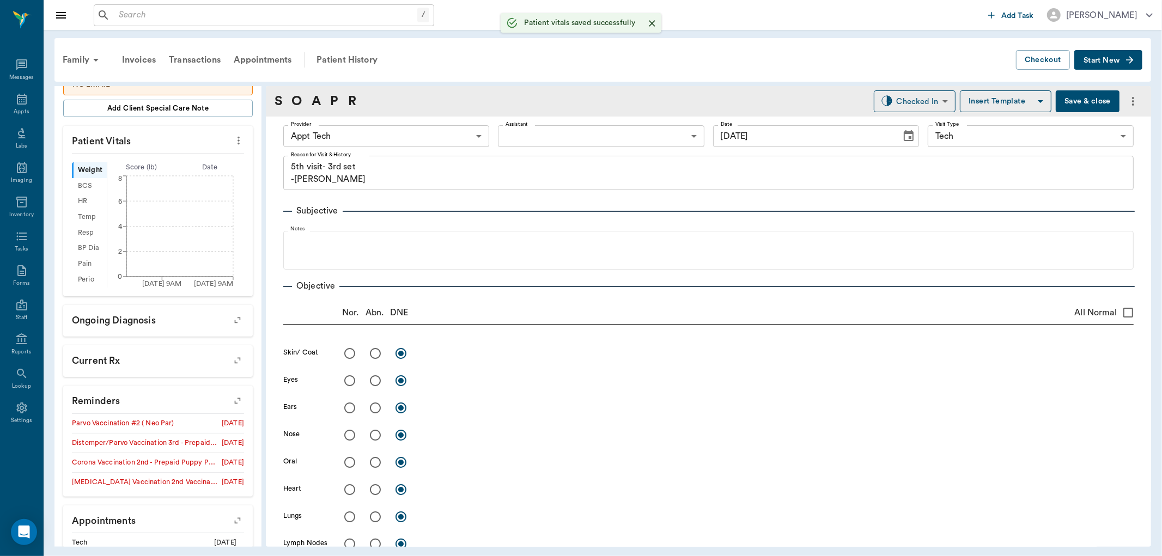
click at [342, 132] on body "/ ​ Add Task Dr. Bert Ellsworth Nectar Messages Appts Labs Imaging Inventory Ta…" at bounding box center [581, 278] width 1162 height 556
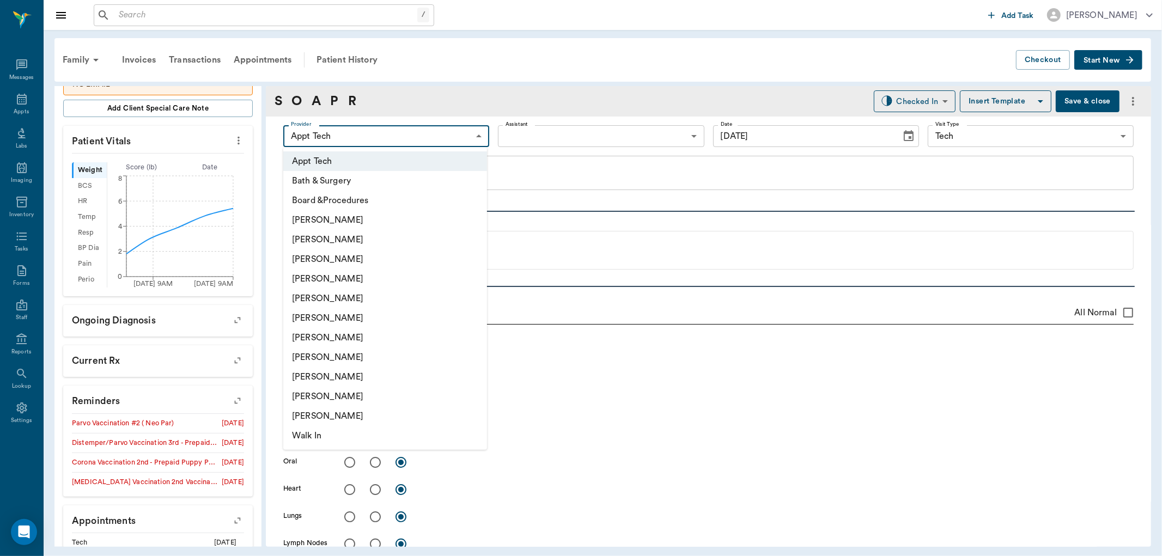
click at [353, 338] on li "[PERSON_NAME]" at bounding box center [385, 338] width 204 height 20
type input "682b670d8bdc6f7f8feef3db"
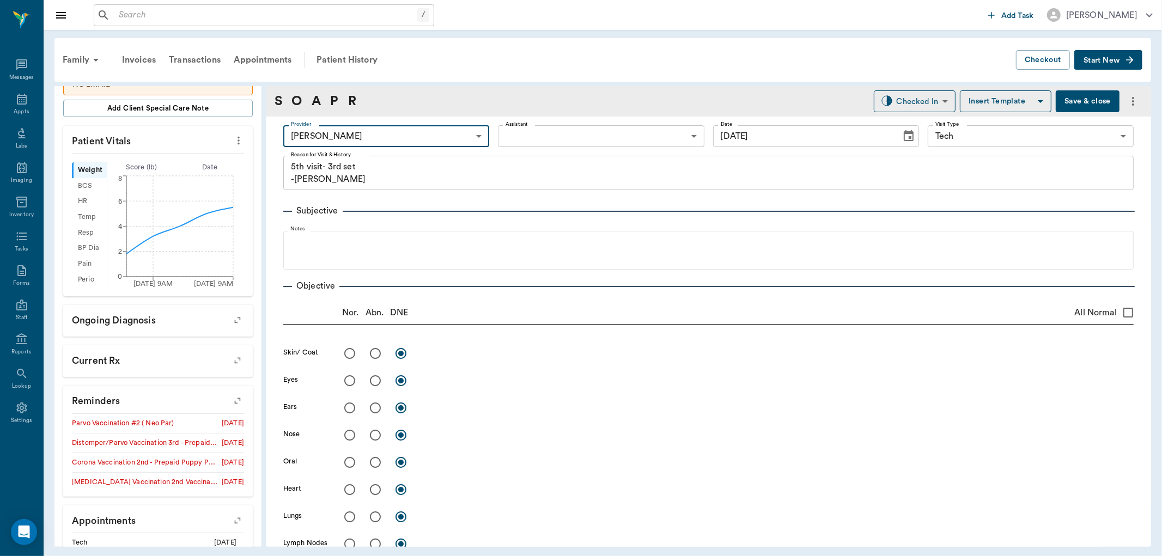
click at [511, 132] on body "/ ​ Add Task Dr. Bert Ellsworth Nectar Messages Appts Labs Imaging Inventory Ta…" at bounding box center [581, 278] width 1162 height 556
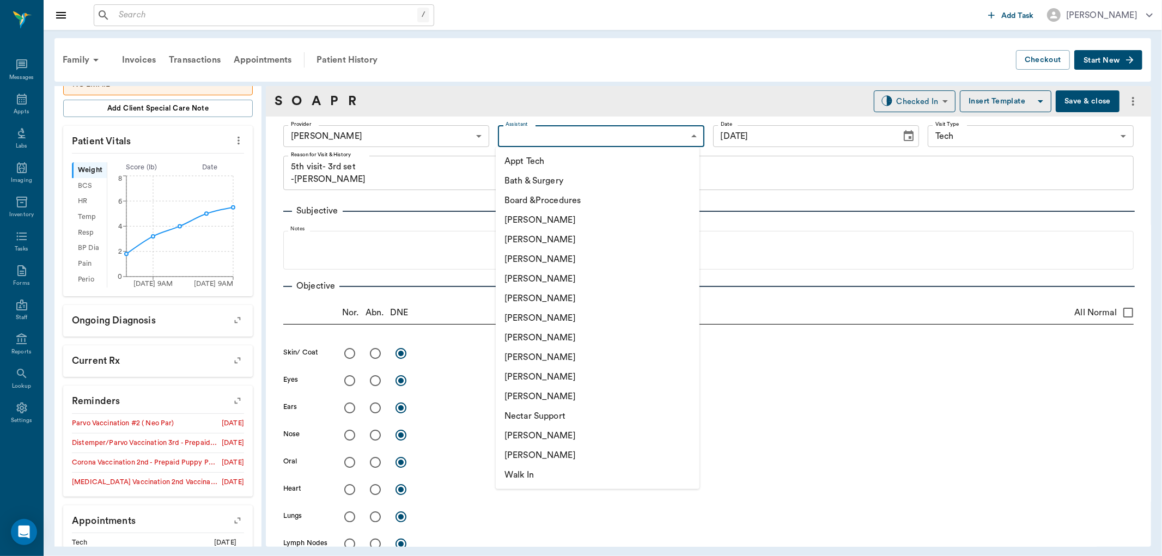
click at [517, 159] on li "Appt Tech" at bounding box center [598, 161] width 204 height 20
type input "63ec2f075fda476ae8351a4c"
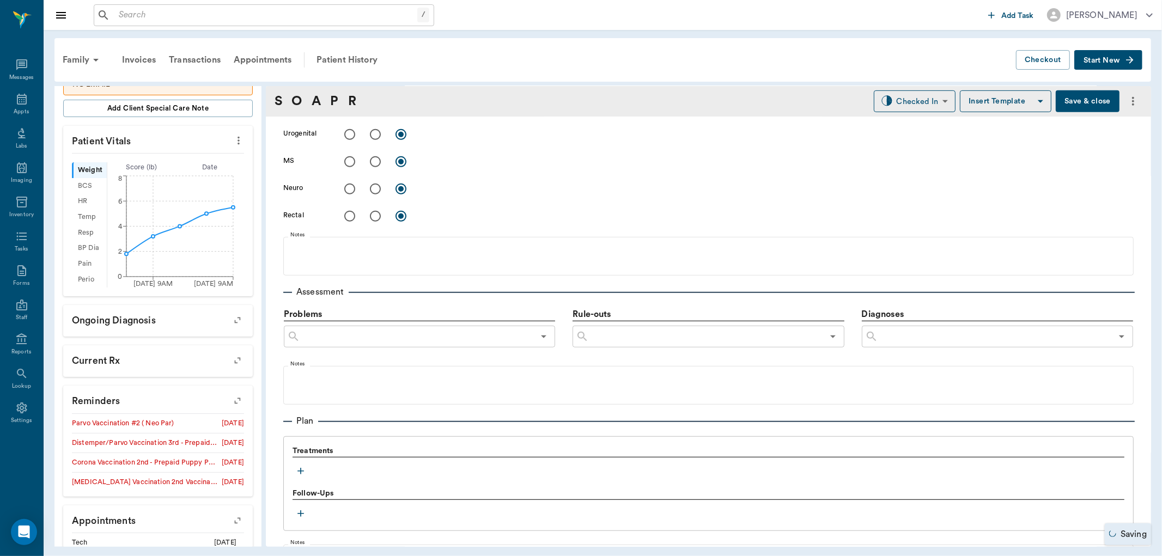
scroll to position [484, 0]
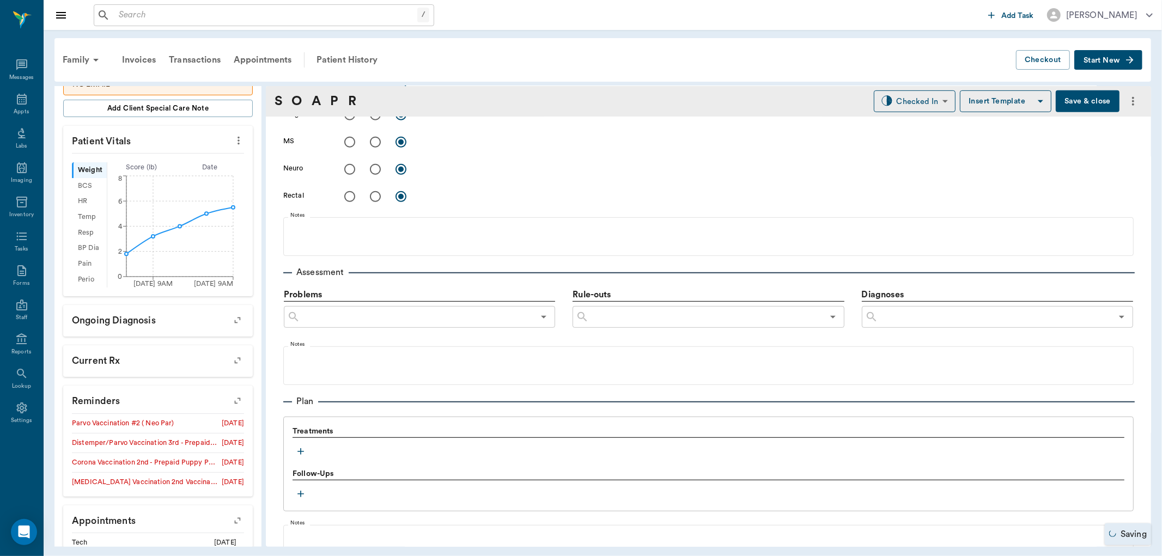
click at [303, 454] on icon "button" at bounding box center [300, 451] width 11 height 11
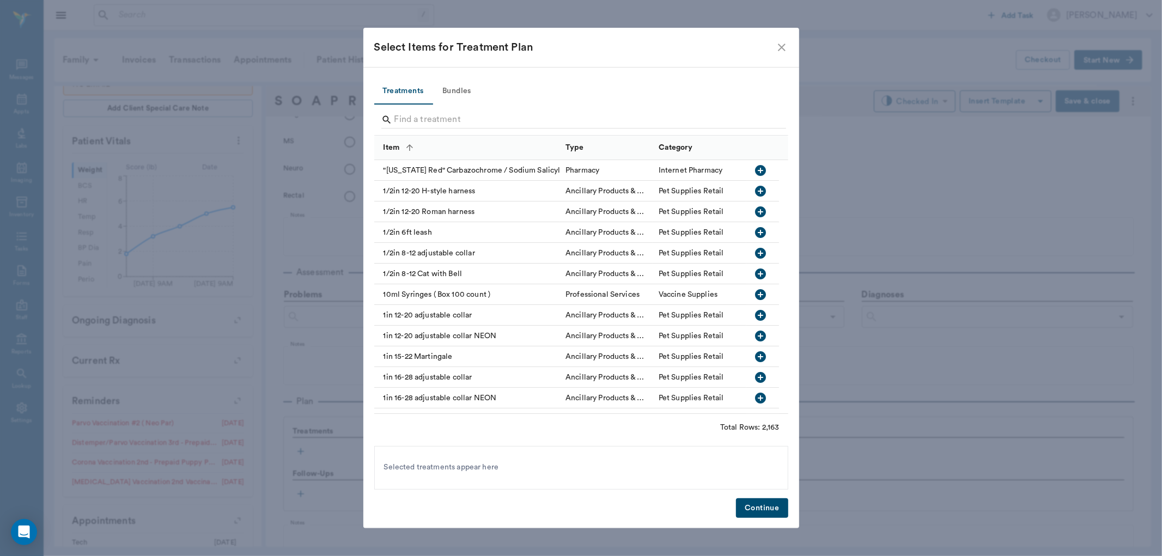
click at [446, 91] on button "Bundles" at bounding box center [457, 91] width 49 height 26
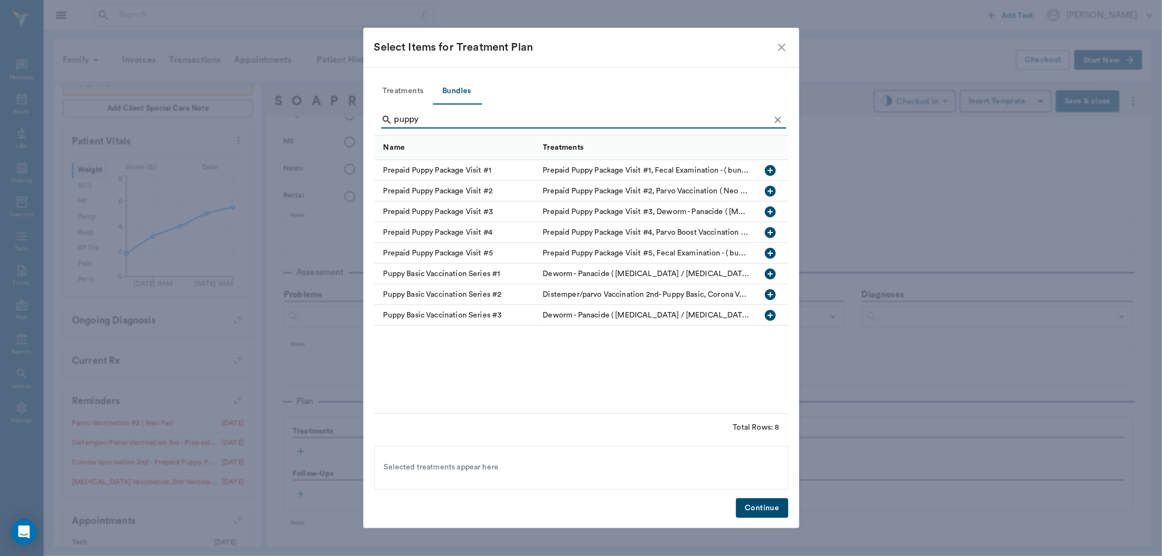
type input "puppy"
click at [768, 253] on icon "button" at bounding box center [770, 253] width 13 height 13
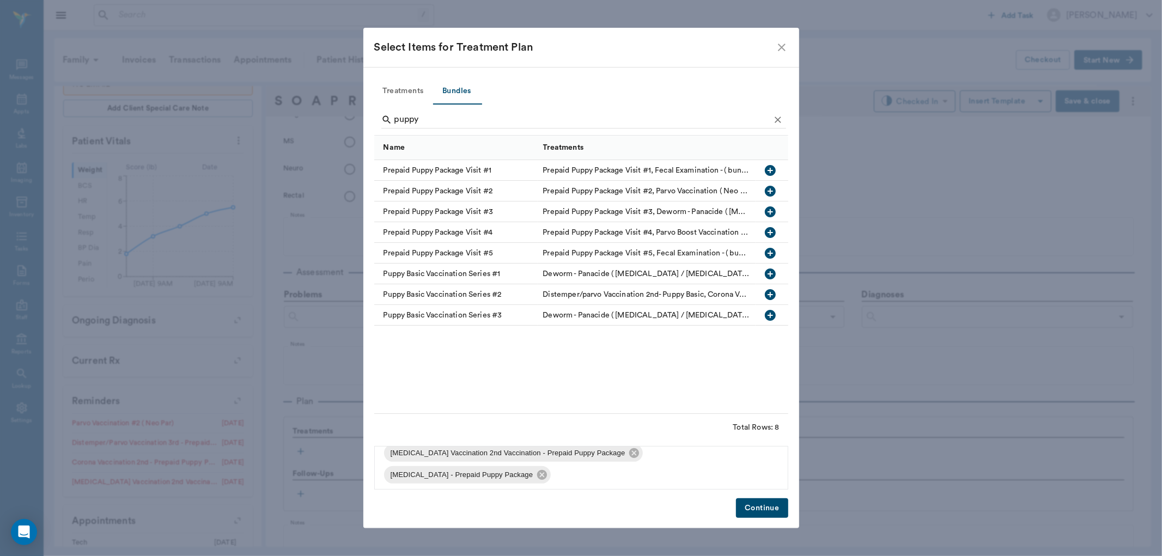
scroll to position [102, 0]
click at [762, 505] on button "Continue" at bounding box center [762, 509] width 52 height 20
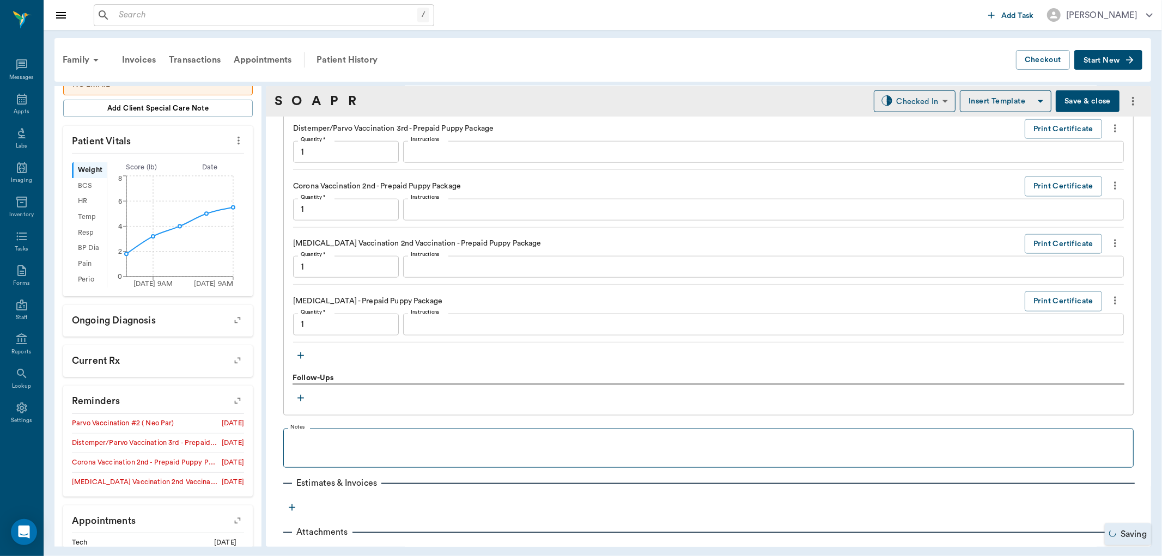
type input "1.00"
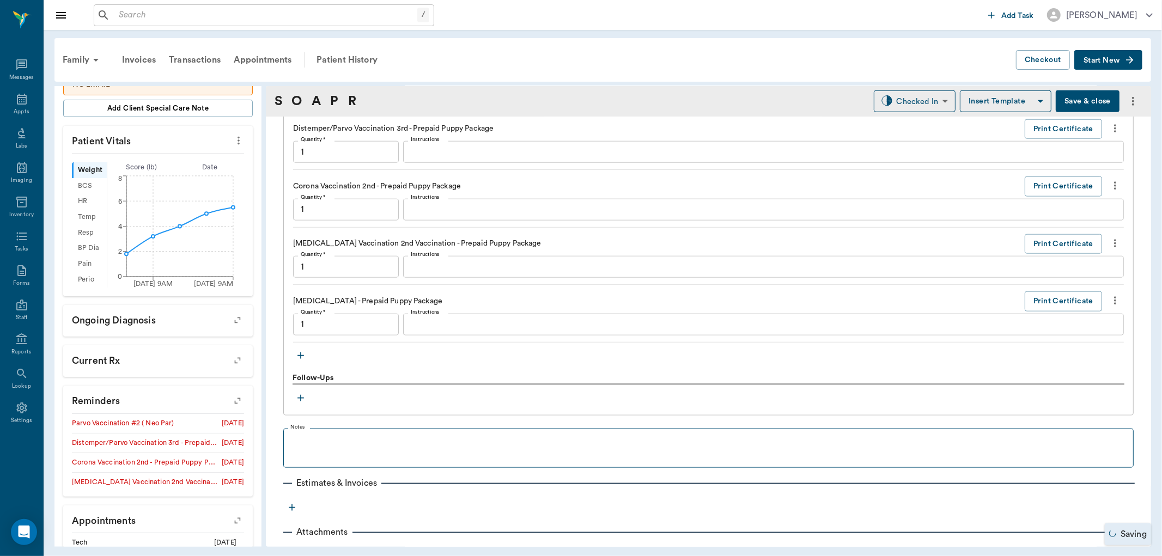
type input "1.00"
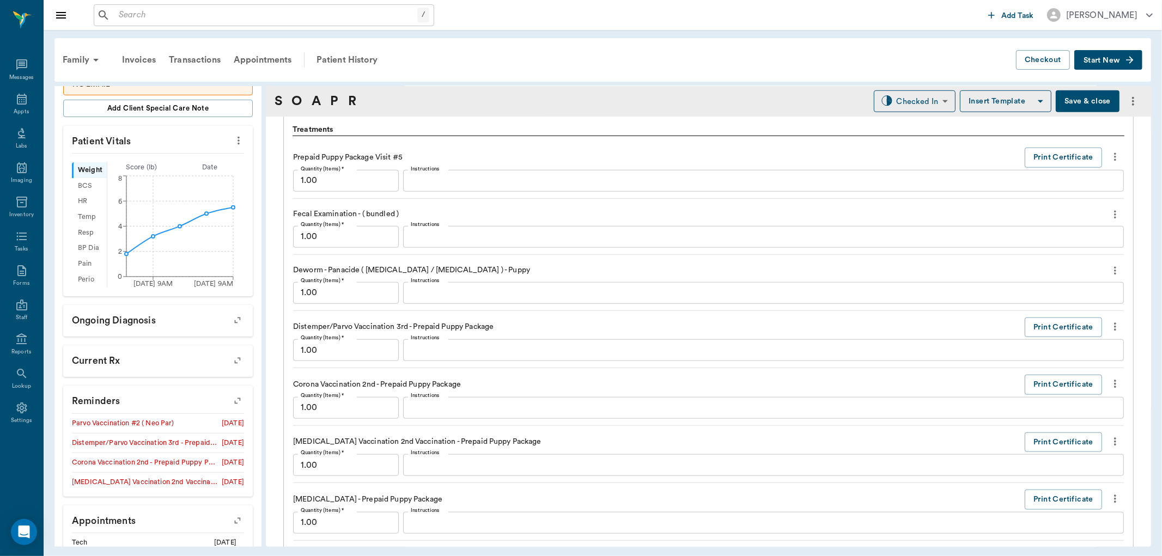
scroll to position [765, 0]
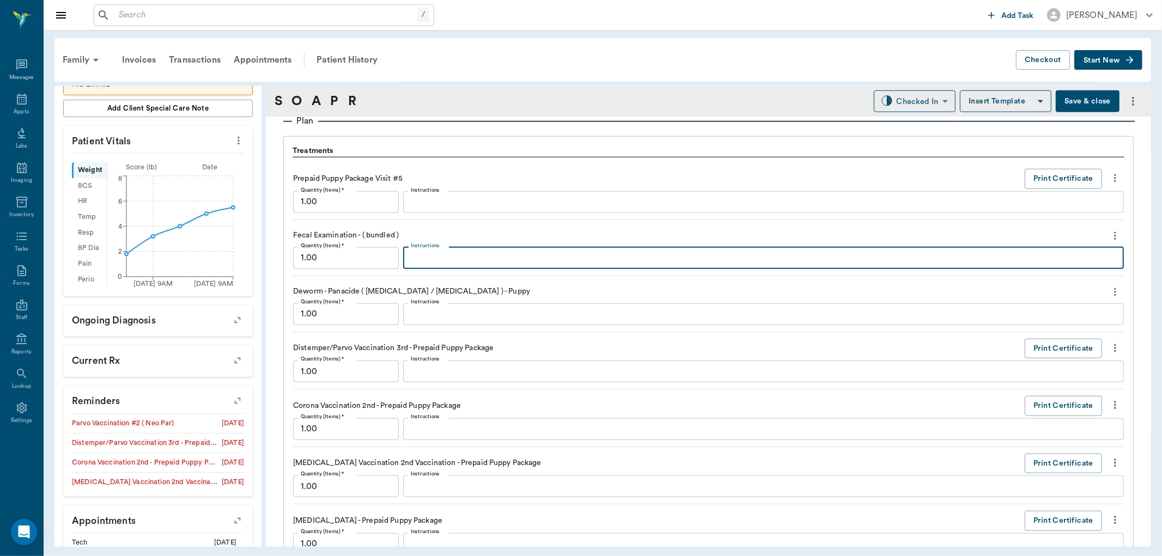
click at [472, 262] on textarea "Instructions" at bounding box center [764, 258] width 706 height 13
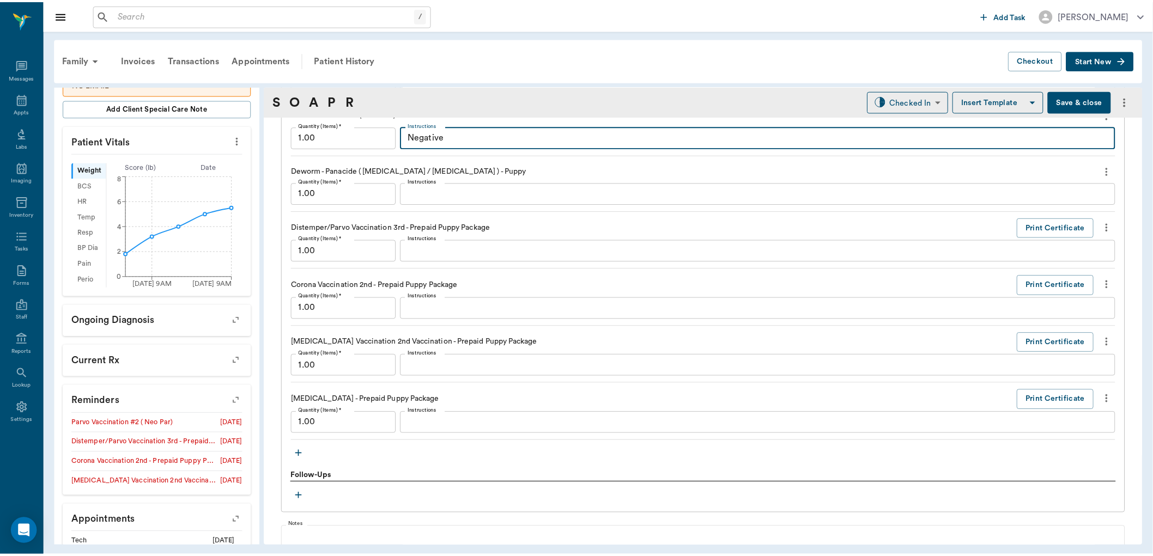
scroll to position [1006, 0]
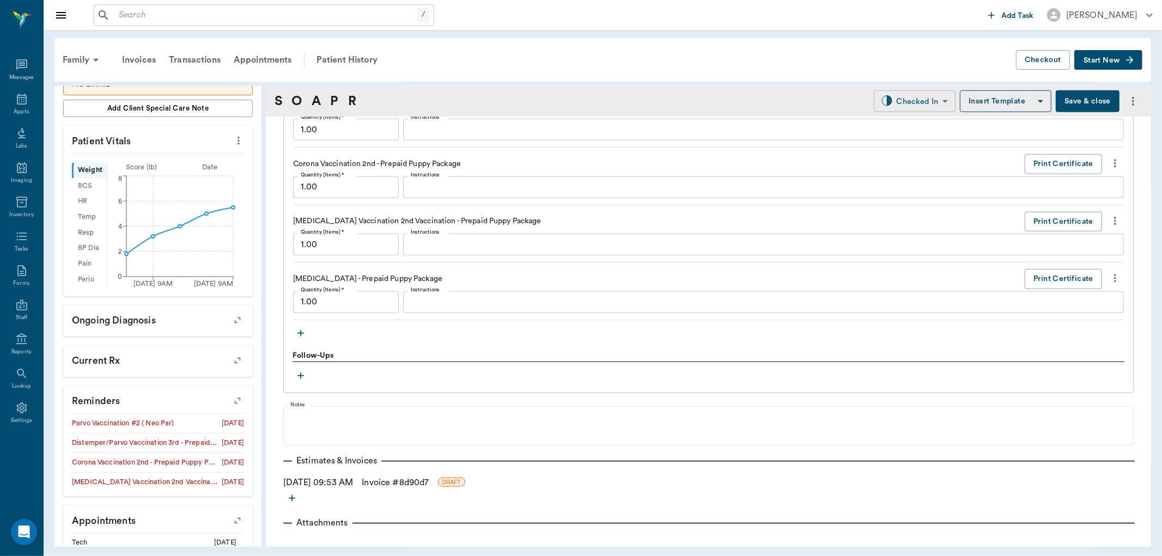
type textarea "Negative"
click at [883, 100] on body "/ ​ Add Task Dr. Bert Ellsworth Nectar Messages Appts Labs Imaging Inventory Ta…" at bounding box center [581, 278] width 1162 height 556
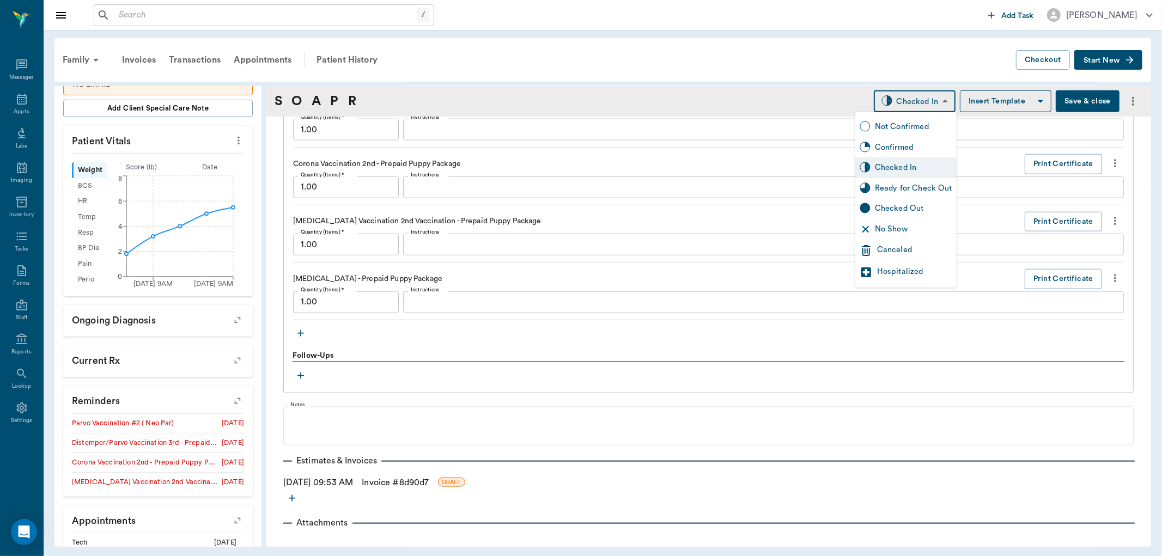
click at [896, 188] on div "Ready for Check Out" at bounding box center [913, 189] width 77 height 12
type input "READY_TO_CHECKOUT"
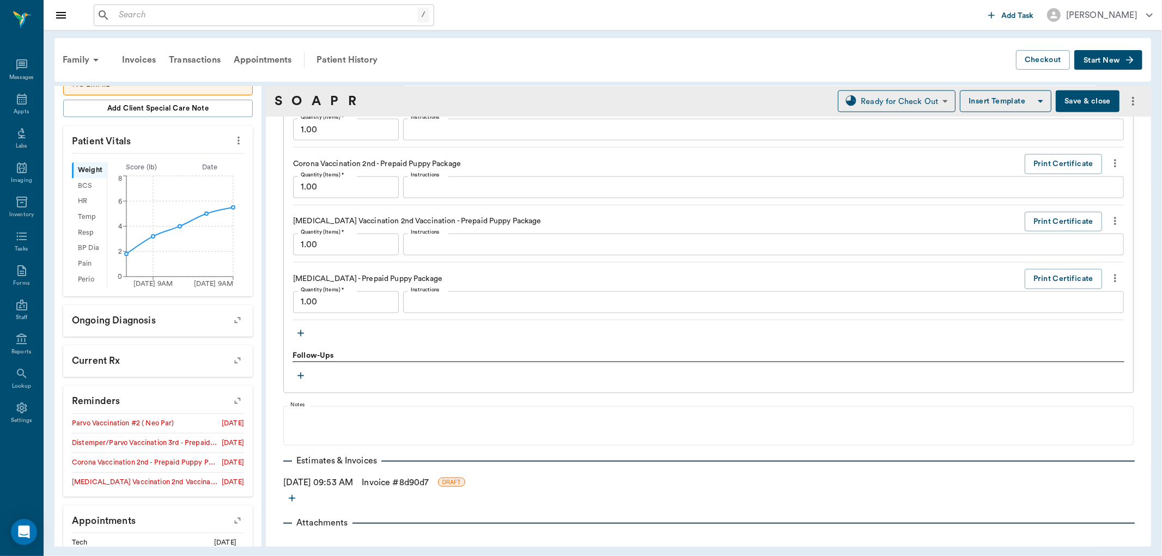
click at [384, 482] on link "Invoice # 8d90d7" at bounding box center [395, 482] width 67 height 13
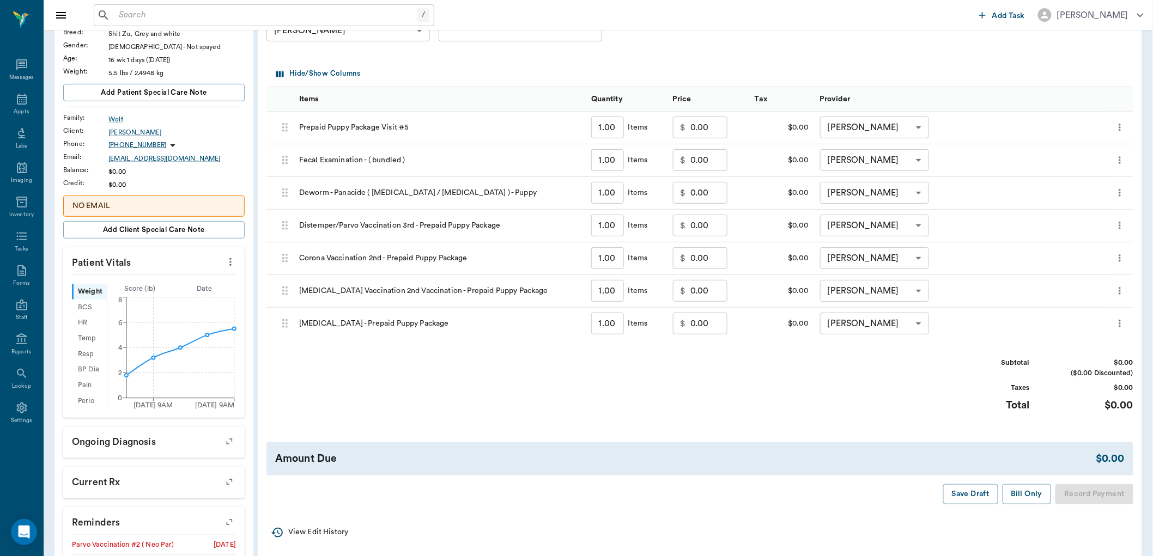
scroll to position [121, 0]
click at [1021, 493] on button "Bill Only" at bounding box center [1027, 494] width 49 height 20
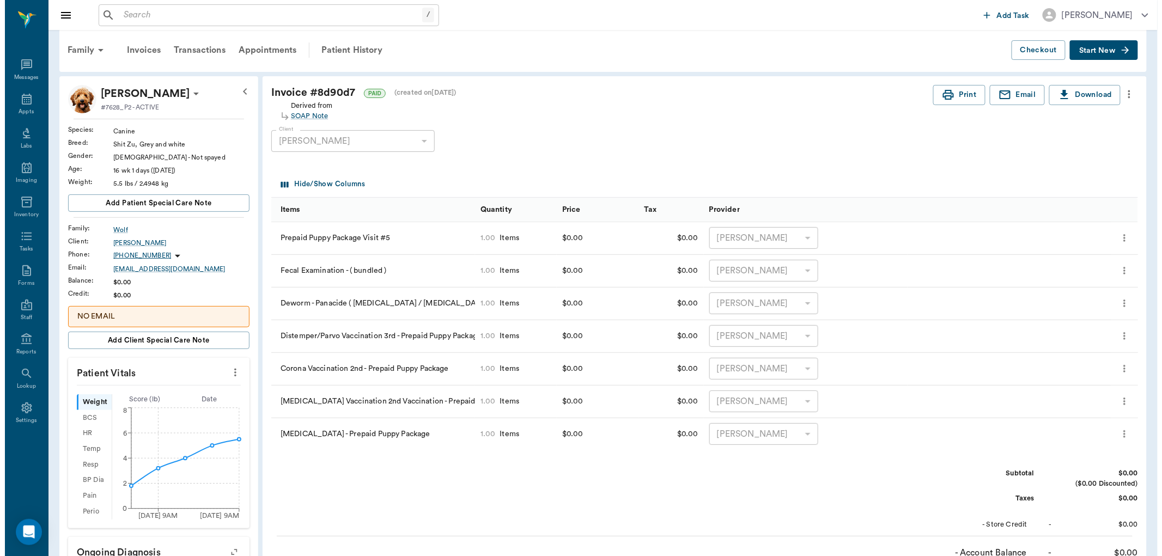
scroll to position [0, 0]
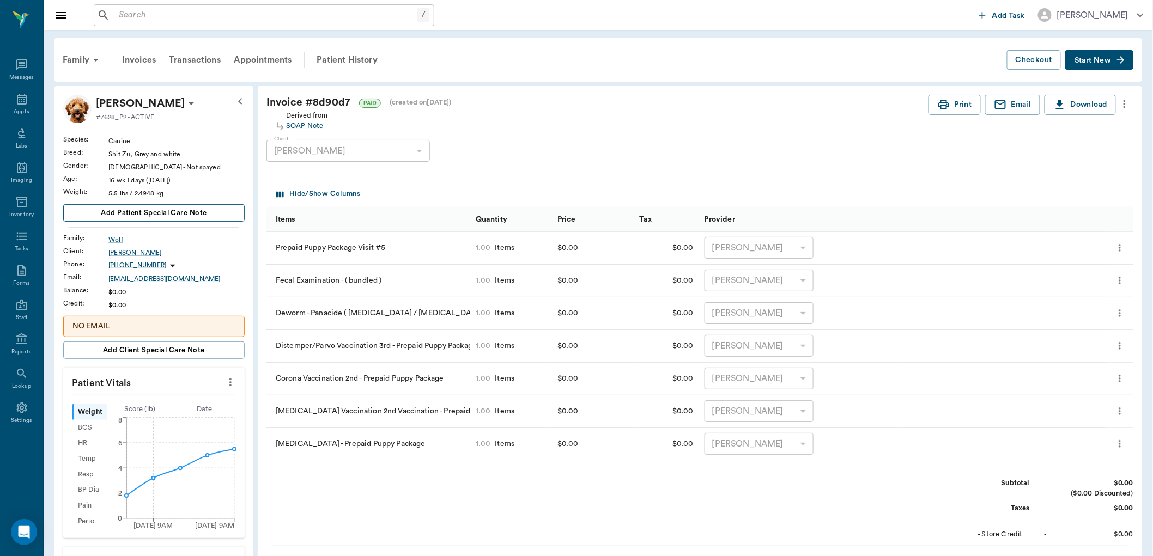
click at [220, 218] on button "Add patient Special Care Note" at bounding box center [153, 212] width 181 height 17
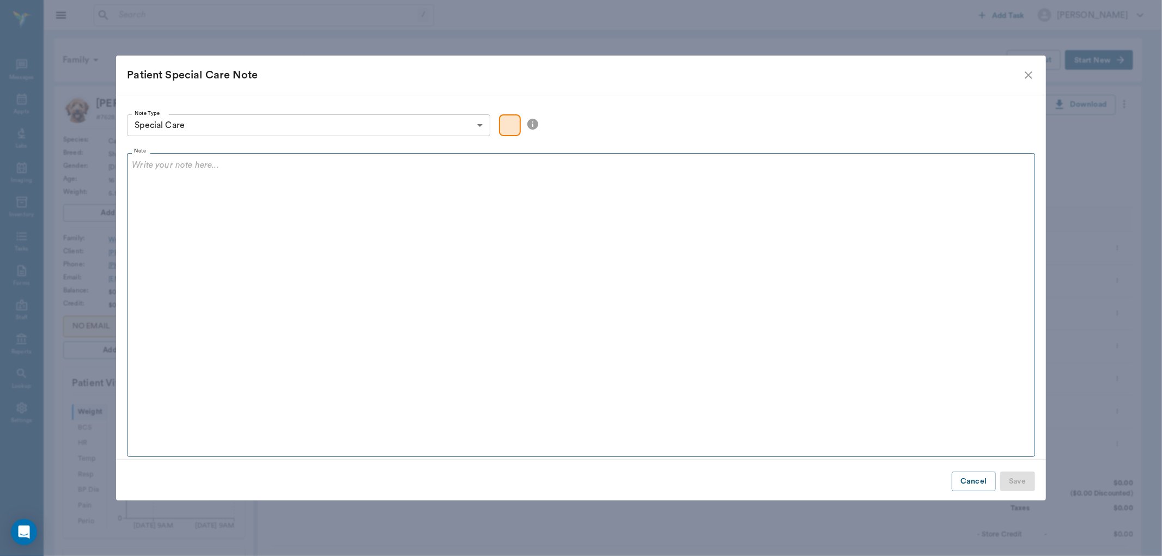
click at [556, 276] on fieldset "Note" at bounding box center [581, 302] width 908 height 309
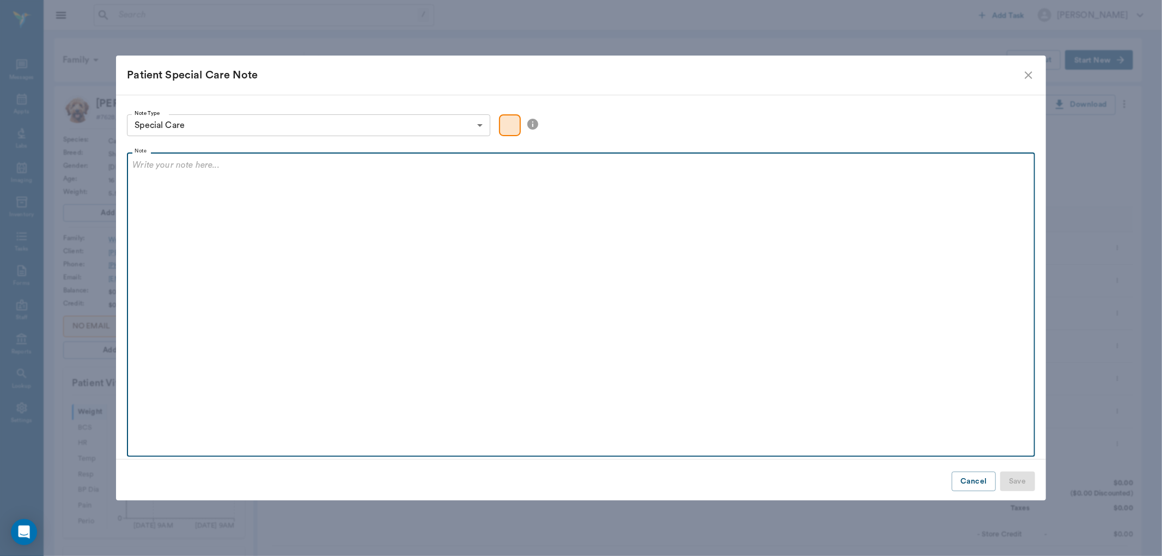
click at [426, 183] on div at bounding box center [580, 172] width 897 height 27
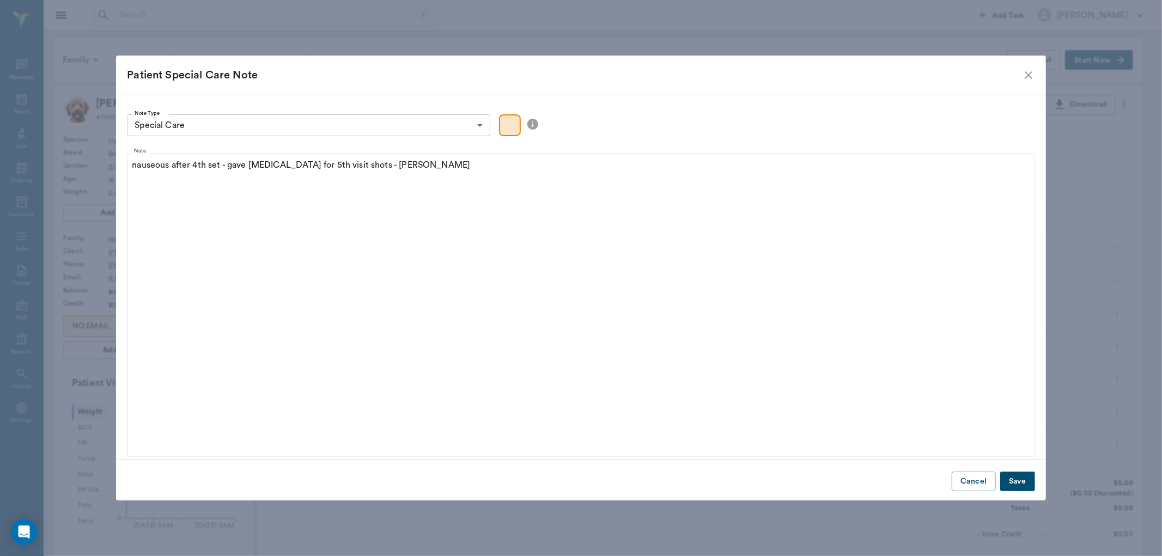
click at [1016, 485] on button "Save" at bounding box center [1017, 482] width 35 height 20
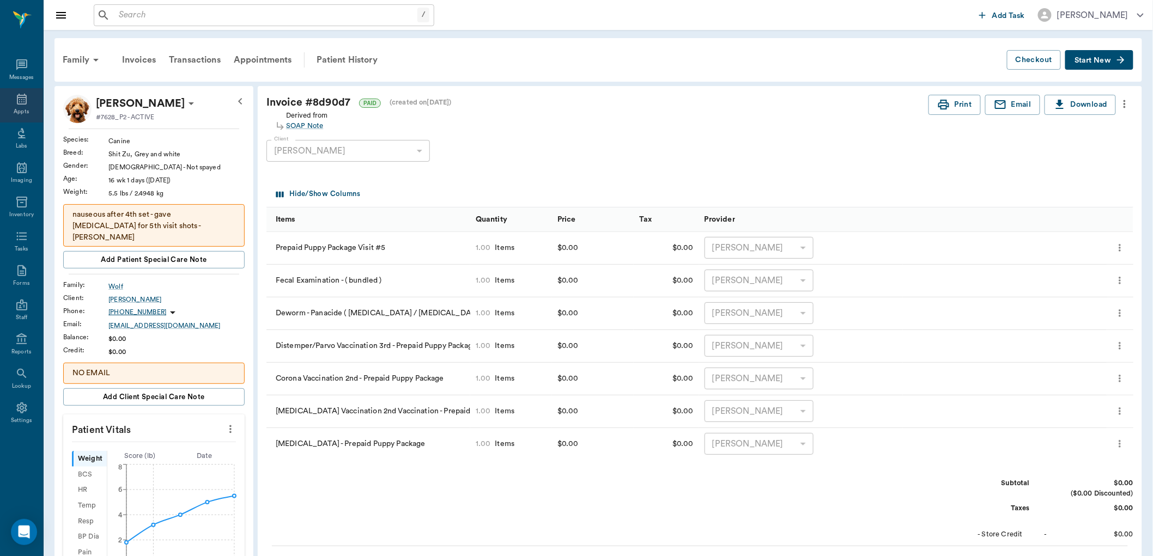
click at [20, 100] on icon at bounding box center [21, 99] width 13 height 13
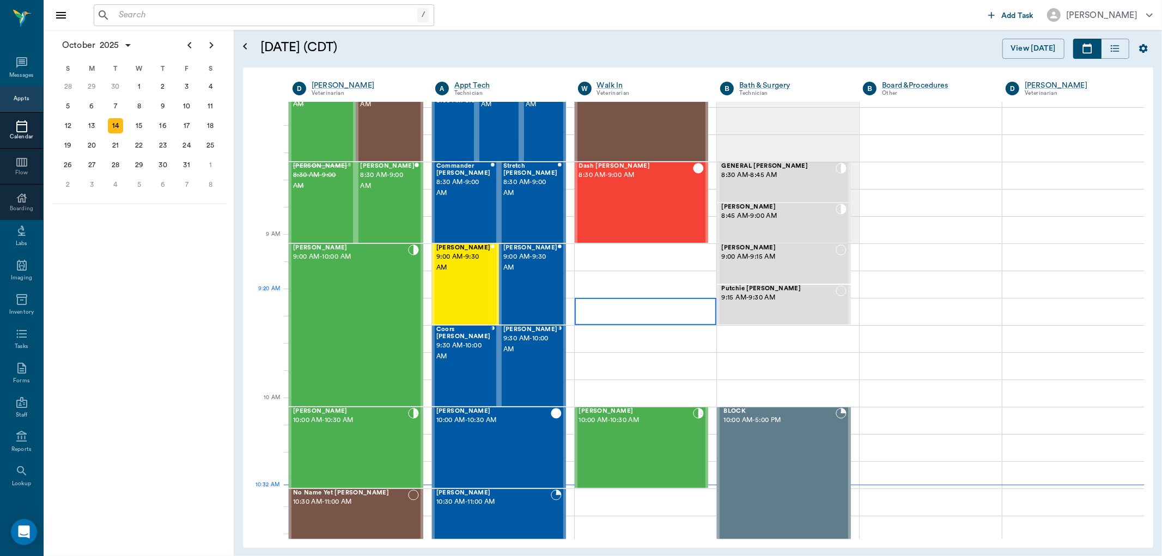
scroll to position [25, 0]
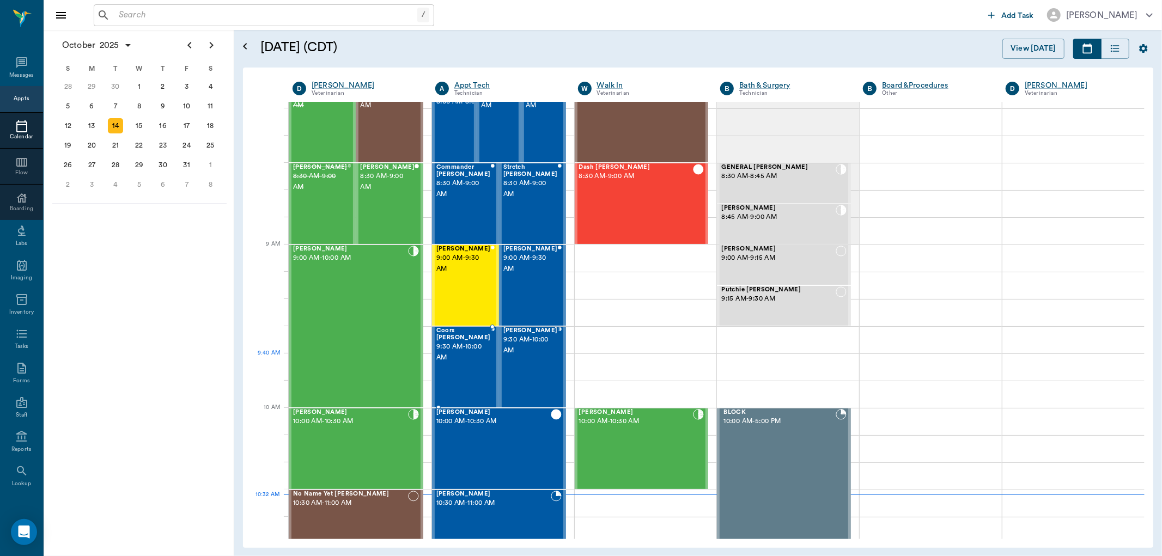
click at [459, 357] on div "Coors Kenward 9:30 AM - 10:00 AM" at bounding box center [463, 367] width 54 height 80
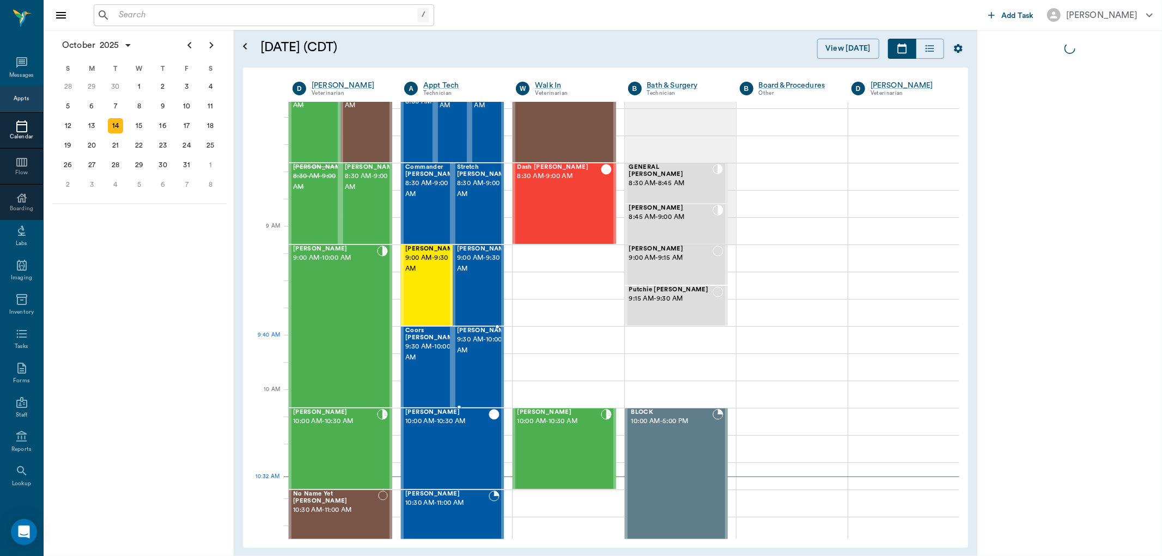
scroll to position [44, 0]
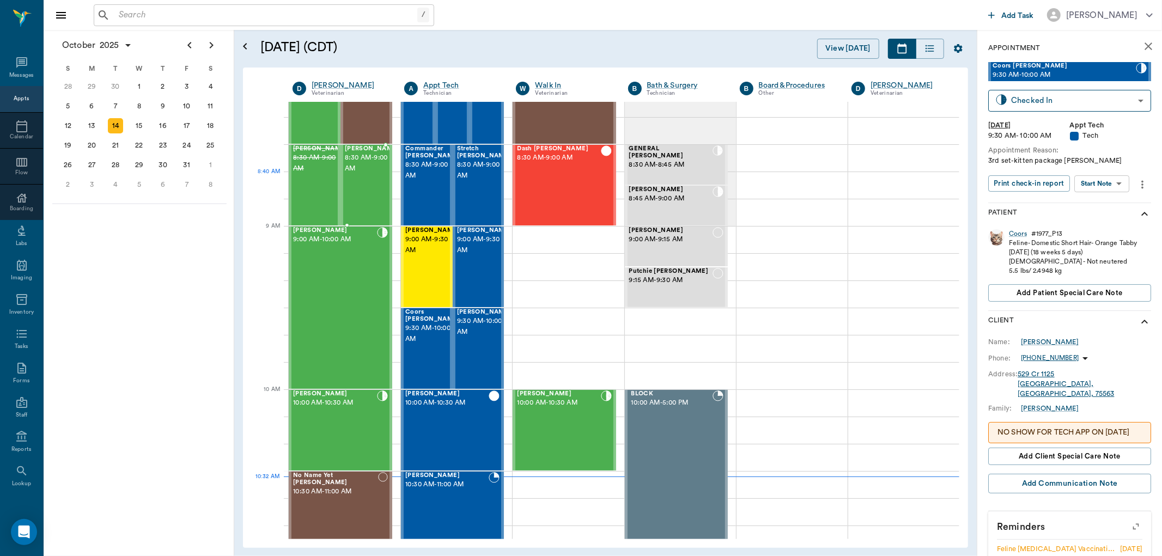
click at [365, 178] on div "[PERSON_NAME] 8:30 AM - 9:00 AM" at bounding box center [372, 185] width 54 height 80
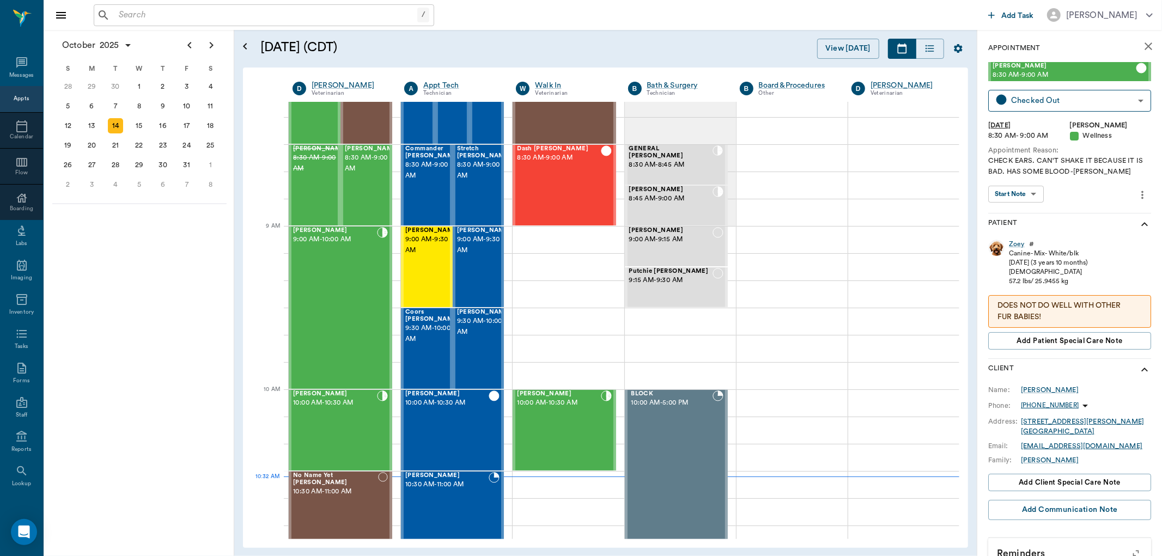
click at [1022, 198] on body "/ ​ Add Task Dr. Bert Ellsworth Nectar Messages Appts Calendar Flow Boarding La…" at bounding box center [581, 278] width 1162 height 556
click at [1037, 217] on li "View SOAP" at bounding box center [1016, 216] width 61 height 18
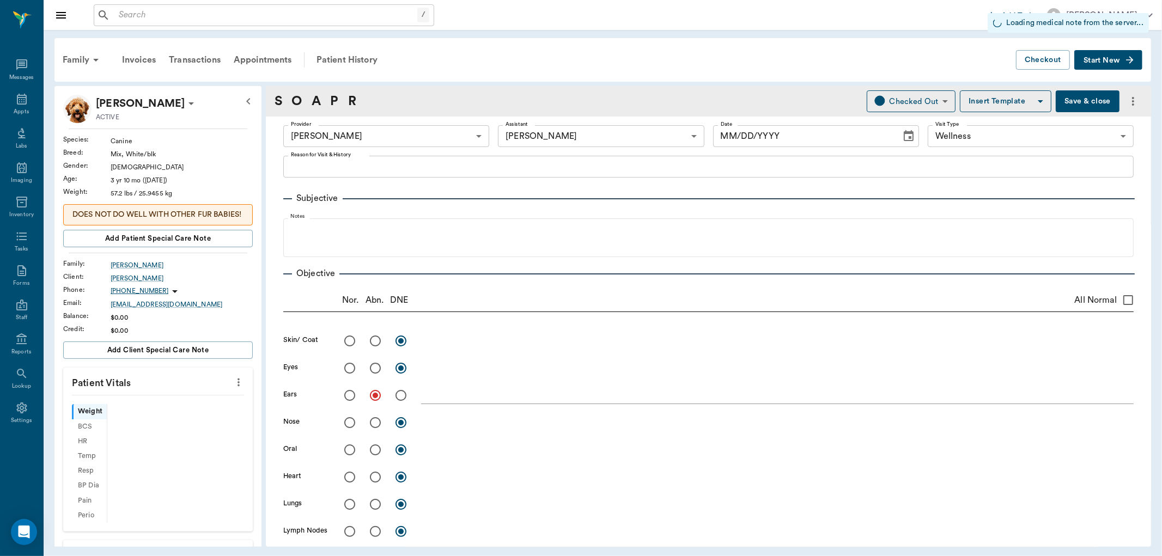
type input "63ec2f075fda476ae8351a4d"
type input "6740bf97de10e07744acf1eb"
type input "65d2be4f46e3a538d89b8c14"
radio input "true"
type input "[DATE]"
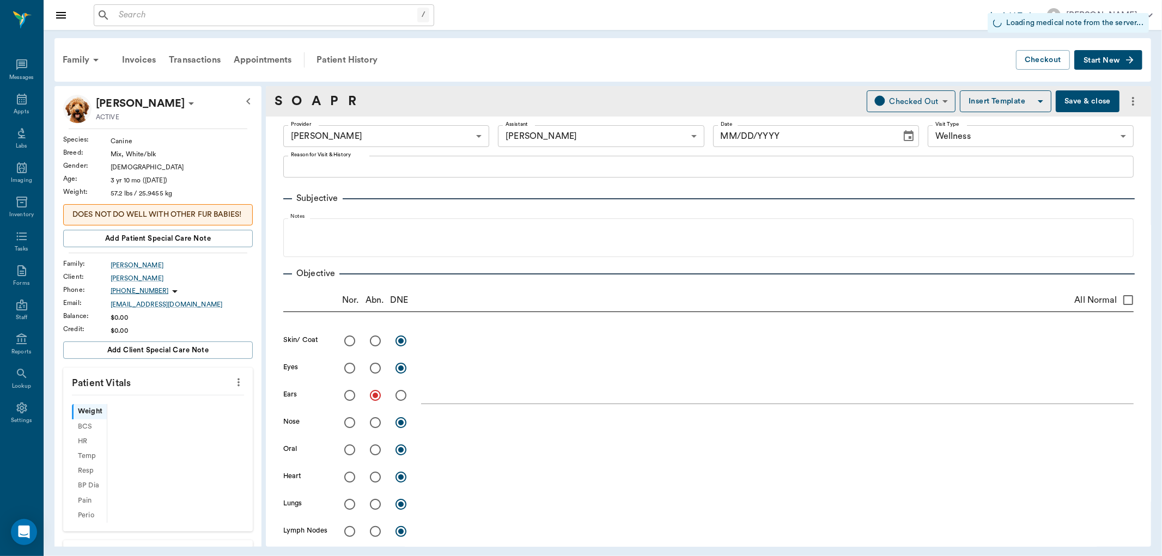
type textarea "CHECK EARS. CAN'T SHAKE IT BECAUSE IT IS BAD. HAS SOME BLOOD -[PERSON_NAME]"
type textarea "L ear: grey debris and exudate on surface of canal, some irritated areas. R ear…"
type input "1.00"
type input "0.60"
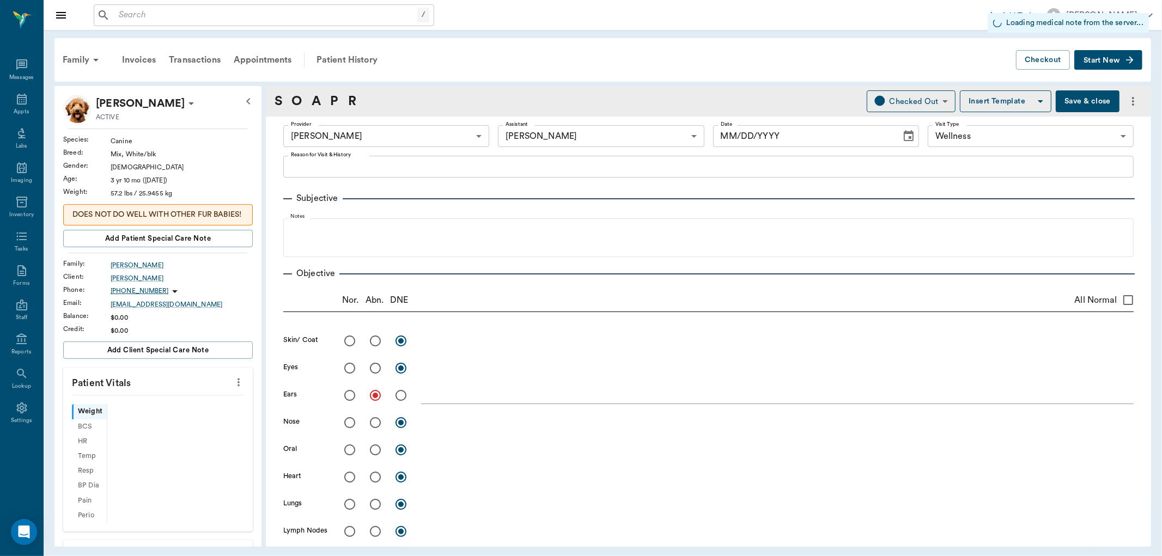
type input "1.00"
type input "0"
type input "1"
type textarea "L ear"
type input "1.00"
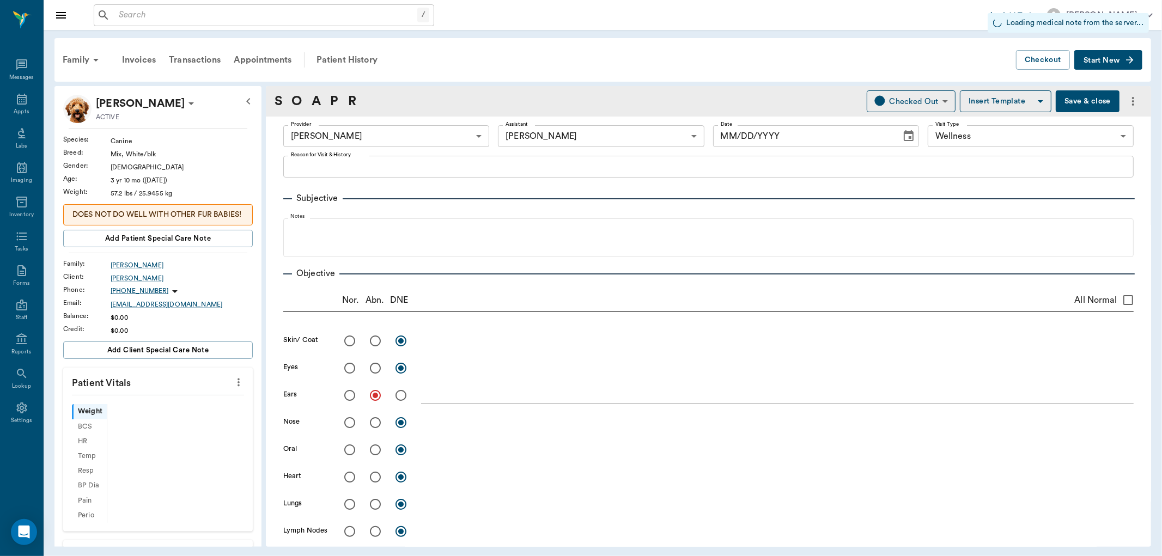
type textarea "MP65 DexSP1.6"
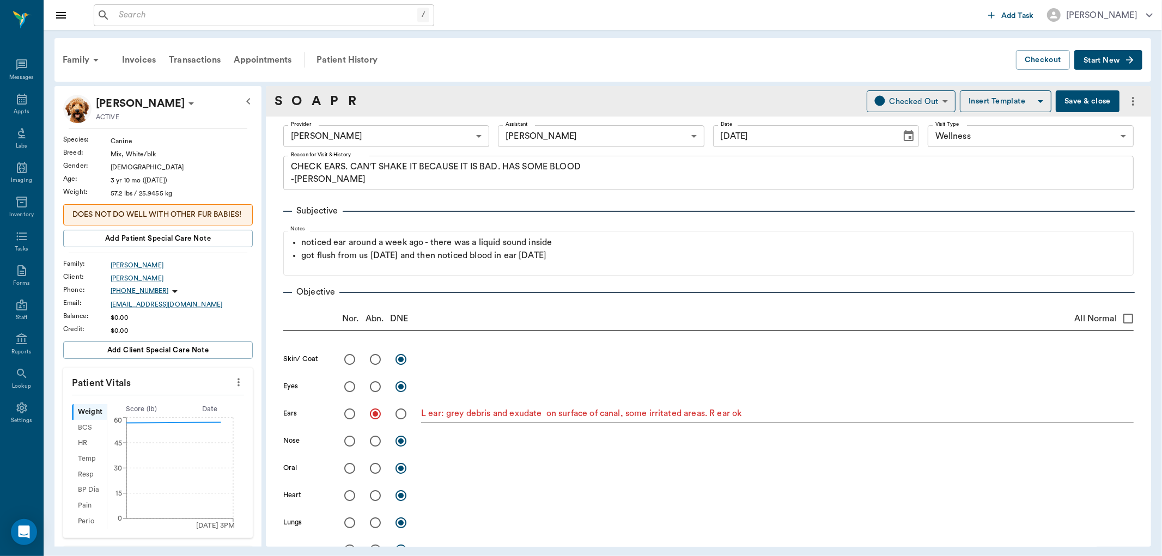
click at [238, 387] on icon "more" at bounding box center [239, 383] width 2 height 8
click at [210, 409] on span "Enter Vitals" at bounding box center [184, 413] width 92 height 11
click at [161, 426] on input "text" at bounding box center [157, 415] width 95 height 22
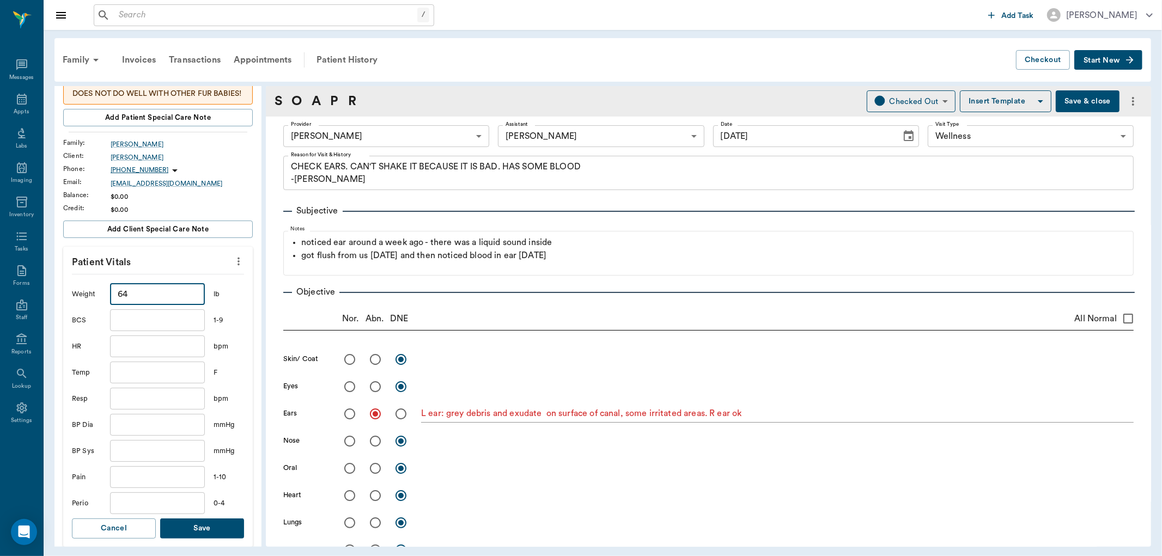
type input "64"
click at [181, 538] on button "Save" at bounding box center [202, 529] width 84 height 20
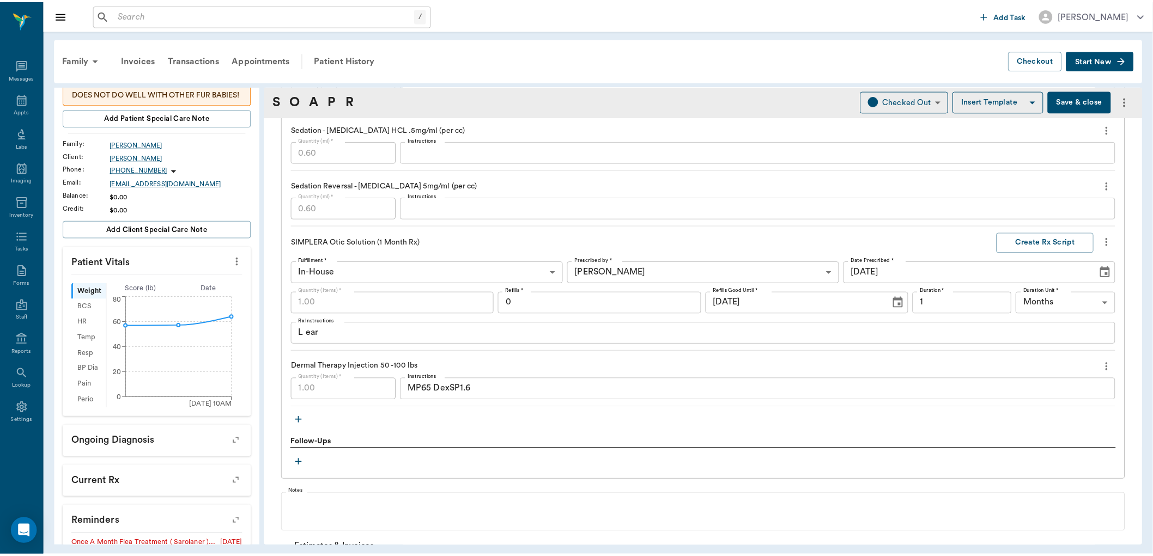
scroll to position [908, 0]
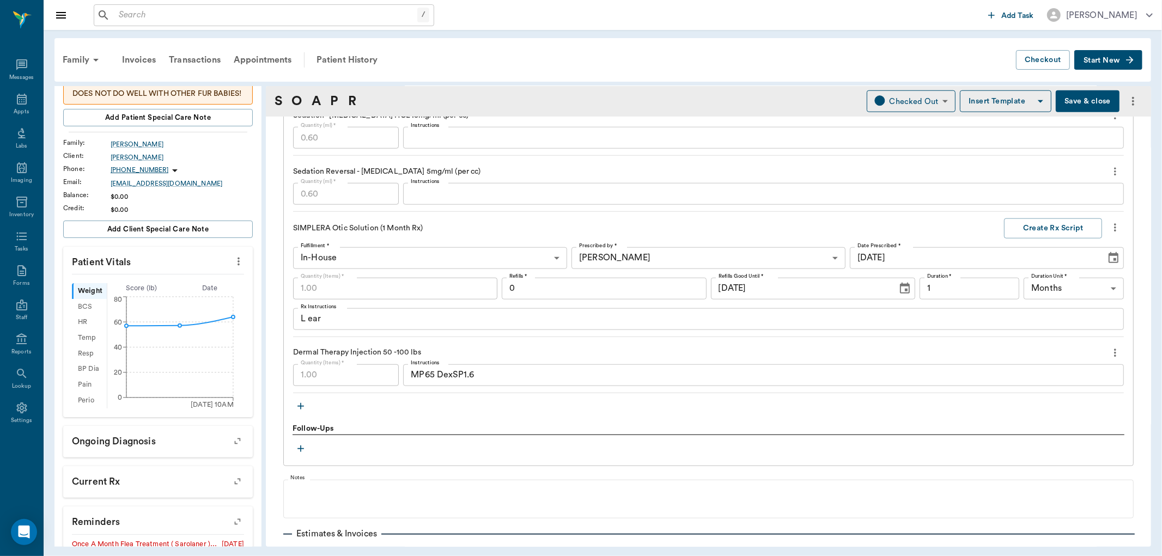
click at [296, 404] on icon "button" at bounding box center [300, 406] width 11 height 11
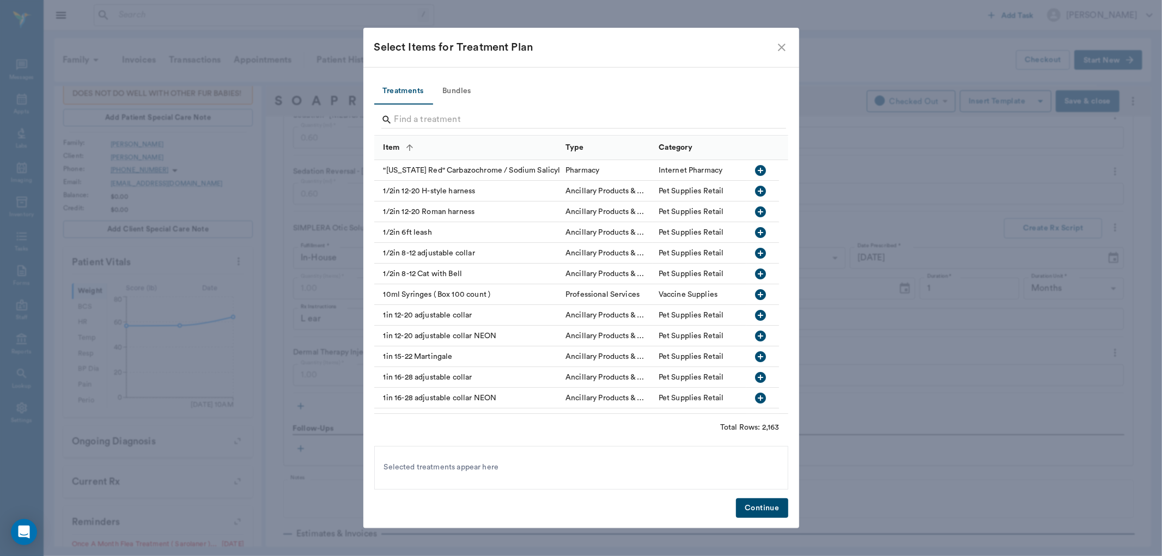
click at [414, 114] on input "Search" at bounding box center [582, 119] width 375 height 17
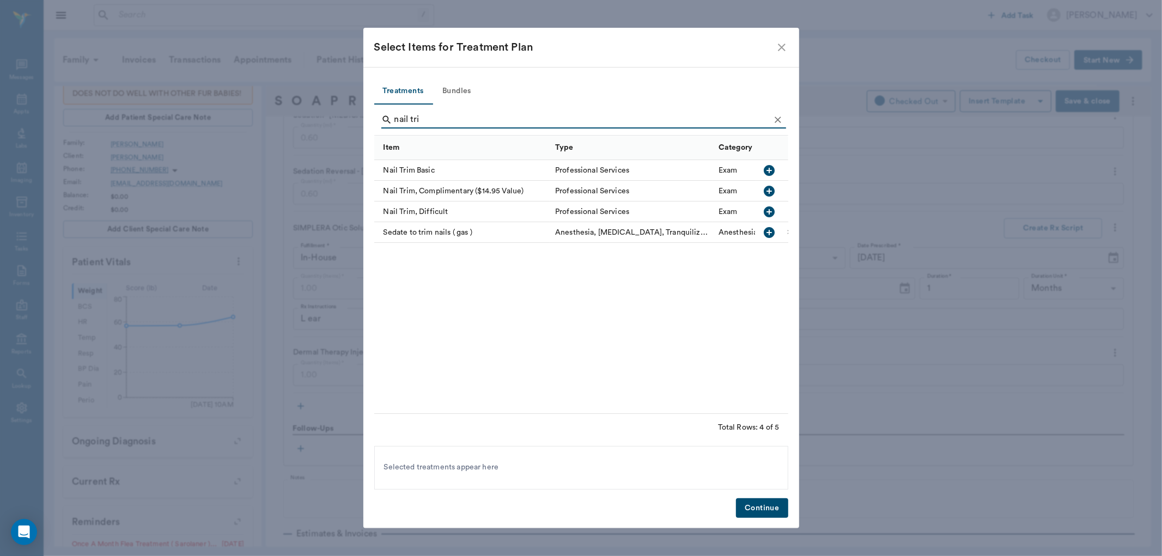
type input "nail tri"
click at [773, 172] on icon "button" at bounding box center [770, 170] width 11 height 11
click at [762, 509] on button "Continue" at bounding box center [762, 509] width 52 height 20
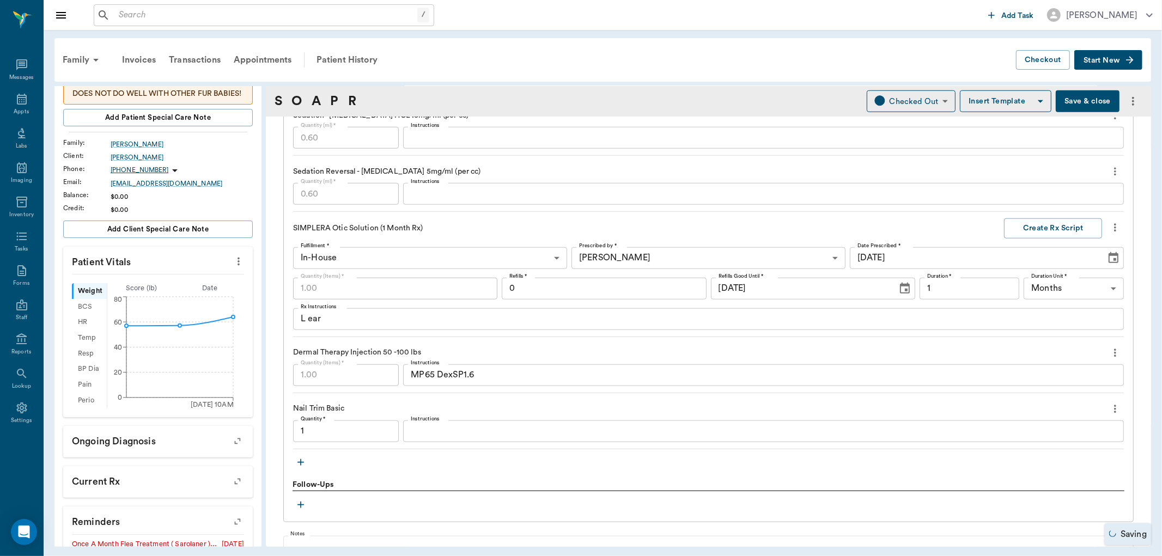
type input "1.00"
click at [1079, 98] on button "Save & close" at bounding box center [1088, 101] width 64 height 22
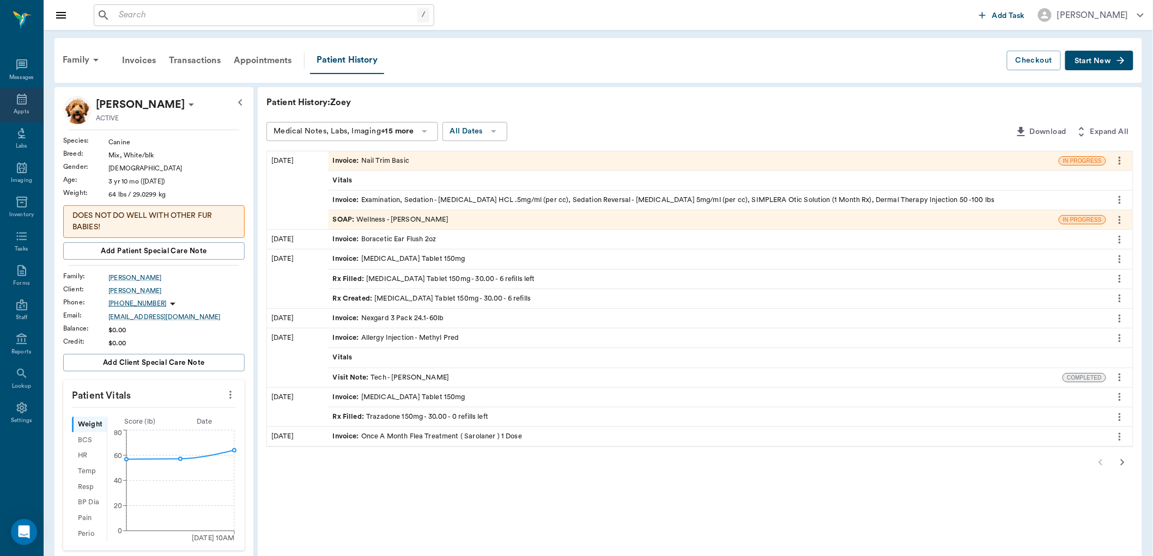
click at [27, 101] on icon at bounding box center [21, 99] width 13 height 13
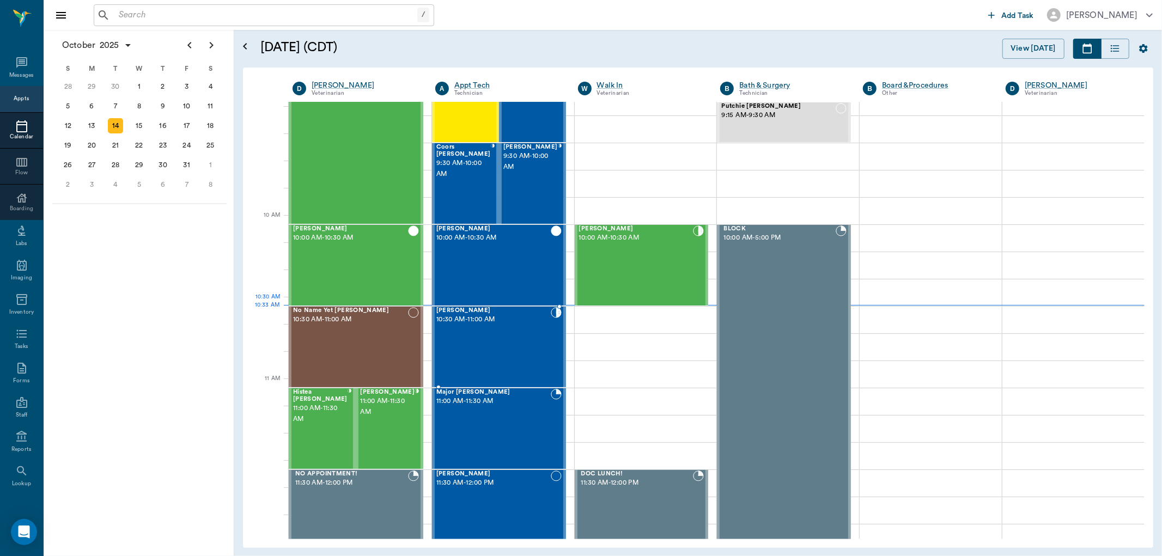
scroll to position [208, 0]
click at [467, 191] on div "Coors Kenward 9:30 AM - 10:00 AM" at bounding box center [463, 184] width 54 height 80
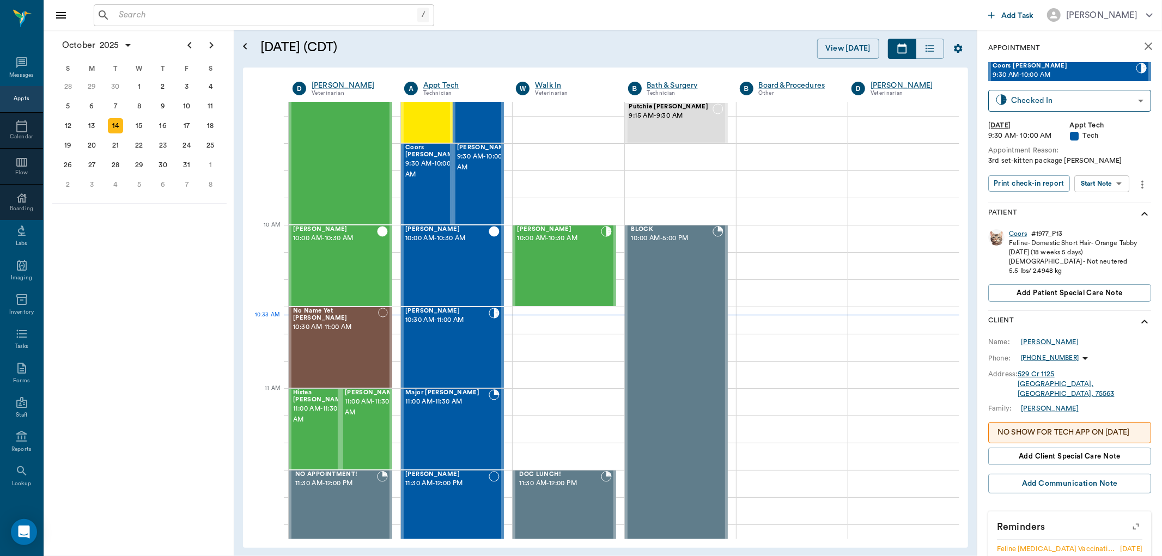
click at [1097, 185] on body "/ ​ Add Task Dr. Bert Ellsworth Nectar Messages Appts Calendar Flow Boarding La…" at bounding box center [581, 278] width 1162 height 556
click at [1097, 206] on button "Start SOAP" at bounding box center [1090, 205] width 37 height 13
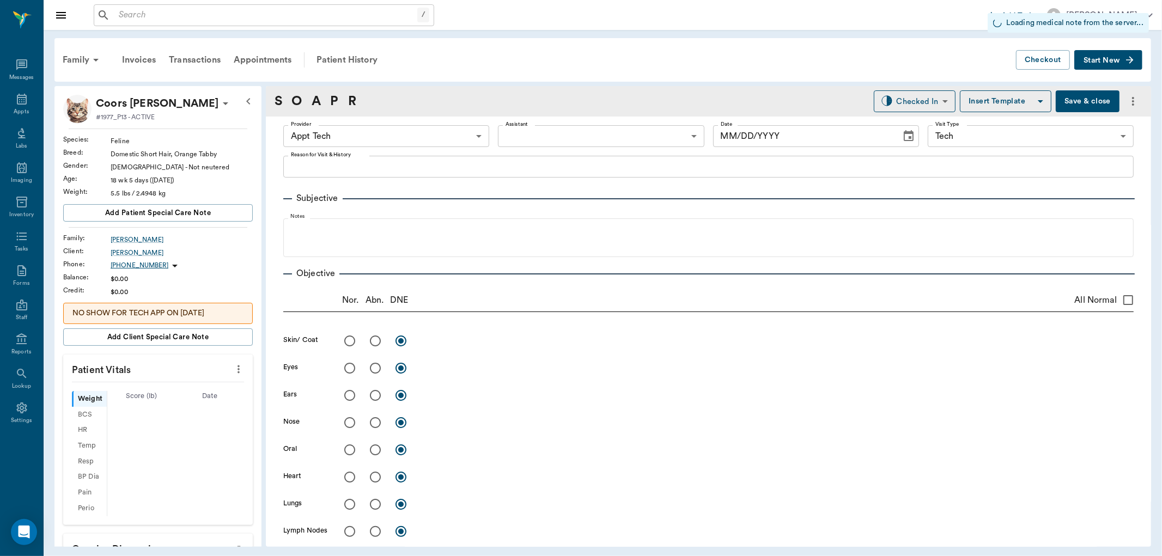
type input "63ec2f075fda476ae8351a4c"
type input "65d2be4f46e3a538d89b8c1a"
type input "[DATE]"
type textarea "3rd set-kitten package Christy"
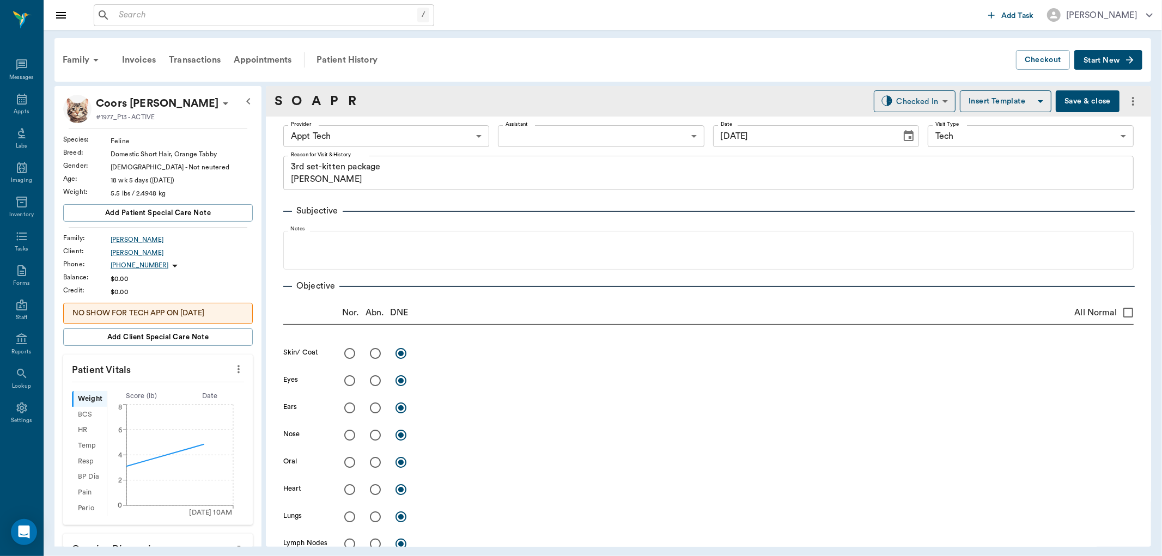
click at [578, 137] on body "/ ​ Add Task Dr. Bert Ellsworth Nectar Messages Appts Labs Imaging Inventory Ta…" at bounding box center [581, 278] width 1162 height 556
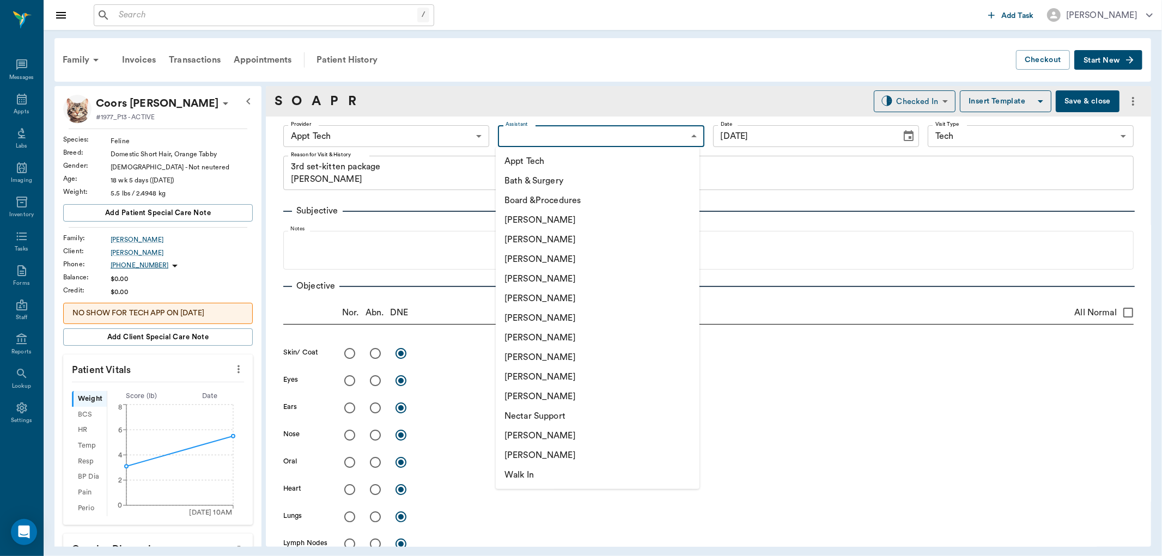
click at [584, 436] on li "[PERSON_NAME]" at bounding box center [598, 436] width 204 height 20
type input "6740bf97de10e07744acf1eb"
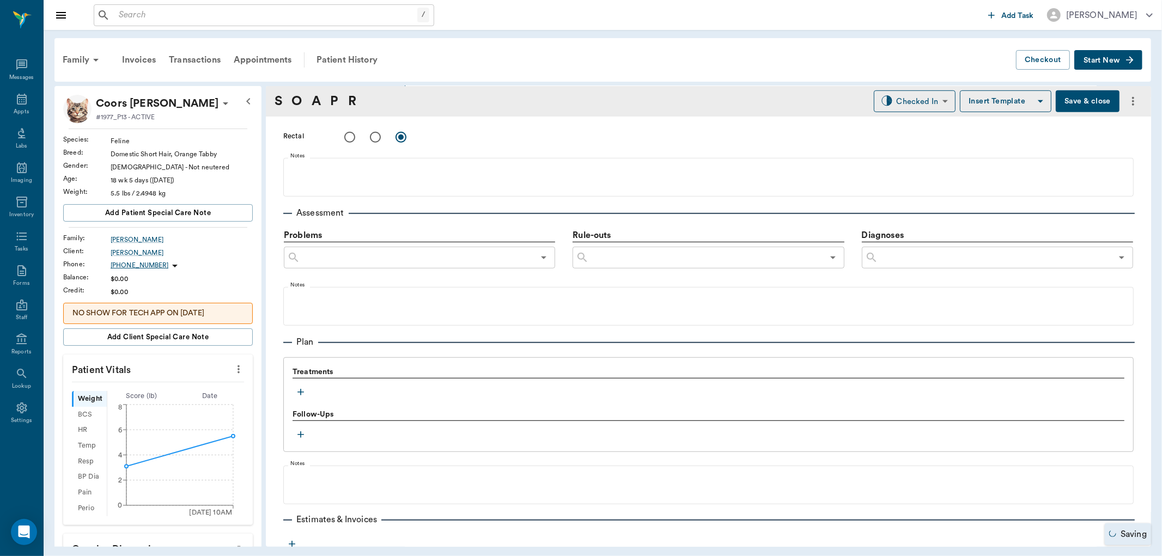
scroll to position [545, 0]
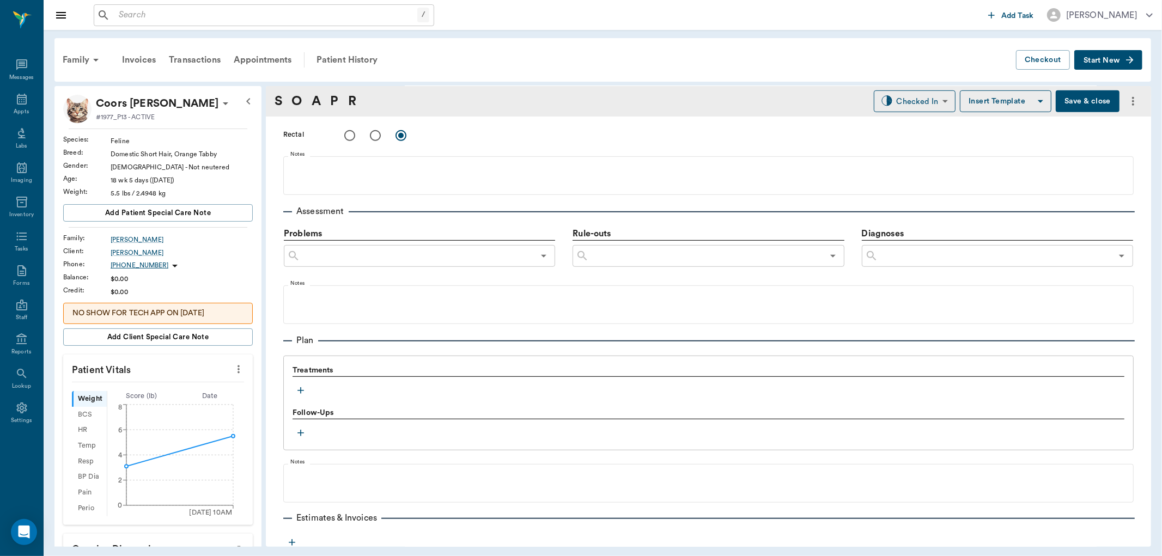
click at [305, 390] on icon "button" at bounding box center [300, 390] width 11 height 11
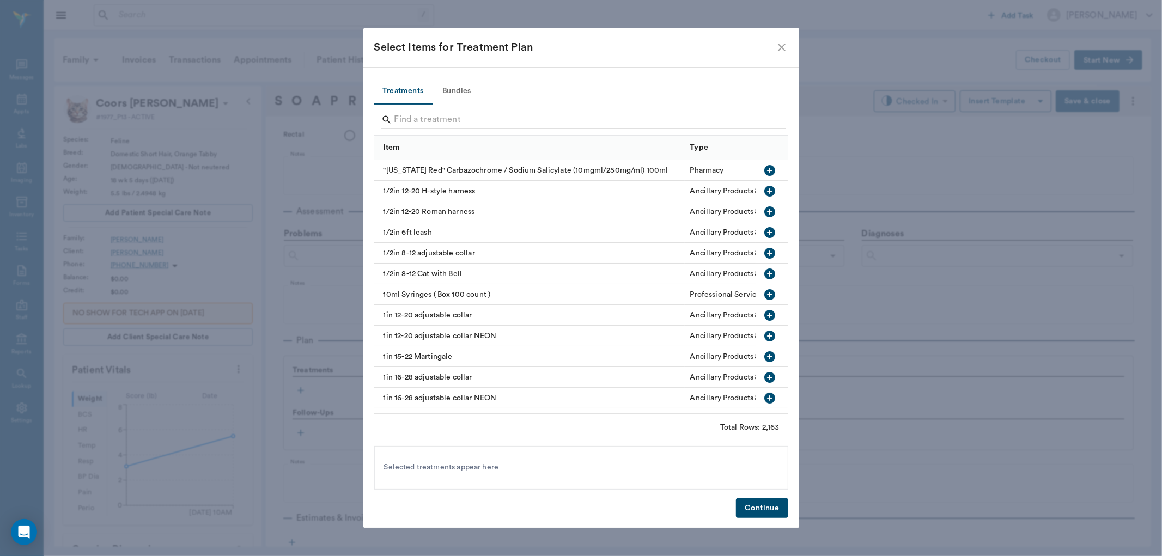
click at [447, 89] on button "Bundles" at bounding box center [457, 91] width 49 height 26
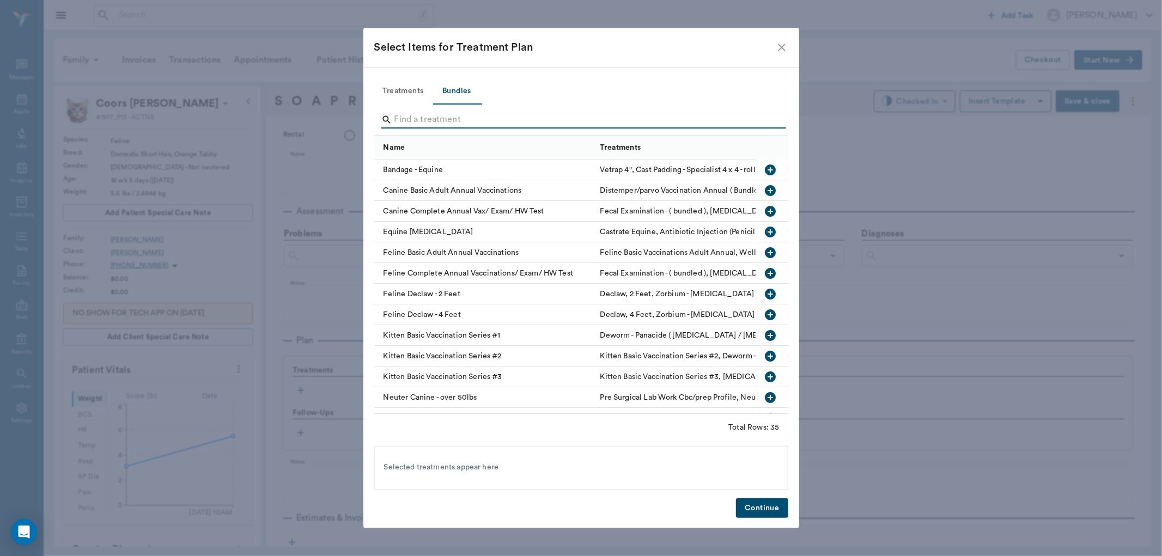
scroll to position [0, 0]
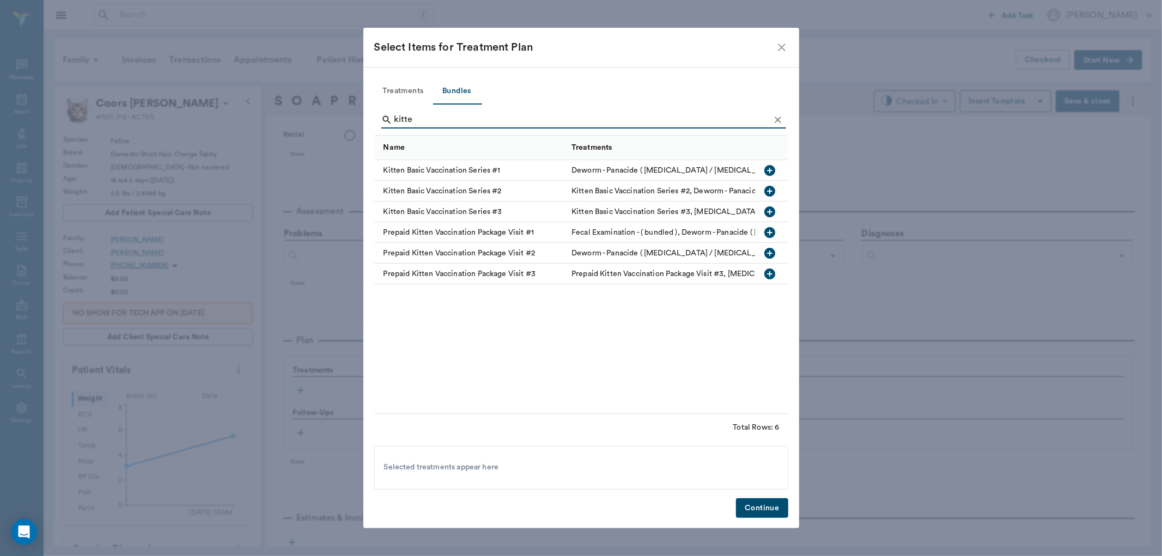
type input "kitte"
click at [771, 274] on icon "button" at bounding box center [770, 274] width 13 height 13
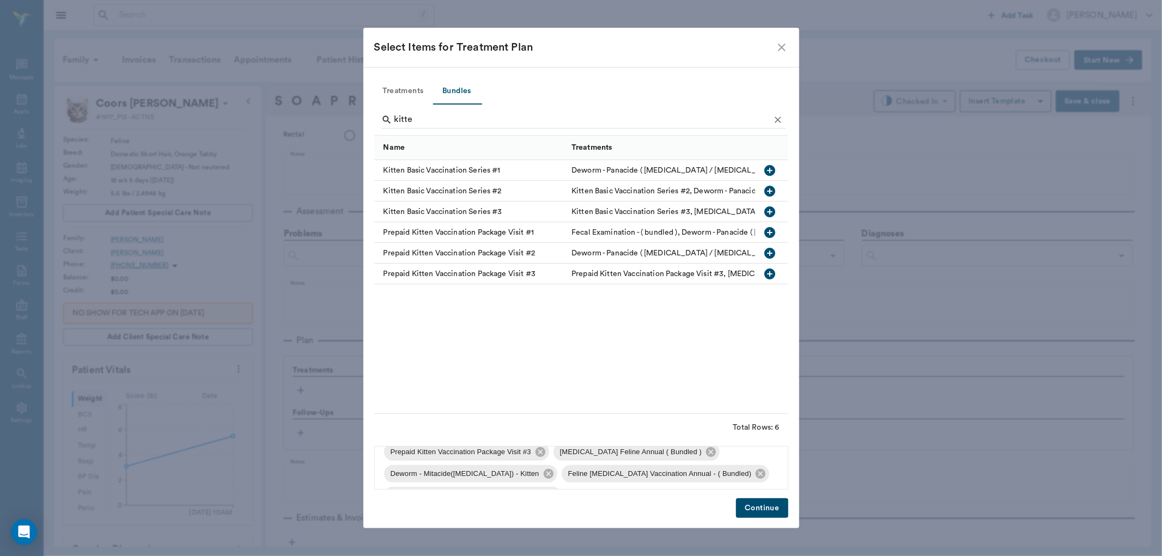
scroll to position [24, 0]
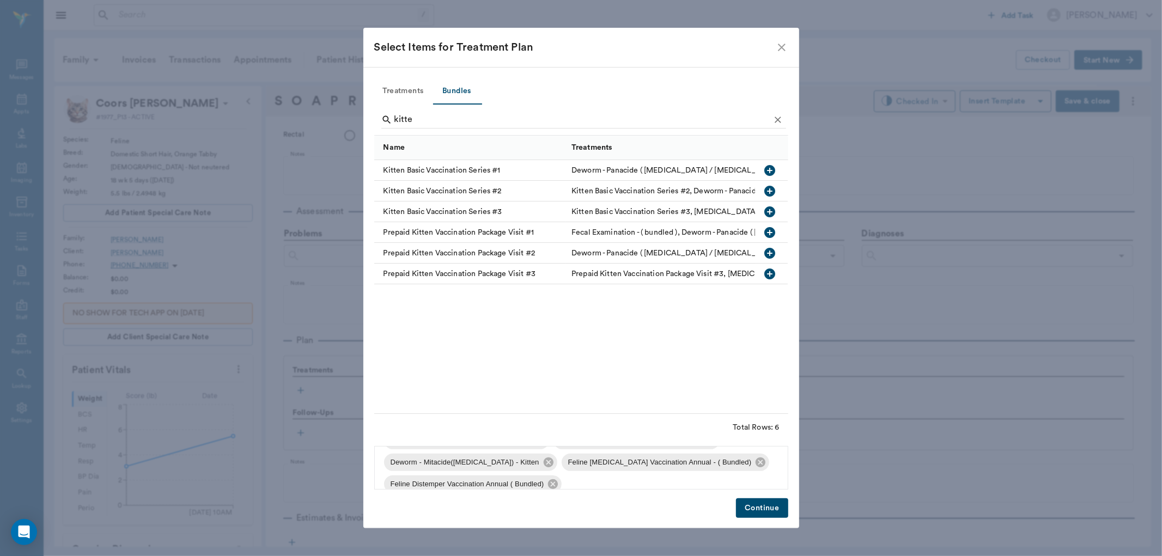
click at [763, 513] on button "Continue" at bounding box center [762, 509] width 52 height 20
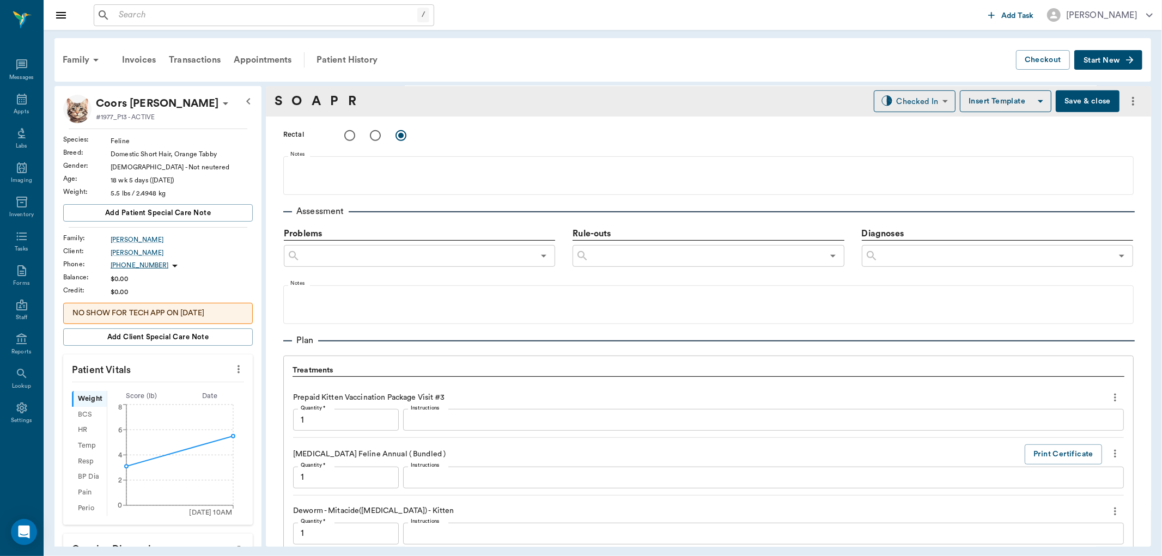
scroll to position [891, 0]
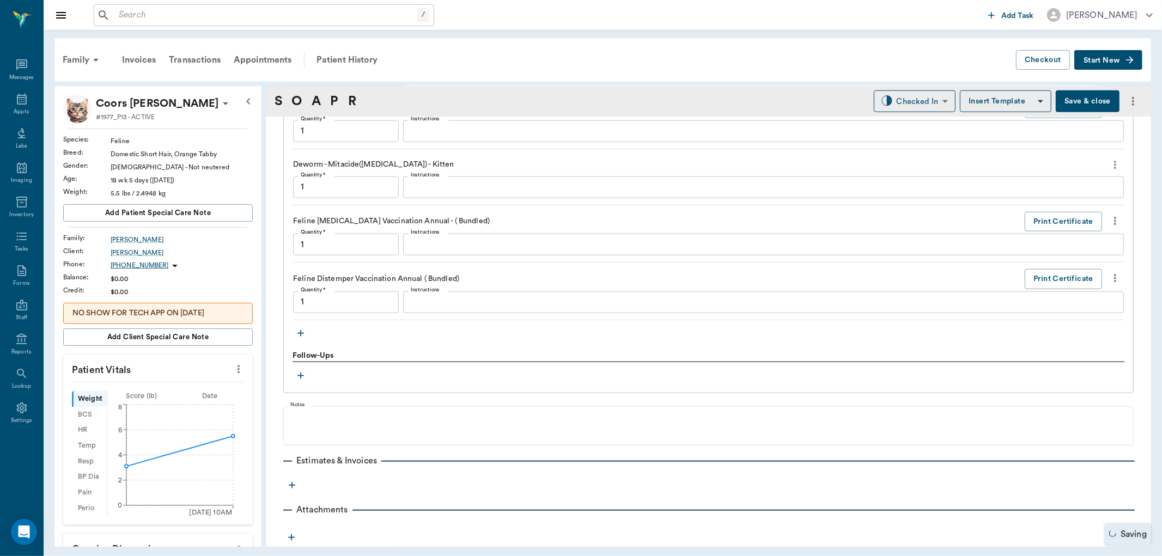
type input "1.00"
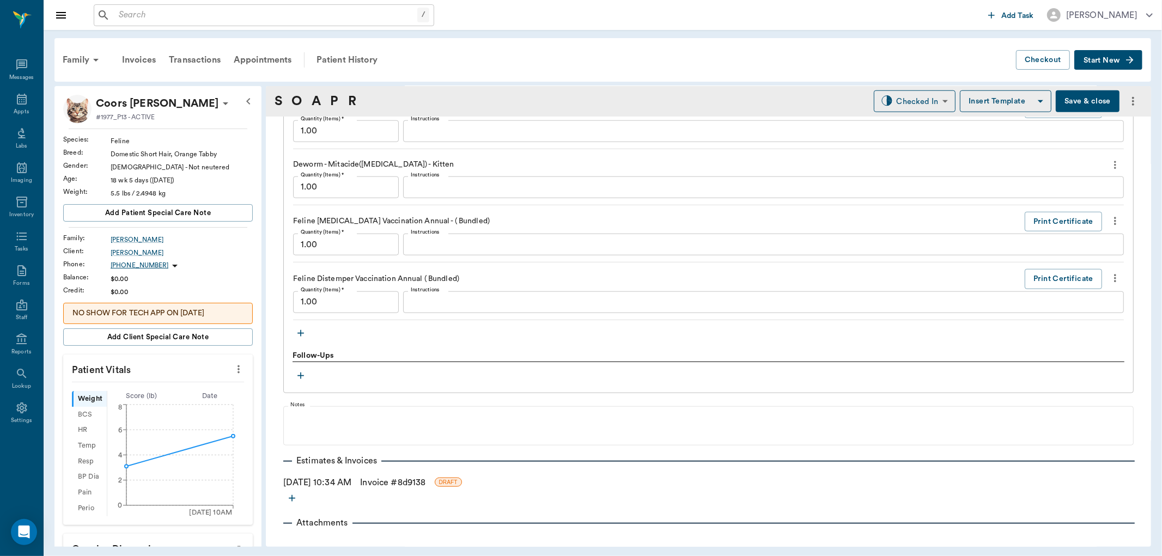
click at [233, 374] on icon "more" at bounding box center [239, 369] width 12 height 13
click at [215, 395] on li "Enter Vitals" at bounding box center [183, 389] width 109 height 20
click at [179, 401] on input "text" at bounding box center [157, 402] width 95 height 22
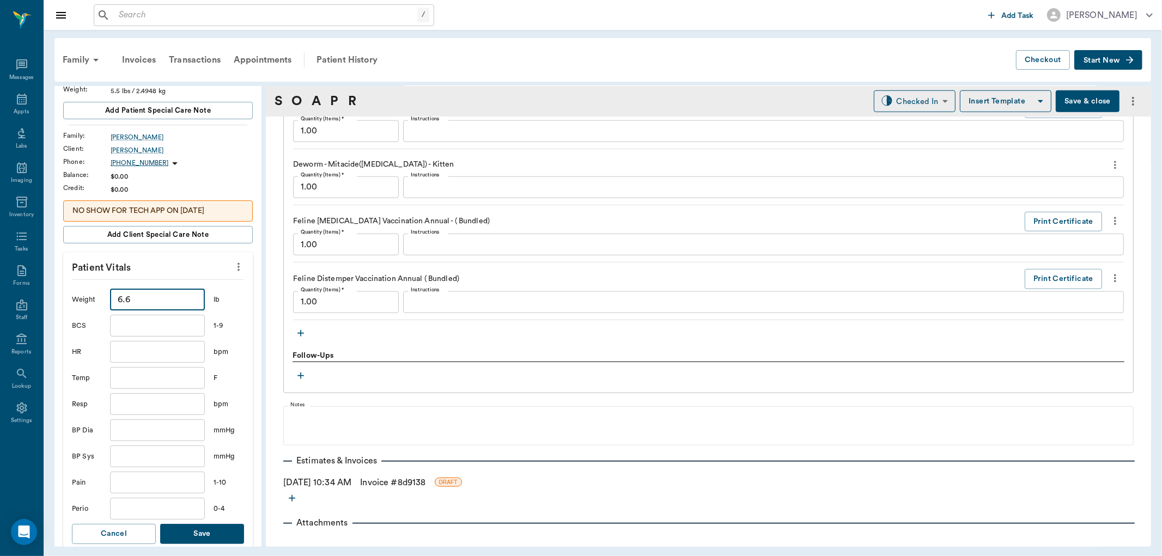
scroll to position [121, 0]
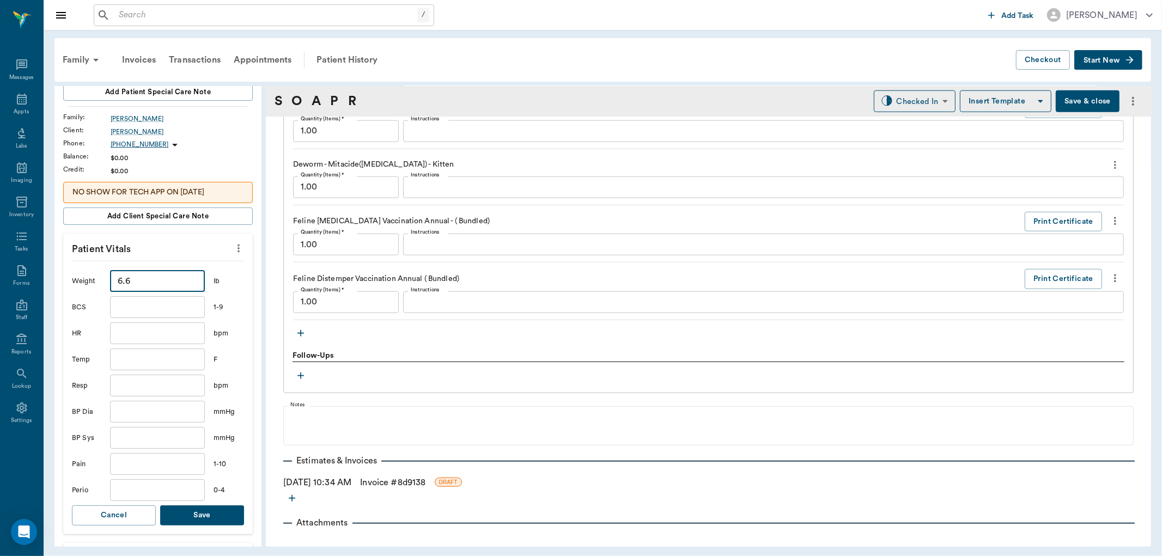
type input "6.6"
click at [195, 513] on button "Save" at bounding box center [202, 516] width 84 height 20
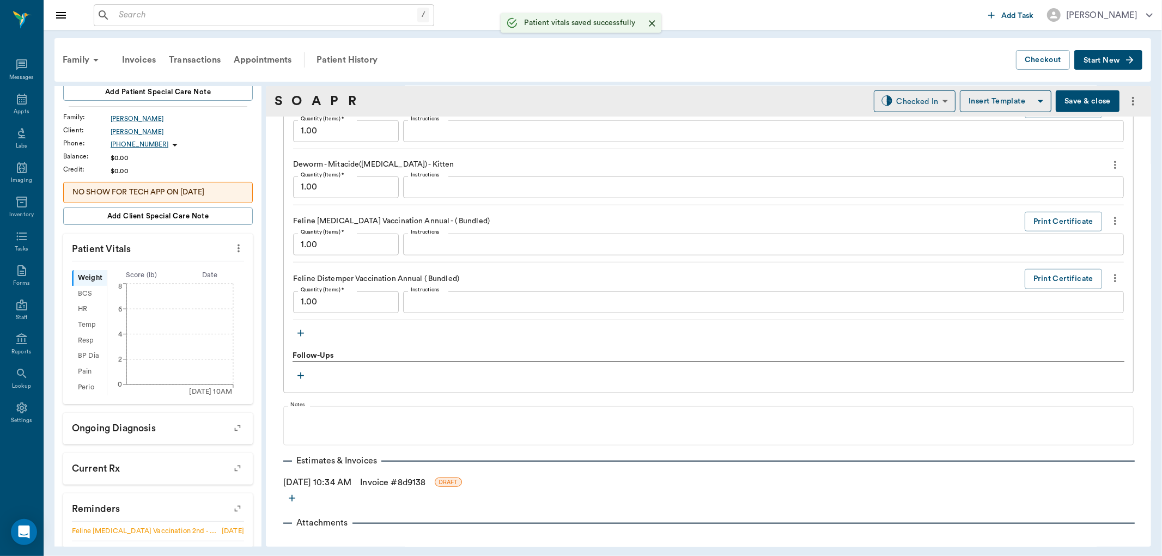
click at [221, 197] on p "NO SHOW FOR TECH APP ON 10.14.25" at bounding box center [157, 192] width 171 height 11
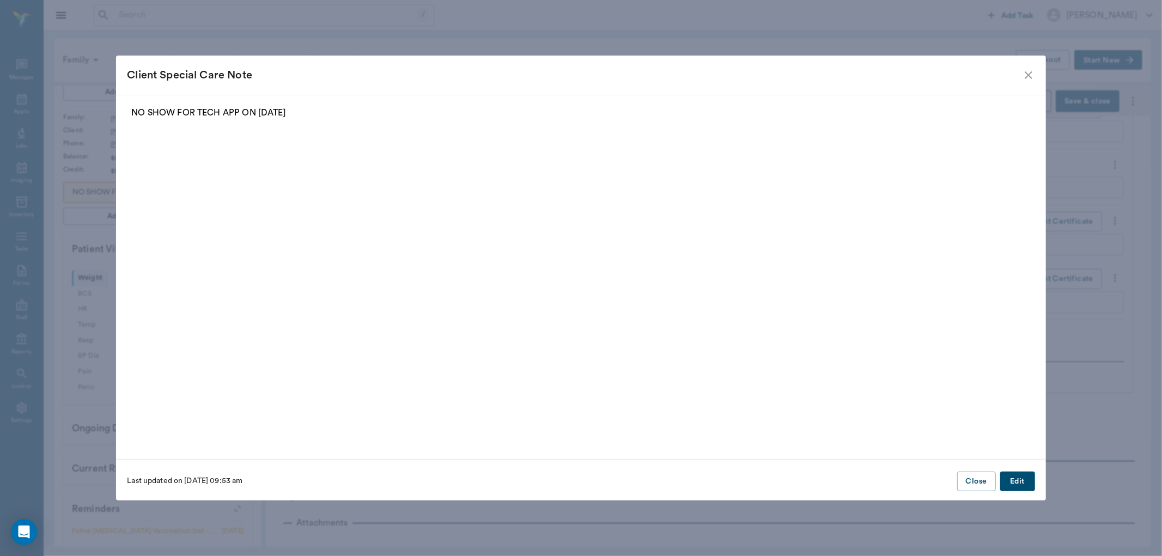
drag, startPoint x: 1009, startPoint y: 481, endPoint x: 665, endPoint y: 468, distance: 343.5
click at [1008, 481] on button "Edit" at bounding box center [1017, 482] width 35 height 20
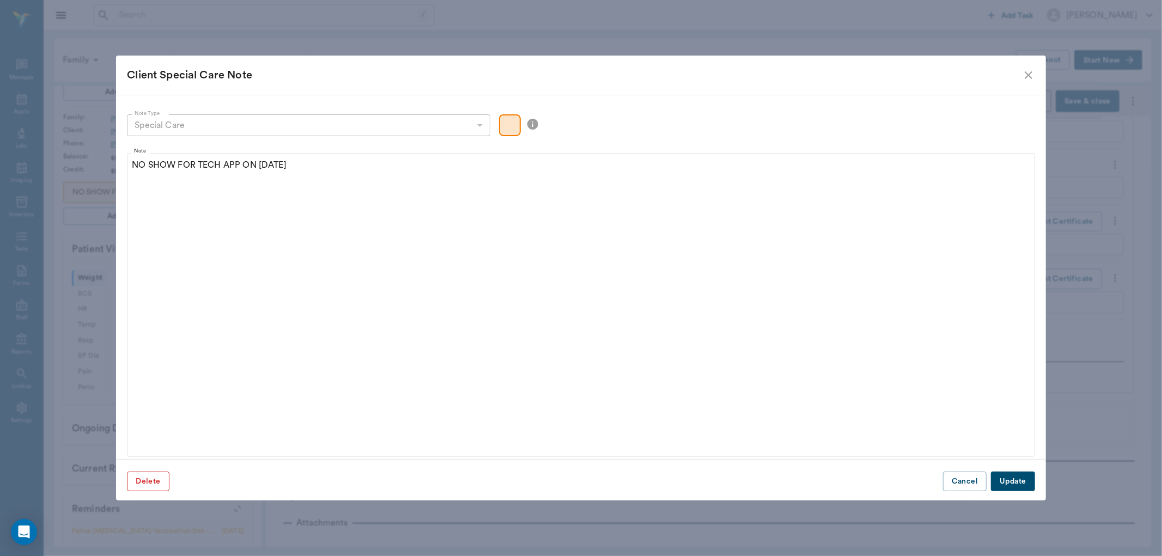
click at [144, 481] on button "Delete" at bounding box center [148, 482] width 42 height 20
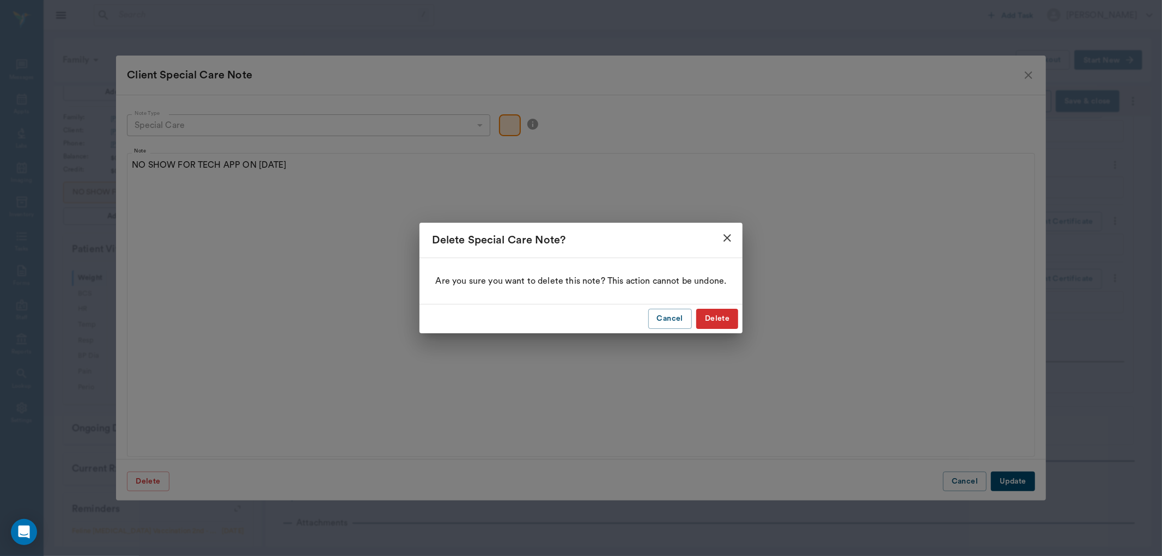
click at [717, 323] on button "Delete" at bounding box center [717, 319] width 42 height 20
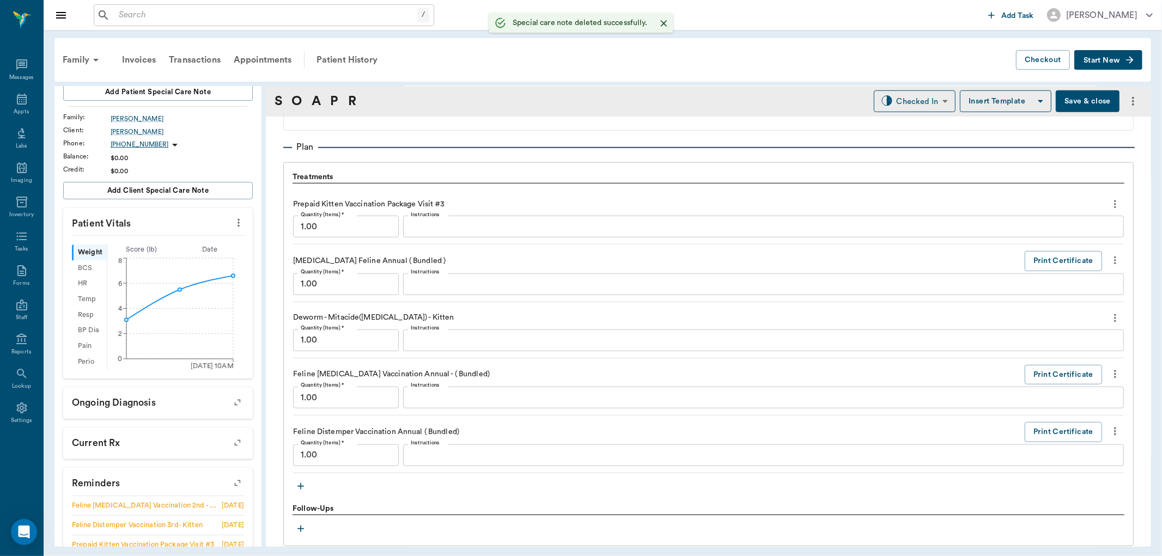
scroll to position [710, 0]
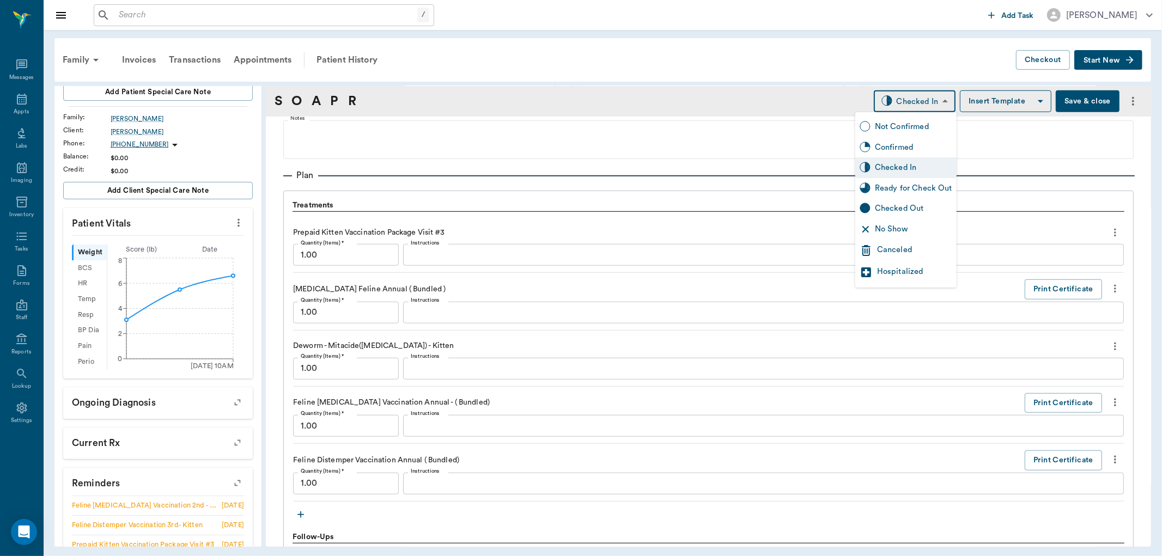
click at [917, 100] on body "/ ​ Add Task Dr. Bert Ellsworth Nectar Messages Appts Labs Imaging Inventory Ta…" at bounding box center [581, 278] width 1162 height 556
click at [908, 186] on div "Ready for Check Out" at bounding box center [913, 189] width 77 height 12
type input "READY_TO_CHECKOUT"
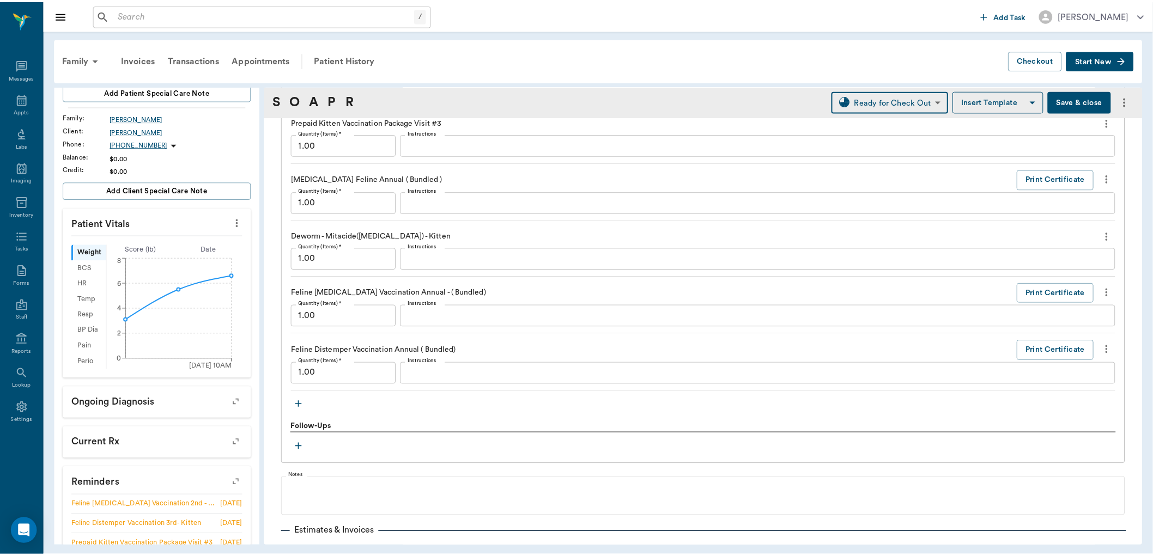
scroll to position [905, 0]
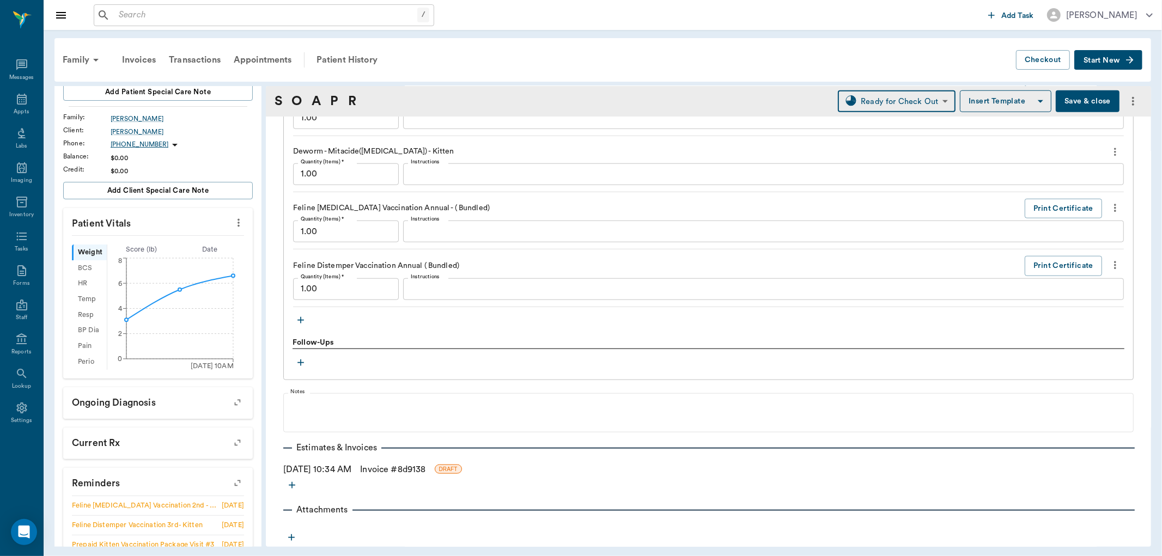
click at [405, 467] on link "Invoice # 8d9138" at bounding box center [392, 469] width 65 height 13
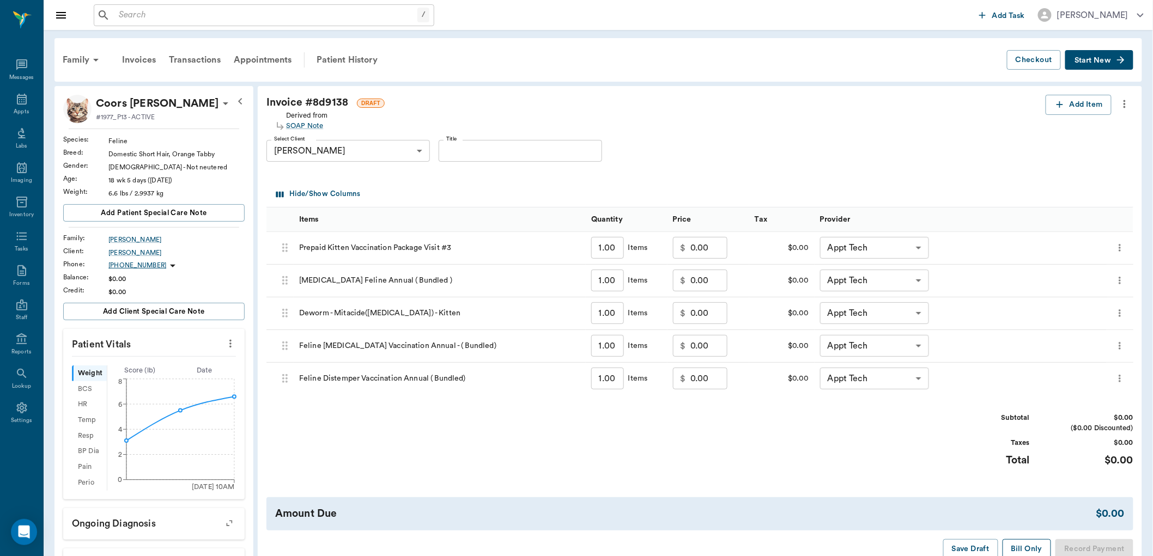
click at [1028, 547] on button "Bill Only" at bounding box center [1027, 549] width 49 height 20
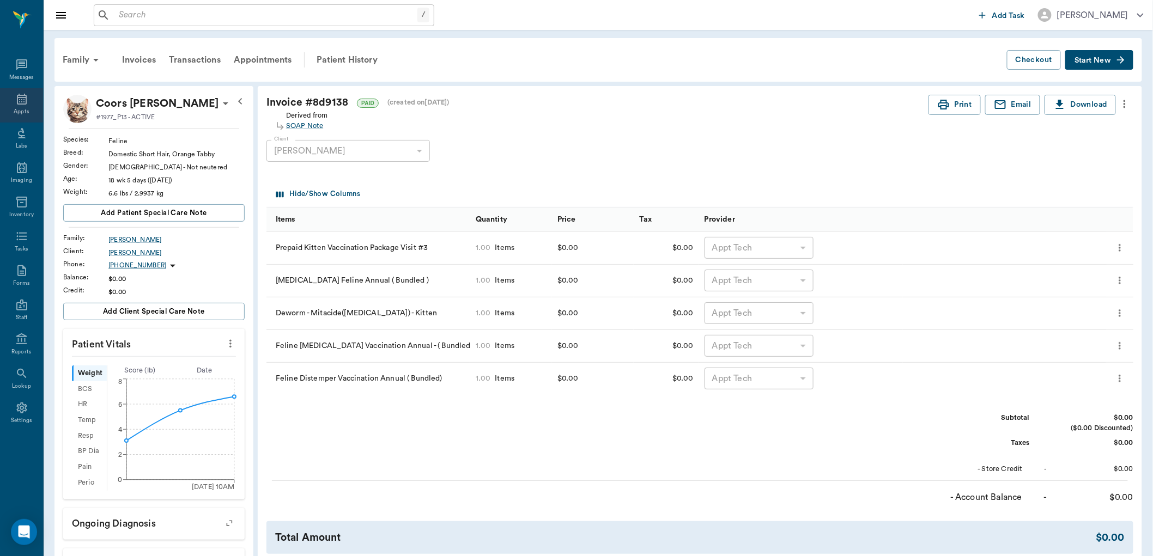
click at [23, 108] on div "Appts" at bounding box center [21, 112] width 15 height 8
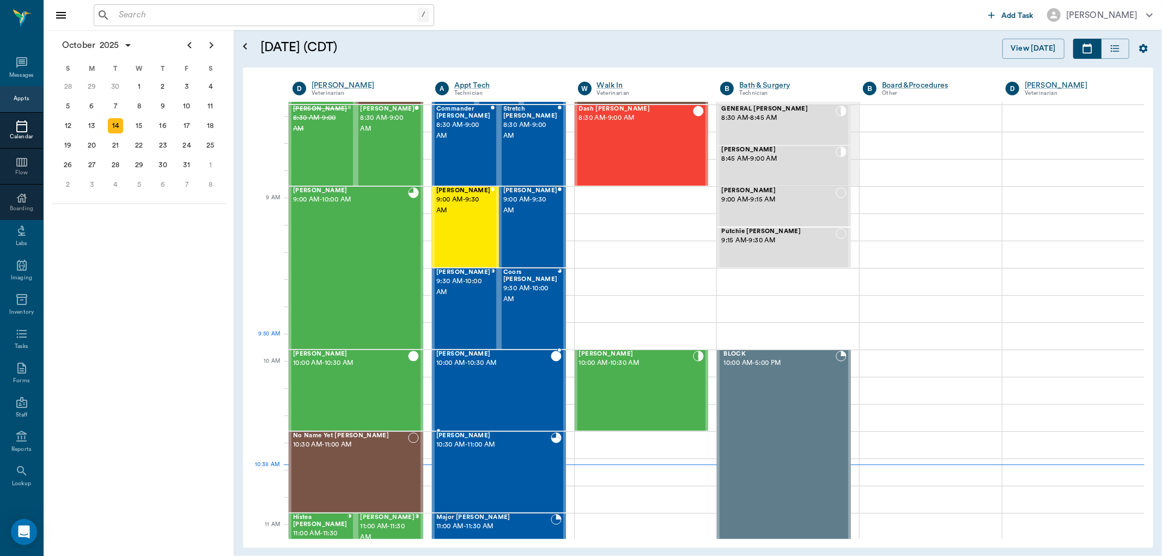
scroll to position [26, 0]
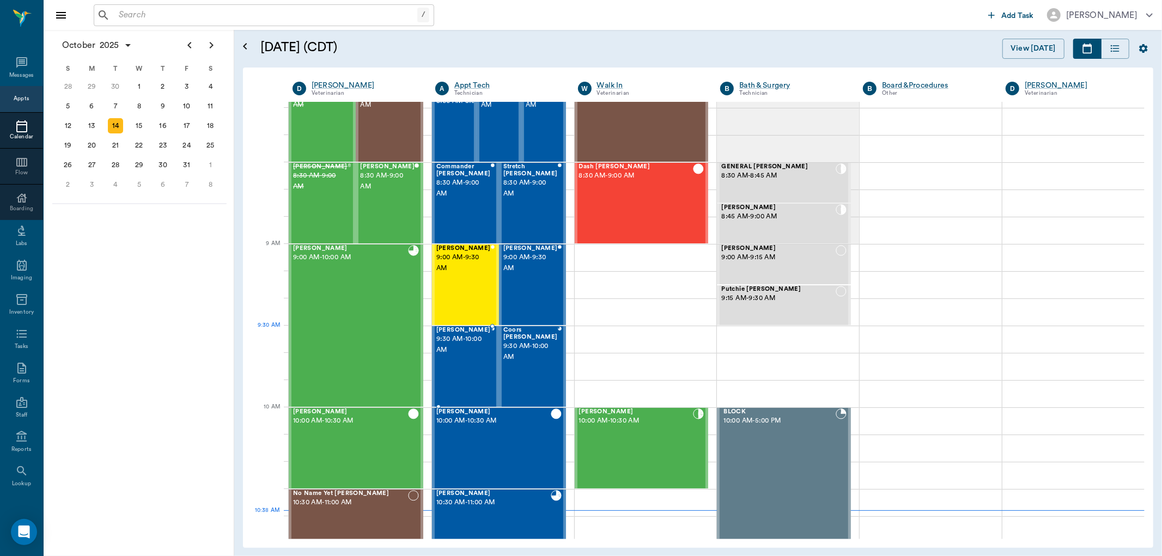
click at [464, 352] on span "9:30 AM - 10:00 AM" at bounding box center [463, 345] width 54 height 22
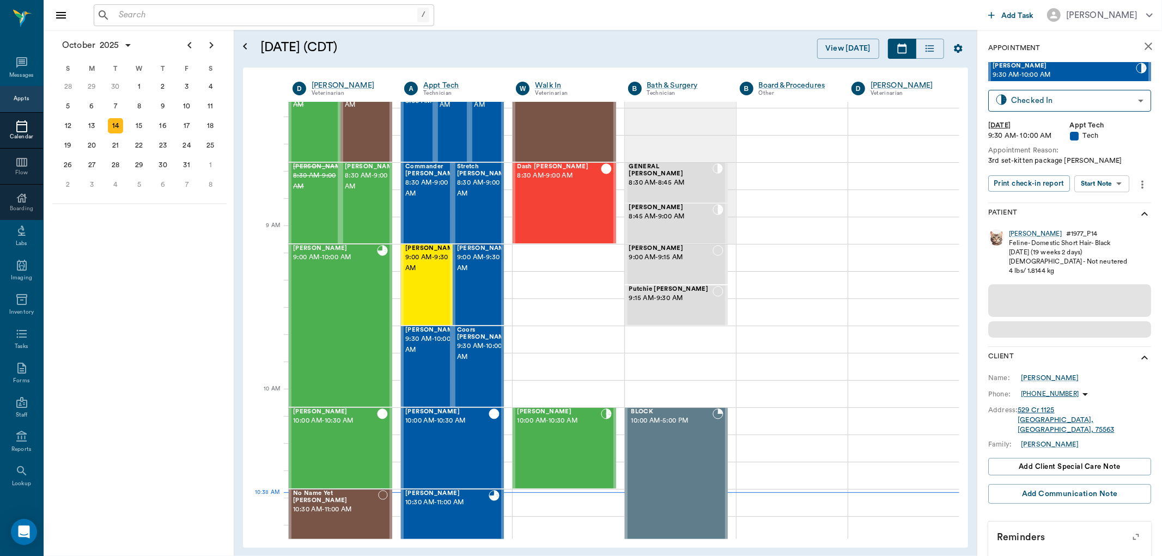
scroll to position [44, 0]
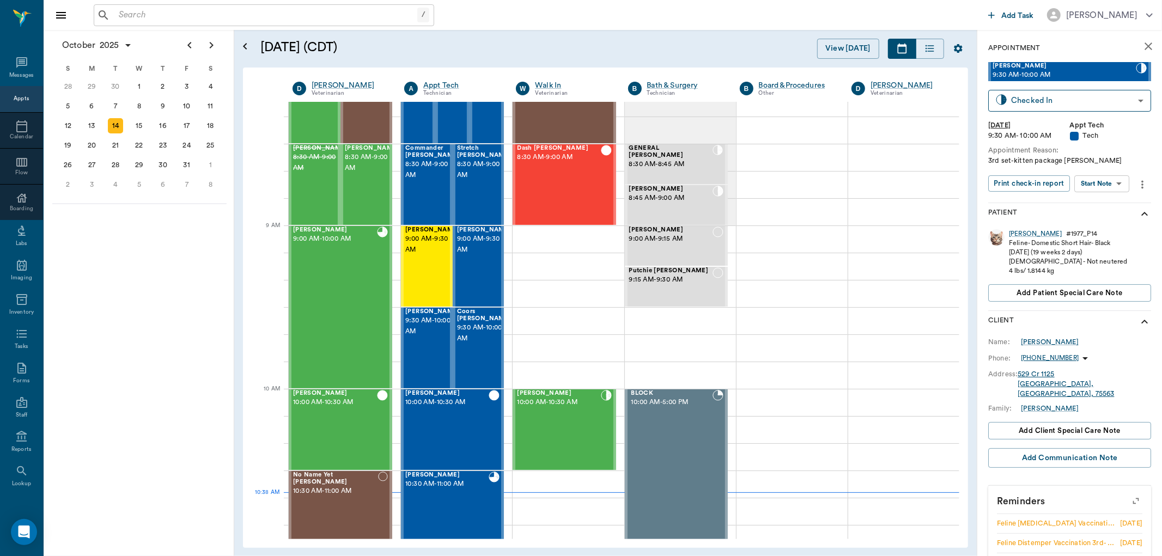
click at [1120, 187] on body "/ ​ Add Task Dr. Bert Ellsworth Nectar Messages Appts Calendar Flow Boarding La…" at bounding box center [581, 278] width 1162 height 556
click at [1101, 205] on button "Start SOAP" at bounding box center [1090, 205] width 37 height 13
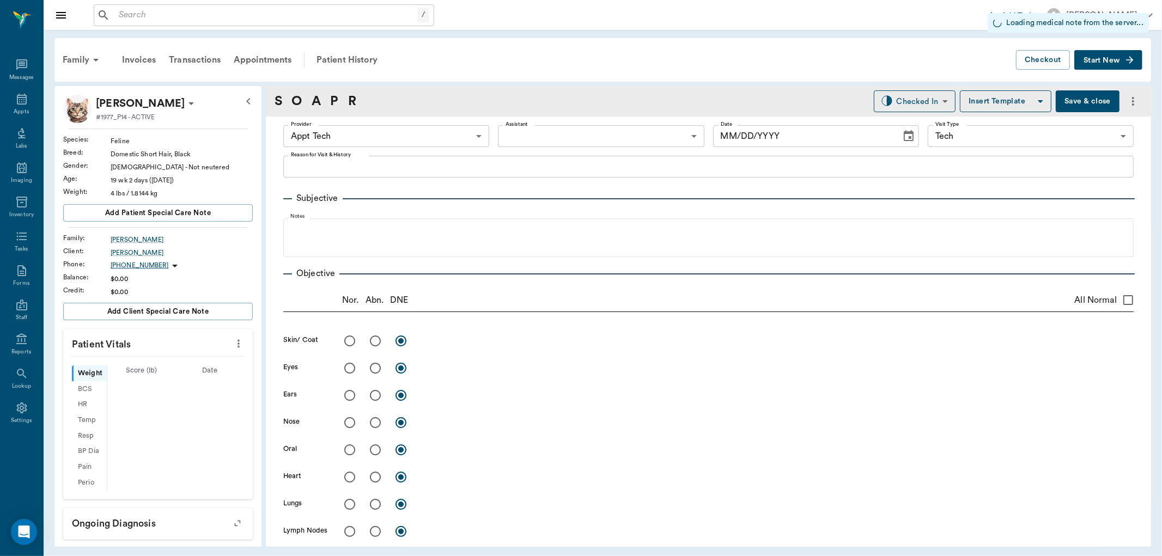
type input "63ec2f075fda476ae8351a4c"
type input "65d2be4f46e3a538d89b8c1a"
type input "[DATE]"
type textarea "3rd set-kitten package Christy"
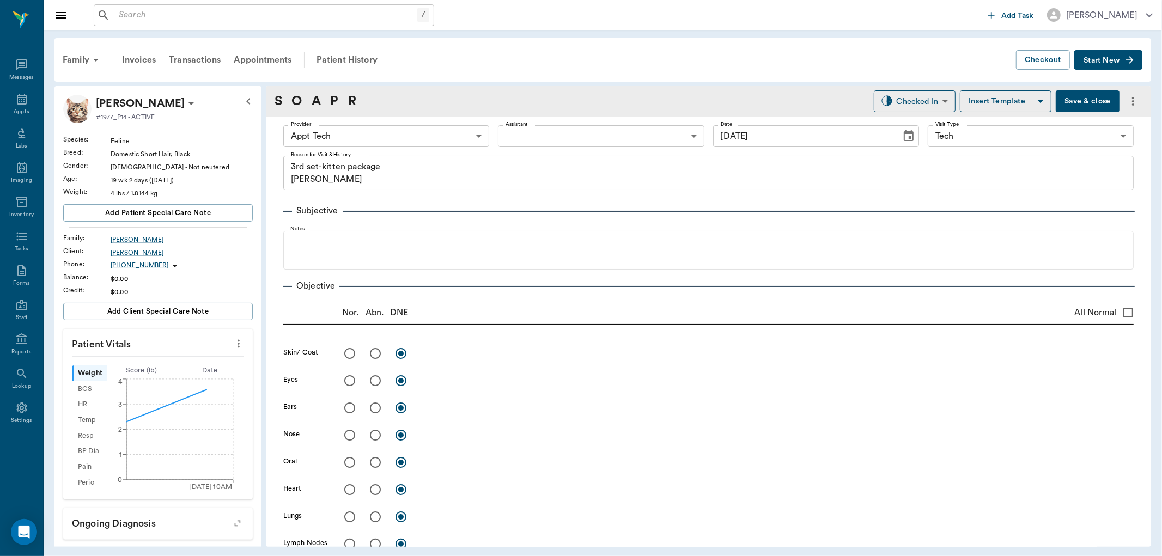
click at [233, 337] on icon "more" at bounding box center [239, 343] width 12 height 13
click at [190, 361] on span "Enter Vitals" at bounding box center [184, 362] width 92 height 11
click at [165, 374] on input "text" at bounding box center [157, 377] width 95 height 22
type input "5"
click at [400, 143] on body "/ ​ Add Task Dr. Bert Ellsworth Nectar Messages Appts Labs Imaging Inventory Ta…" at bounding box center [581, 278] width 1162 height 556
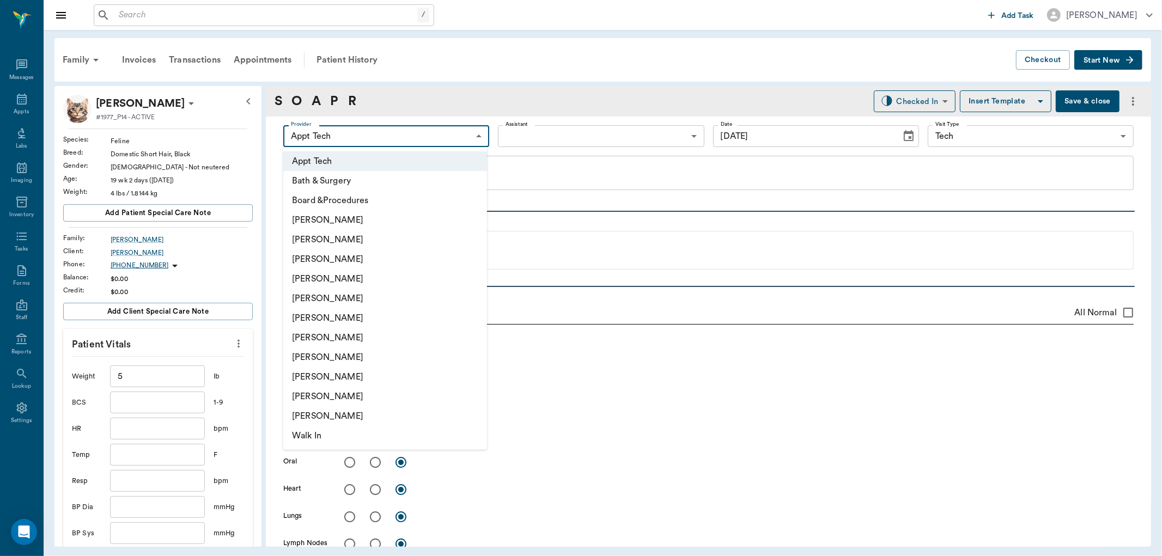
drag, startPoint x: 357, startPoint y: 331, endPoint x: 469, endPoint y: 246, distance: 140.7
click at [357, 332] on li "[PERSON_NAME]" at bounding box center [385, 338] width 204 height 20
type input "682b670d8bdc6f7f8feef3db"
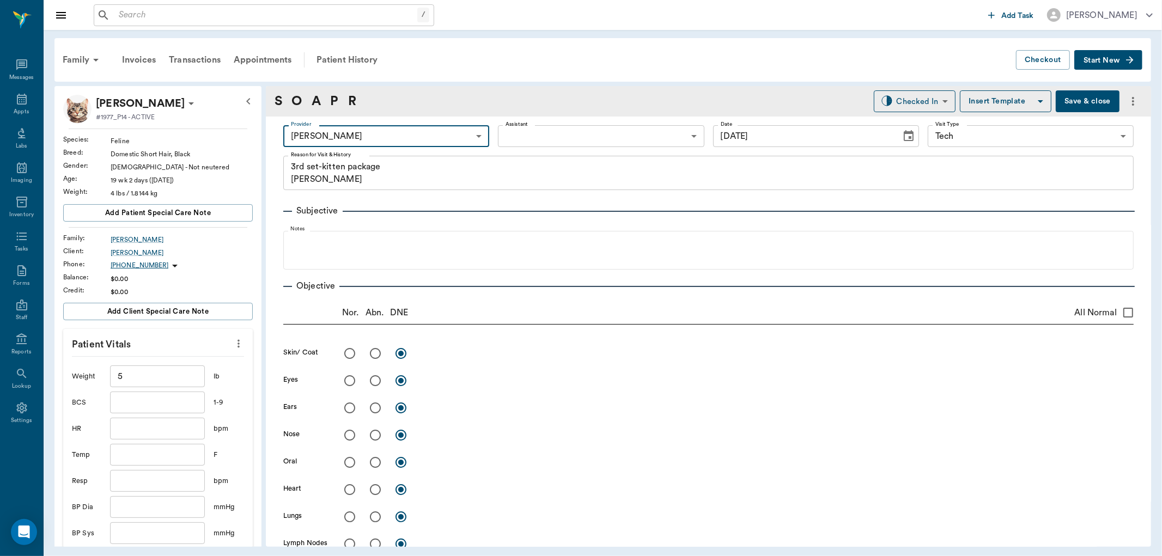
click at [562, 136] on body "/ ​ Add Task Dr. Bert Ellsworth Nectar Messages Appts Labs Imaging Inventory Ta…" at bounding box center [581, 278] width 1162 height 556
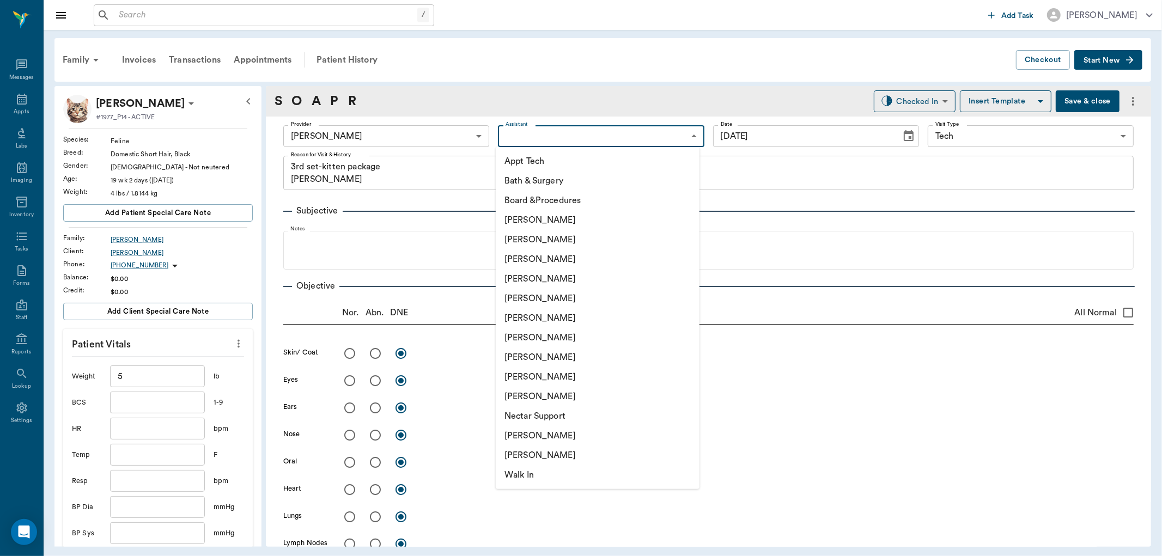
click at [557, 159] on li "Appt Tech" at bounding box center [598, 161] width 204 height 20
type input "63ec2f075fda476ae8351a4c"
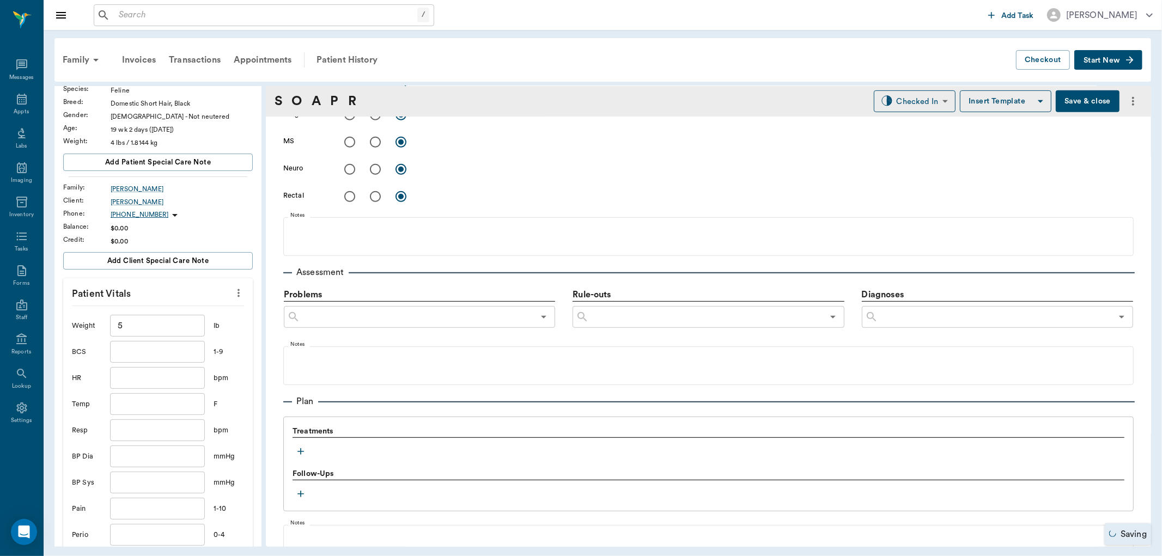
scroll to position [121, 0]
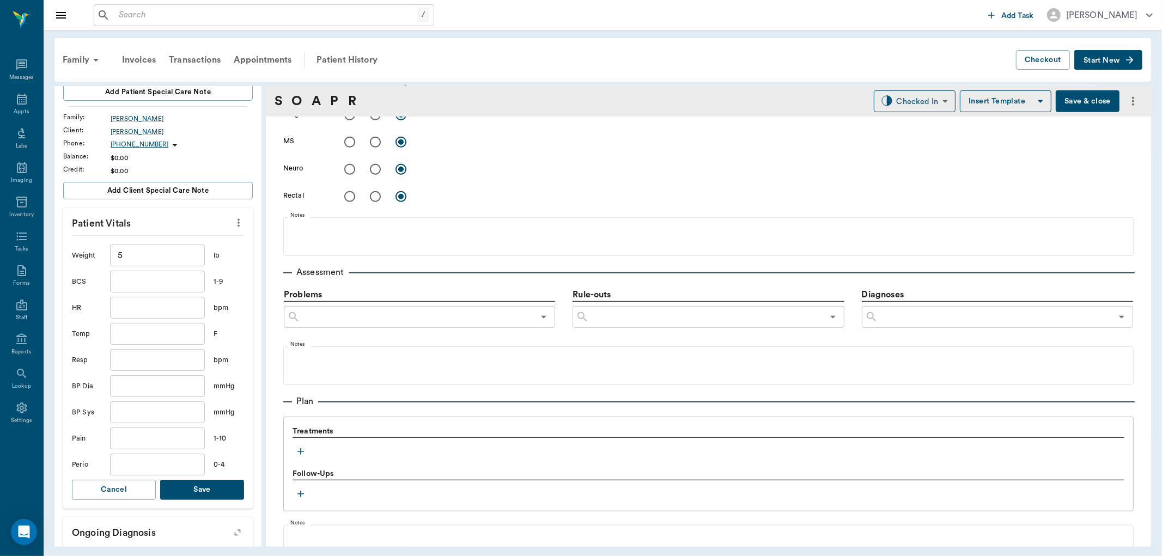
drag, startPoint x: 184, startPoint y: 494, endPoint x: 293, endPoint y: 442, distance: 121.1
click at [186, 493] on button "Save" at bounding box center [202, 490] width 84 height 20
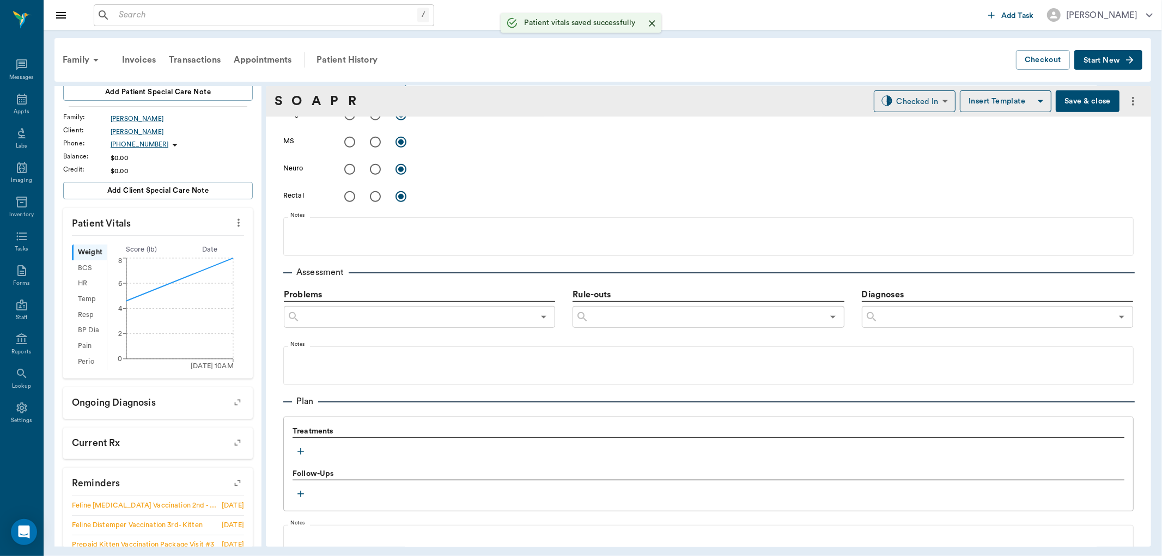
click at [300, 456] on icon "button" at bounding box center [300, 451] width 11 height 11
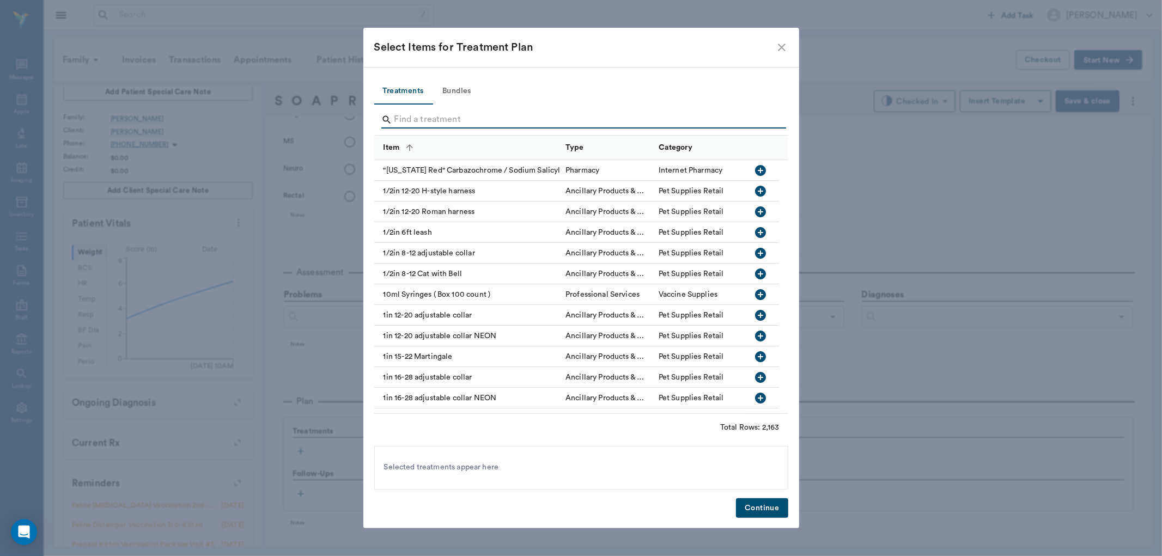
click at [453, 117] on input "Search" at bounding box center [582, 119] width 375 height 17
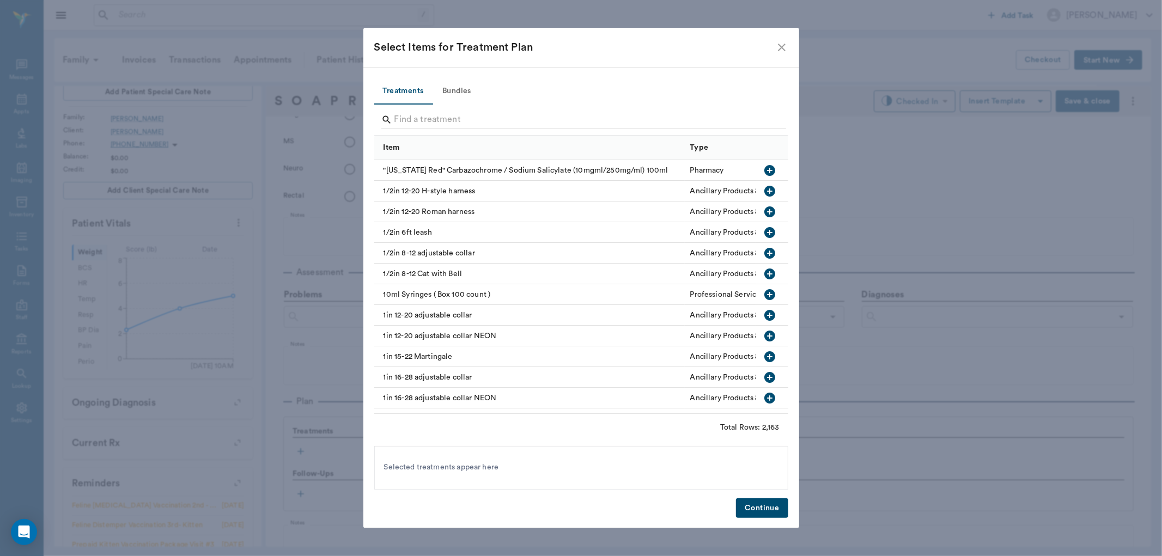
drag, startPoint x: 460, startPoint y: 82, endPoint x: 458, endPoint y: 101, distance: 19.2
click at [460, 84] on button "Bundles" at bounding box center [457, 91] width 49 height 26
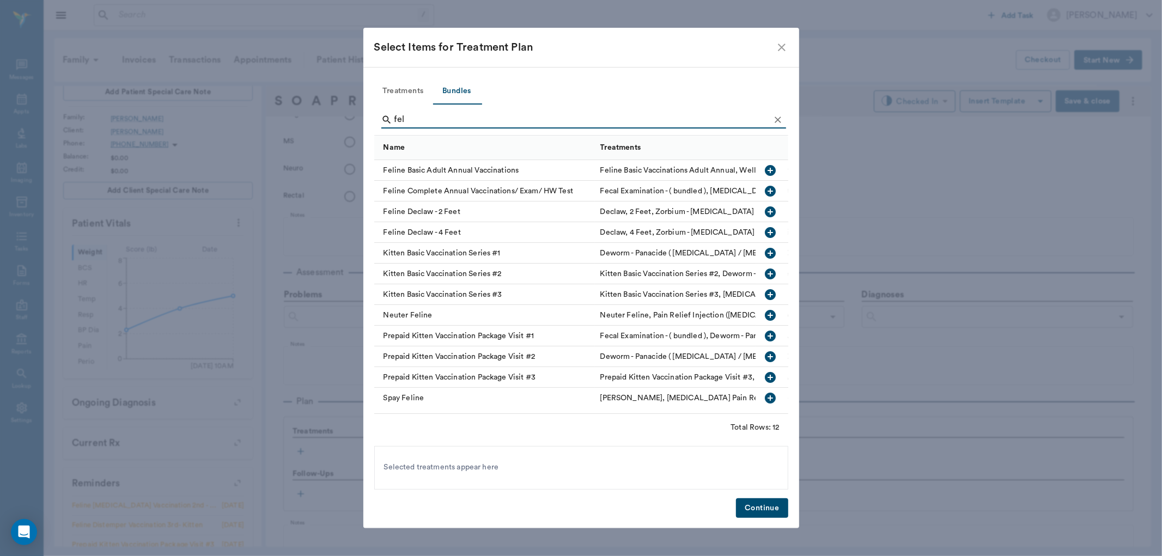
type input "fel"
click at [765, 378] on icon "button" at bounding box center [770, 377] width 11 height 11
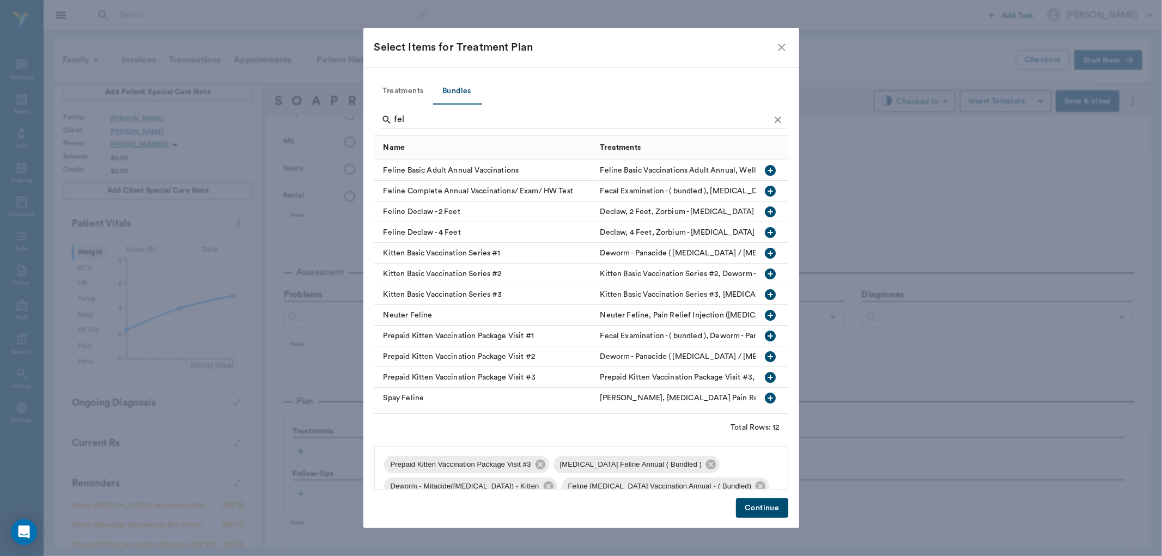
scroll to position [37, 0]
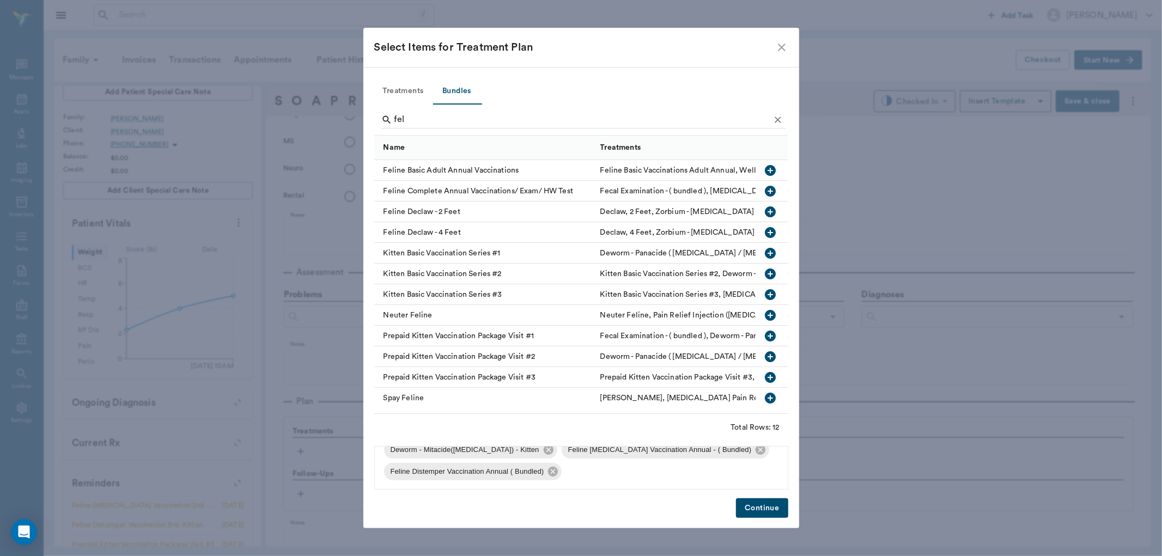
click at [766, 505] on button "Continue" at bounding box center [762, 509] width 52 height 20
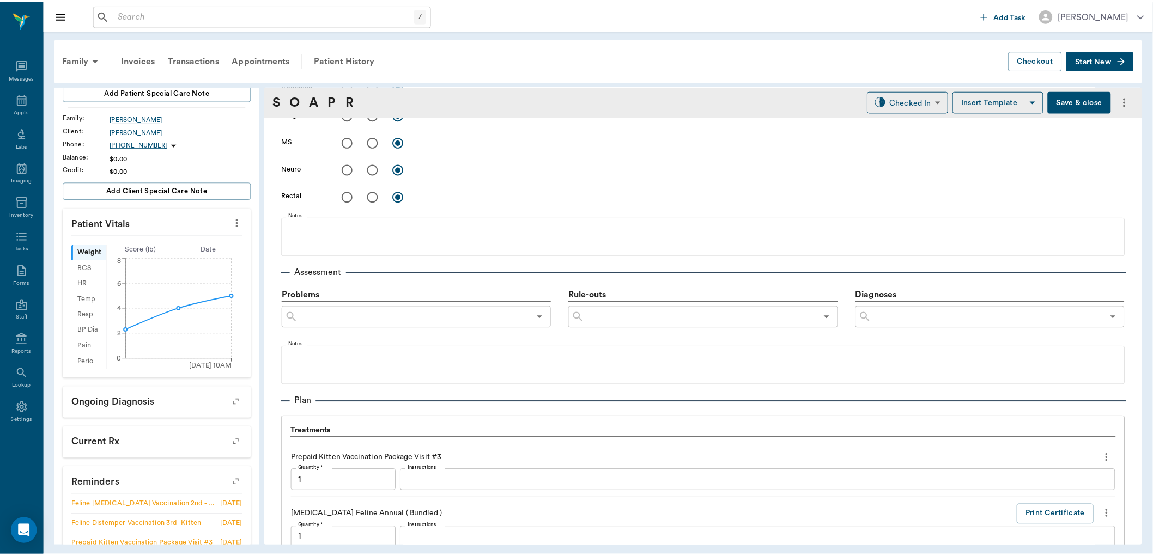
scroll to position [891, 0]
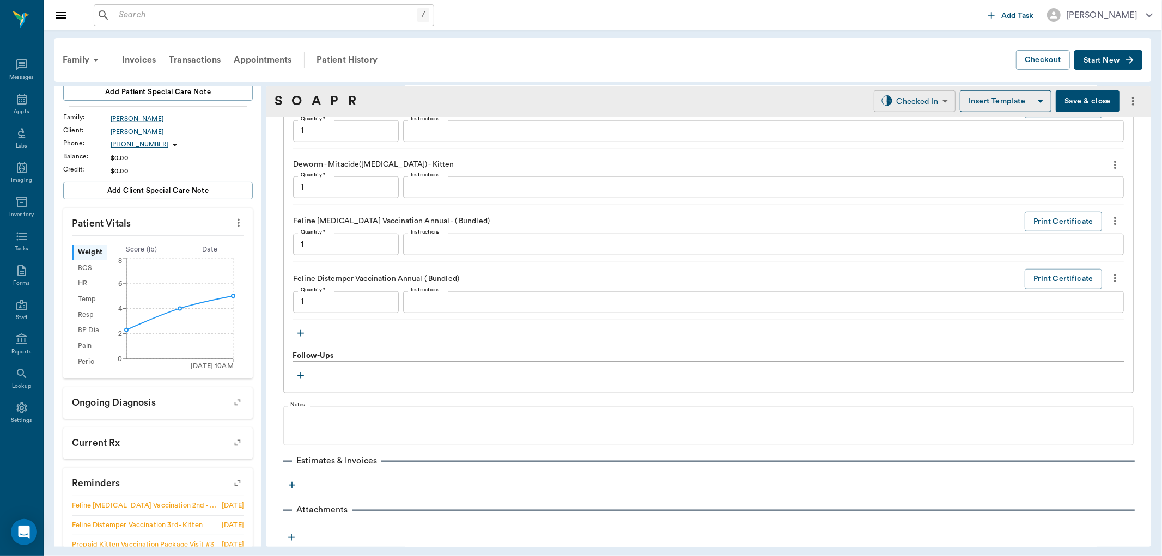
click at [895, 101] on body "/ ​ Add Task Dr. Bert Ellsworth Nectar Messages Appts Labs Imaging Inventory Ta…" at bounding box center [581, 278] width 1162 height 556
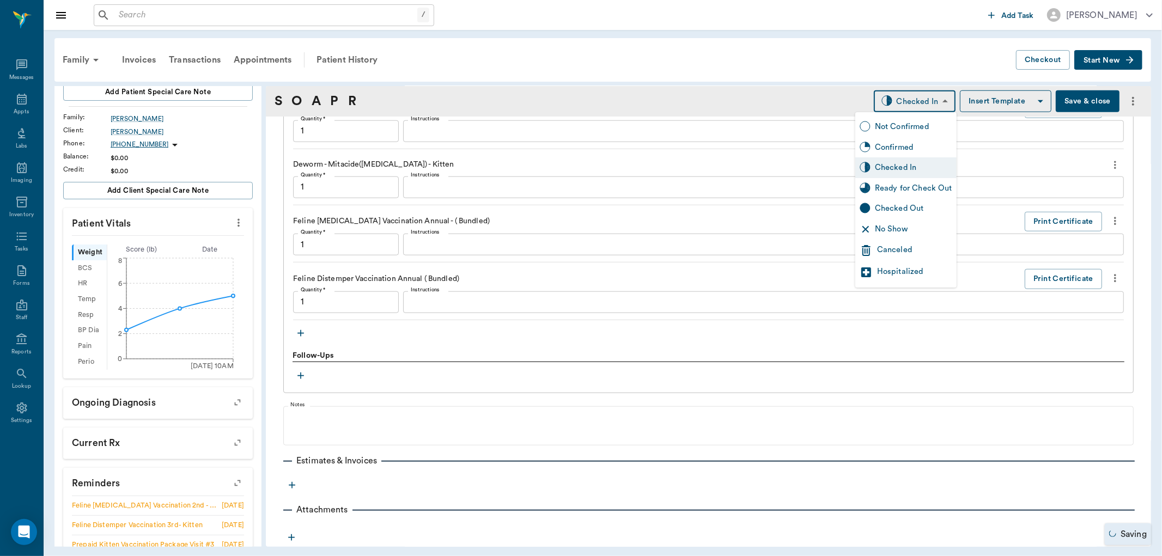
type input "1.00"
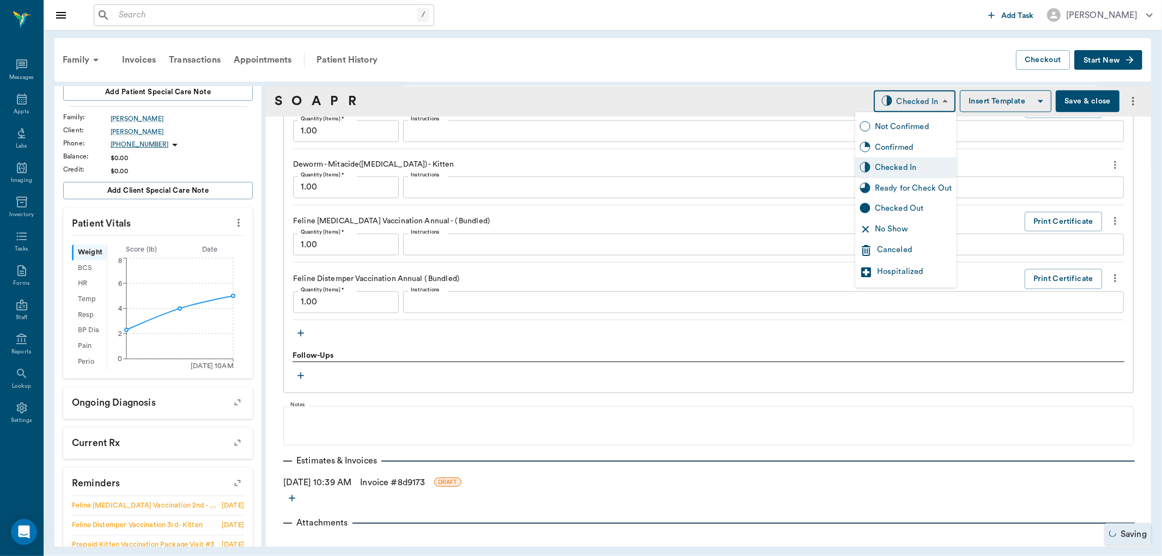
click at [883, 189] on div "Ready for Check Out" at bounding box center [913, 189] width 77 height 12
type input "READY_TO_CHECKOUT"
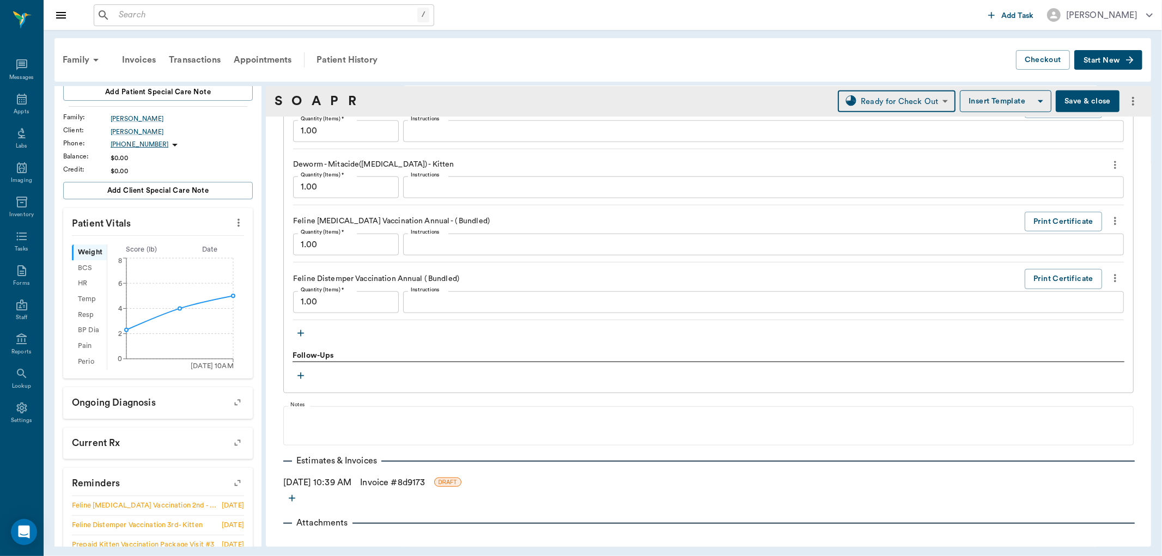
click at [390, 483] on link "Invoice # 8d9173" at bounding box center [392, 482] width 65 height 13
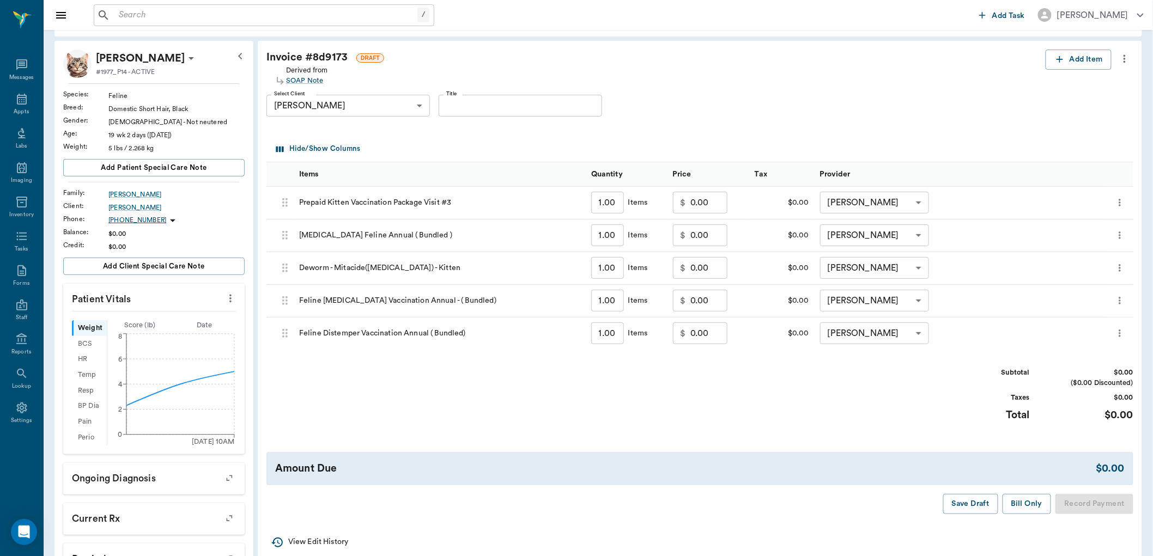
scroll to position [121, 0]
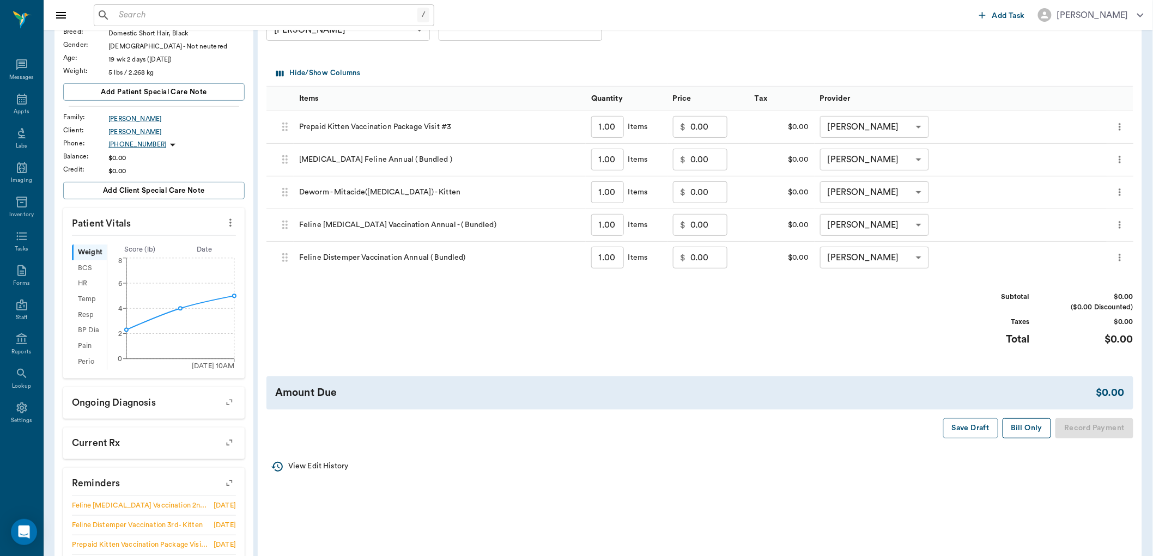
click at [1027, 431] on button "Bill Only" at bounding box center [1027, 428] width 49 height 20
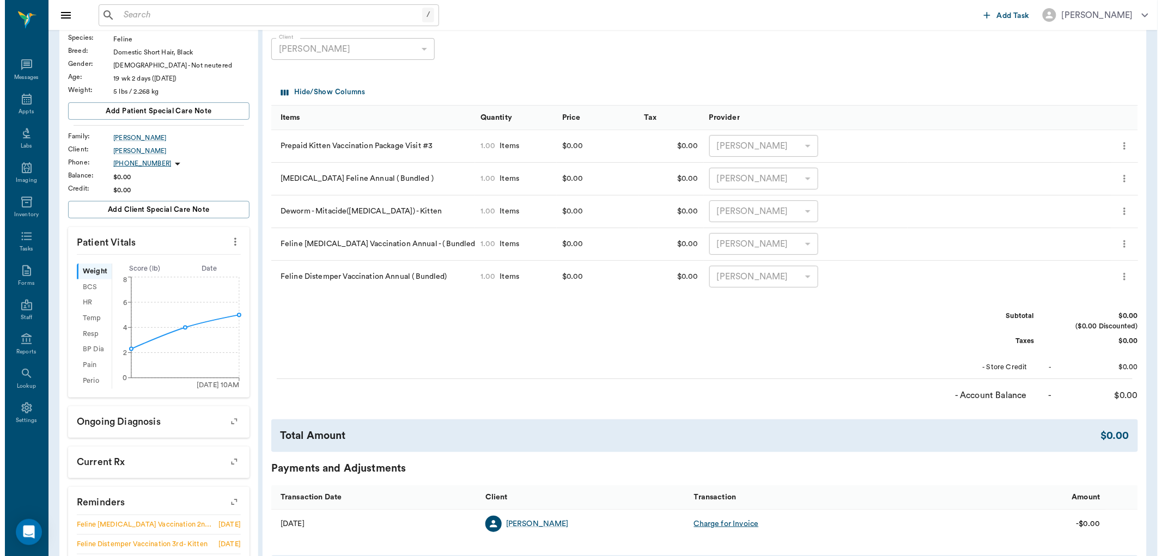
scroll to position [0, 0]
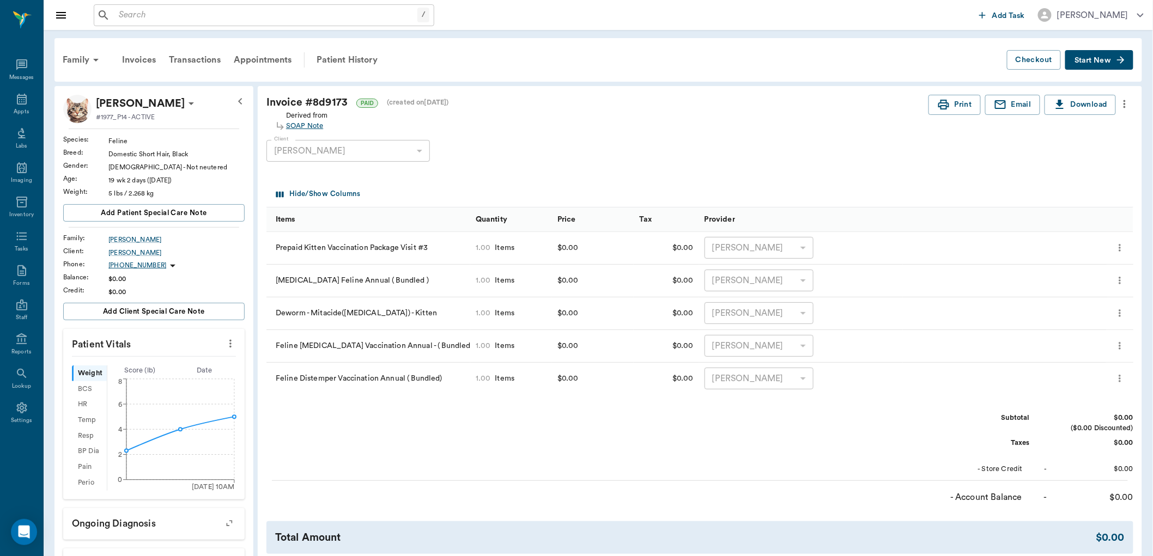
click at [302, 129] on div "SOAP Note" at bounding box center [307, 126] width 42 height 10
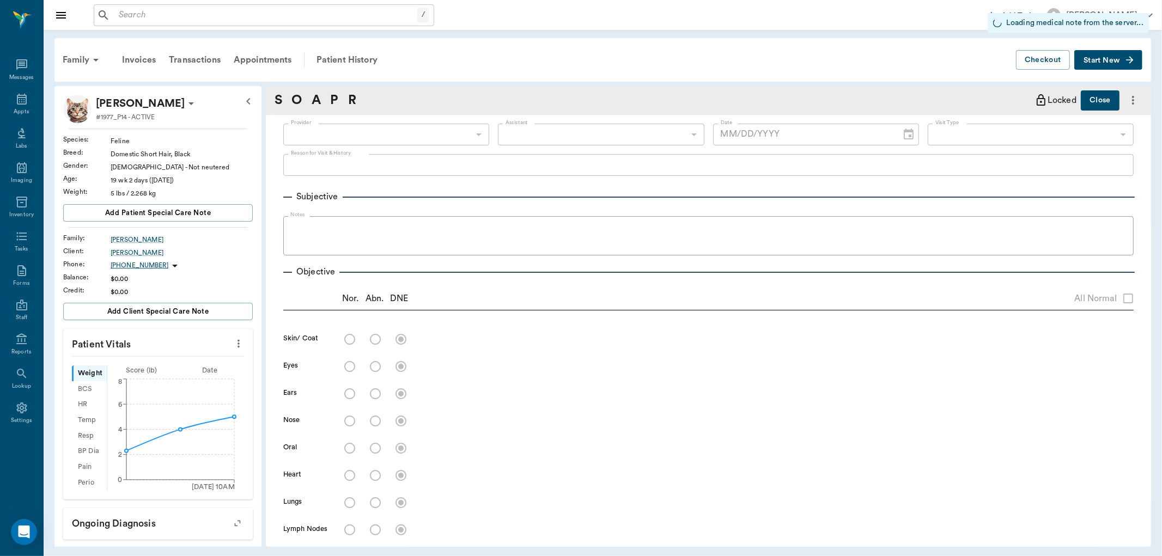
type input "682b670d8bdc6f7f8feef3db"
type input "63ec2f075fda476ae8351a4c"
type input "65d2be4f46e3a538d89b8c1a"
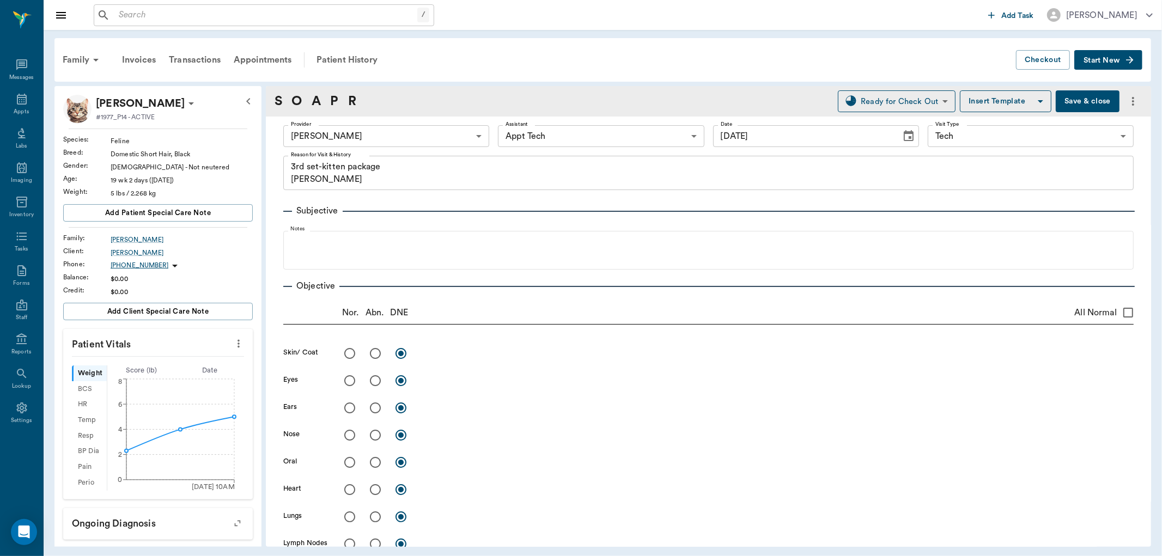
type input "[DATE]"
type textarea "3rd set-kitten package Christy"
click at [646, 137] on body "/ ​ Add Task Dr. Bert Ellsworth Nectar Messages Appts Labs Imaging Inventory Ta…" at bounding box center [581, 278] width 1162 height 556
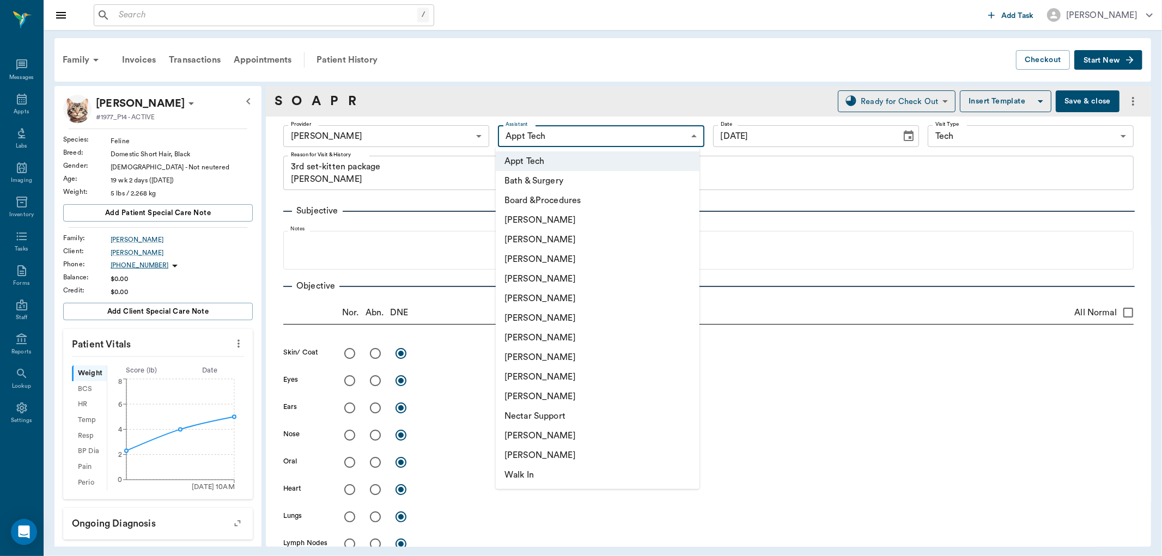
click at [620, 438] on li "[PERSON_NAME]" at bounding box center [598, 436] width 204 height 20
type input "6740bf97de10e07744acf1eb"
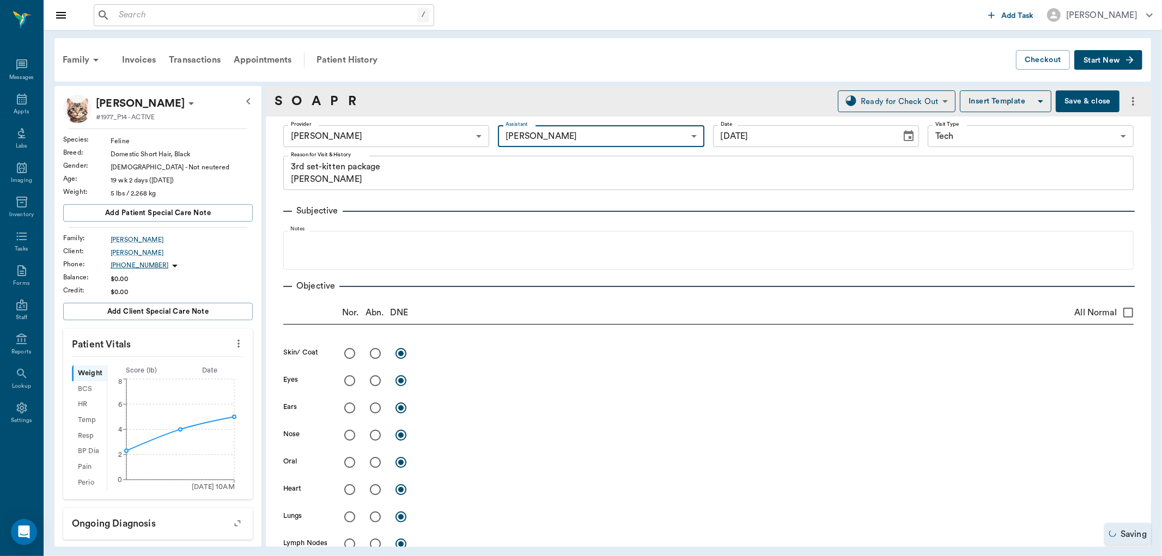
click at [1093, 101] on button "Save & close" at bounding box center [1088, 101] width 64 height 22
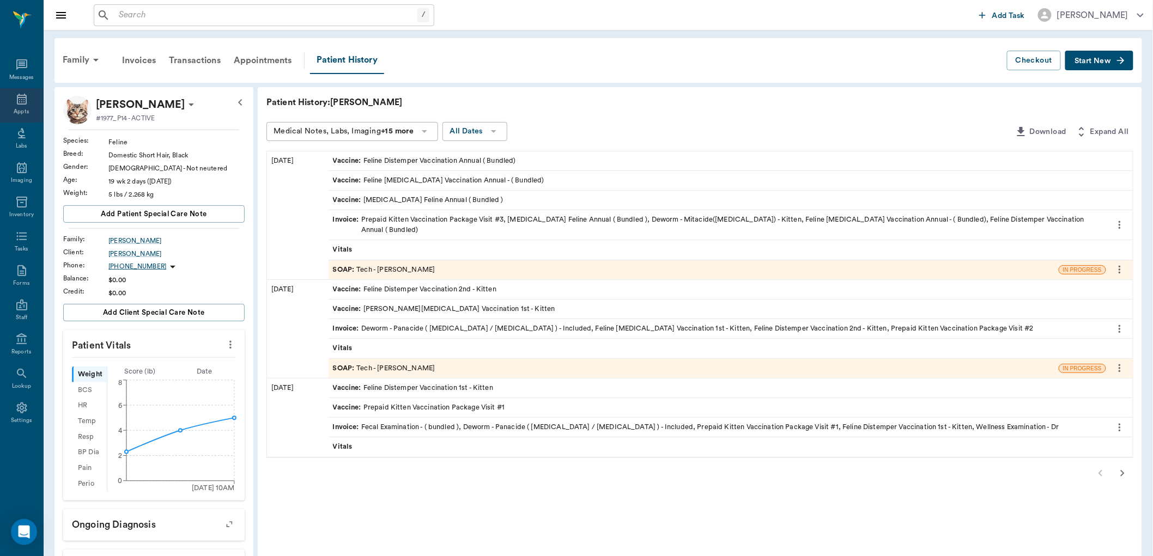
click at [26, 95] on icon at bounding box center [21, 99] width 13 height 13
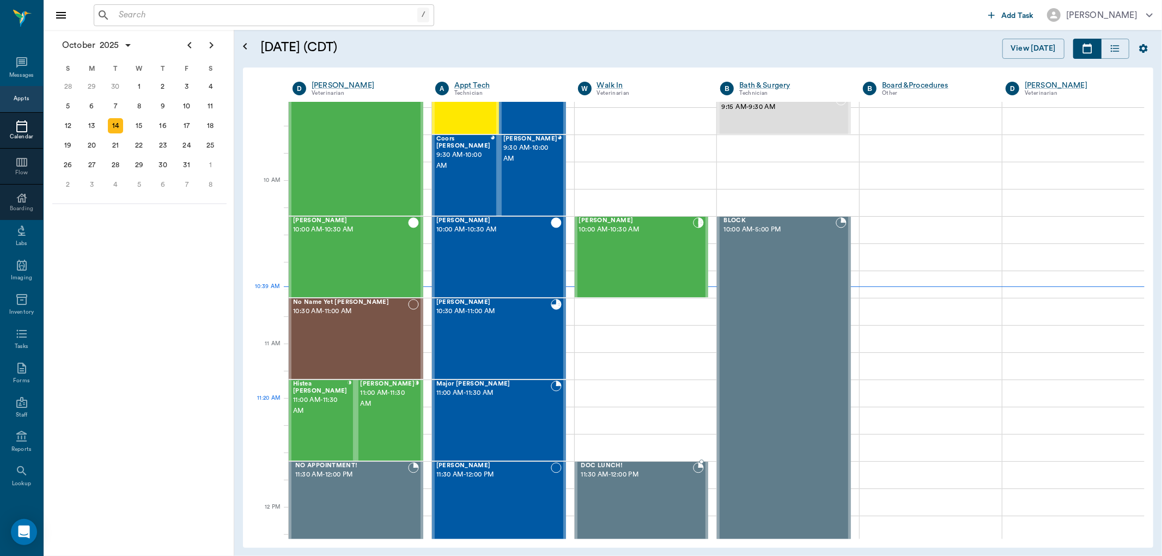
scroll to position [208, 0]
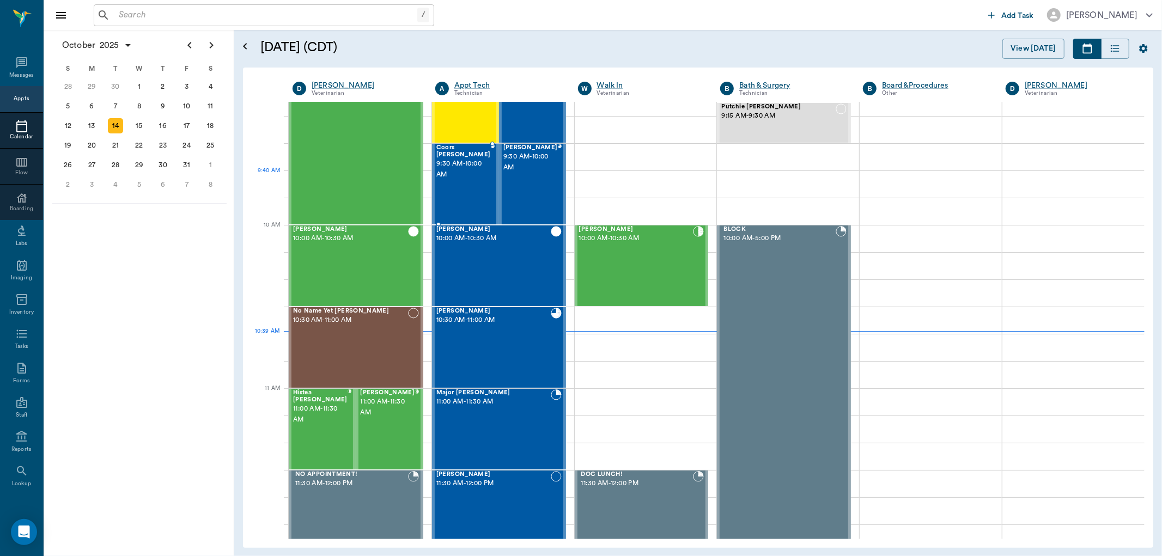
click at [477, 186] on div "Coors Kenward 9:30 AM - 10:00 AM" at bounding box center [463, 184] width 54 height 80
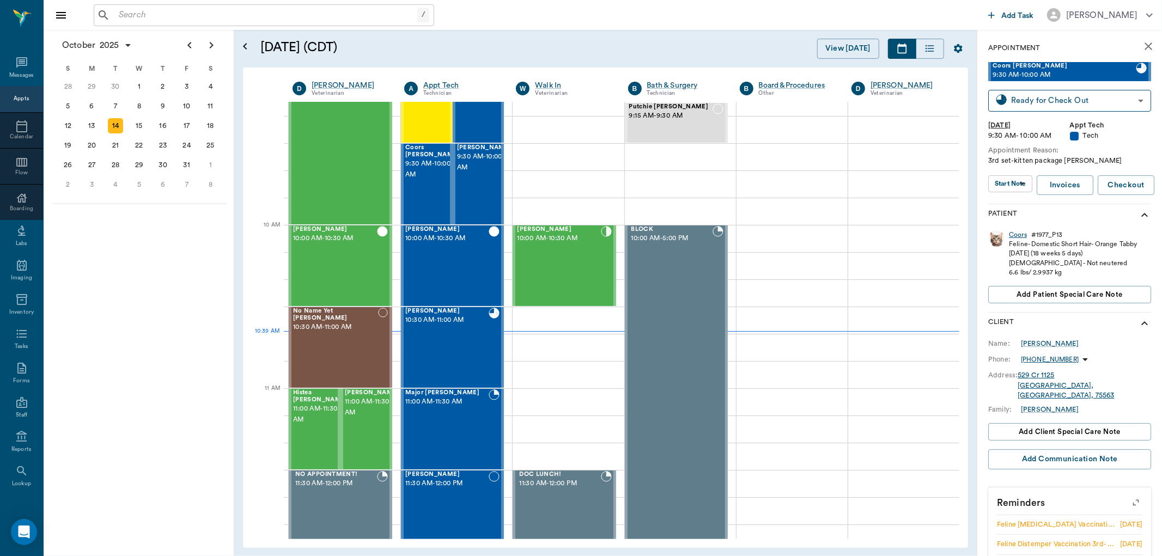
click at [1022, 233] on div "Coors" at bounding box center [1018, 235] width 18 height 9
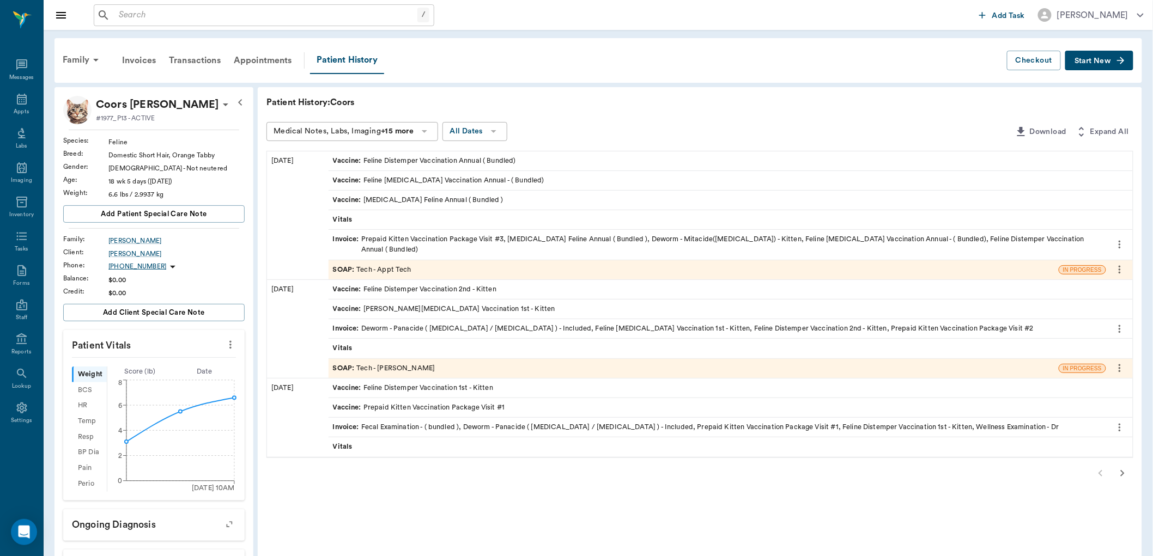
click at [437, 262] on div "SOAP : Tech - Appt Tech" at bounding box center [694, 269] width 730 height 19
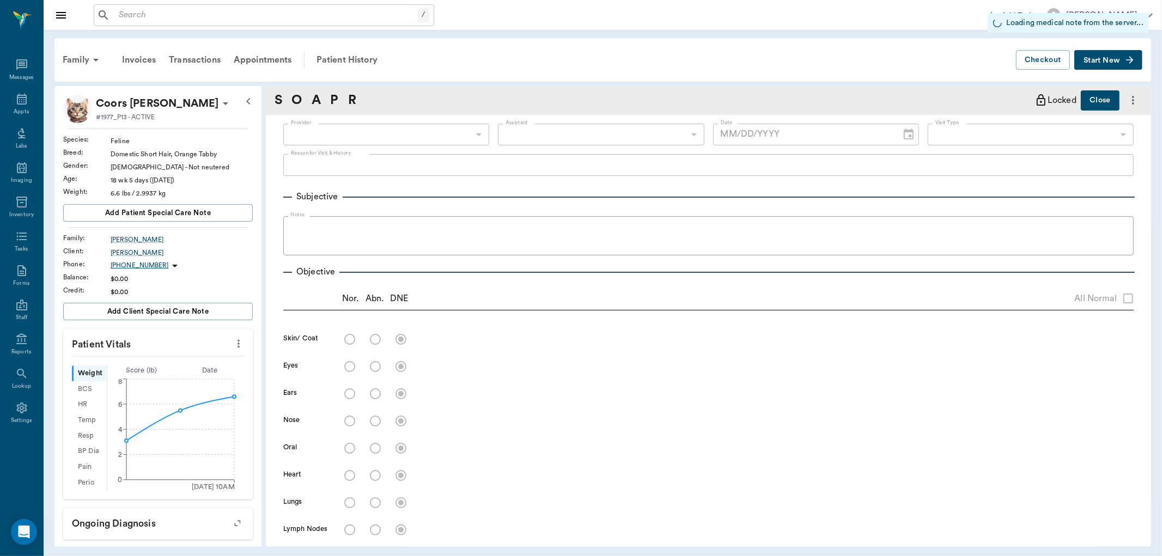
type input "63ec2f075fda476ae8351a4c"
type input "6740bf97de10e07744acf1eb"
type input "65d2be4f46e3a538d89b8c1a"
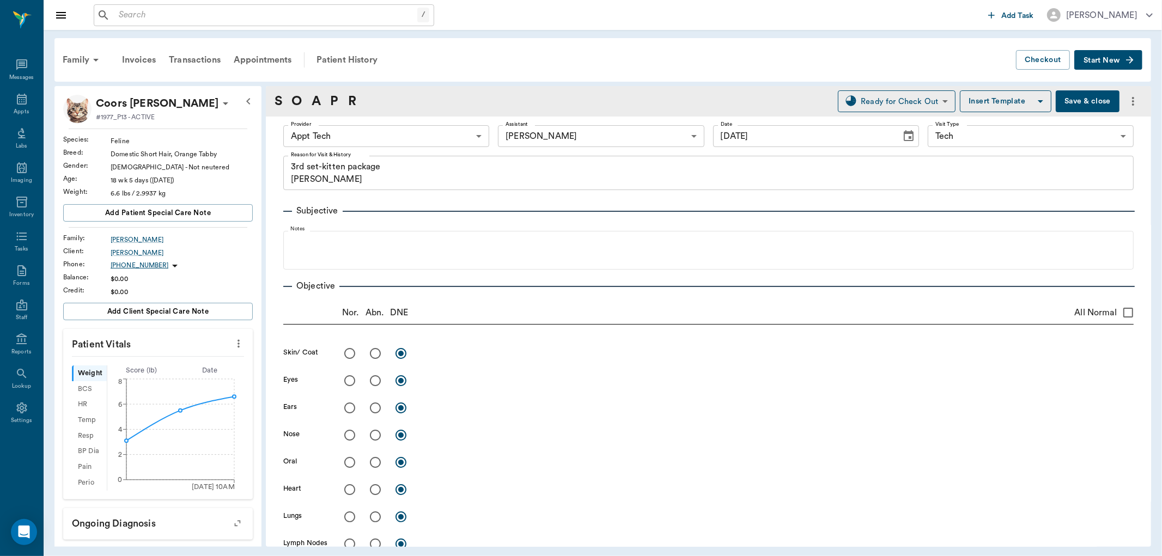
type input "[DATE]"
type textarea "3rd set-kitten package Christy"
click at [395, 138] on body "/ ​ Add Task Dr. Bert Ellsworth Nectar Messages Appts Labs Imaging Inventory Ta…" at bounding box center [581, 278] width 1162 height 556
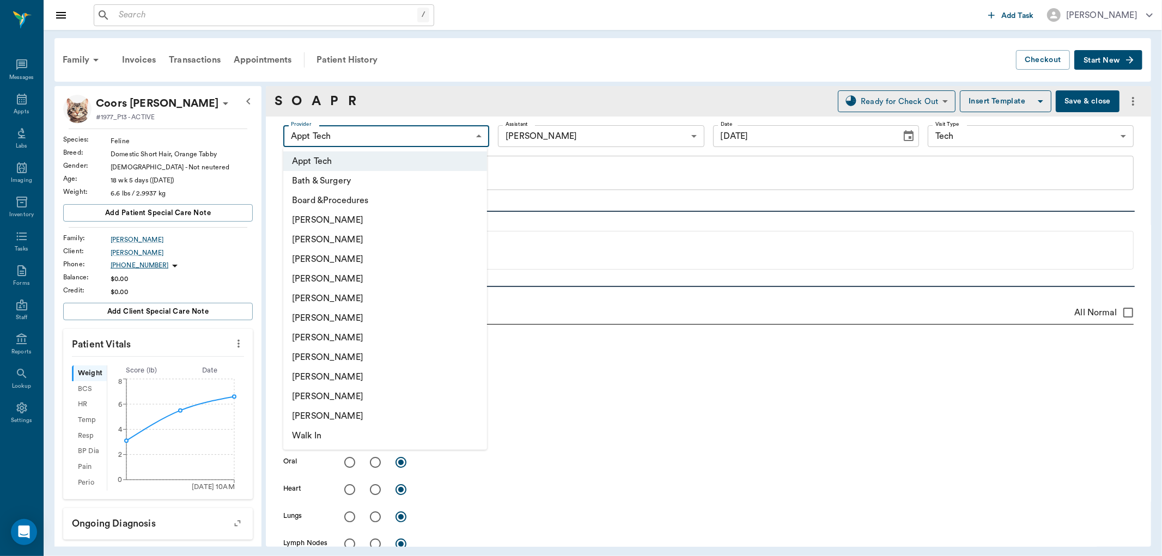
click at [779, 442] on div at bounding box center [581, 278] width 1162 height 556
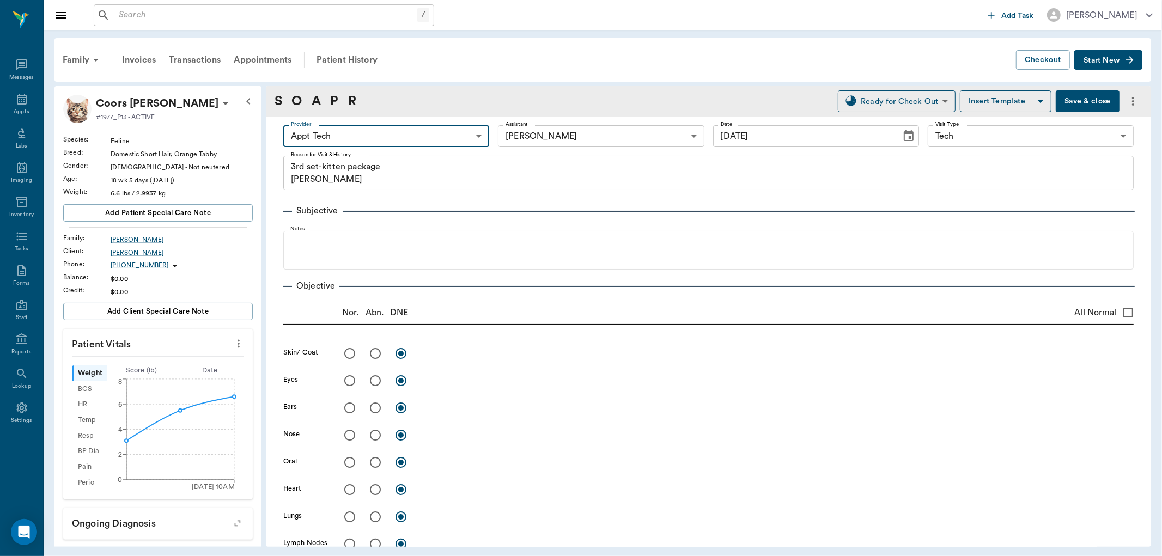
click at [1079, 97] on button "Save & close" at bounding box center [1088, 101] width 64 height 22
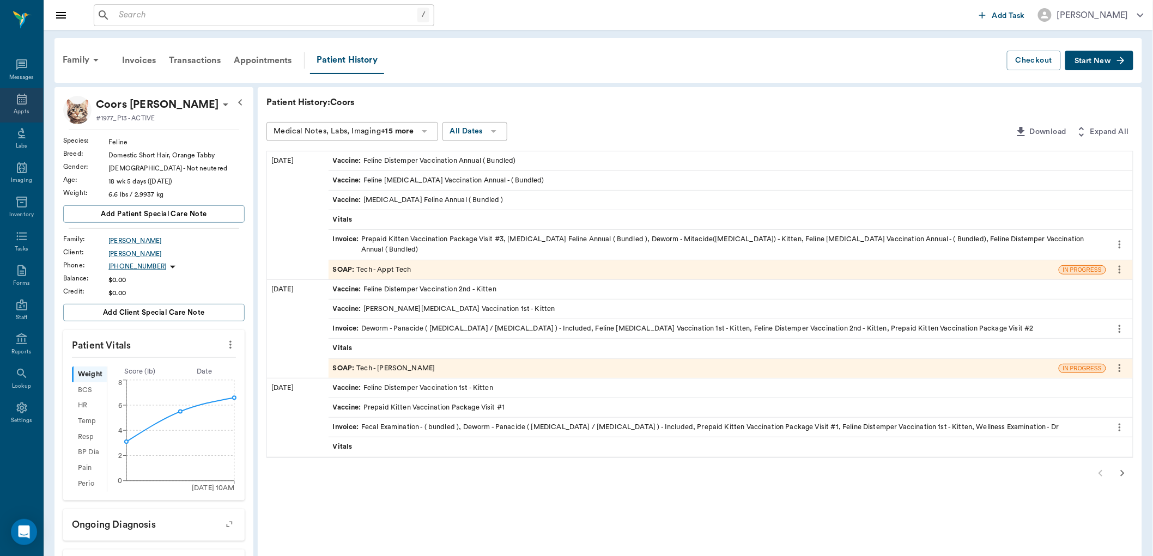
click at [31, 100] on div "Appts" at bounding box center [21, 105] width 43 height 34
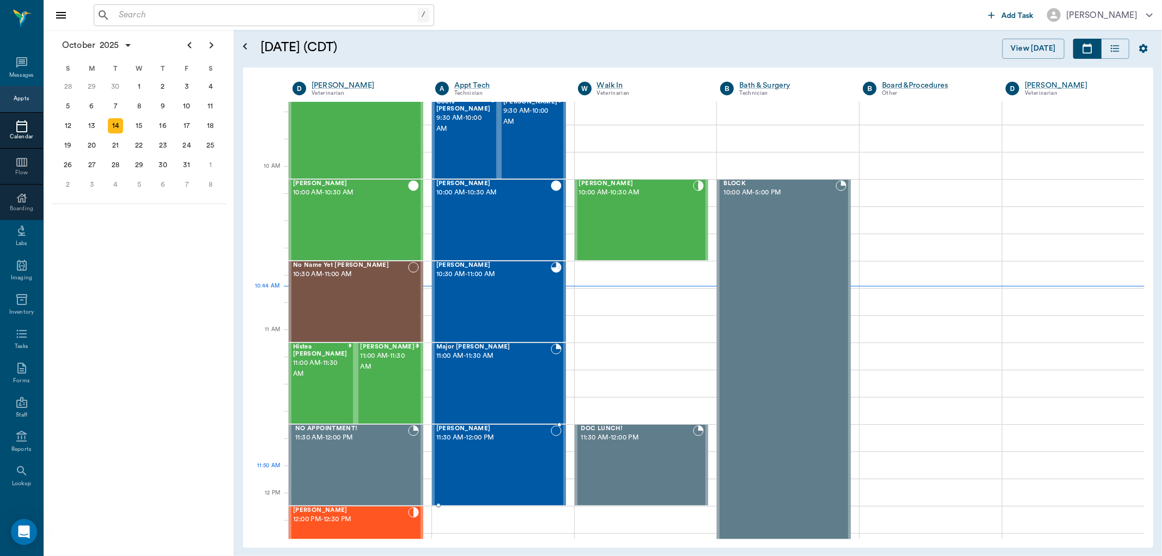
scroll to position [267, 0]
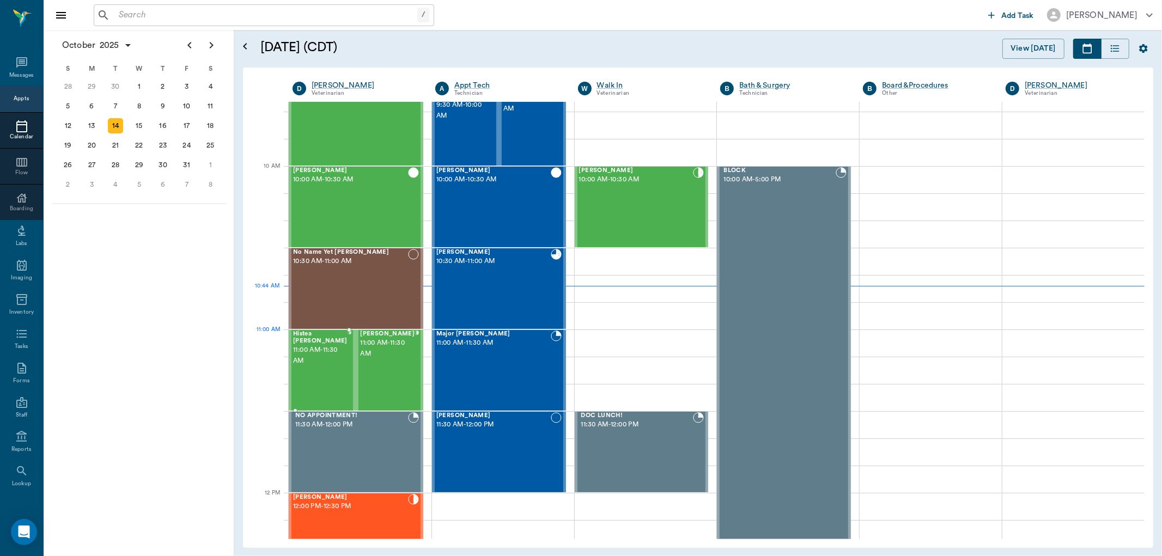
click at [299, 354] on span "11:00 AM - 11:30 AM" at bounding box center [320, 356] width 54 height 22
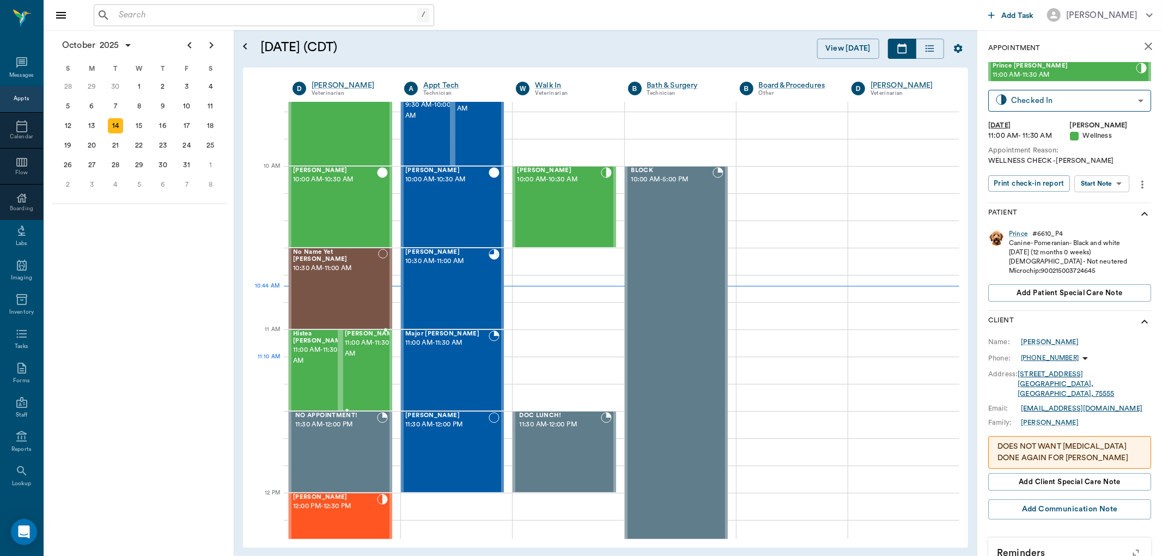
click at [363, 373] on div "Angel Waller 11:00 AM - 11:30 AM" at bounding box center [372, 371] width 54 height 80
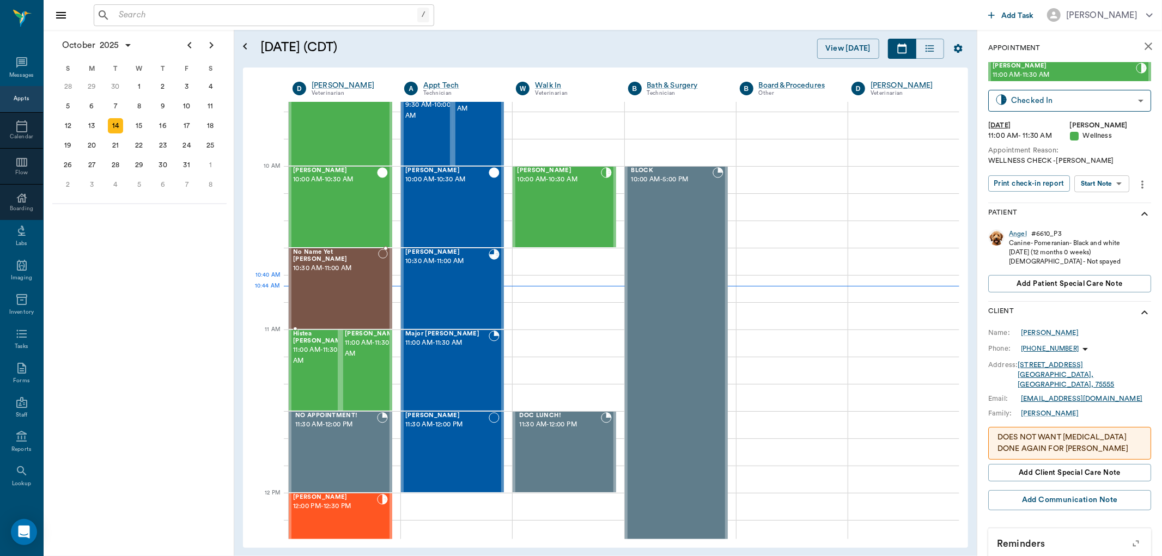
click at [355, 293] on div "No Name Yet Hitchcock 10:30 AM - 11:00 AM" at bounding box center [335, 289] width 85 height 80
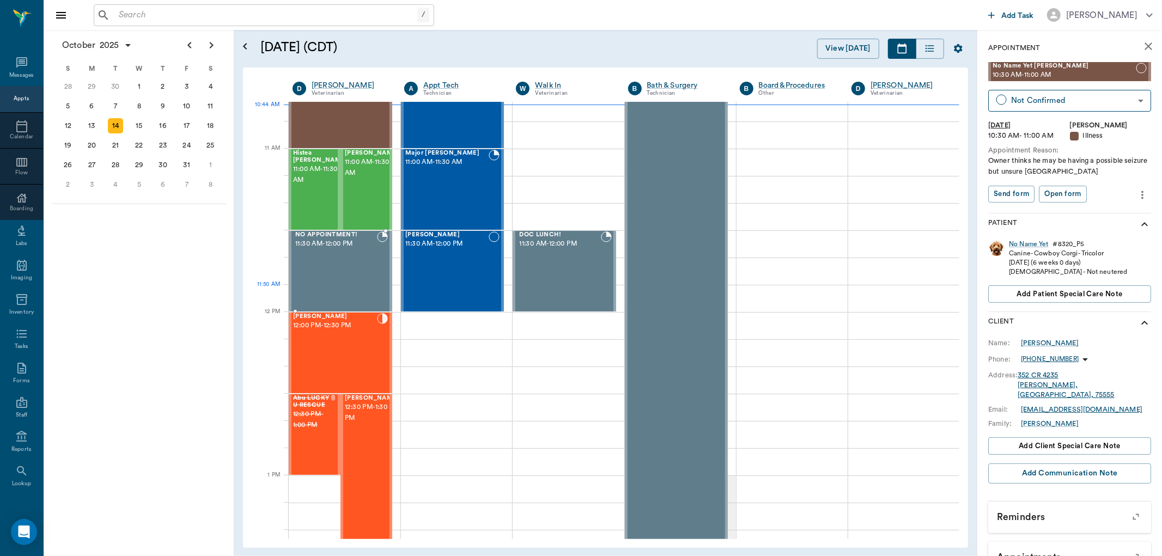
scroll to position [448, 0]
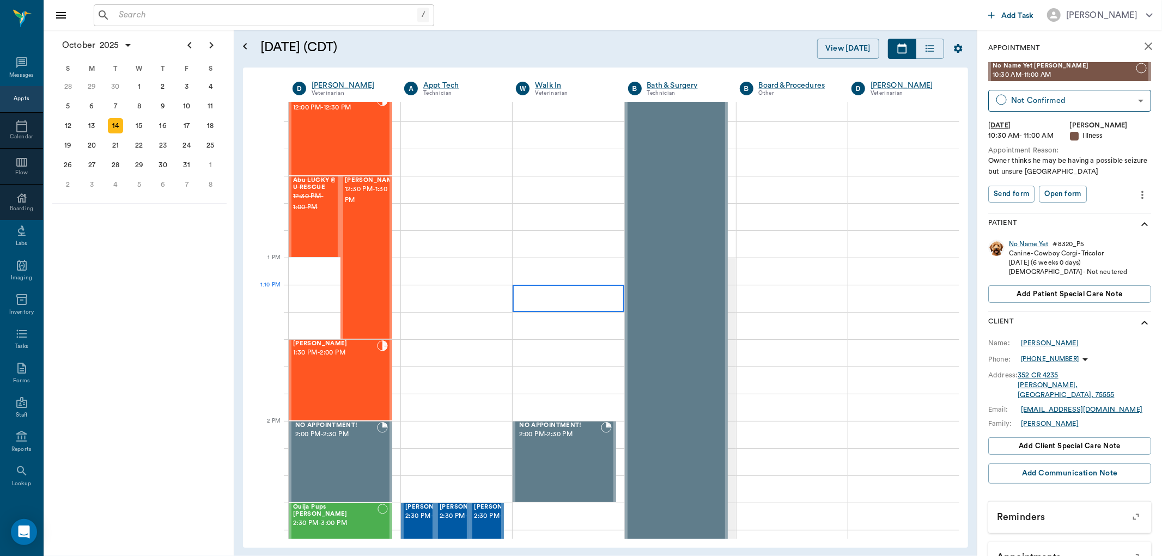
scroll to position [605, 0]
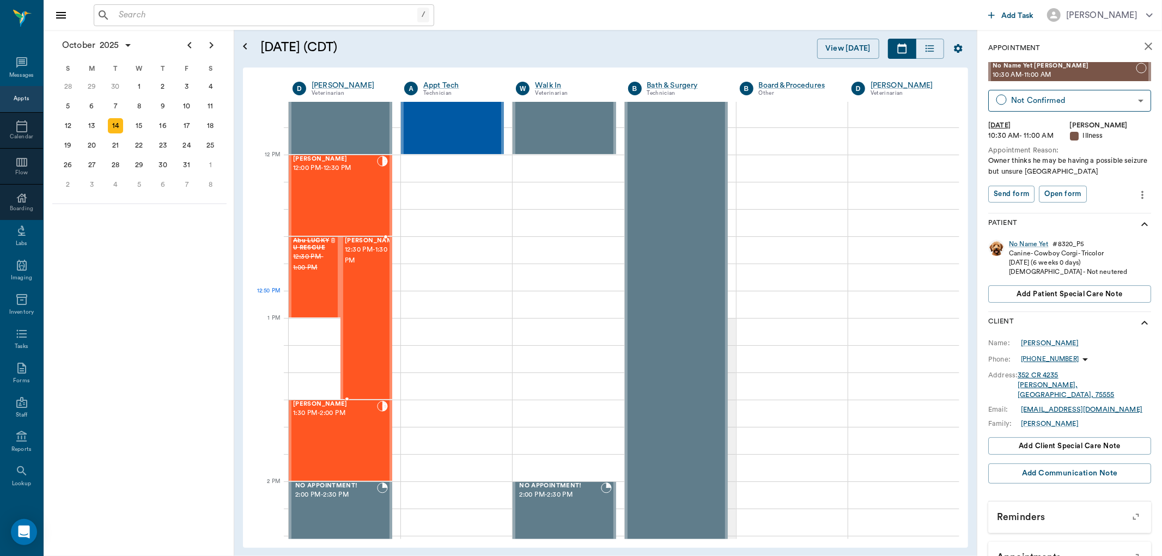
click at [399, 310] on div at bounding box center [399, 318] width 0 height 161
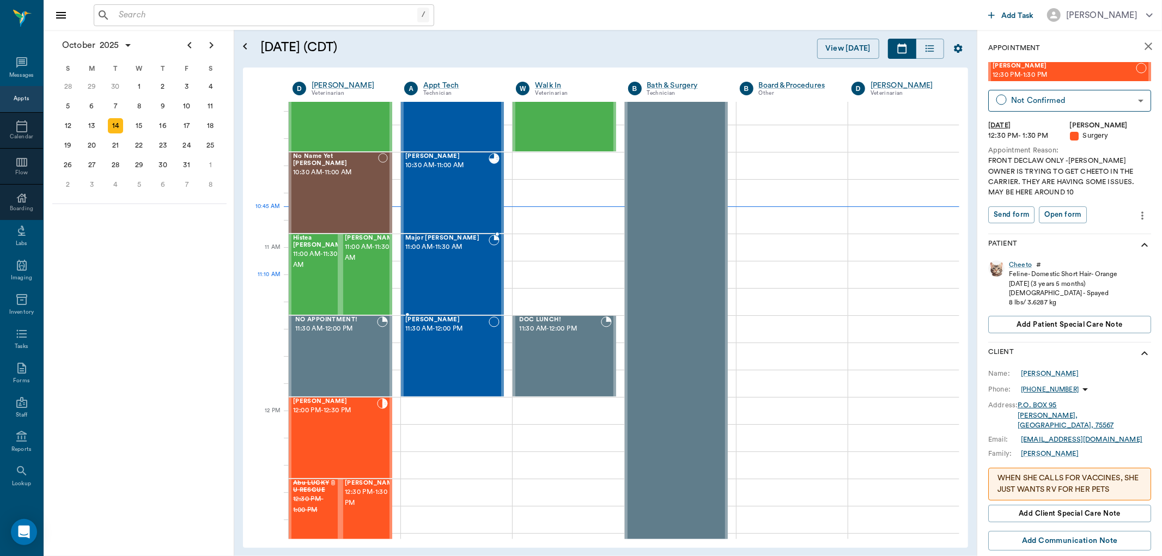
scroll to position [302, 0]
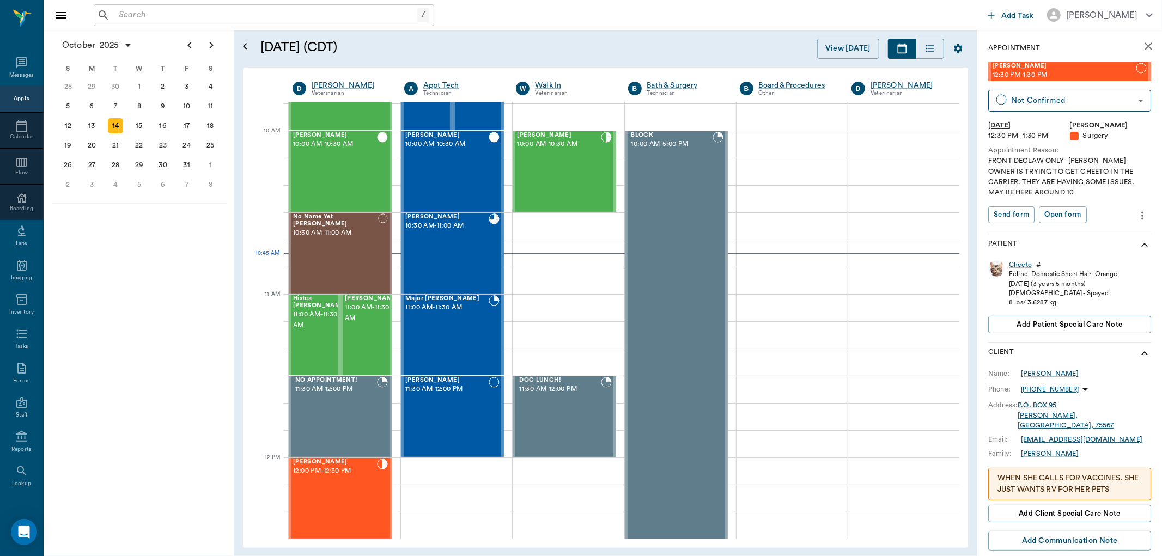
click at [208, 298] on div "October 2025 S M T W T F S 31 Sep 1 2 3 4 5 6 7 8 9 10 11 12 13 14 15 16 17 18 …" at bounding box center [139, 293] width 191 height 526
click at [563, 148] on span "10:00 AM - 10:30 AM" at bounding box center [558, 144] width 83 height 11
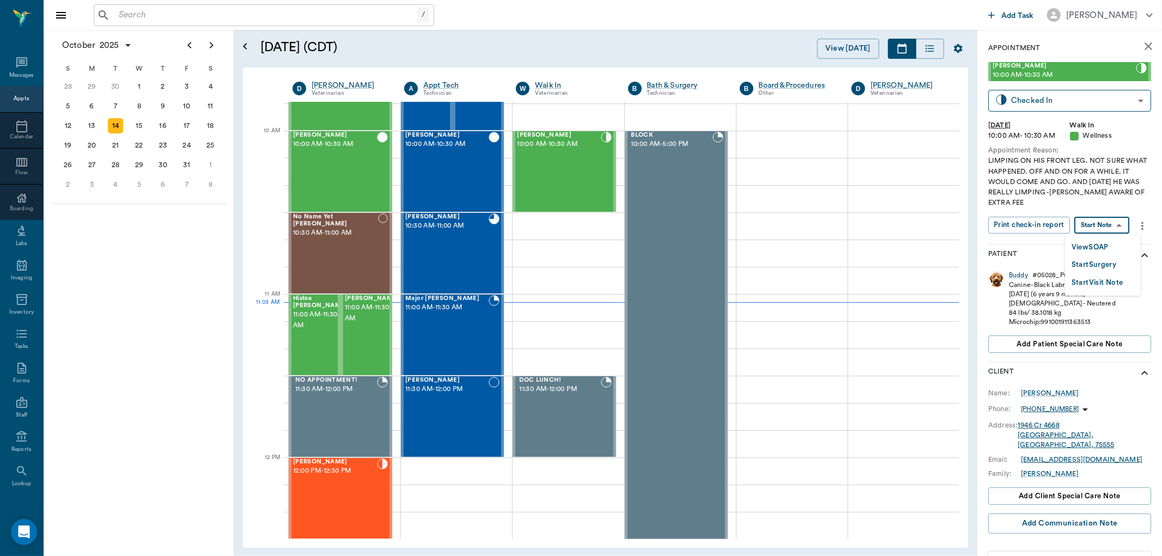
click at [1103, 220] on body "/ ​ Add Task Dr. Bert Ellsworth Nectar Messages Appts Calendar Flow Boarding La…" at bounding box center [581, 278] width 1162 height 556
click at [1099, 244] on button "View SOAP" at bounding box center [1090, 247] width 37 height 13
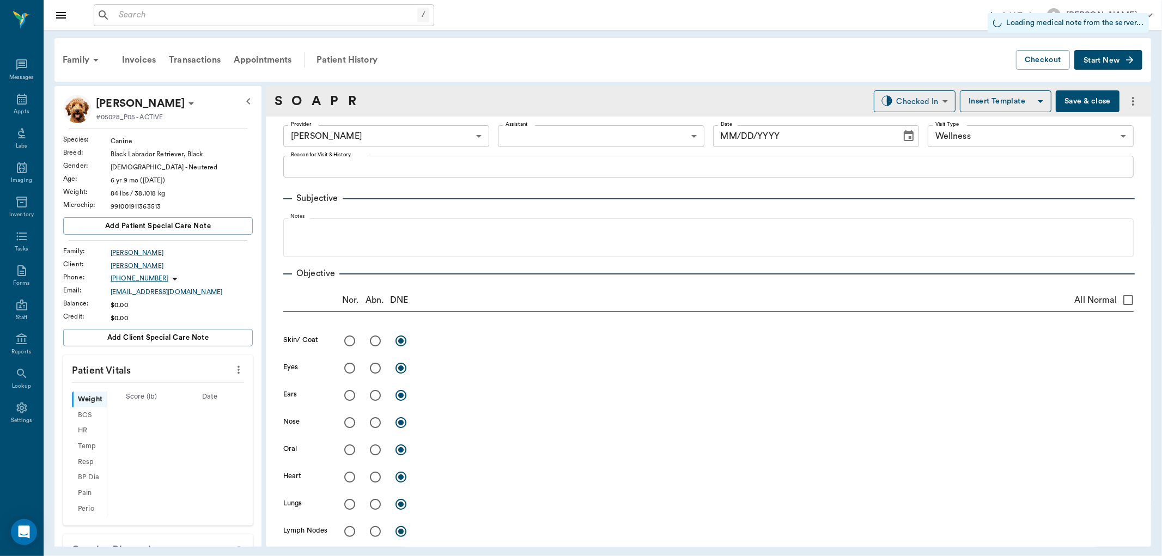
type input "63ec2f075fda476ae8351a4d"
type input "65d2be4f46e3a538d89b8c14"
radio input "true"
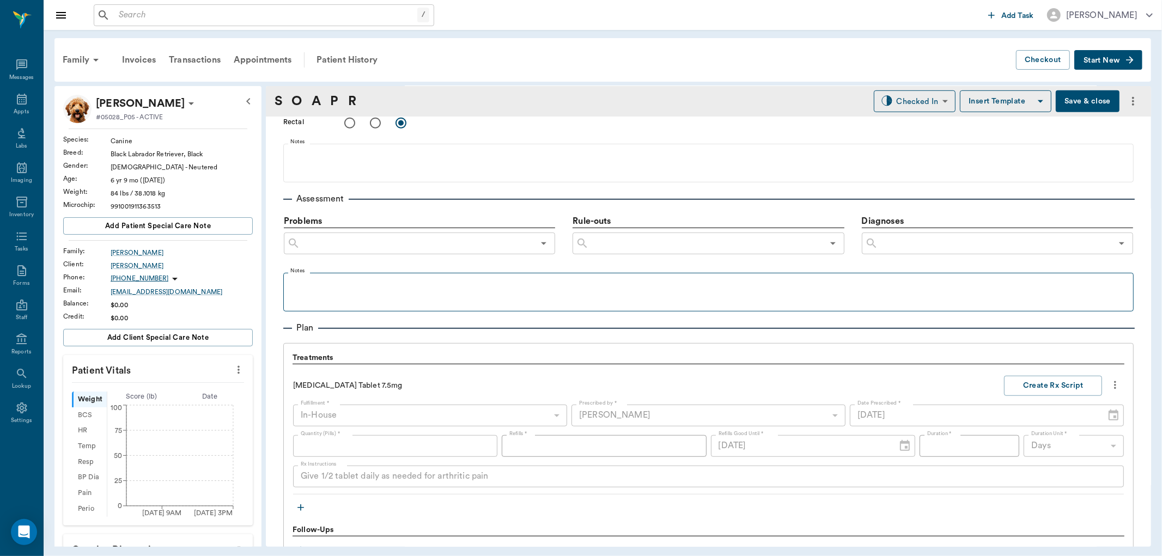
type input "[DATE]"
type textarea "LIMPING ON HIS FRONT LEG. NOT SURE WHAT HAPPENED. OFF AND ON FOR A WHILE. IT WO…"
type textarea "LF elbow is very enlarged on palpation. Radiographs reveal extensive arthritis …"
type input "30.00"
type input "12"
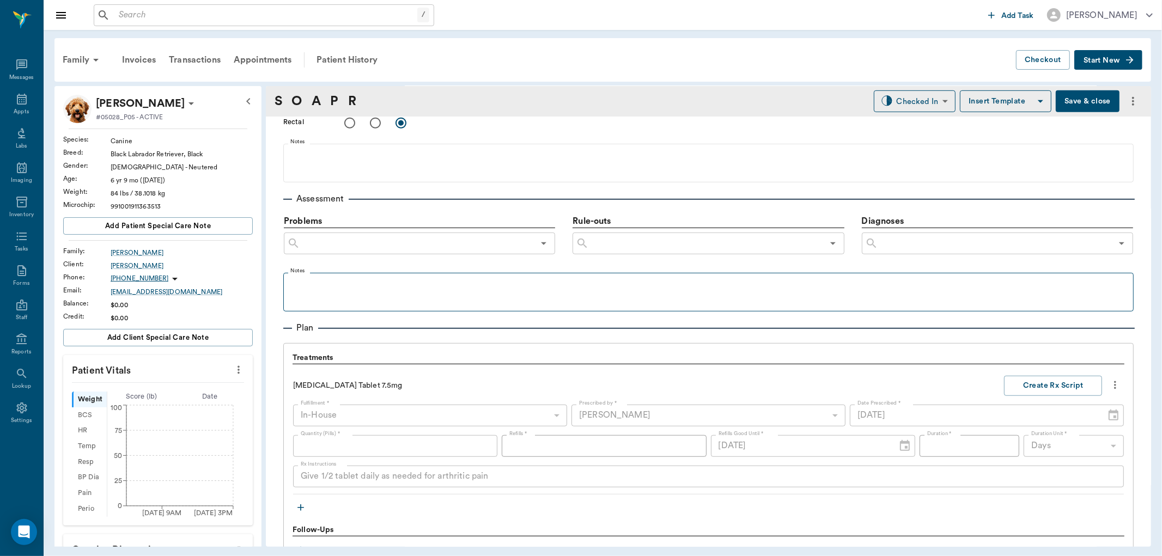
type input "0"
type textarea "Give 1/2 tablet daily as needed for arthritic pain"
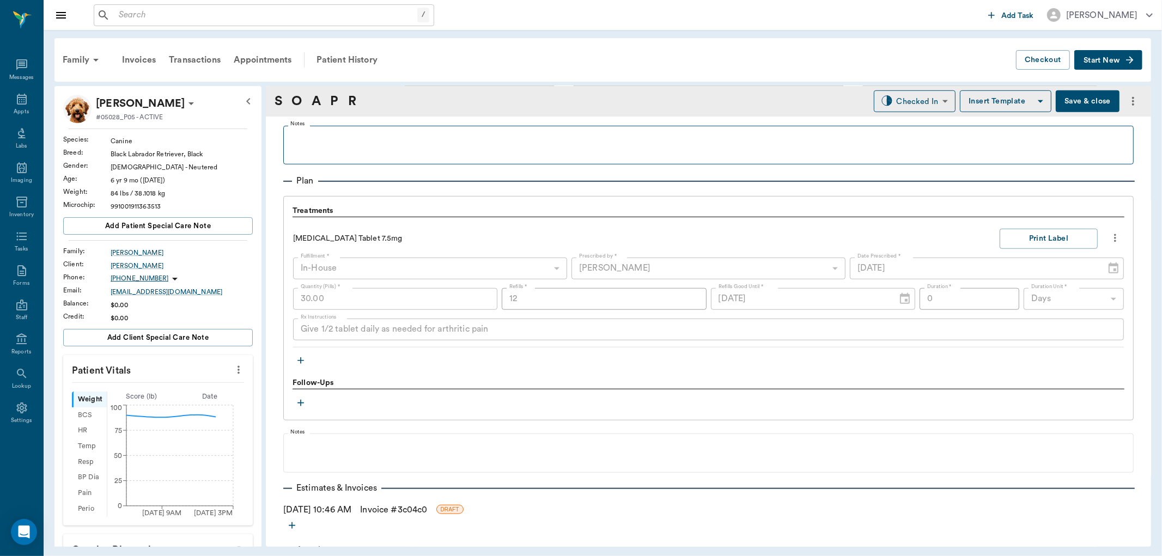
scroll to position [752, 0]
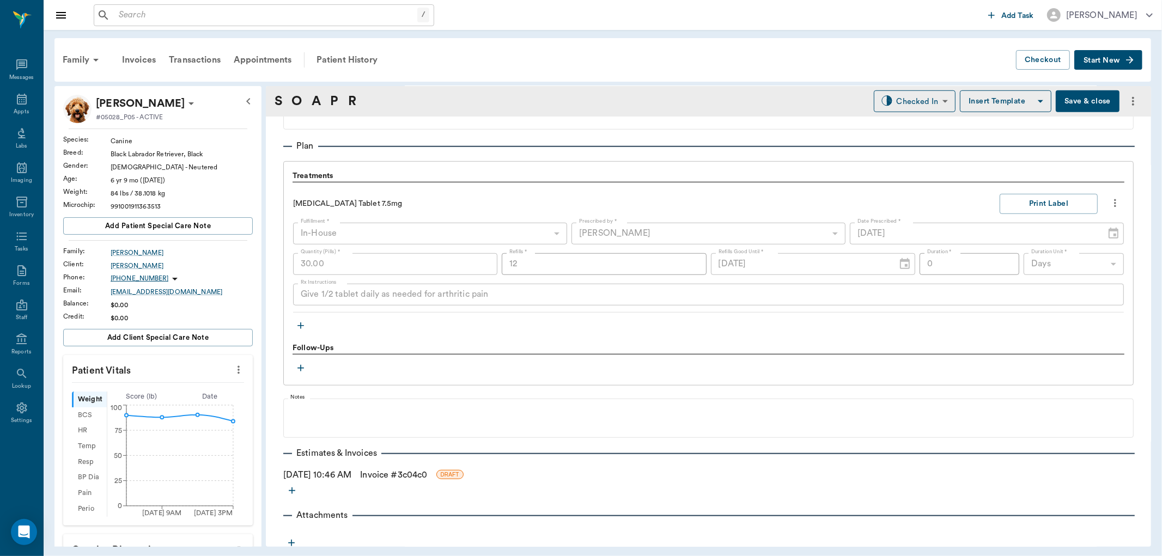
click at [301, 324] on icon "button" at bounding box center [301, 326] width 7 height 7
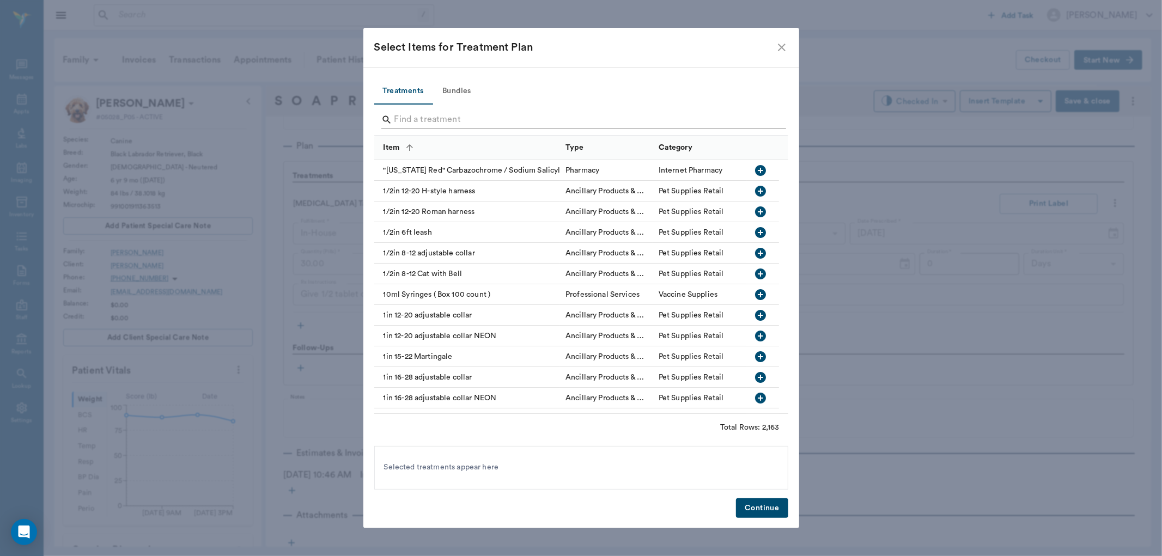
click at [417, 115] on input "Search" at bounding box center [582, 119] width 375 height 17
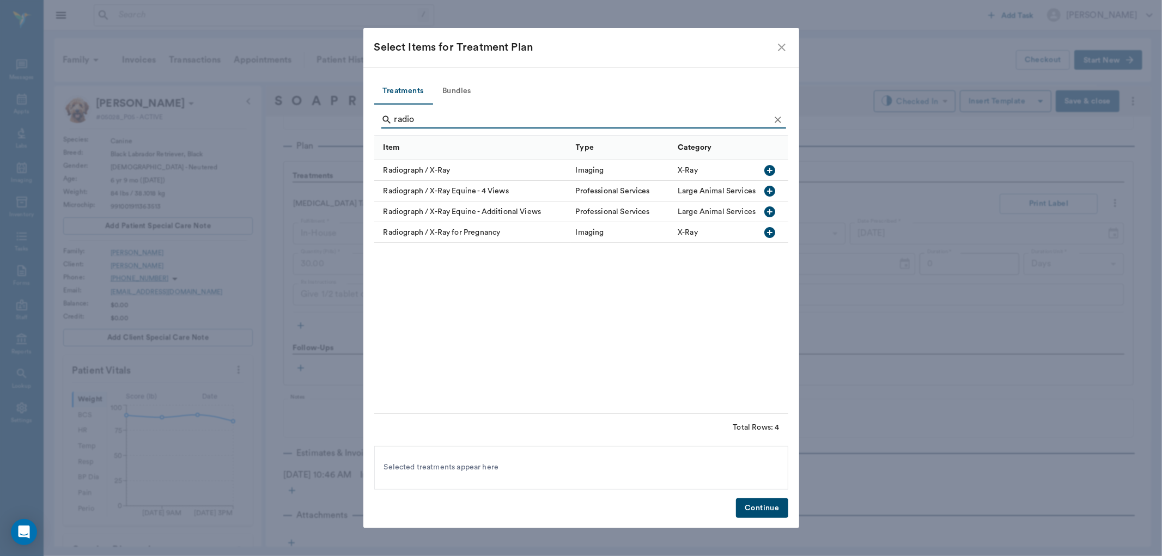
type input "radio"
click at [771, 166] on icon "button" at bounding box center [770, 170] width 11 height 11
click at [749, 505] on button "Continue" at bounding box center [762, 509] width 52 height 20
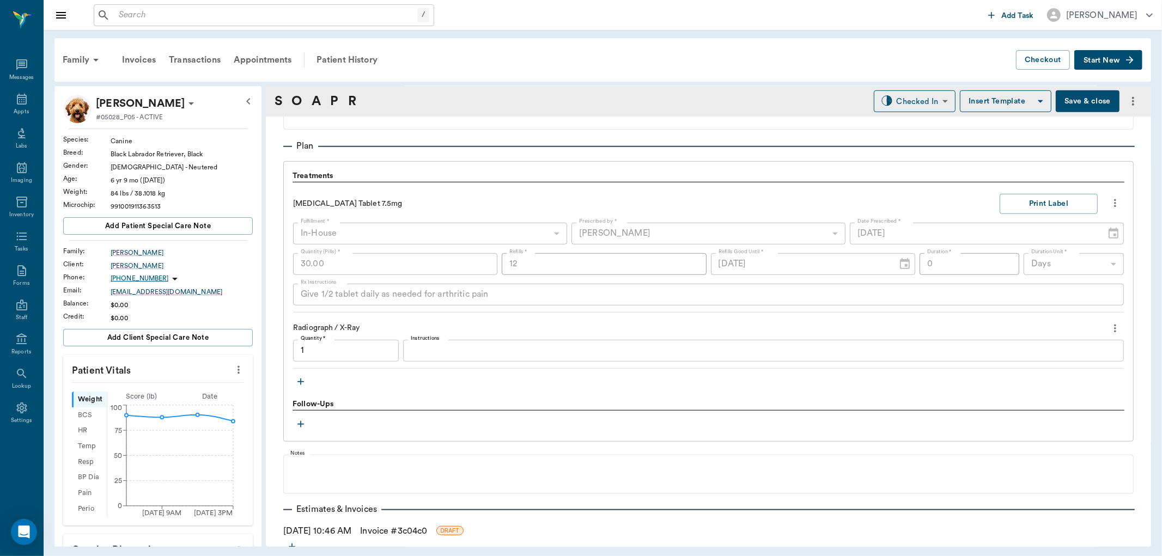
type input "1.00"
click at [1045, 202] on button "Print Label" at bounding box center [1049, 204] width 98 height 20
click at [390, 531] on link "Invoice # 3c04c0" at bounding box center [393, 531] width 67 height 13
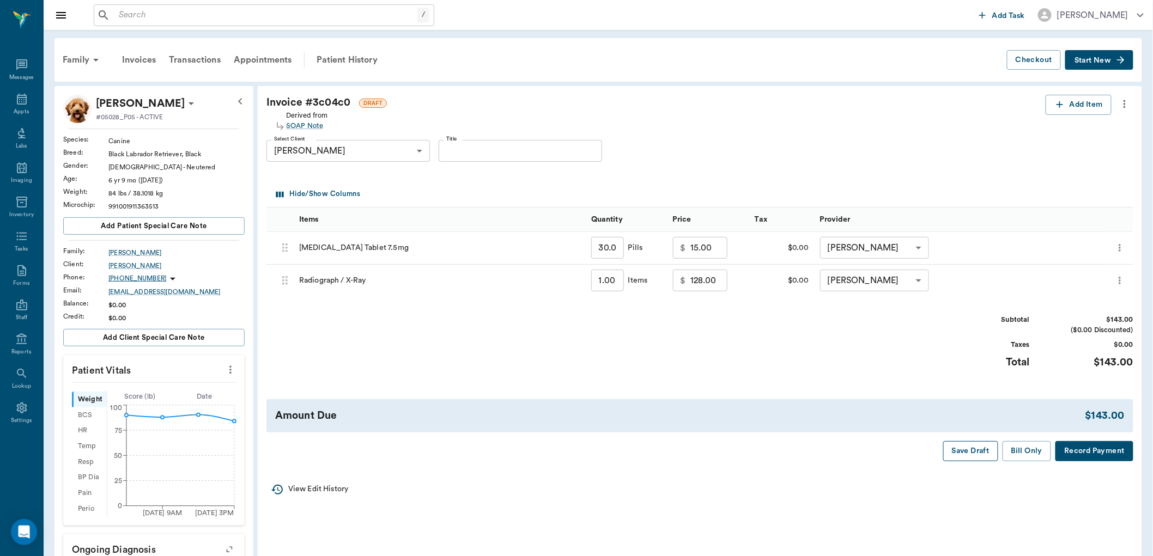
click at [968, 448] on button "Save Draft" at bounding box center [970, 451] width 55 height 20
click at [348, 63] on div "Patient History" at bounding box center [347, 60] width 74 height 26
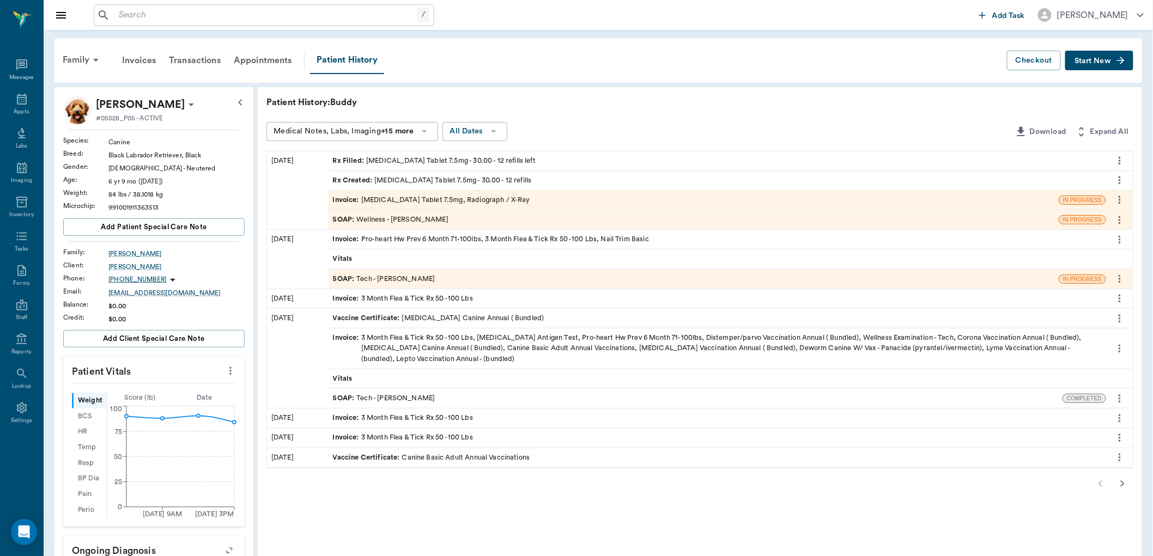
click at [411, 220] on div "SOAP : Wellness - [PERSON_NAME]" at bounding box center [391, 220] width 116 height 10
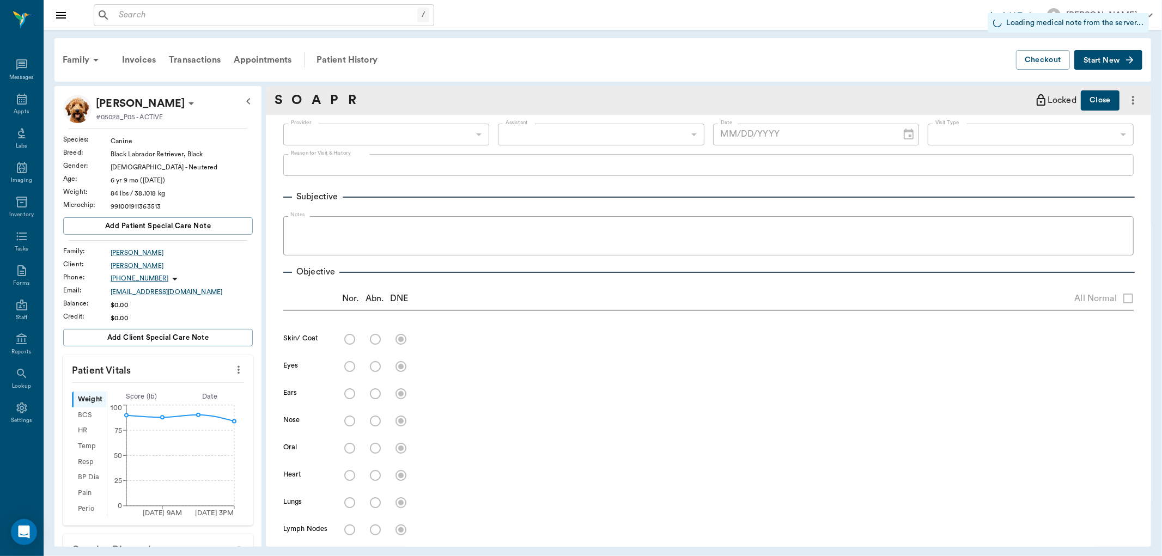
type input "63ec2f075fda476ae8351a4d"
type input "65d2be4f46e3a538d89b8c14"
radio input "true"
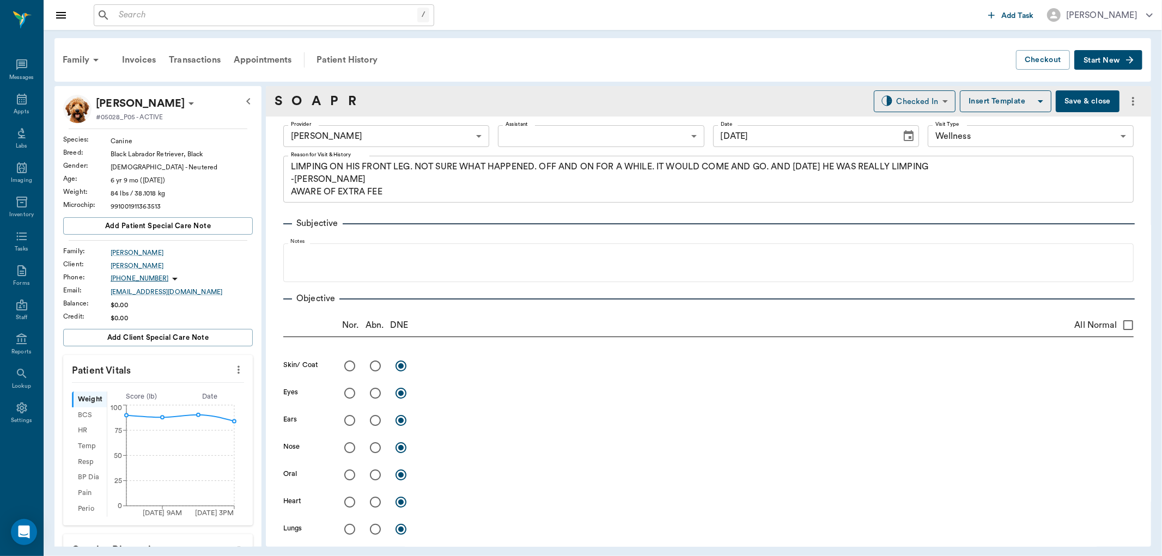
type input "[DATE]"
type textarea "LIMPING ON HIS FRONT LEG. NOT SURE WHAT HAPPENED. OFF AND ON FOR A WHILE. IT WO…"
type textarea "LF elbow is very enlarged on palpation. Radiographs reveal extensive arthritis …"
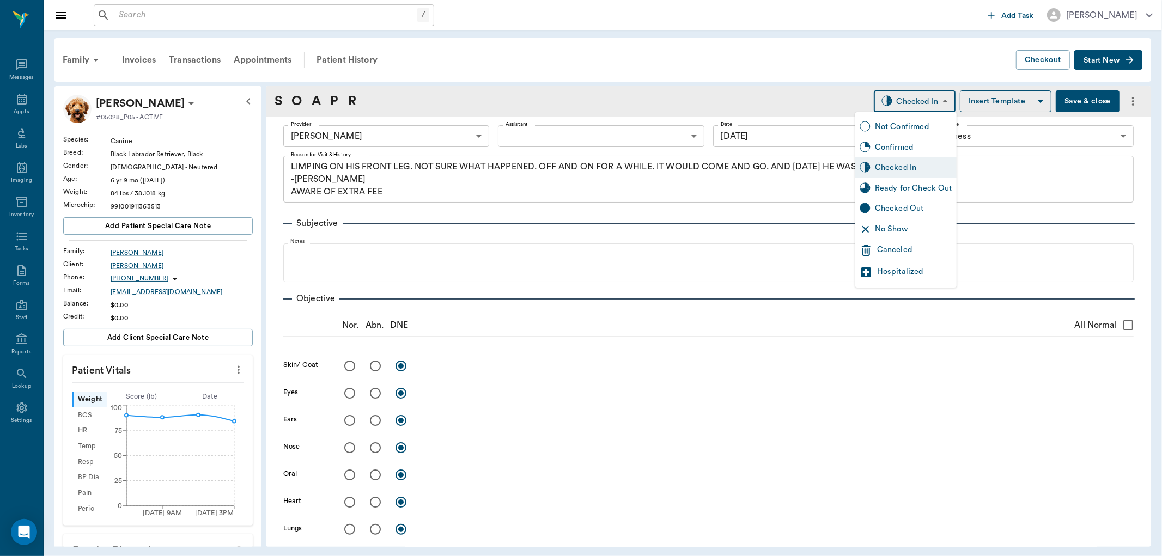
click at [902, 94] on body "/ ​ Add Task Dr. Bert Ellsworth Nectar Messages Appts Labs Imaging Inventory Ta…" at bounding box center [581, 278] width 1162 height 556
click at [897, 183] on div "Ready for Check Out" at bounding box center [913, 189] width 77 height 12
type input "READY_TO_CHECKOUT"
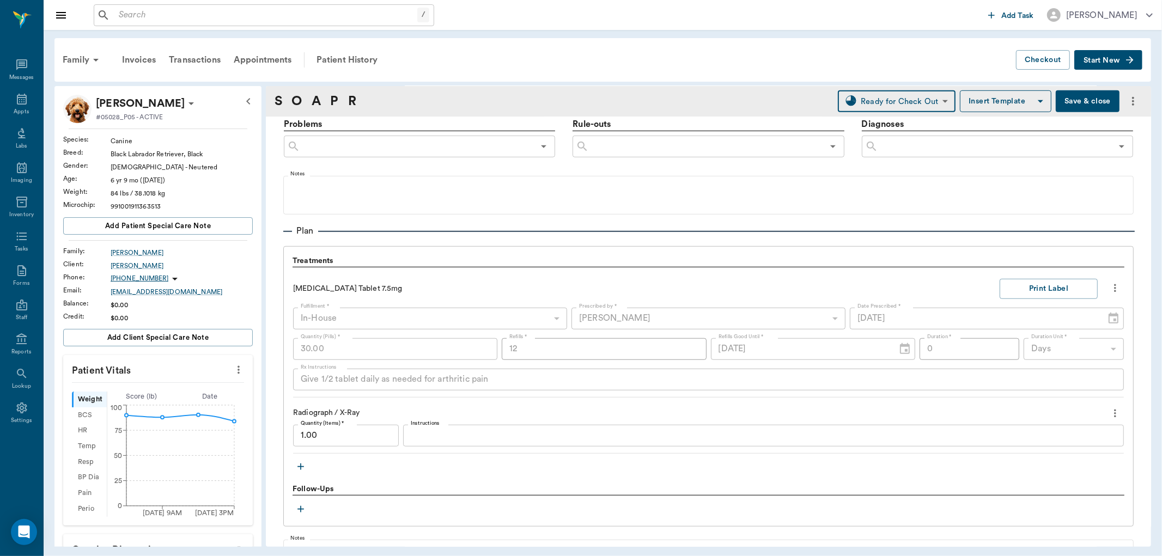
scroll to position [726, 0]
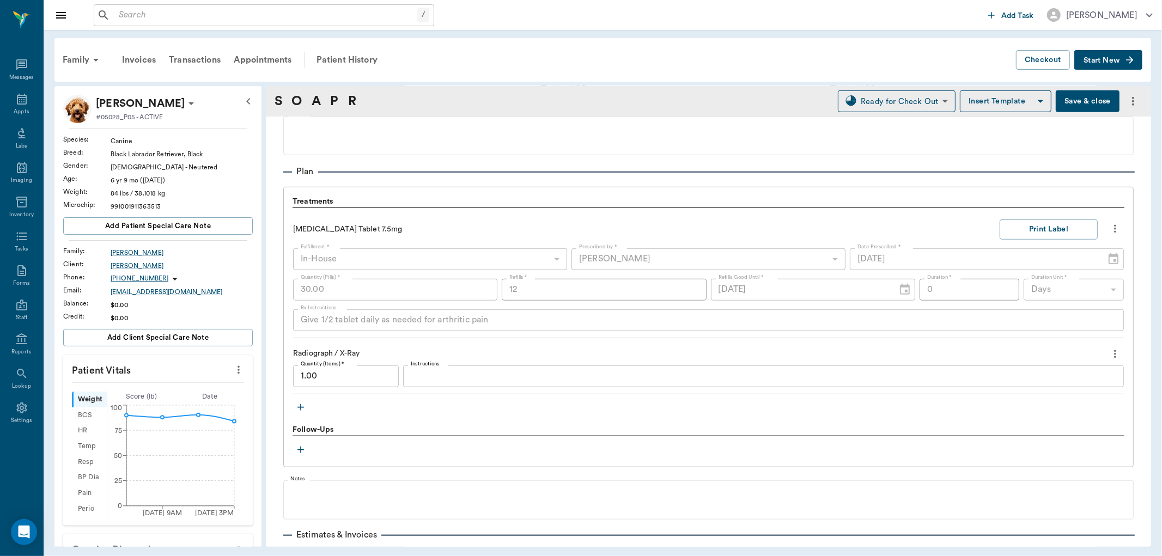
click at [1085, 101] on button "Save & close" at bounding box center [1088, 101] width 64 height 22
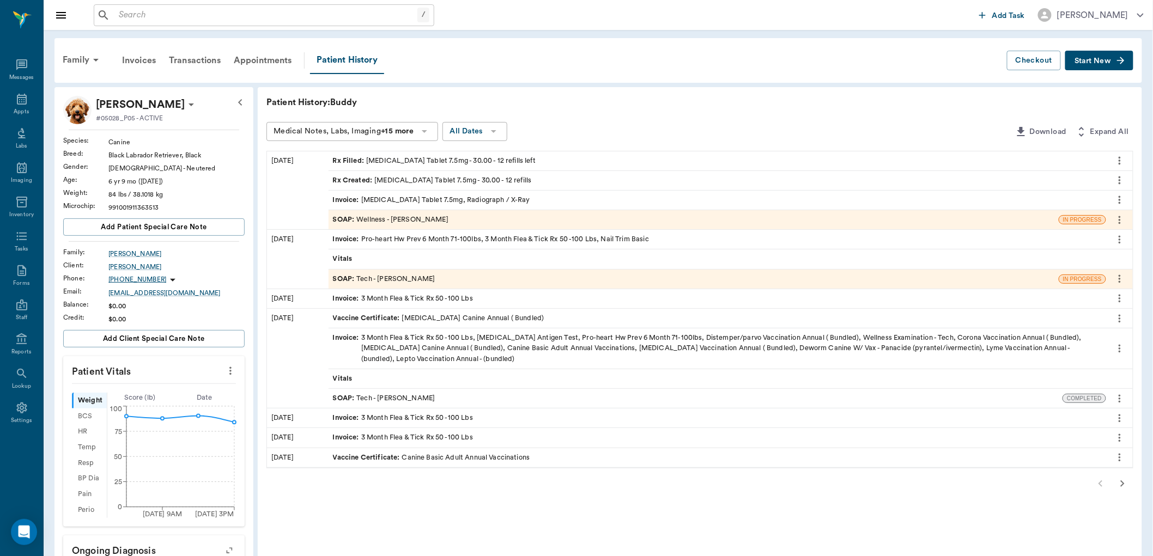
click at [396, 215] on div "SOAP : Wellness - [PERSON_NAME]" at bounding box center [391, 220] width 116 height 10
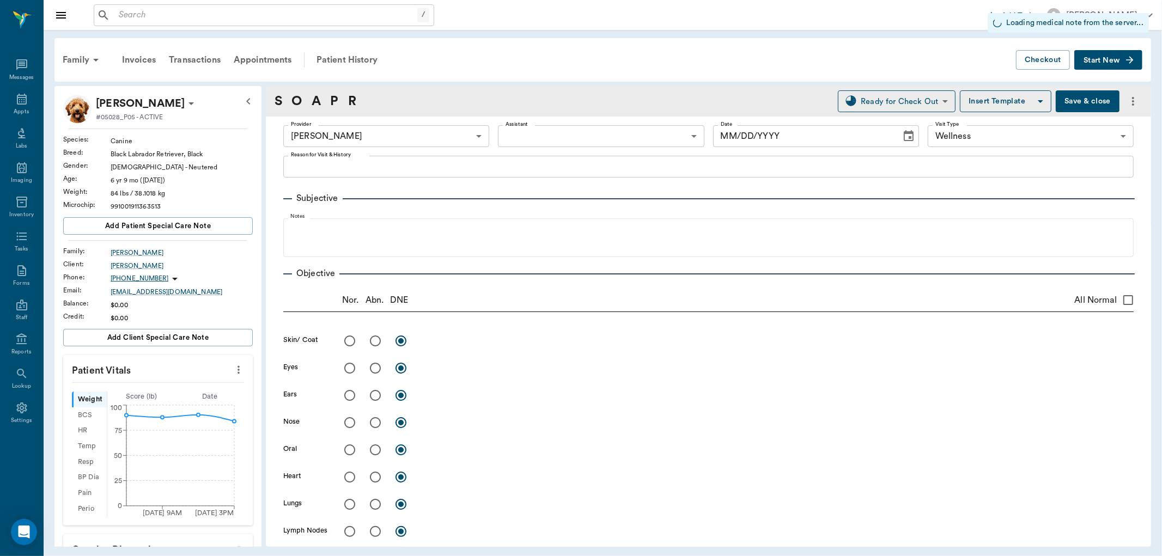
type input "63ec2f075fda476ae8351a4d"
type input "65d2be4f46e3a538d89b8c14"
radio input "true"
type input "[DATE]"
type textarea "LIMPING ON HIS FRONT LEG. NOT SURE WHAT HAPPENED. OFF AND ON FOR A WHILE. IT WO…"
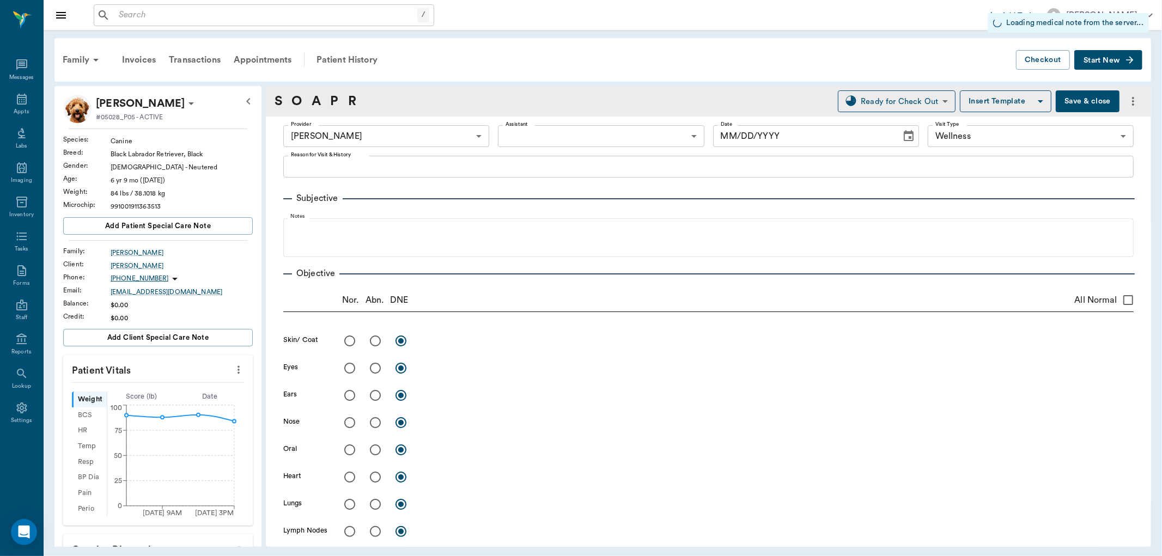
type textarea "LF elbow is very enlarged on palpation. Radiographs reveal extensive arthritis …"
type input "30.00"
type input "12"
type input "0"
type textarea "Give 1/2 tablet daily as needed for arthritic pain"
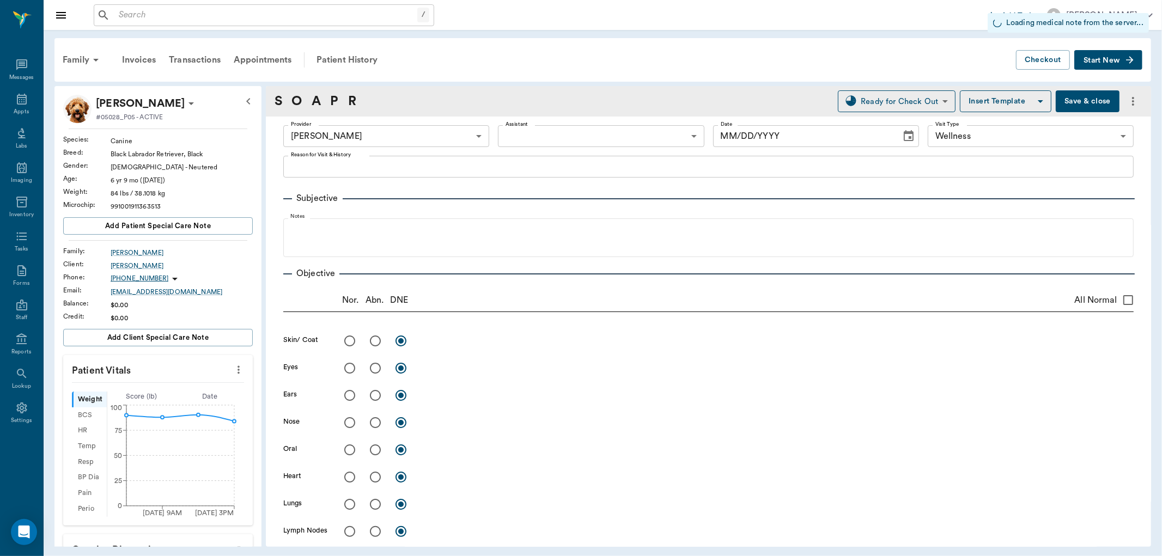
type input "1.00"
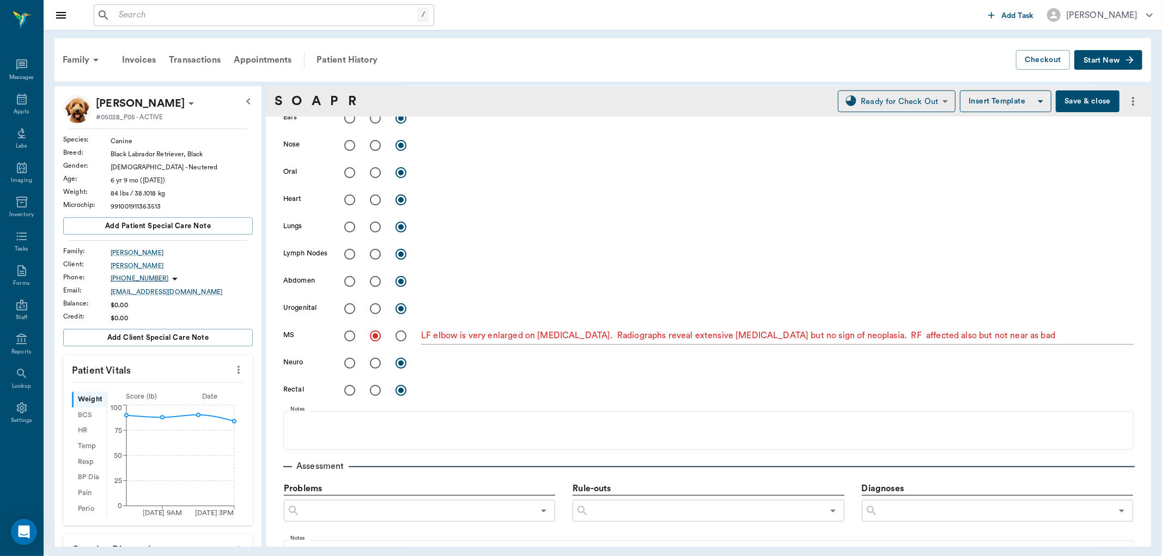
type input "CHECKED_OUT"
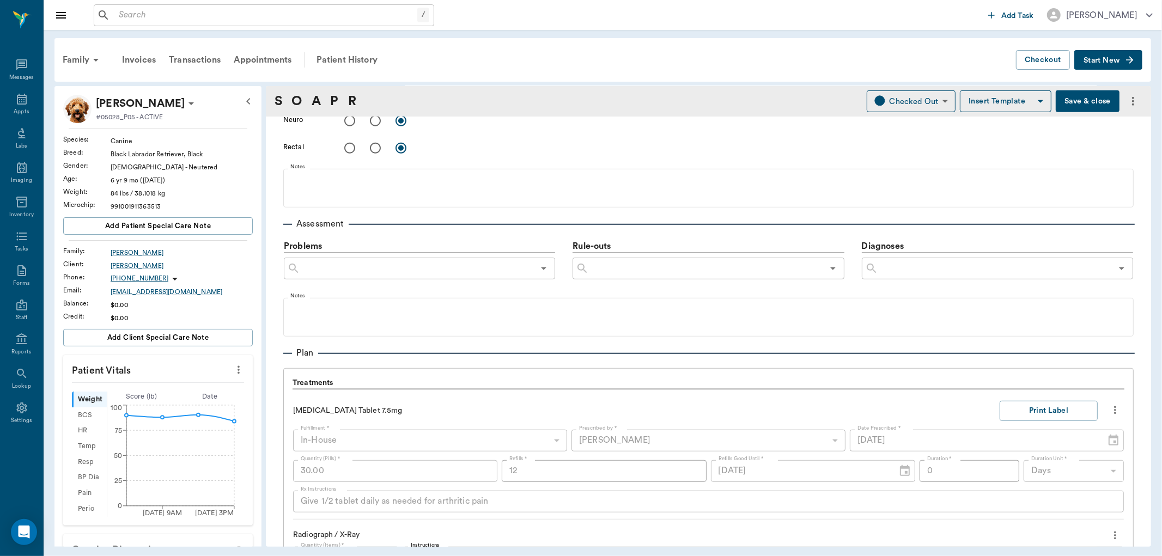
click at [917, 271] on input "text" at bounding box center [995, 268] width 234 height 15
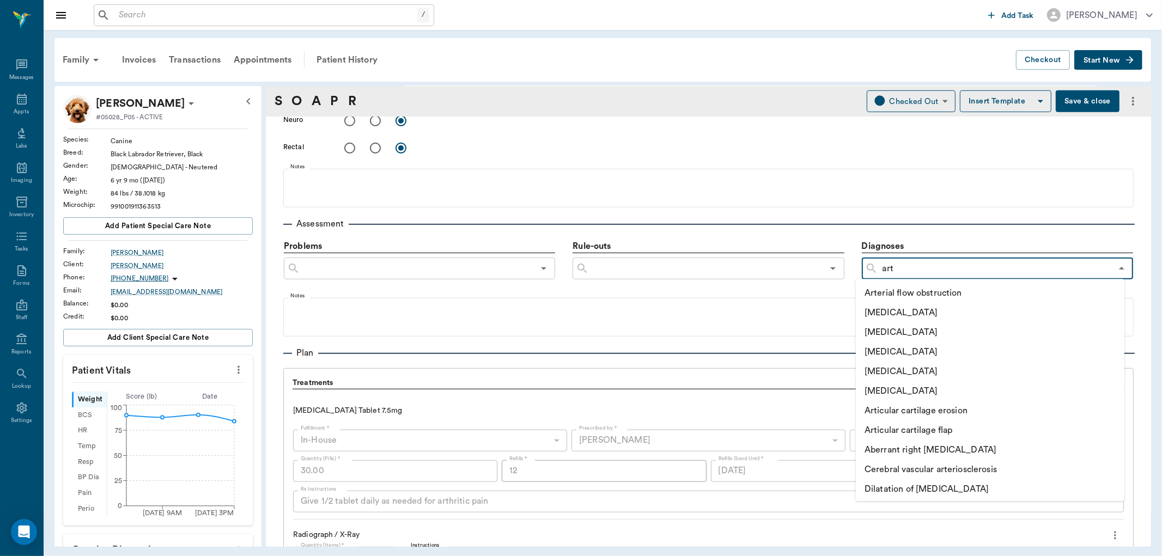
type input "arth"
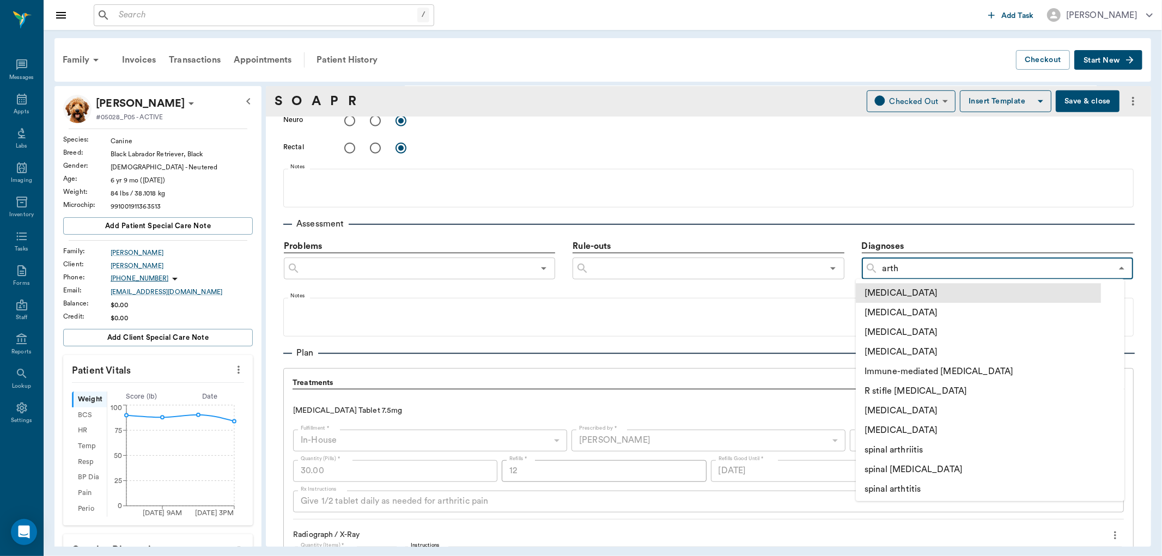
click at [912, 295] on li "[MEDICAL_DATA]" at bounding box center [978, 293] width 245 height 20
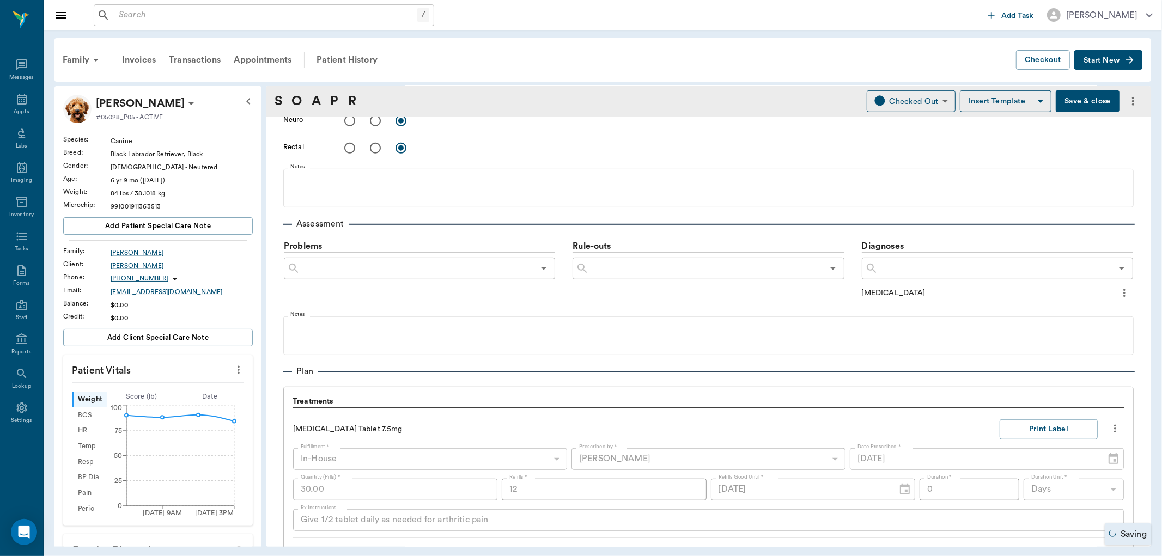
click at [1124, 290] on icon "more" at bounding box center [1125, 293] width 2 height 8
click at [1085, 311] on span "Add to ongoing diagnosis" at bounding box center [1070, 311] width 92 height 11
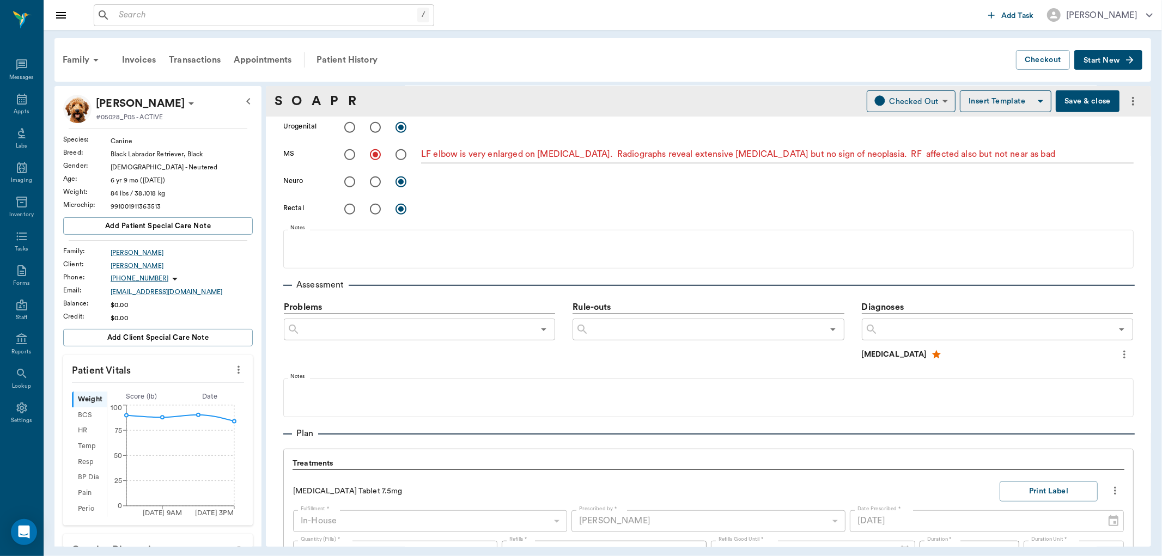
click at [1069, 105] on button "Save & close" at bounding box center [1088, 101] width 64 height 22
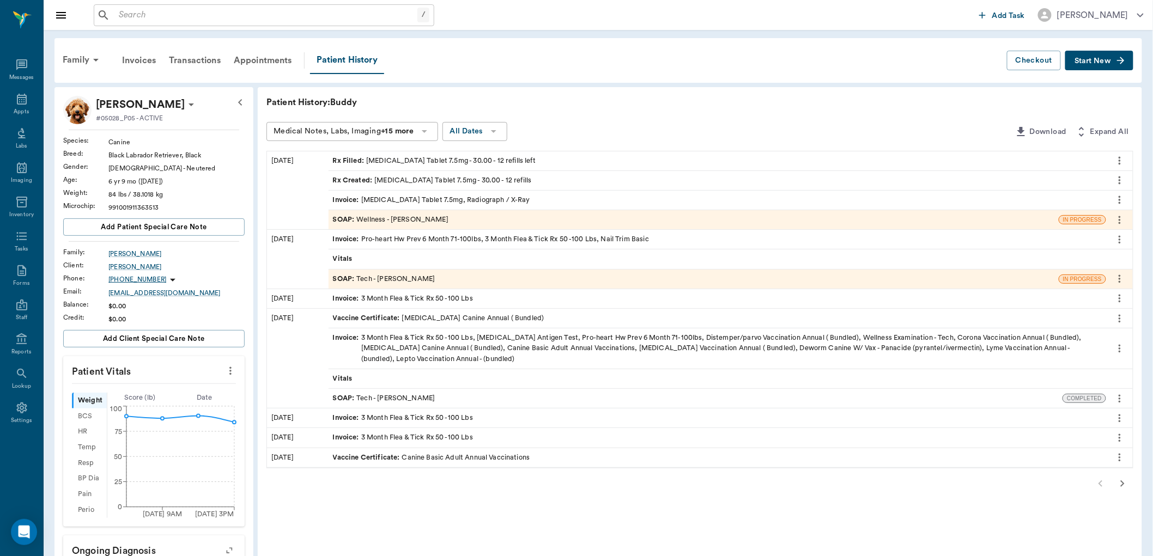
drag, startPoint x: 976, startPoint y: 196, endPoint x: 976, endPoint y: 189, distance: 7.6
drag, startPoint x: 976, startPoint y: 189, endPoint x: 20, endPoint y: 104, distance: 960.1
click at [20, 104] on icon at bounding box center [22, 99] width 10 height 11
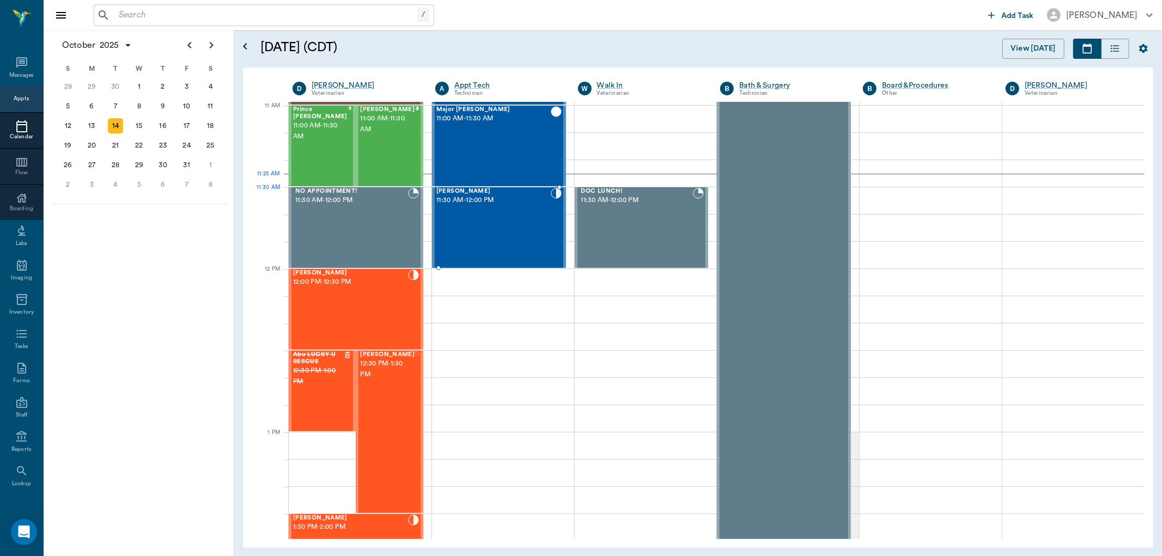
scroll to position [491, 0]
click at [385, 140] on div "Angel Waller 11:00 AM - 11:30 AM" at bounding box center [387, 147] width 54 height 80
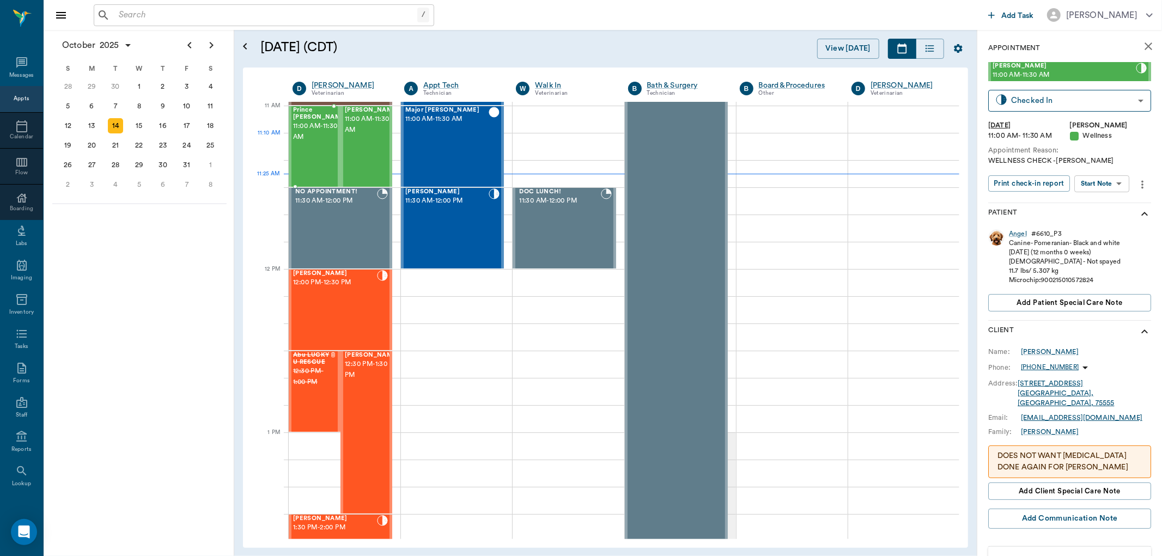
click at [313, 140] on span "11:00 AM - 11:30 AM" at bounding box center [320, 132] width 54 height 22
click at [1101, 179] on body "/ ​ Add Task Dr. Bert Ellsworth Nectar Messages Appts Calendar Flow Boarding La…" at bounding box center [581, 278] width 1162 height 556
click at [1095, 203] on button "View SOAP" at bounding box center [1090, 205] width 37 height 13
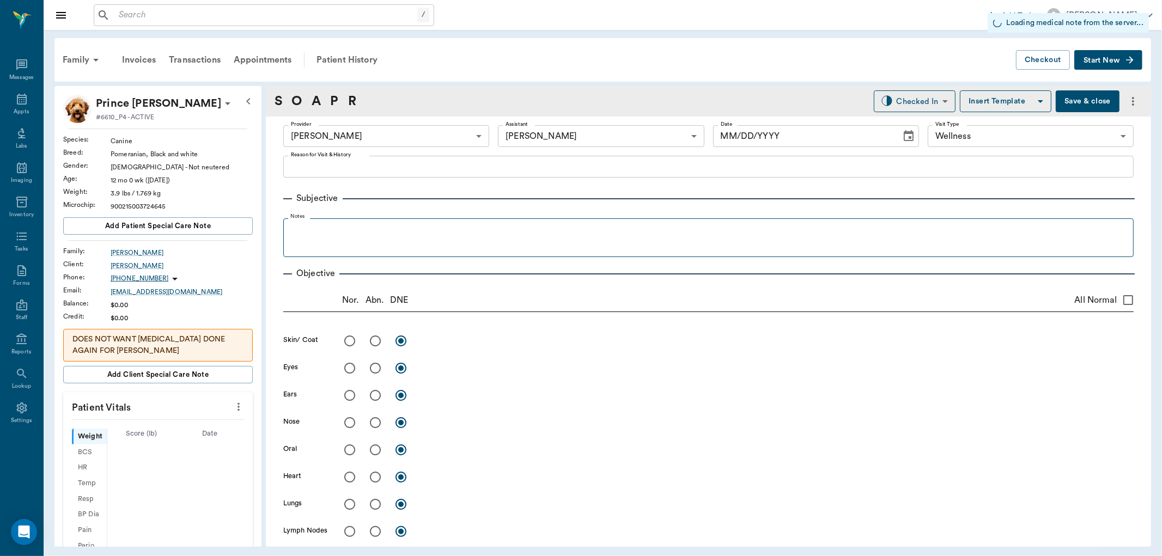
type input "63ec2f075fda476ae8351a4d"
type input "6740bf97de10e07744acf1eb"
type input "65d2be4f46e3a538d89b8c14"
type input "[DATE]"
type textarea "WELLNESS CHECK -LORY"
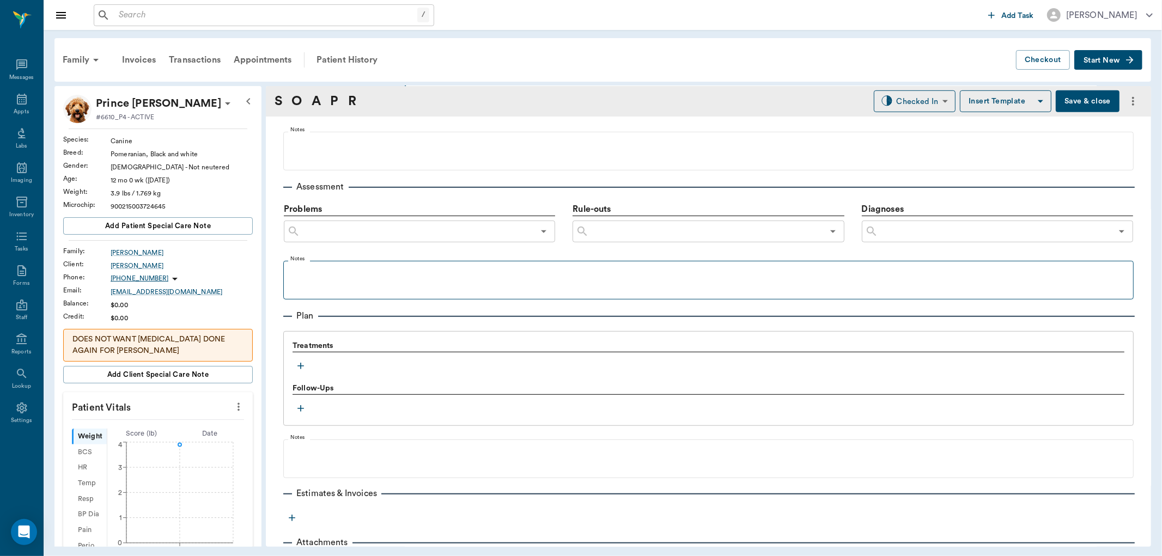
scroll to position [602, 0]
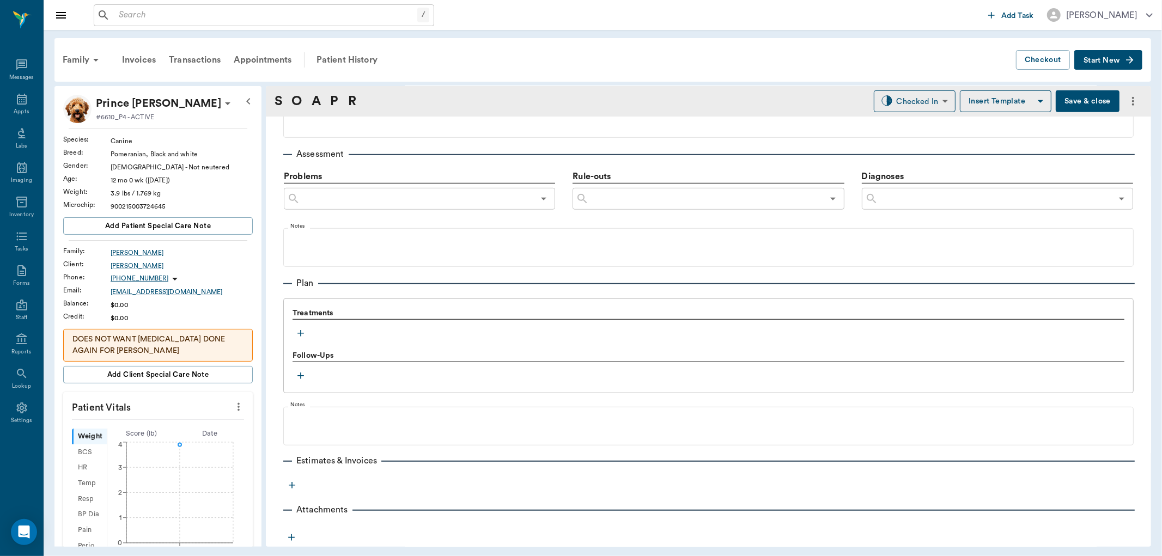
click at [302, 333] on icon "button" at bounding box center [301, 333] width 7 height 7
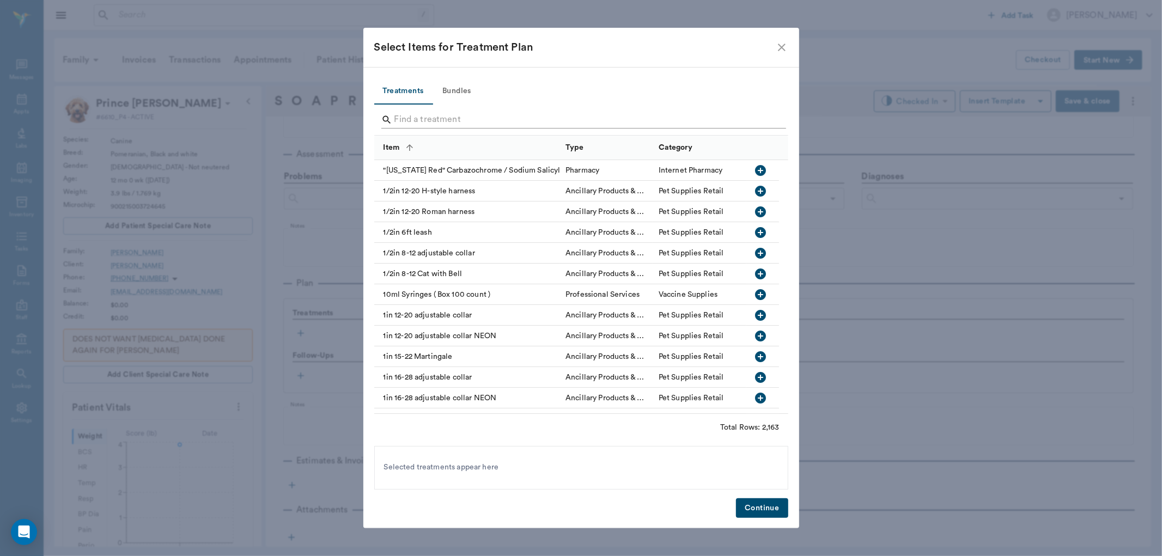
click at [500, 113] on input "Search" at bounding box center [582, 119] width 375 height 17
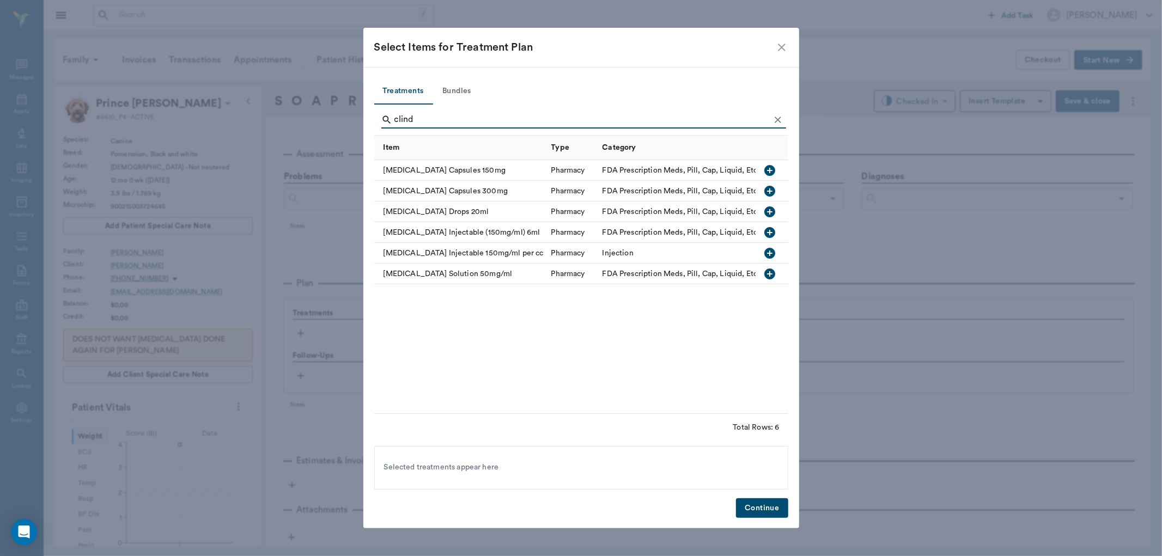
click at [765, 210] on icon "button" at bounding box center [770, 212] width 11 height 11
click at [472, 119] on input "clind" at bounding box center [582, 119] width 375 height 17
type input "c"
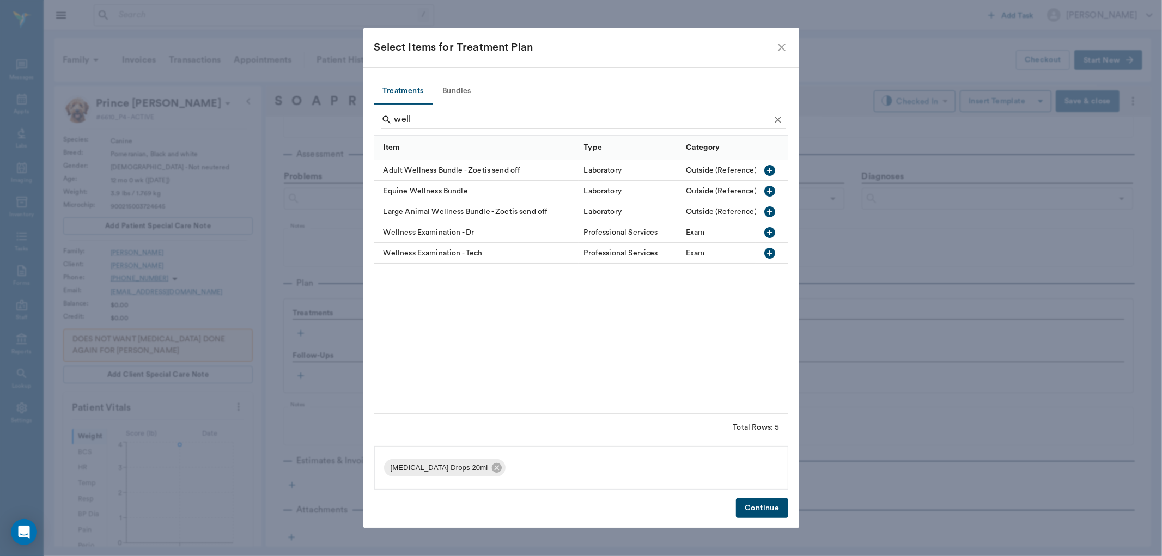
click at [774, 235] on icon "button" at bounding box center [770, 232] width 11 height 11
type input "w"
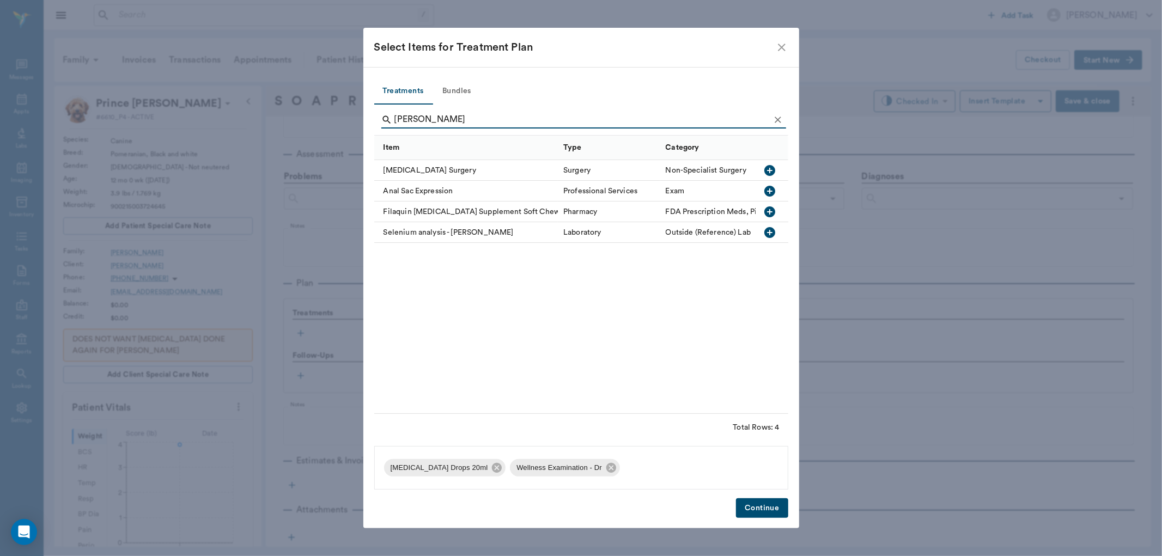
type input "ana"
click at [771, 191] on icon "button" at bounding box center [769, 191] width 13 height 13
click at [771, 503] on button "Continue" at bounding box center [762, 509] width 52 height 20
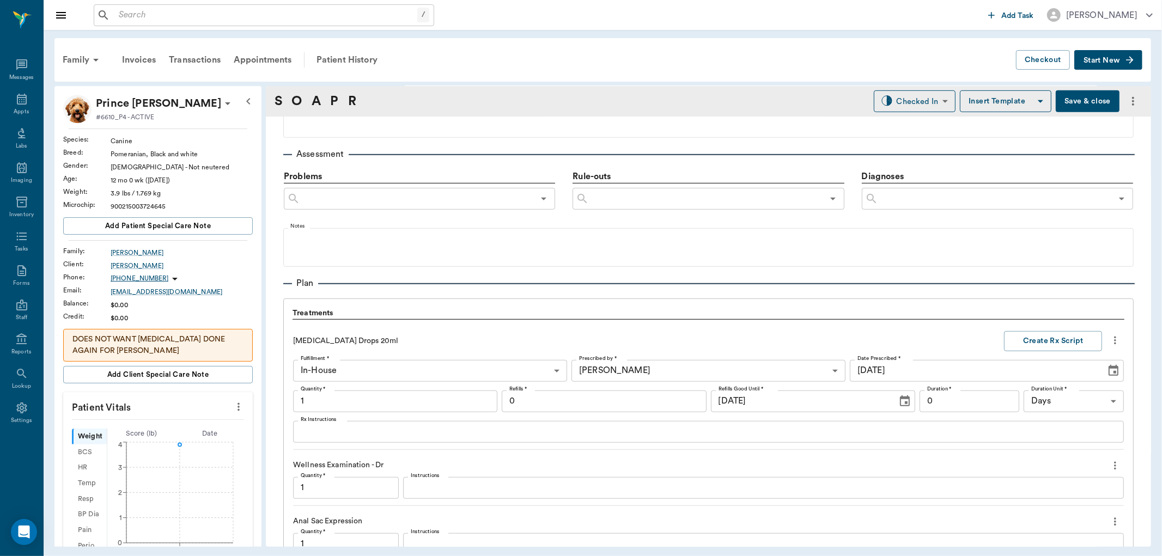
scroll to position [844, 0]
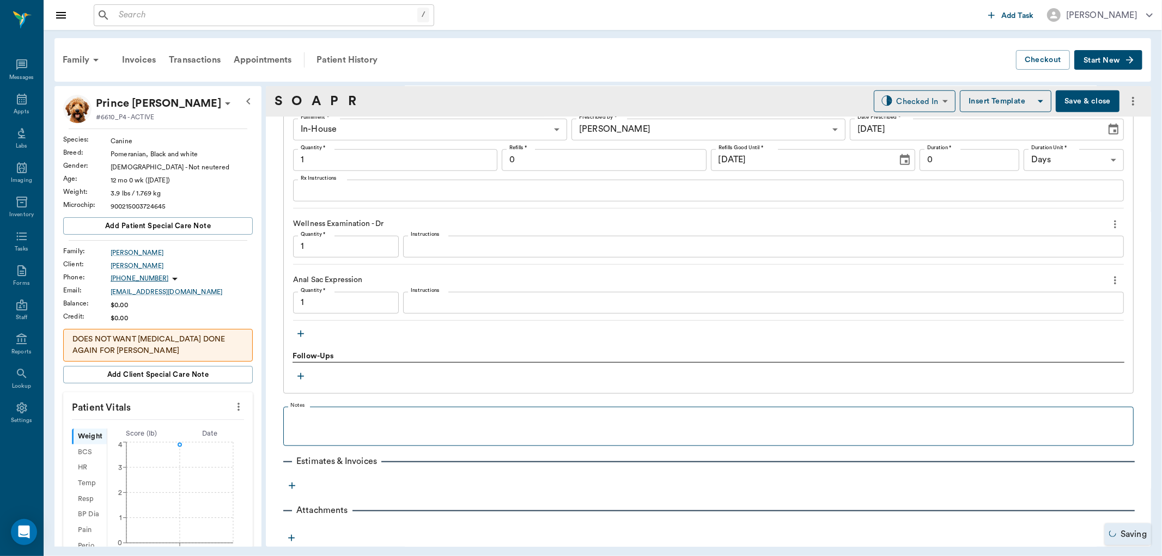
type input "1.00"
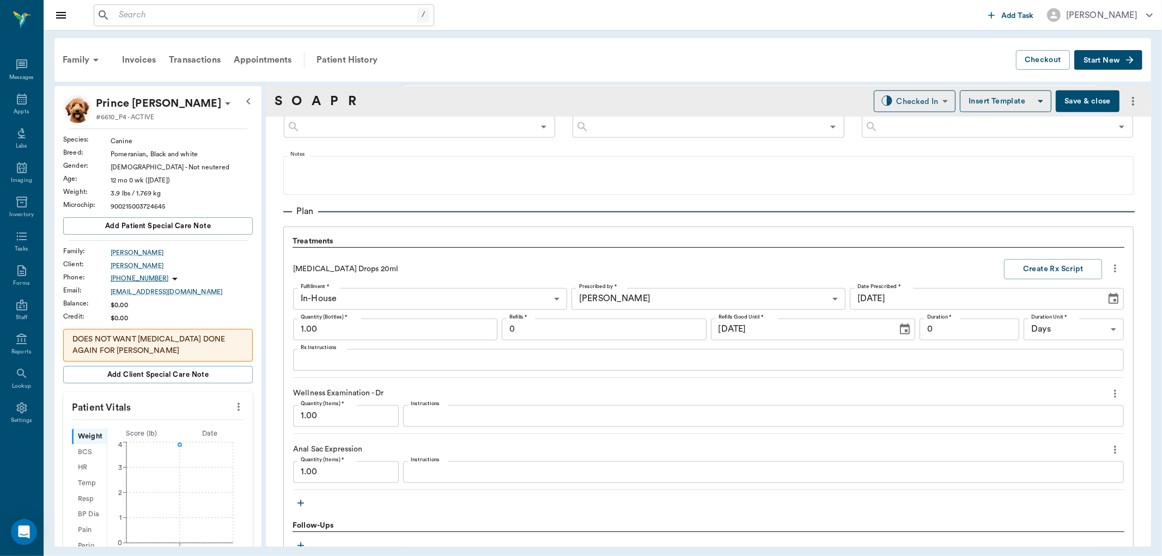
scroll to position [857, 0]
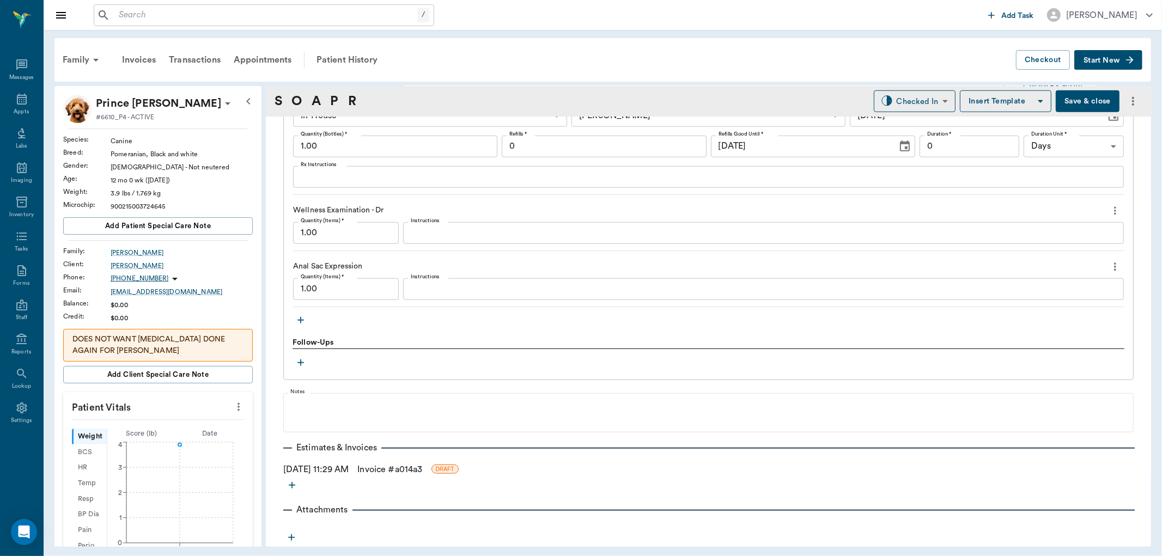
click at [382, 469] on link "Invoice # a014a3" at bounding box center [389, 469] width 65 height 13
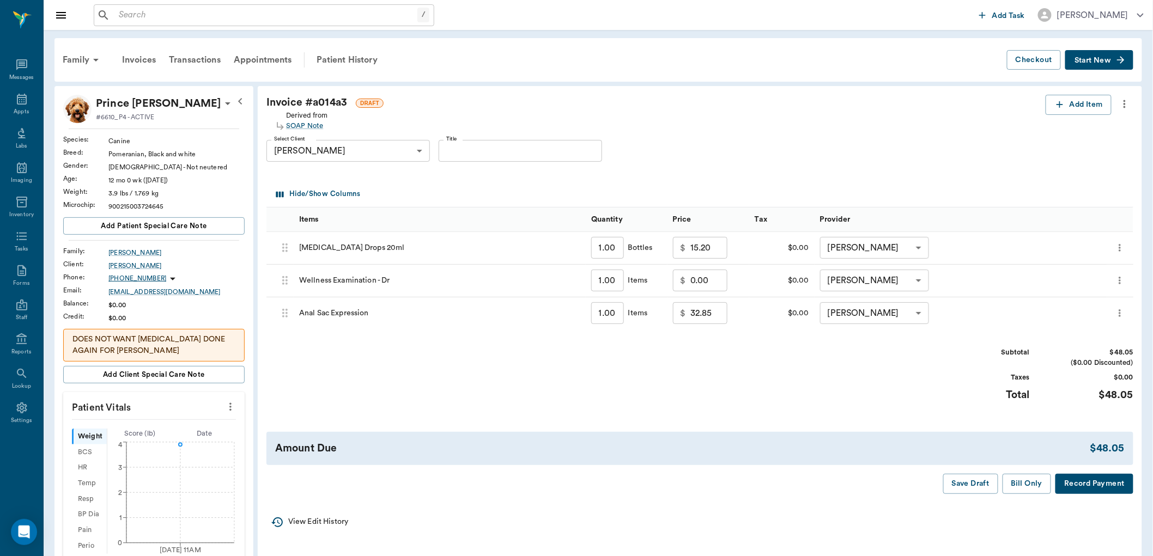
click at [714, 281] on input "0.00" at bounding box center [708, 281] width 37 height 22
type input "20.00"
click at [780, 409] on div "Subtotal $68.05 ($0.00 Discounted) Taxes $0.00 Total $68.05" at bounding box center [699, 381] width 867 height 67
click at [1023, 481] on button "Bill Only" at bounding box center [1027, 484] width 49 height 20
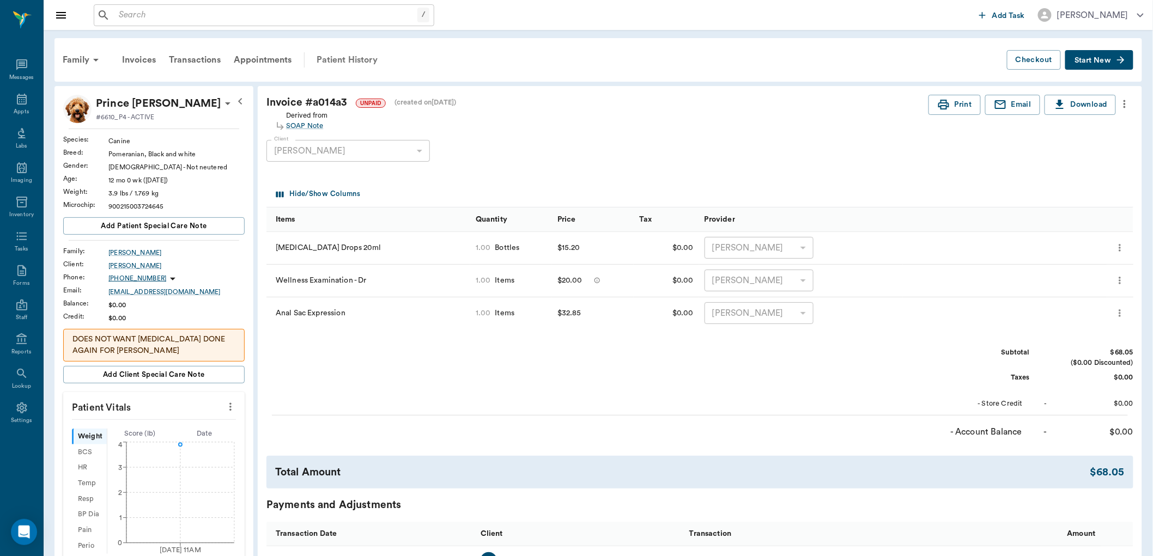
click at [350, 59] on div "Patient History" at bounding box center [347, 60] width 74 height 26
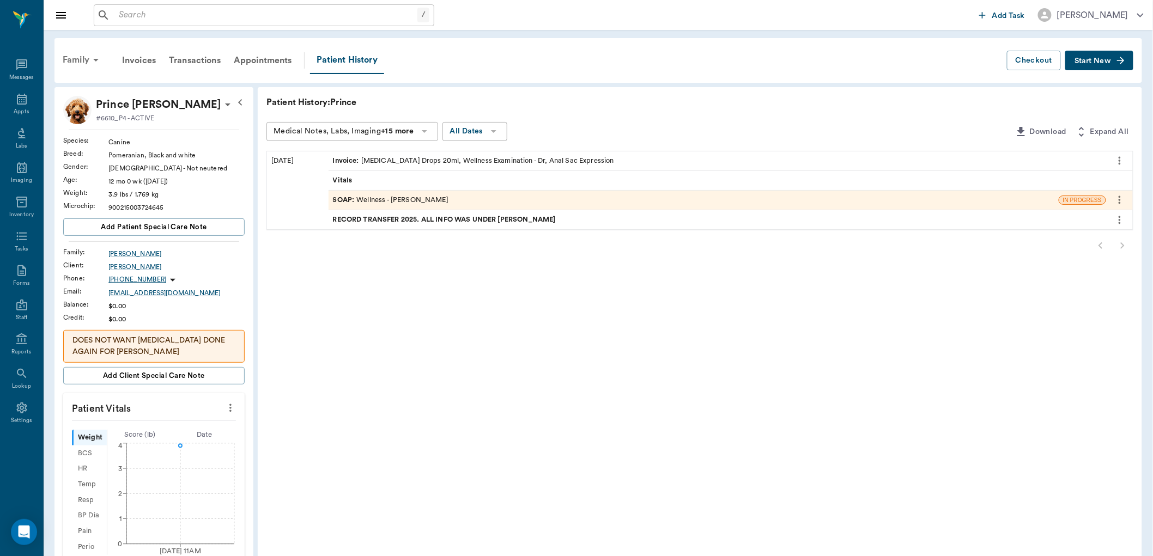
click at [97, 60] on icon at bounding box center [95, 59] width 13 height 13
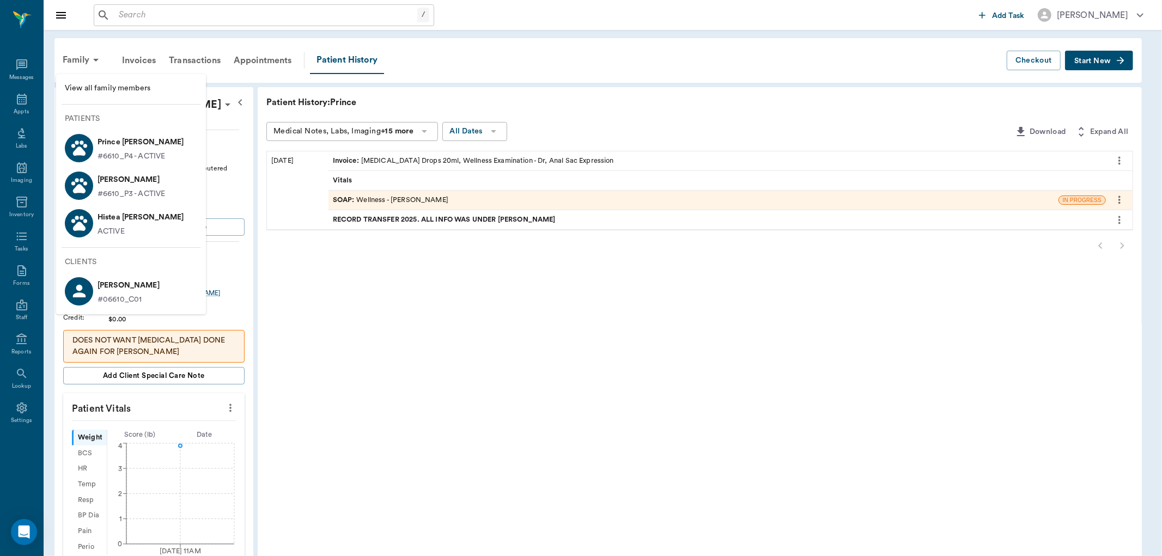
click at [130, 183] on p "[PERSON_NAME]" at bounding box center [132, 179] width 68 height 17
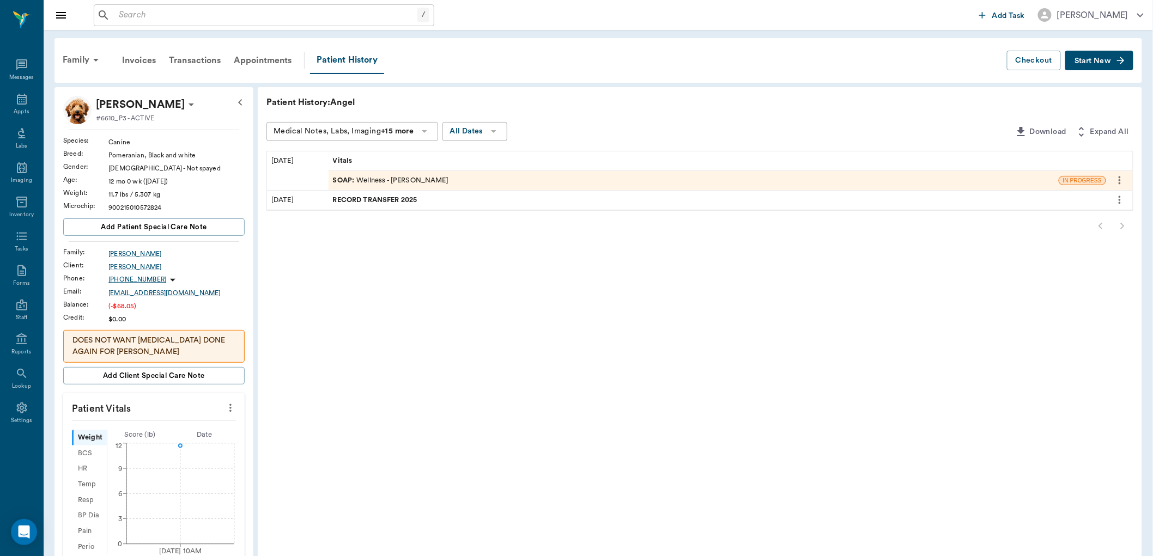
click at [380, 179] on div "SOAP : Wellness - [PERSON_NAME]" at bounding box center [391, 180] width 116 height 10
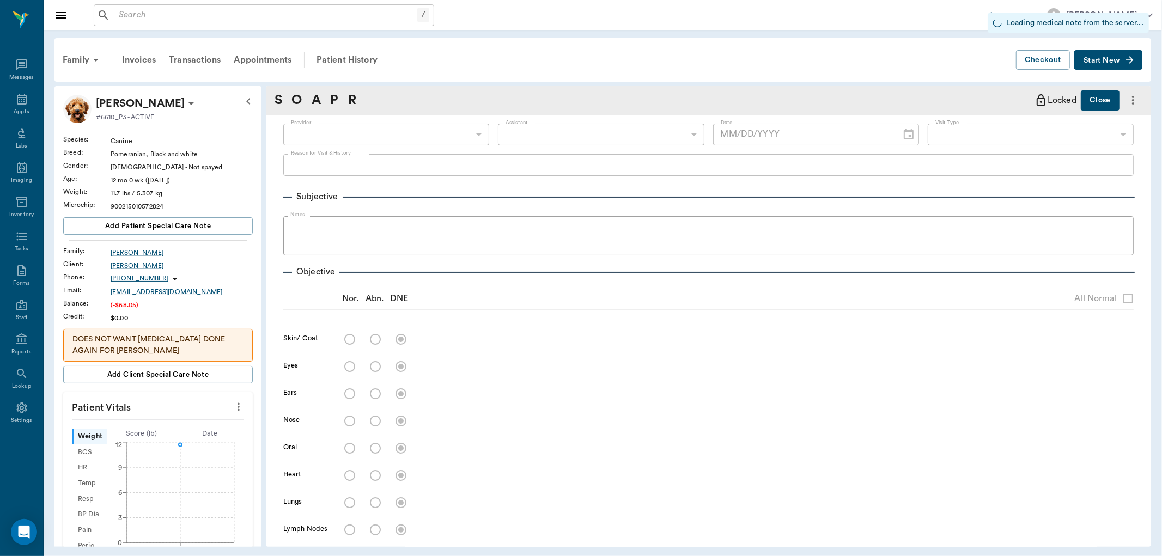
type input "63ec2f075fda476ae8351a4d"
type input "6740bf97de10e07744acf1eb"
type input "65d2be4f46e3a538d89b8c14"
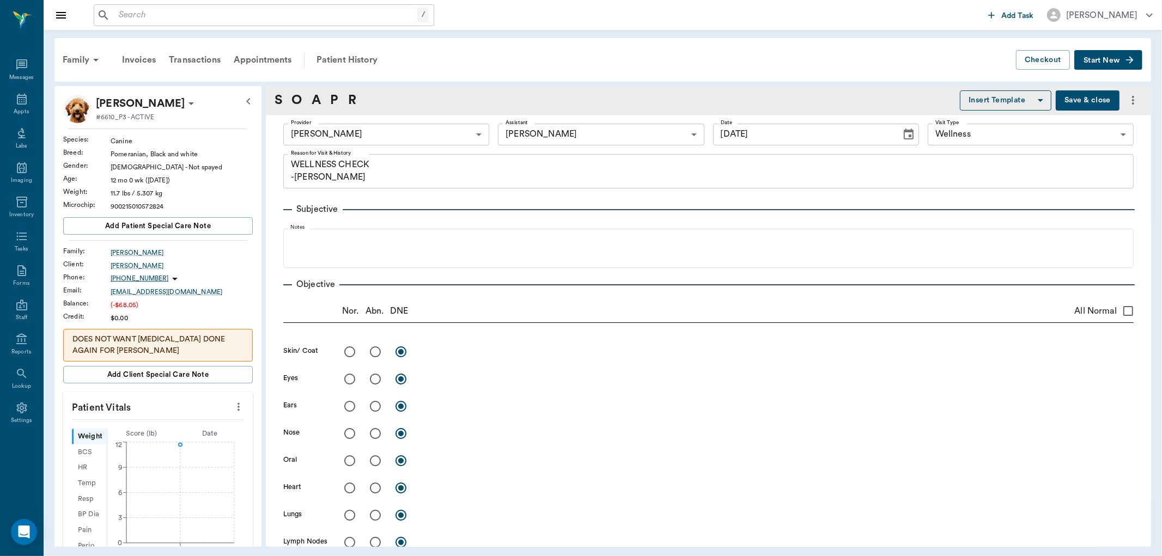
type input "[DATE]"
type textarea "WELLNESS CHECK -LORY"
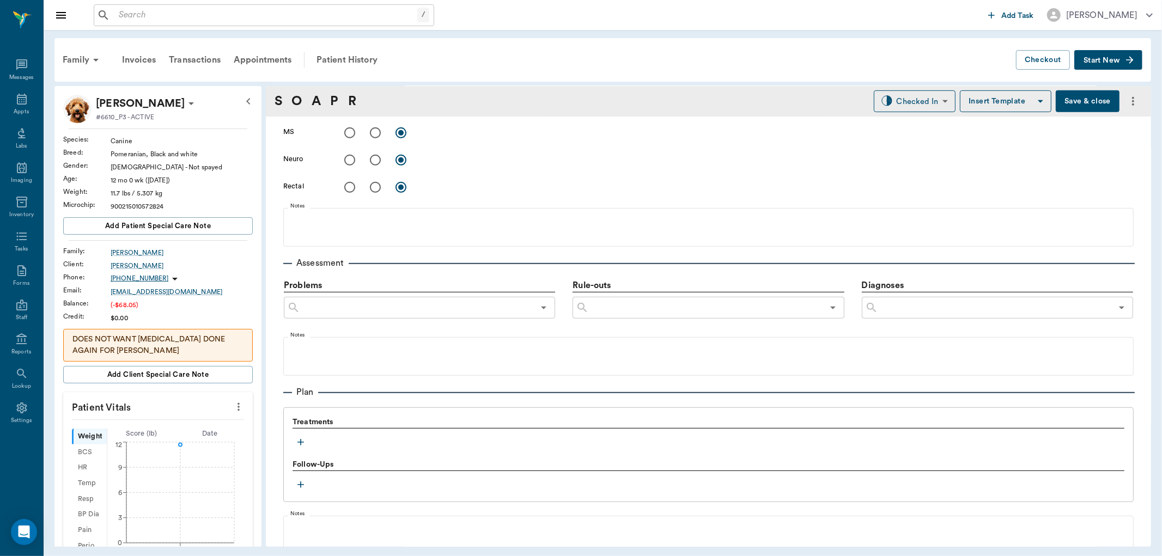
scroll to position [545, 0]
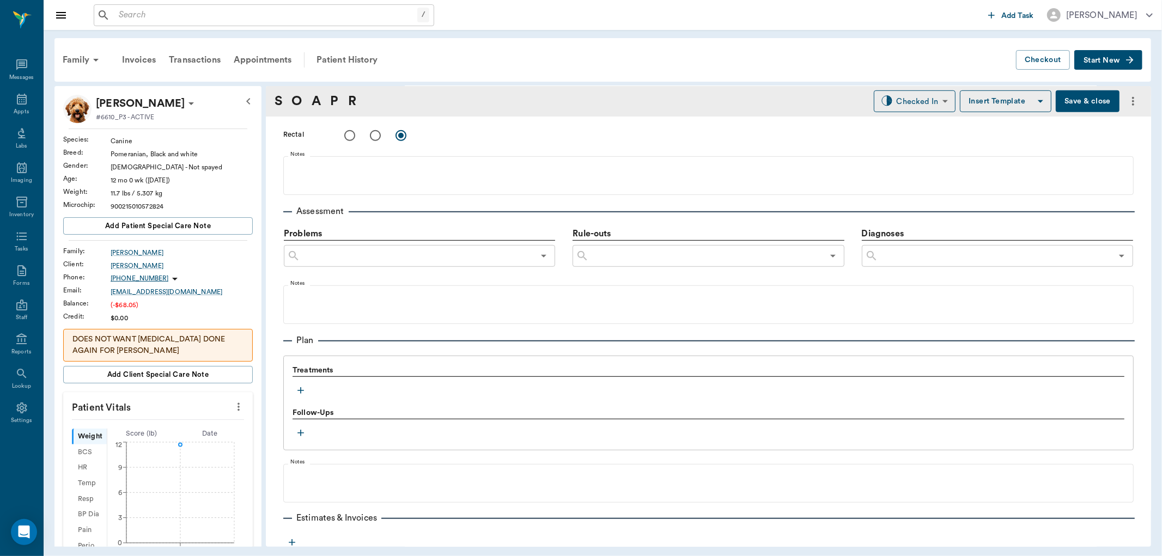
click at [301, 387] on icon "button" at bounding box center [300, 390] width 11 height 11
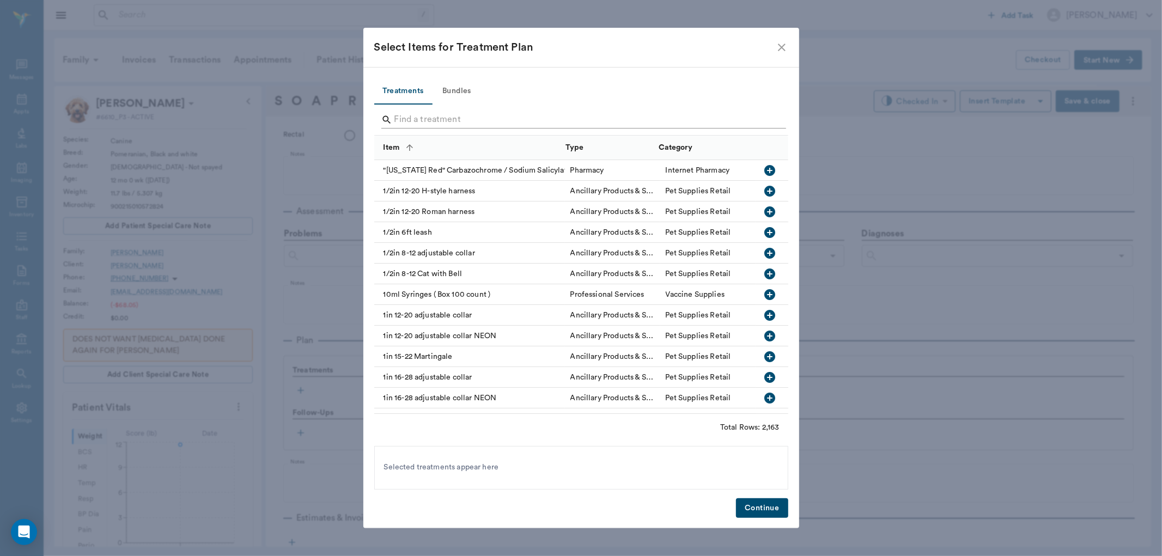
click at [443, 118] on input "Search" at bounding box center [582, 119] width 375 height 17
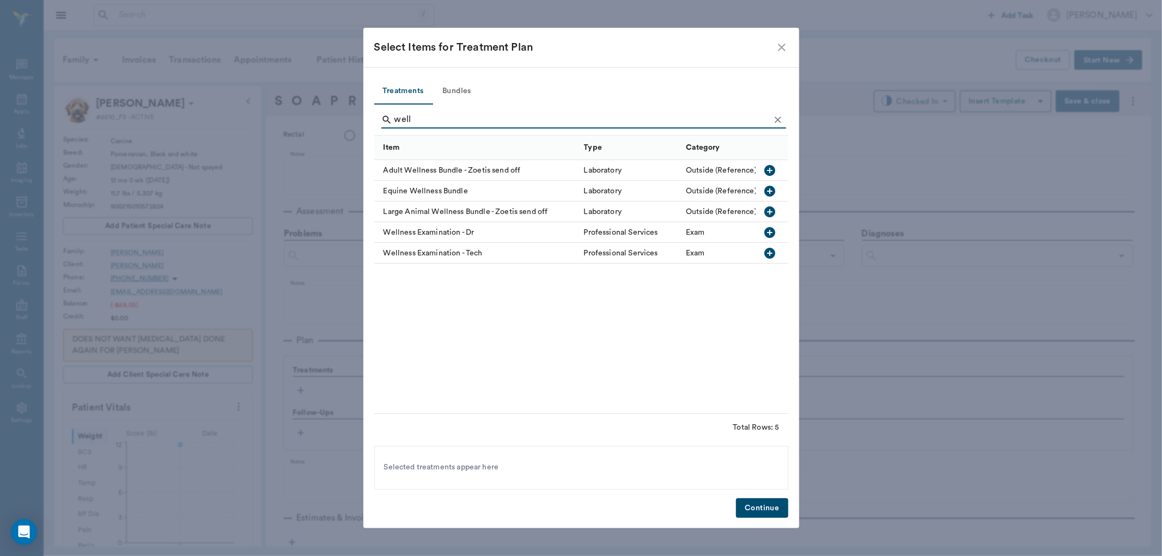
type input "well"
click at [767, 230] on icon "button" at bounding box center [770, 232] width 11 height 11
click at [753, 510] on button "Continue" at bounding box center [762, 509] width 52 height 20
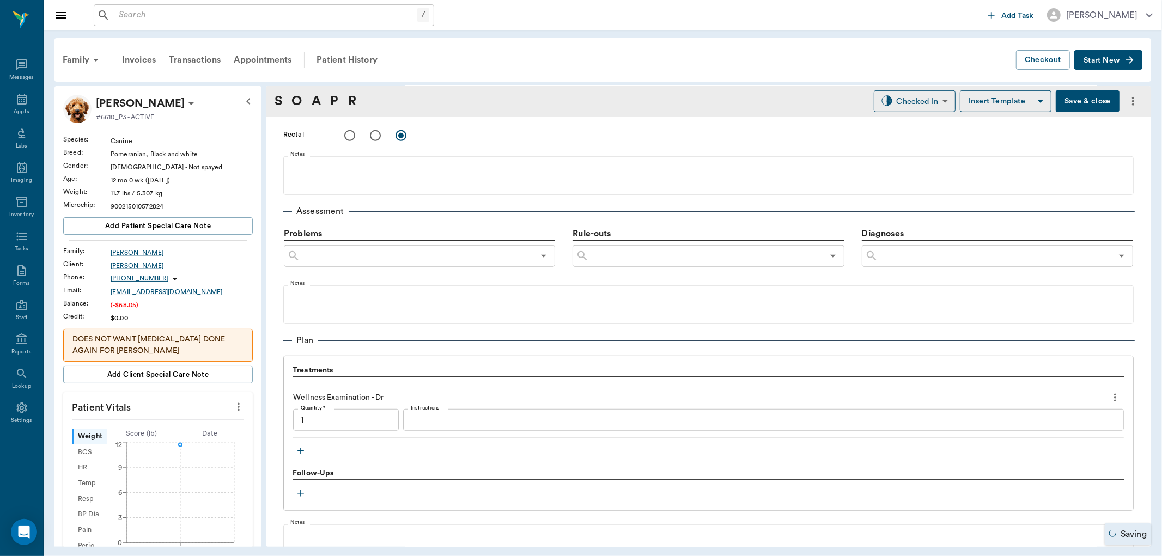
type input "1.00"
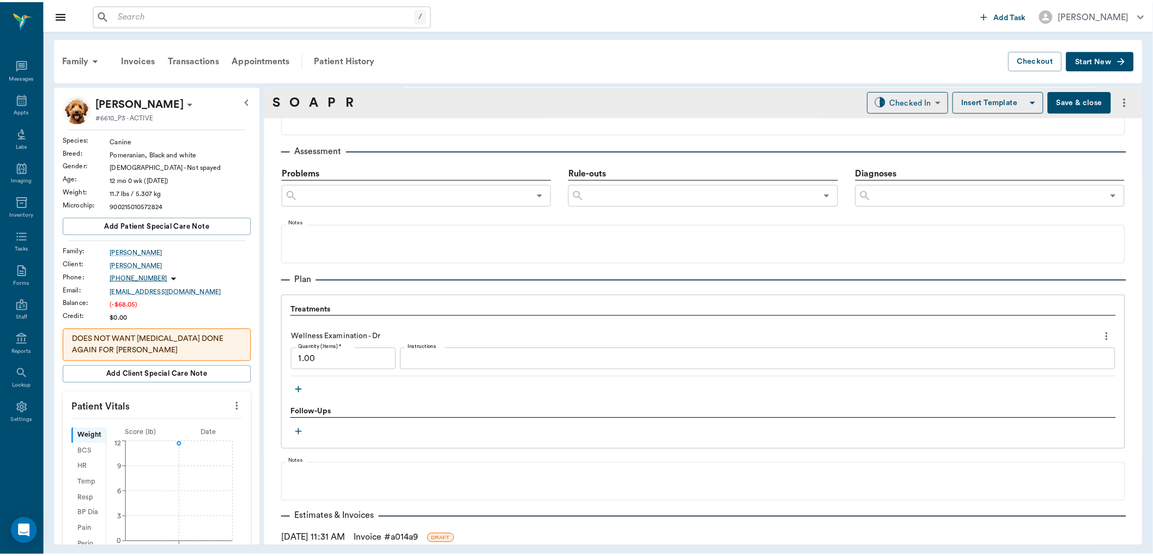
scroll to position [676, 0]
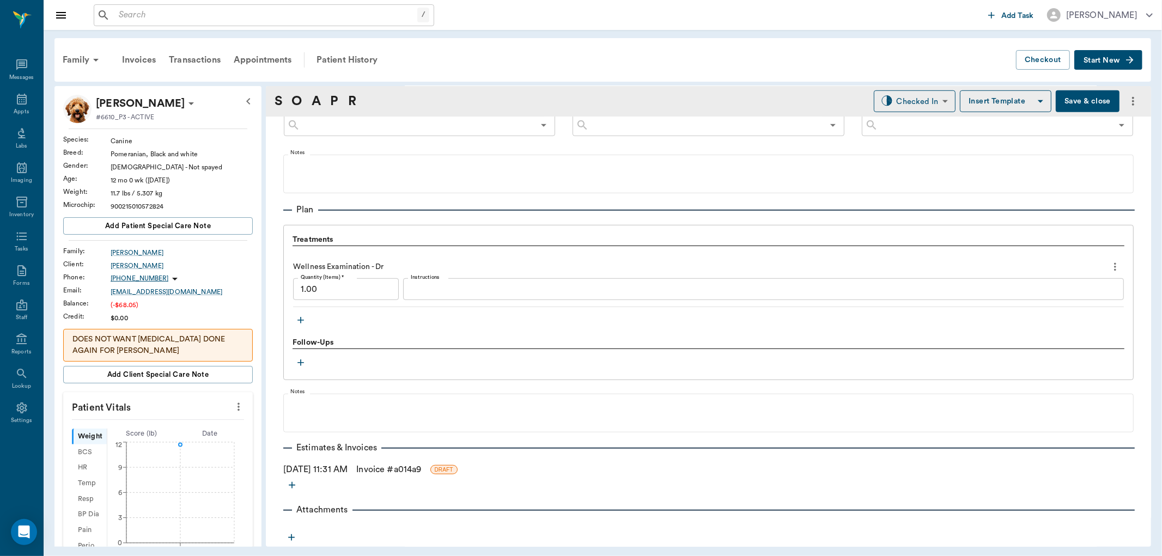
click at [385, 469] on link "Invoice # a014a9" at bounding box center [388, 469] width 65 height 13
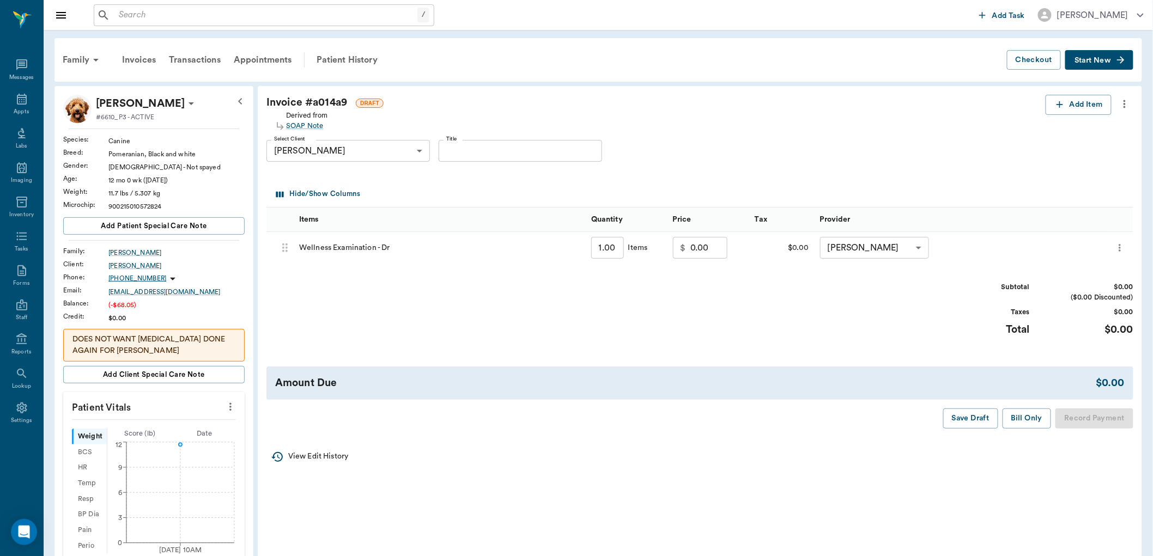
click at [714, 248] on input "0.00" at bounding box center [708, 248] width 37 height 22
type input "25.00"
click at [774, 298] on div "Subtotal $25.00 ($0.00 Discounted) Taxes $0.00 Total $25.00" at bounding box center [699, 315] width 867 height 67
click at [1027, 422] on button "Bill Only" at bounding box center [1027, 419] width 49 height 20
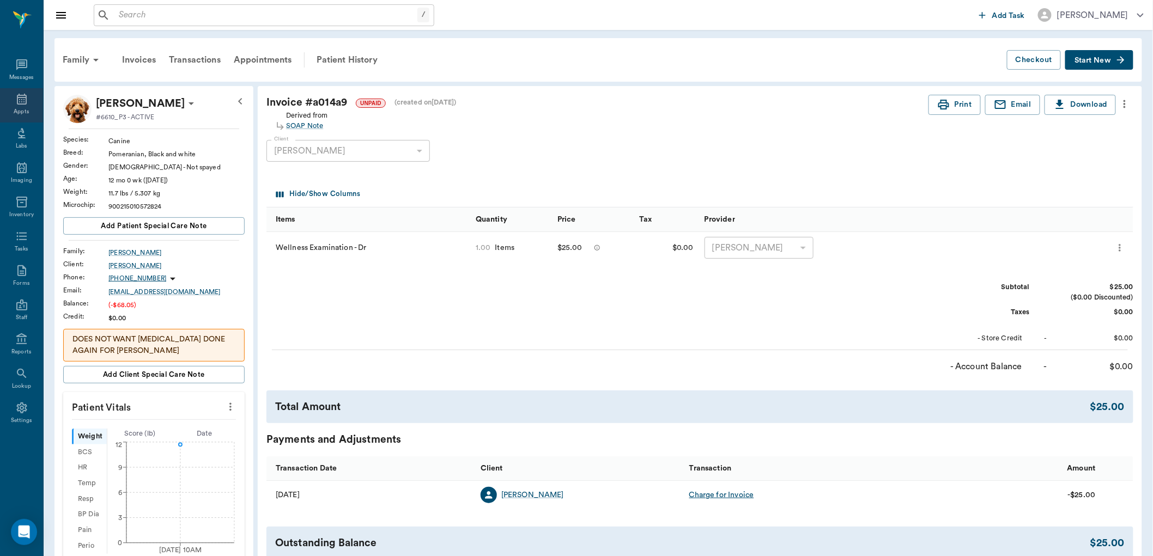
click at [21, 104] on icon at bounding box center [22, 99] width 10 height 11
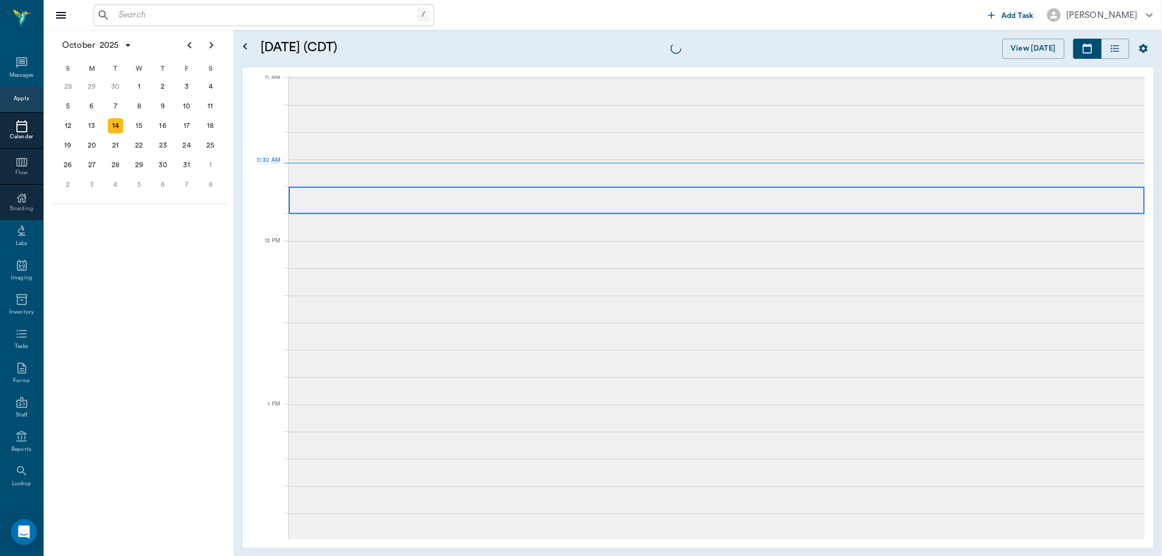
scroll to position [493, 0]
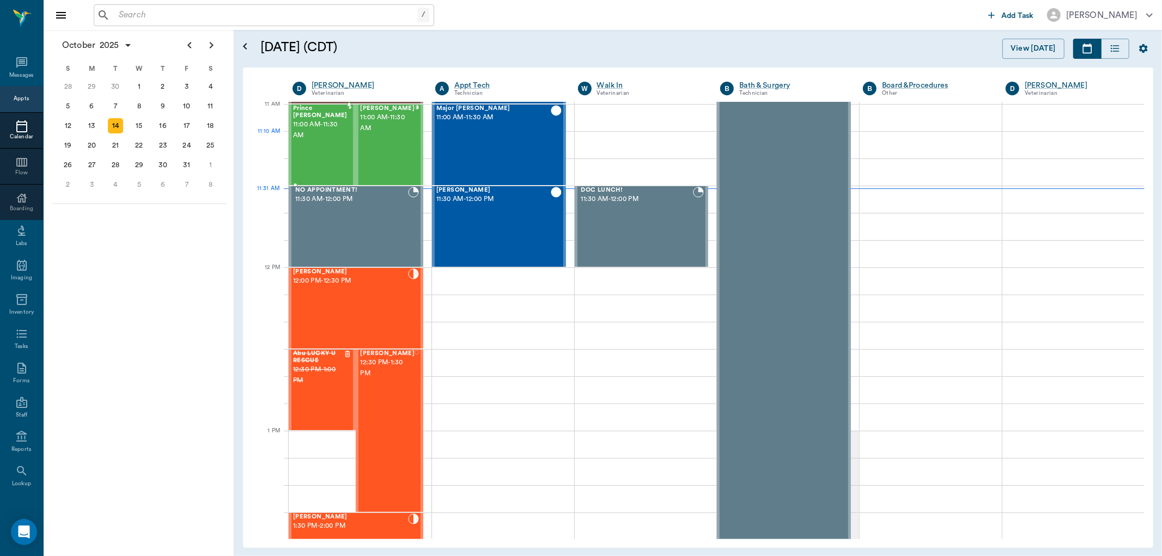
click at [324, 142] on div "Prince Waller 11:00 AM - 11:30 AM" at bounding box center [320, 145] width 54 height 80
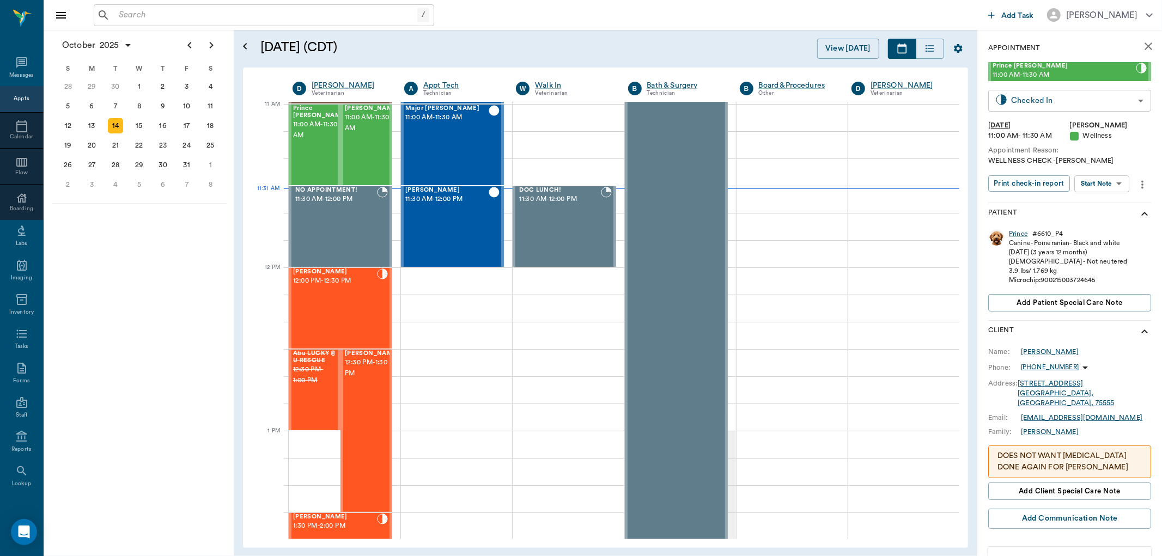
click at [1087, 104] on body "/ ​ Add Task Dr. Bert Ellsworth Nectar Messages Appts Calendar Flow Boarding La…" at bounding box center [581, 278] width 1162 height 556
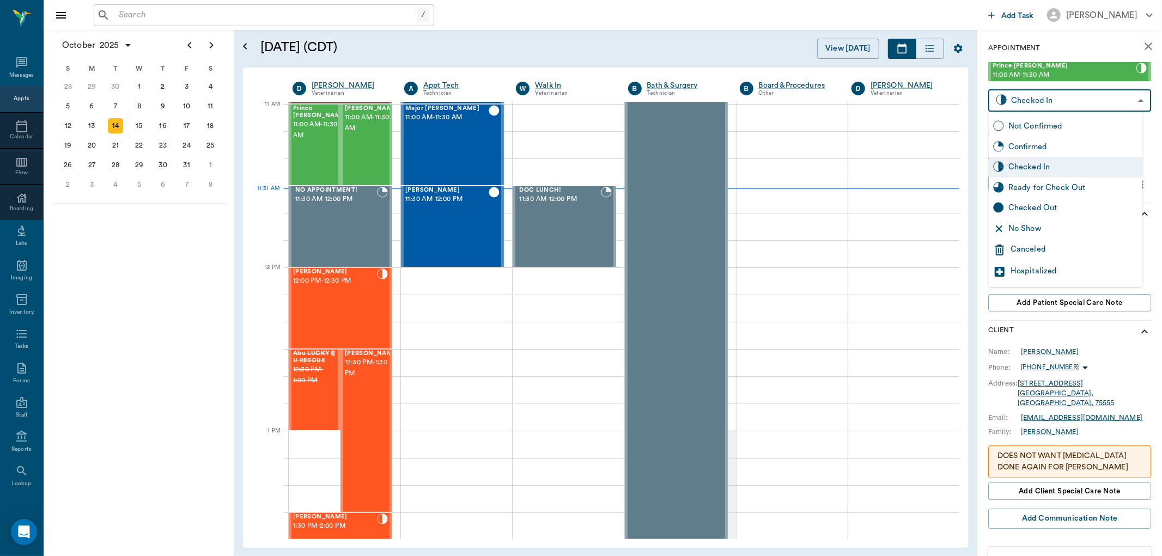
click at [1060, 180] on div "Ready for Check Out" at bounding box center [1066, 188] width 154 height 21
type input "READY_TO_CHECKOUT"
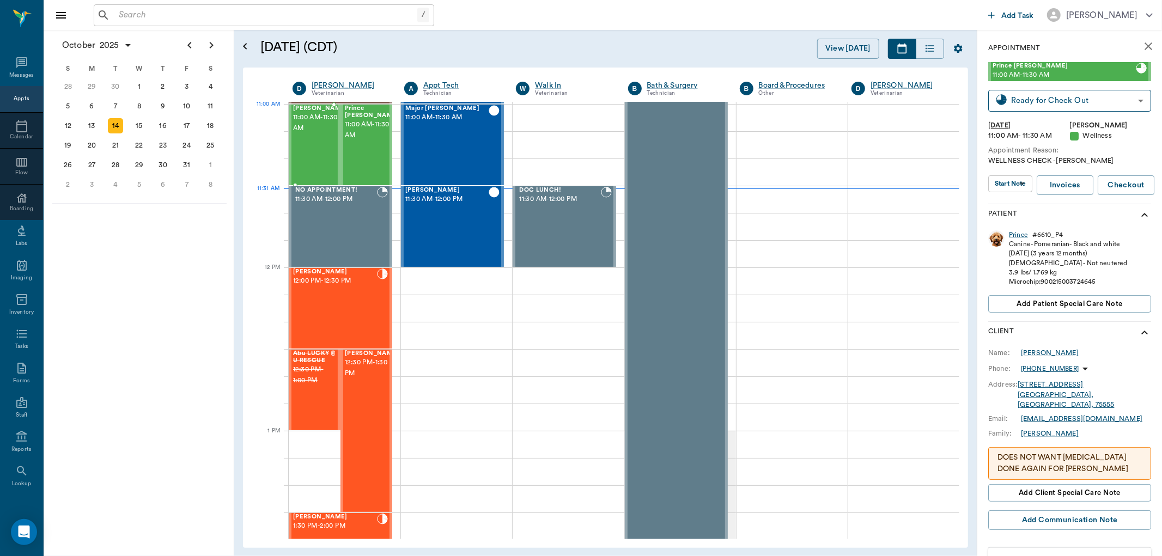
click at [306, 128] on span "11:00 AM - 11:30 AM" at bounding box center [320, 123] width 54 height 22
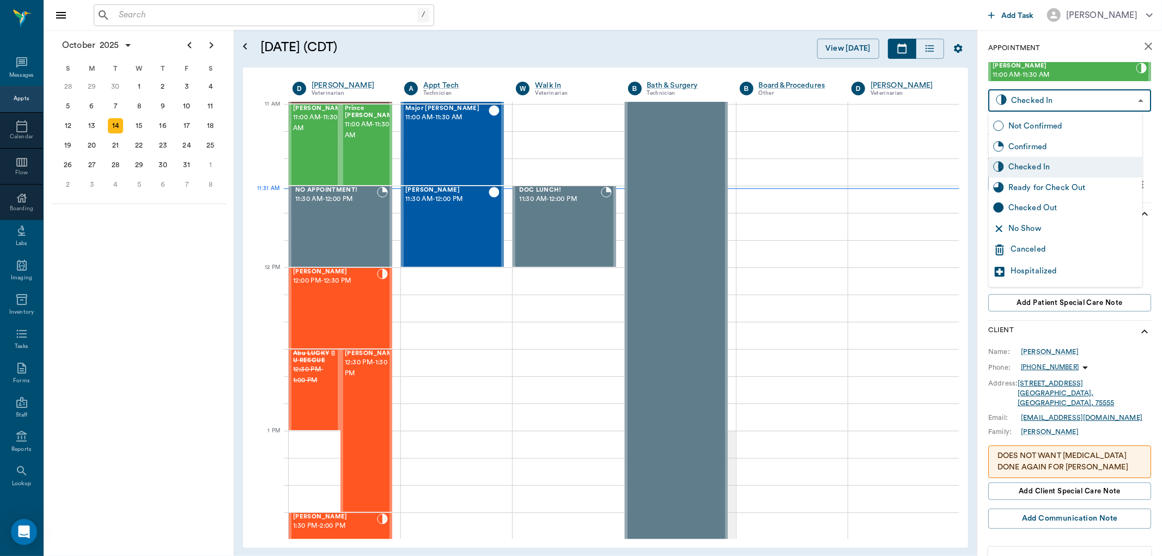
click at [1109, 96] on body "/ ​ Add Task Dr. Bert Ellsworth Nectar Messages Appts Calendar Flow Boarding La…" at bounding box center [581, 278] width 1162 height 556
click at [1051, 188] on div "Ready for Check Out" at bounding box center [1074, 188] width 130 height 12
type input "READY_TO_CHECKOUT"
